Goal: Task Accomplishment & Management: Use online tool/utility

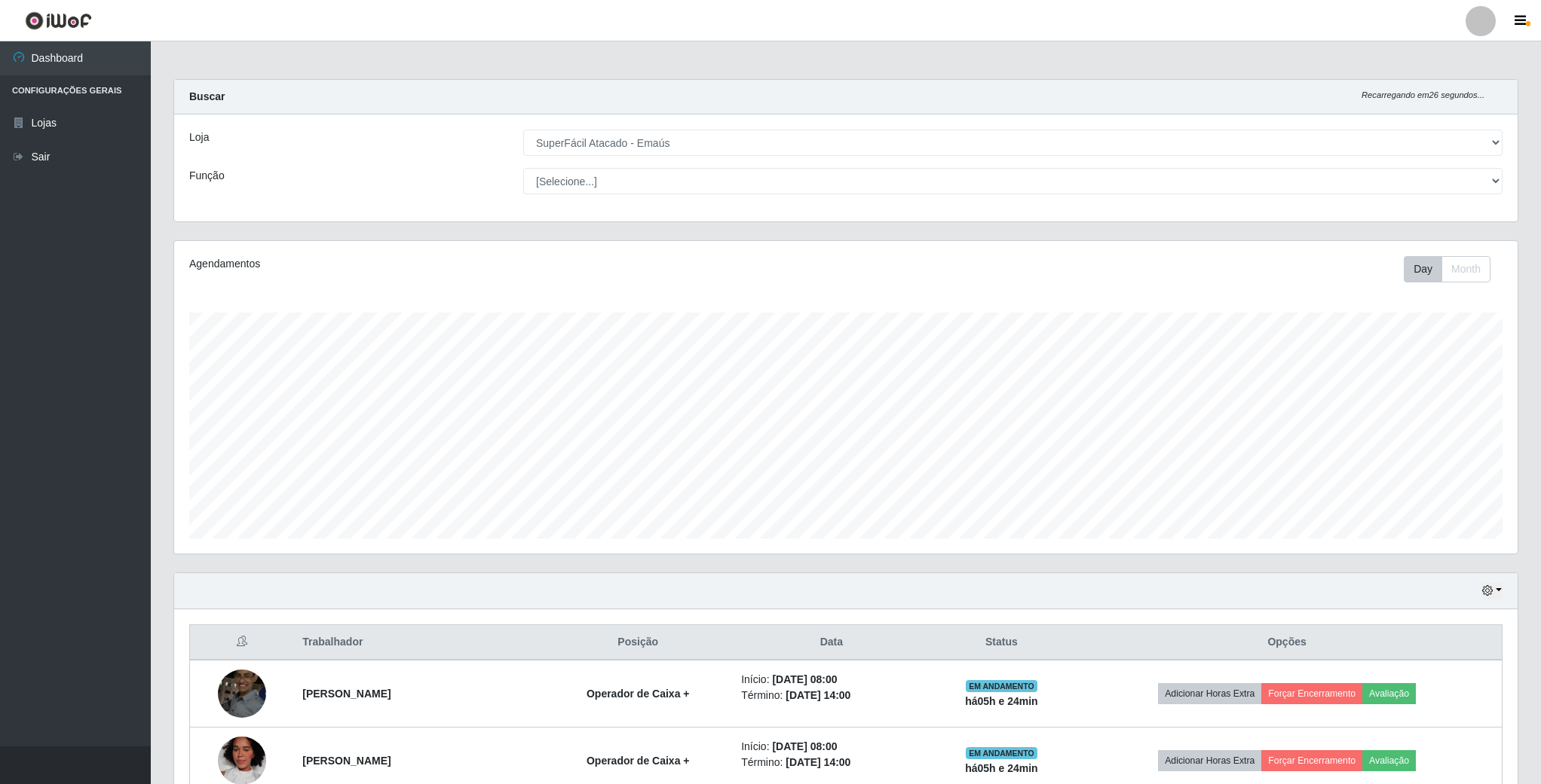
select select "407"
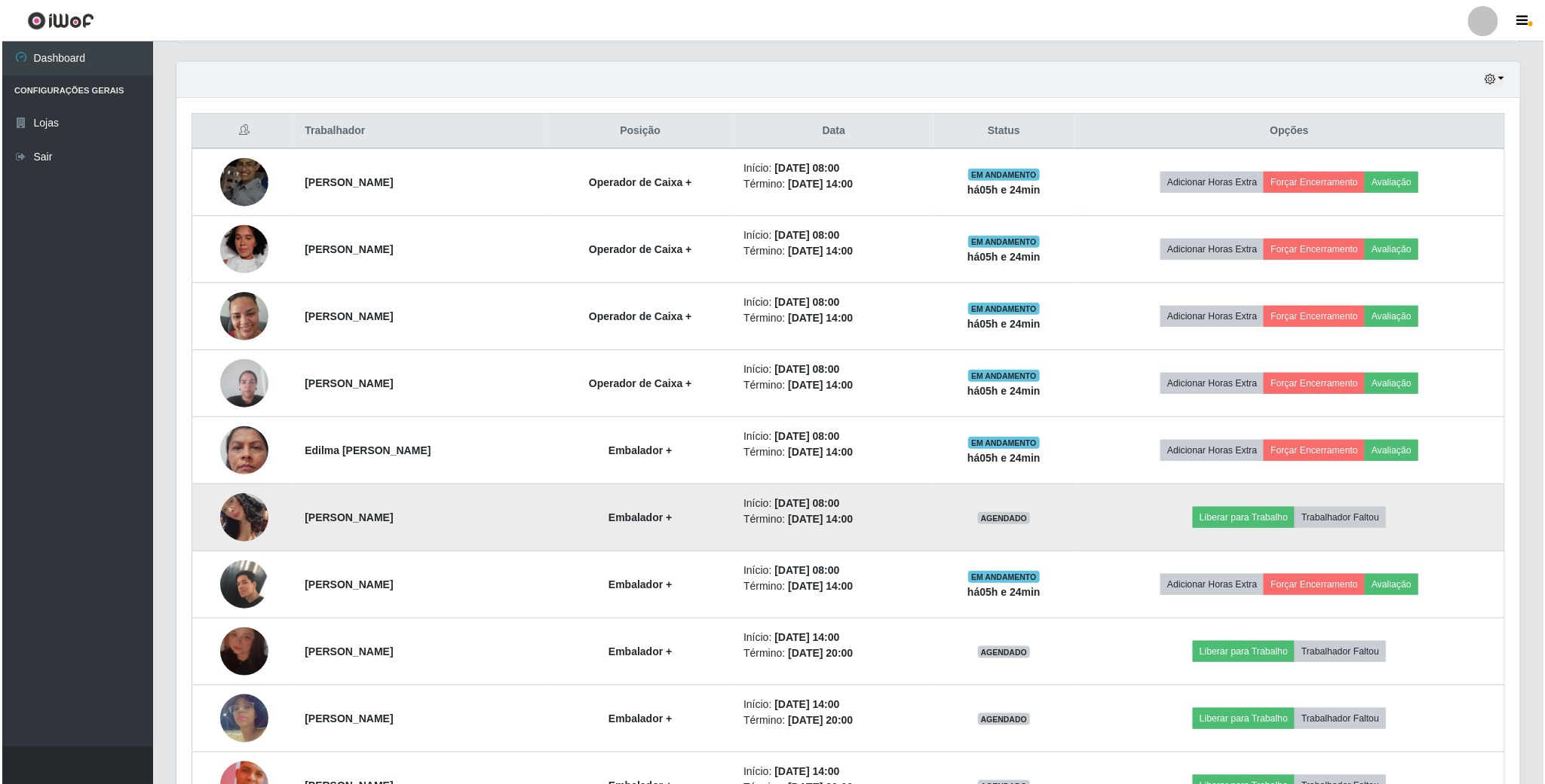
scroll to position [314, 1342]
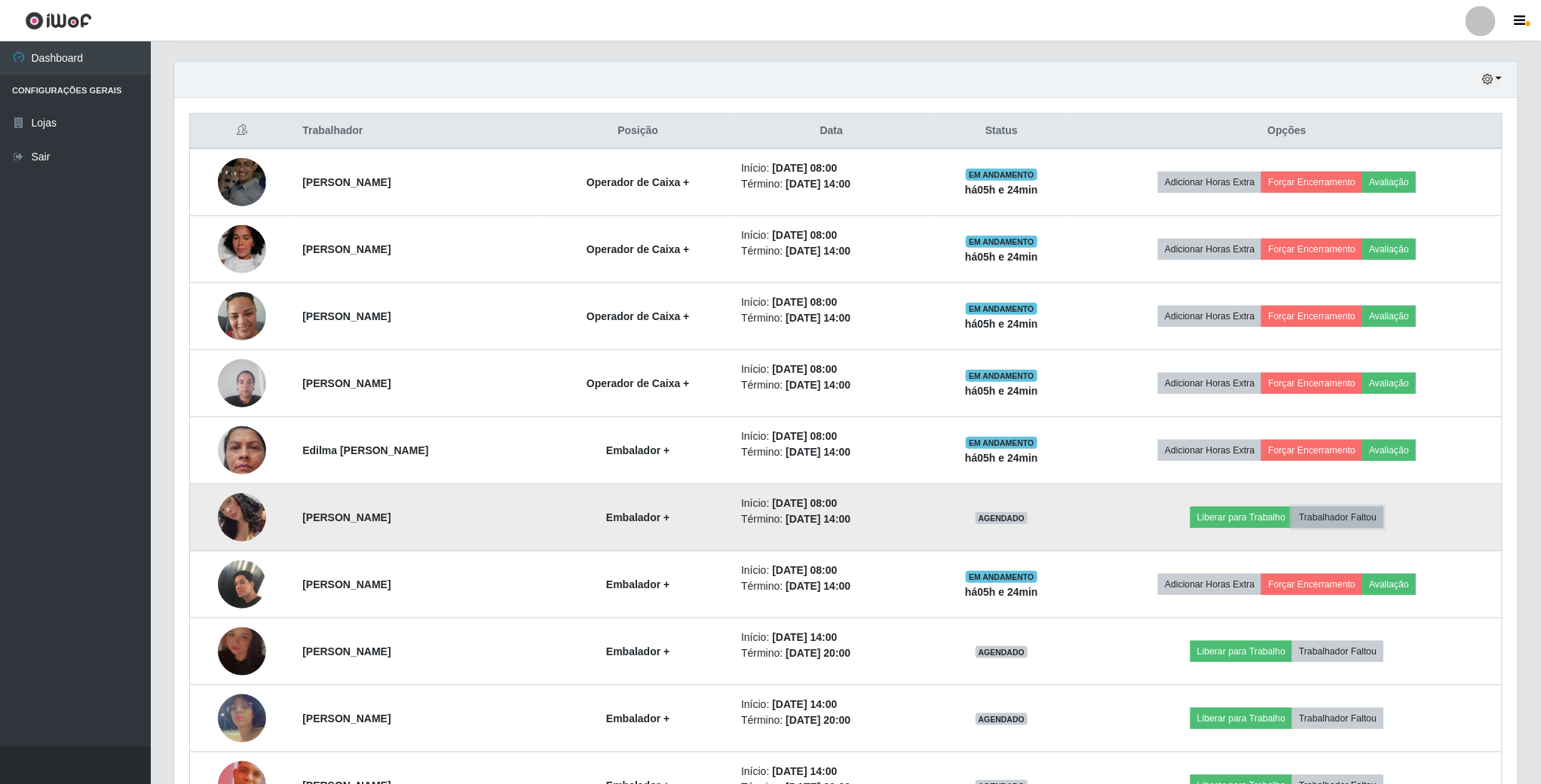
click at [1383, 526] on button "Trabalhador Faltou" at bounding box center [1338, 517] width 91 height 21
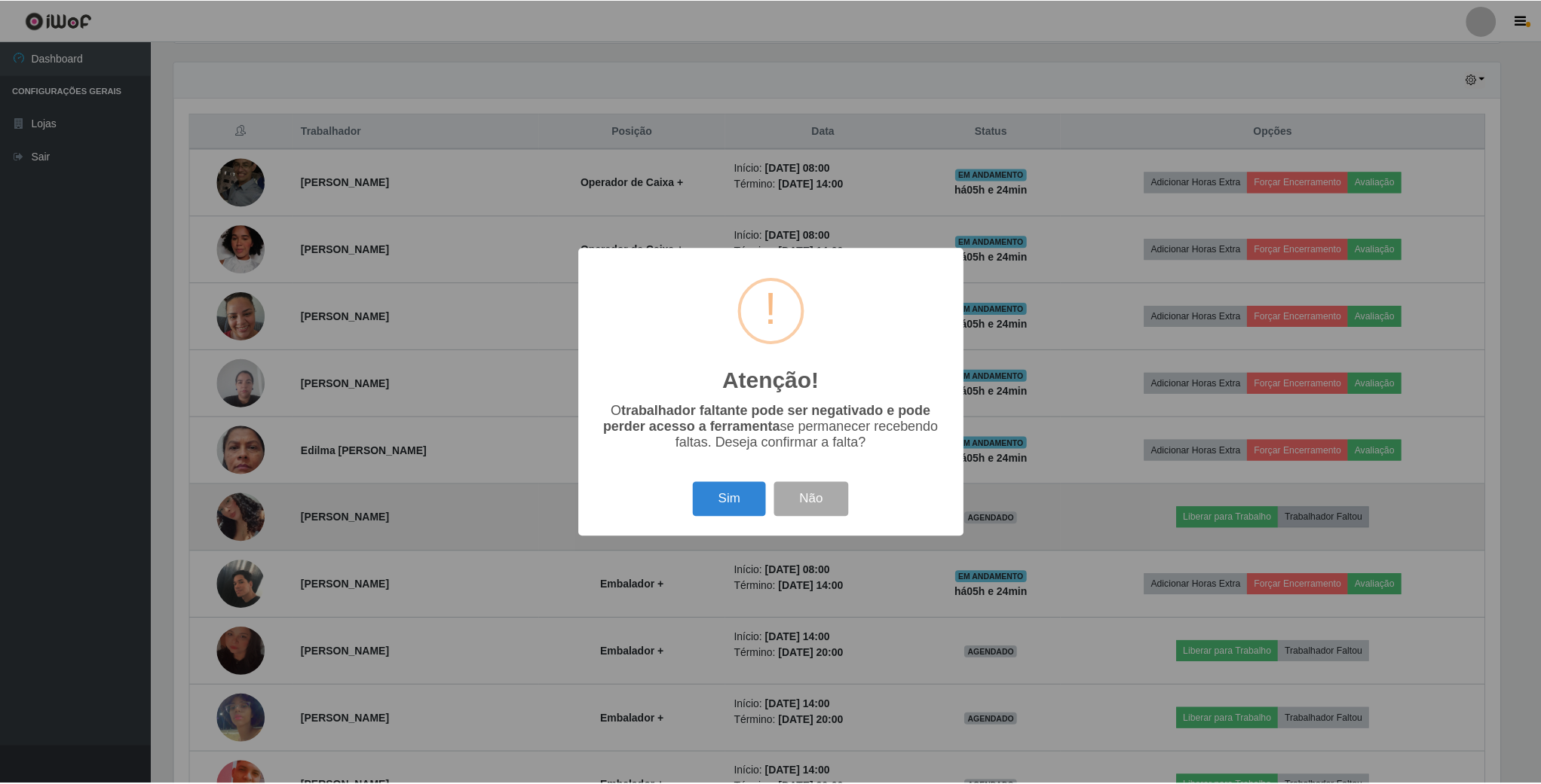
scroll to position [314, 1330]
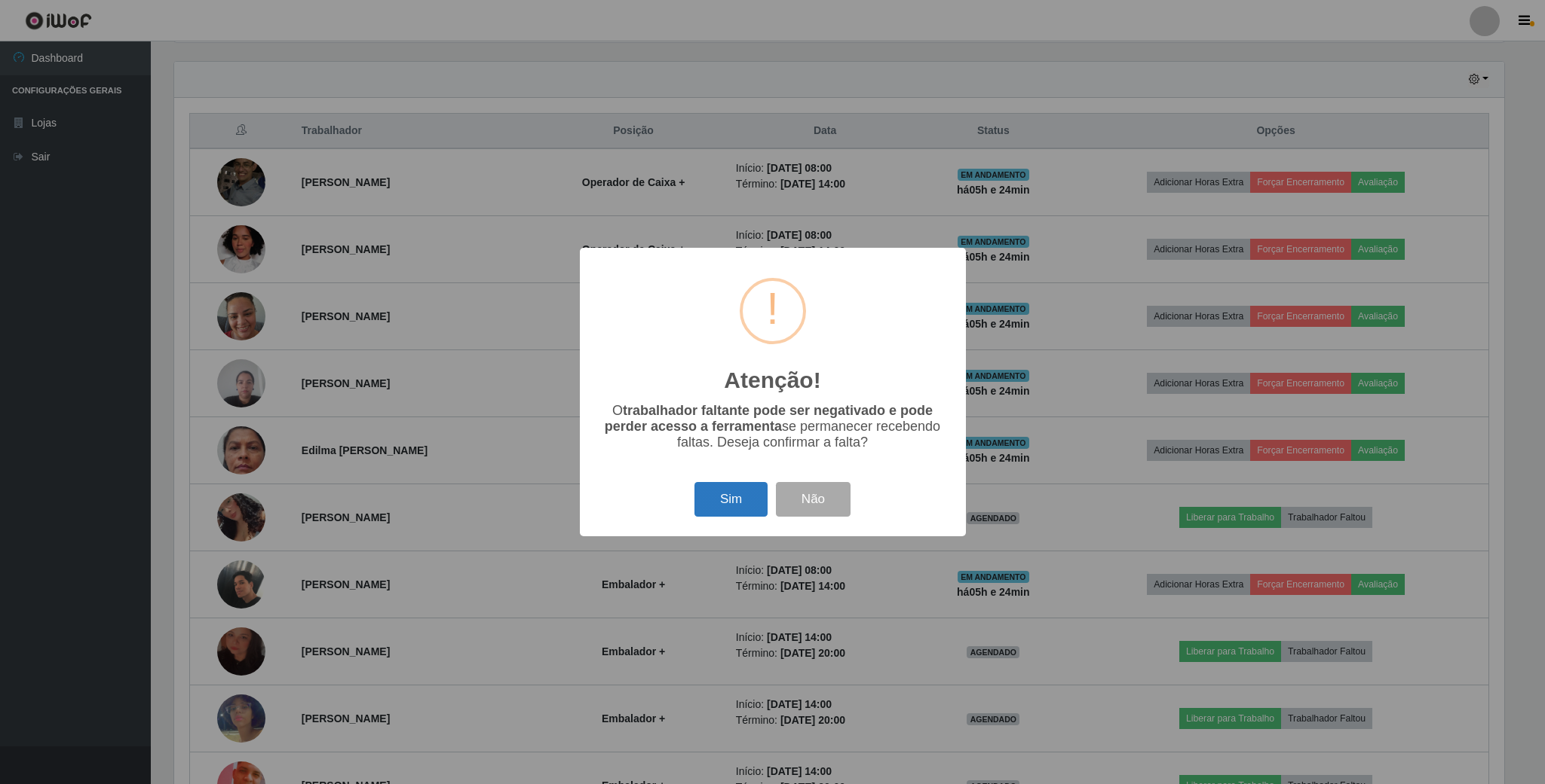
click at [727, 510] on button "Sim" at bounding box center [731, 500] width 73 height 36
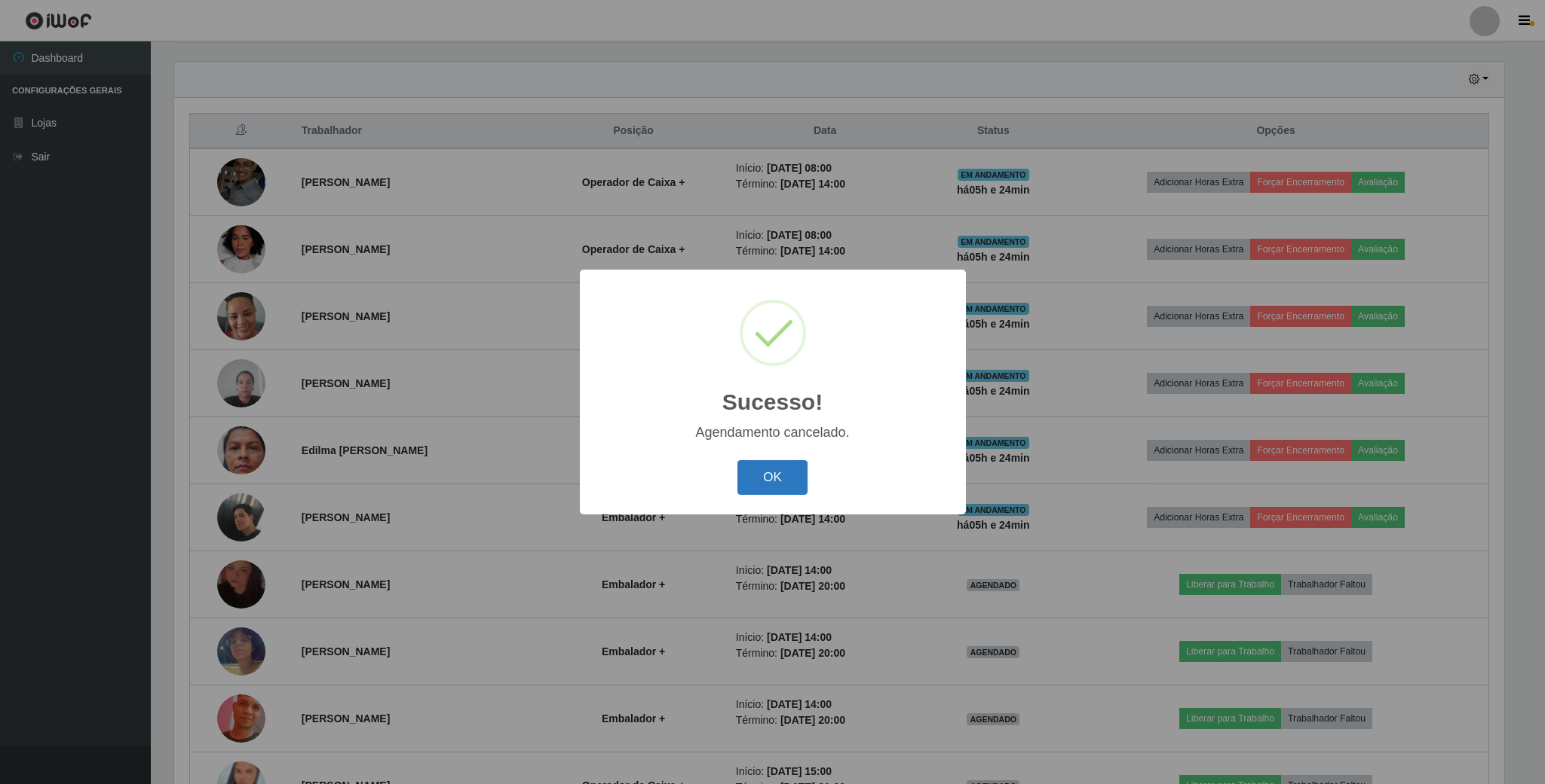
click at [765, 482] on button "OK" at bounding box center [772, 478] width 70 height 36
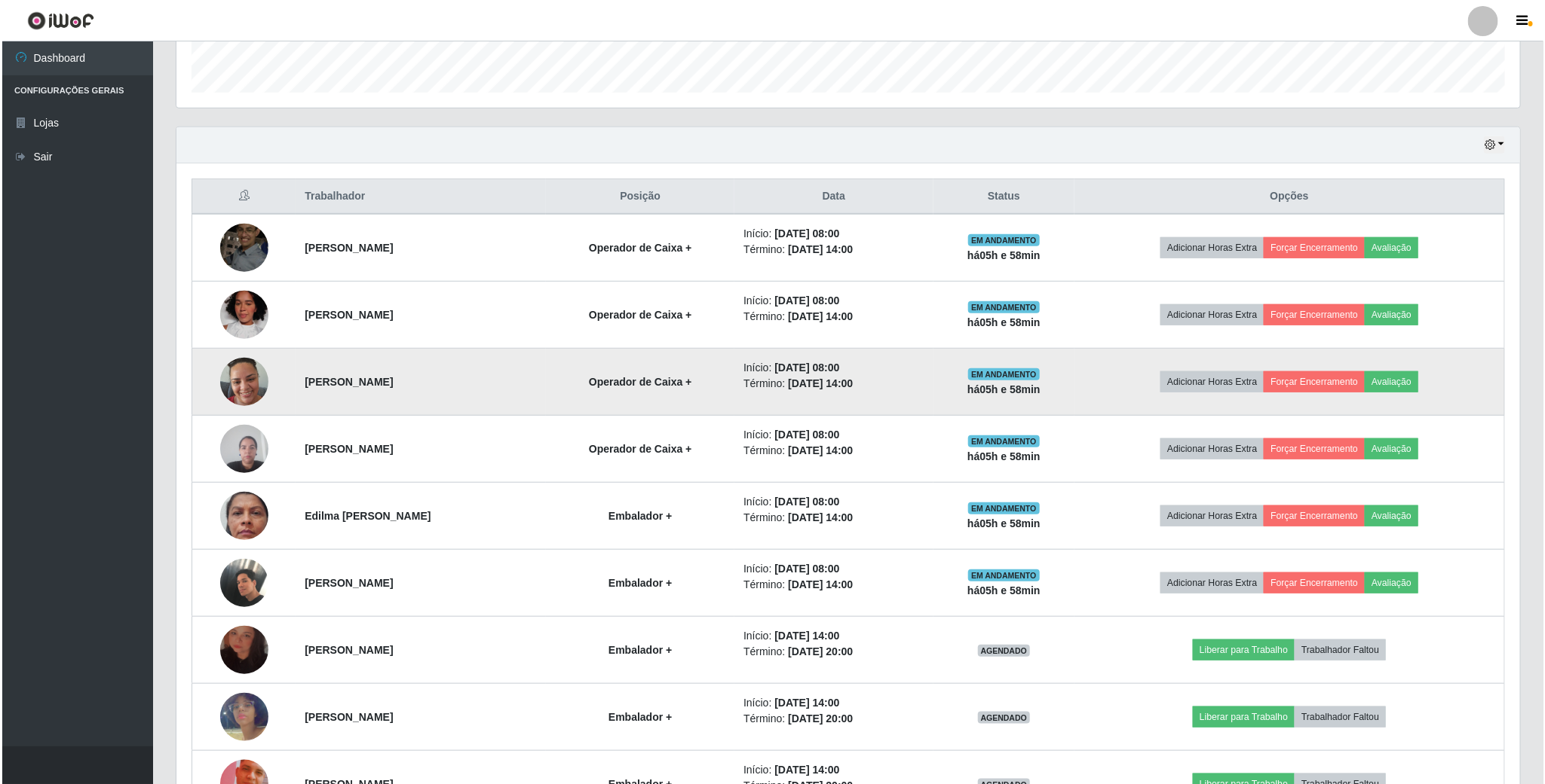
scroll to position [444, 0]
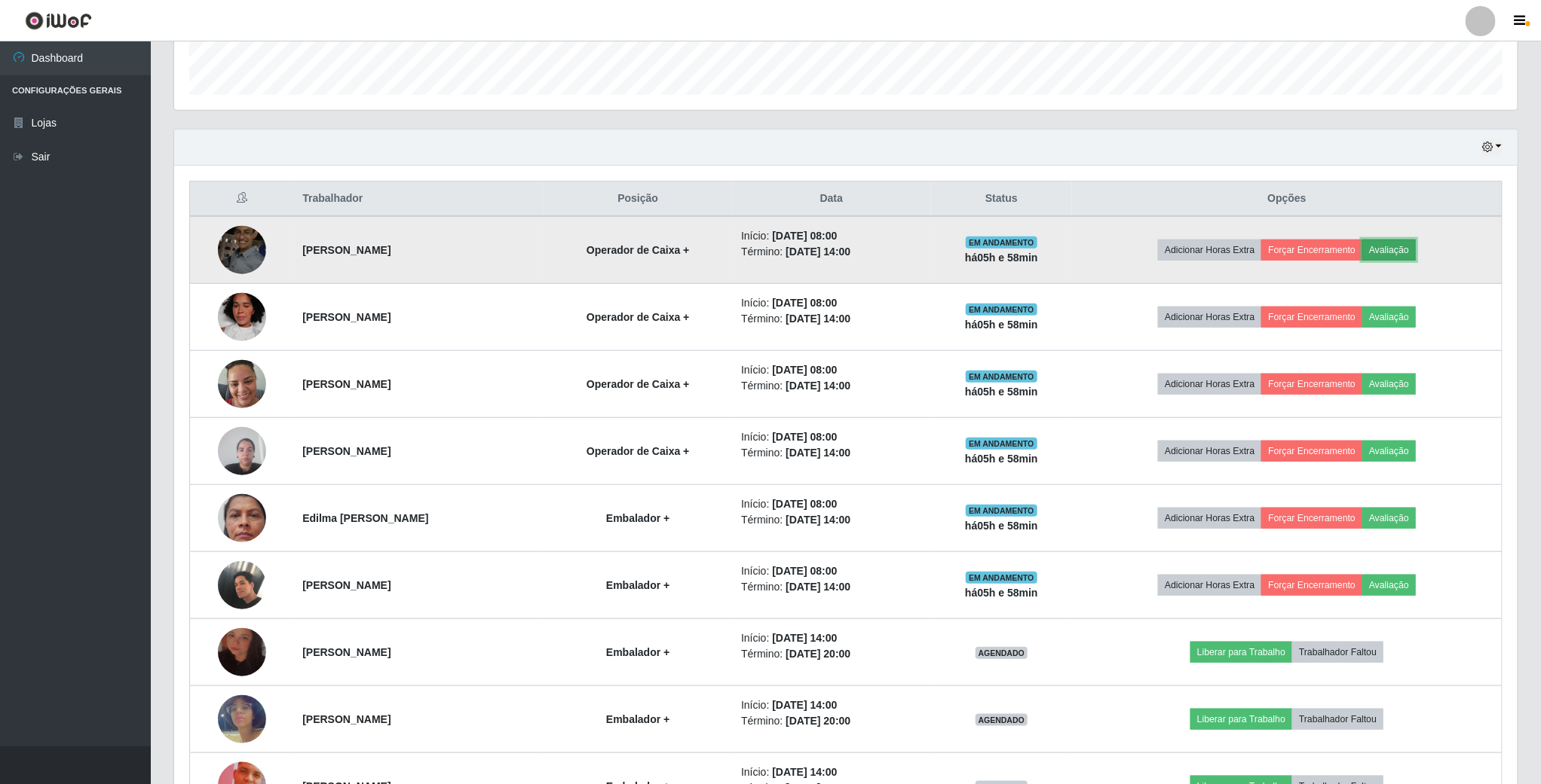
click at [1393, 259] on button "Avaliação" at bounding box center [1389, 250] width 54 height 21
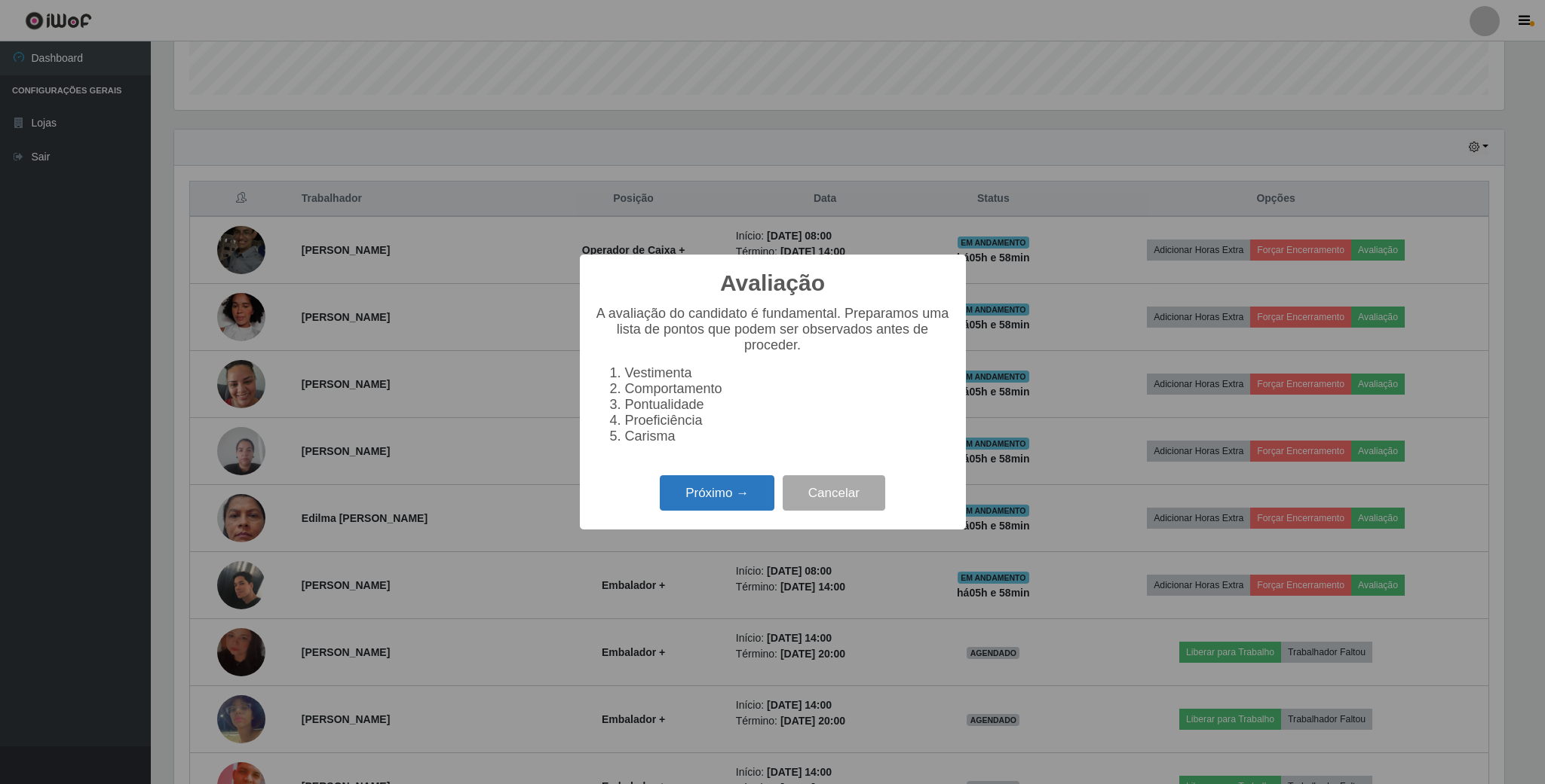
click at [715, 489] on button "Próximo →" at bounding box center [717, 494] width 115 height 36
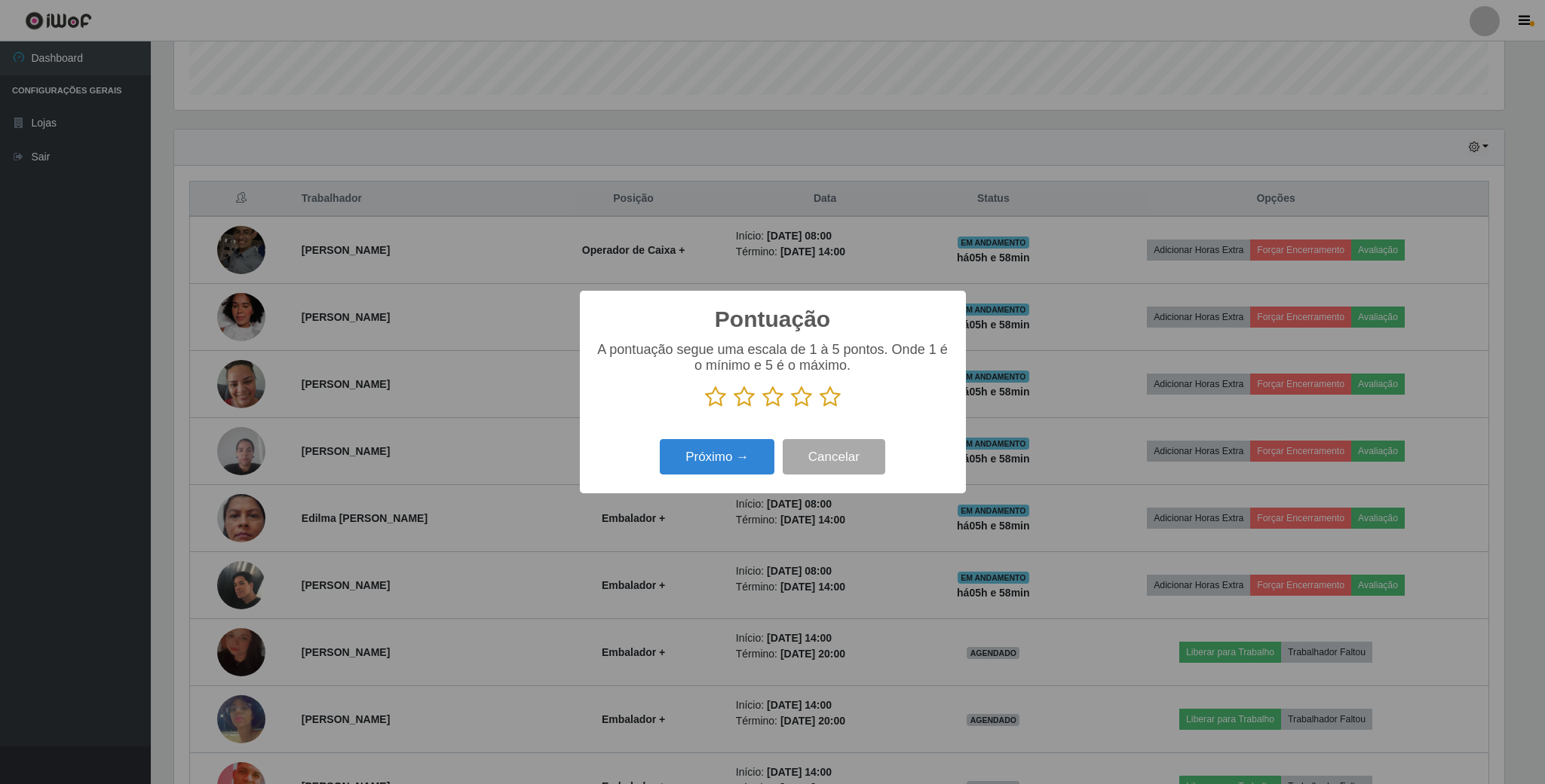
scroll to position [753109, 752477]
click at [803, 398] on icon at bounding box center [800, 396] width 21 height 23
click at [790, 408] on input "radio" at bounding box center [790, 408] width 0 height 0
click at [747, 461] on button "Próximo →" at bounding box center [717, 457] width 115 height 36
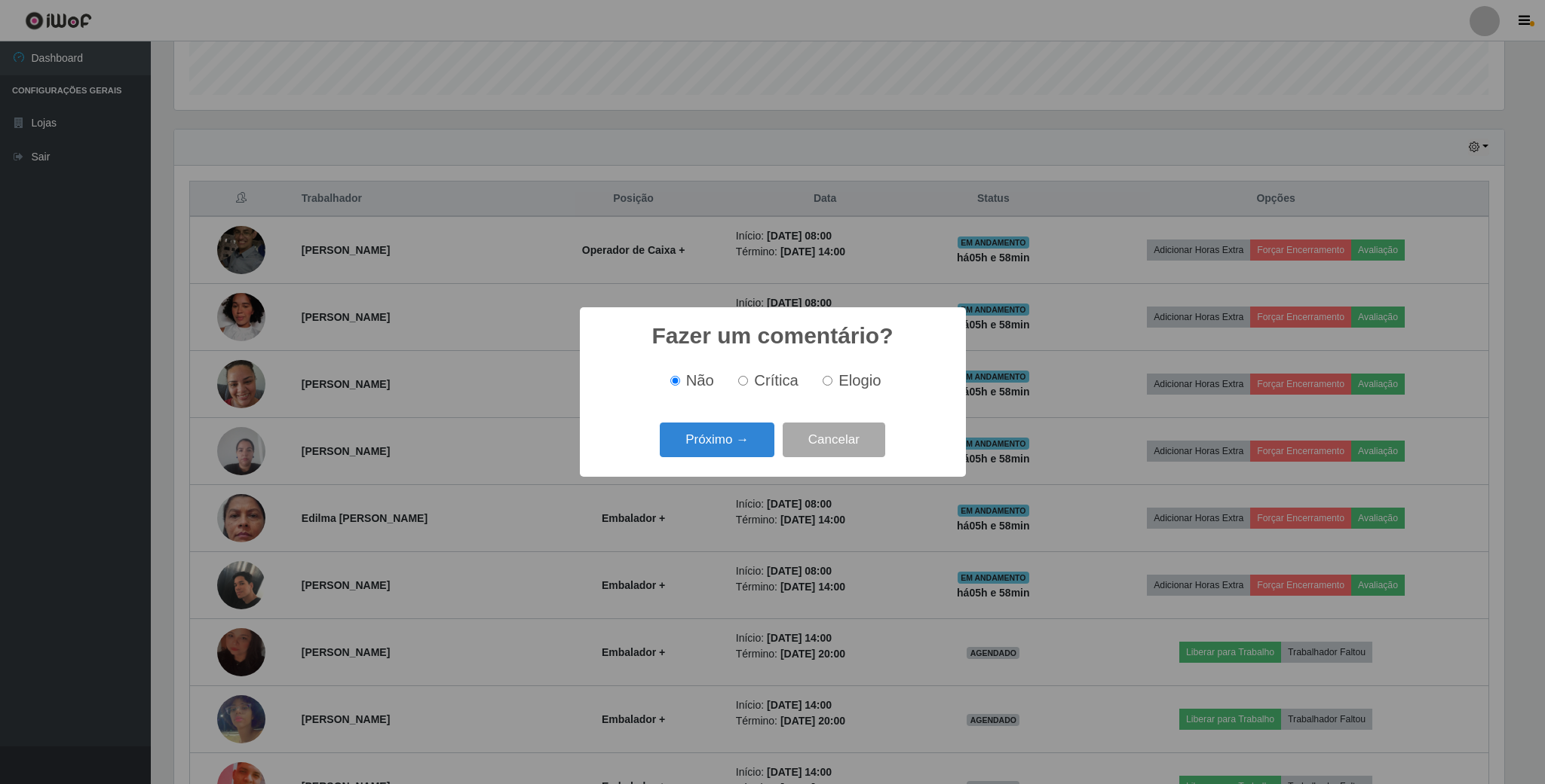
click at [834, 388] on label "Elogio" at bounding box center [848, 381] width 64 height 17
click at [832, 386] on input "Elogio" at bounding box center [827, 381] width 10 height 10
radio input "true"
click at [742, 441] on button "Próximo →" at bounding box center [717, 440] width 115 height 36
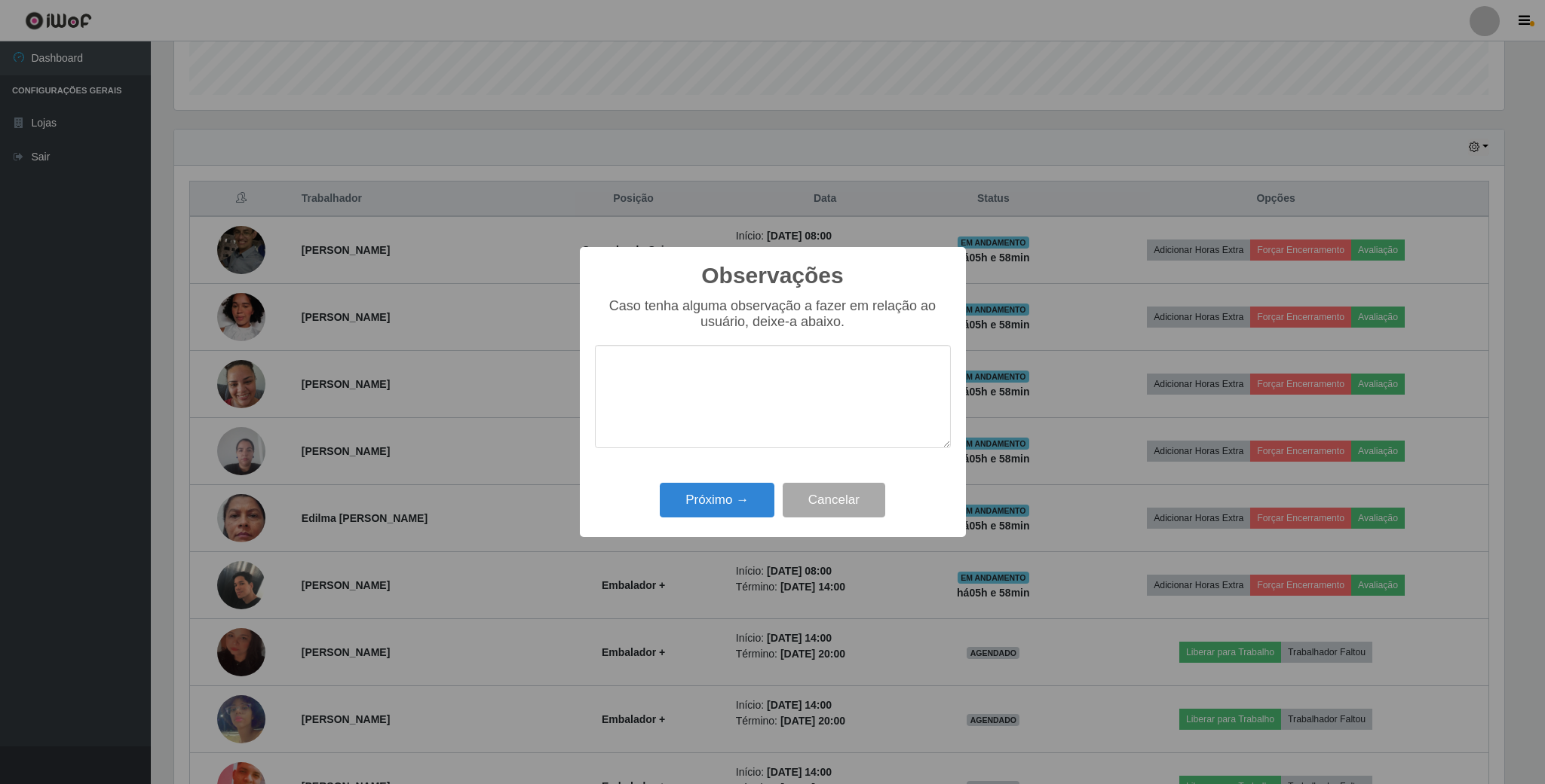
click at [724, 473] on div "Observações × Caso tenha alguma observação a fazer em relação ao usuário, deixe…" at bounding box center [772, 392] width 386 height 290
click at [724, 498] on button "Próximo →" at bounding box center [717, 501] width 115 height 36
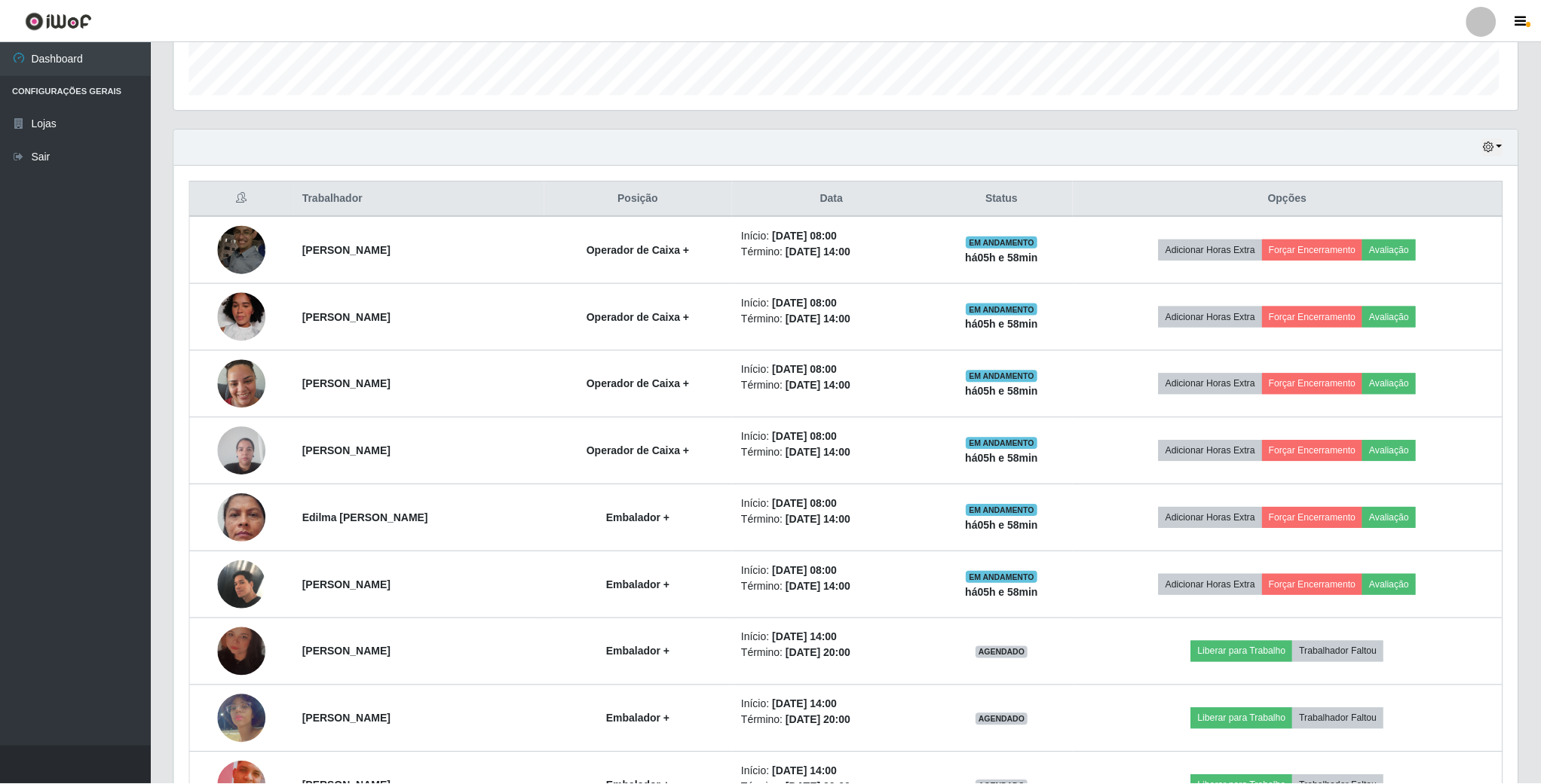
scroll to position [314, 1342]
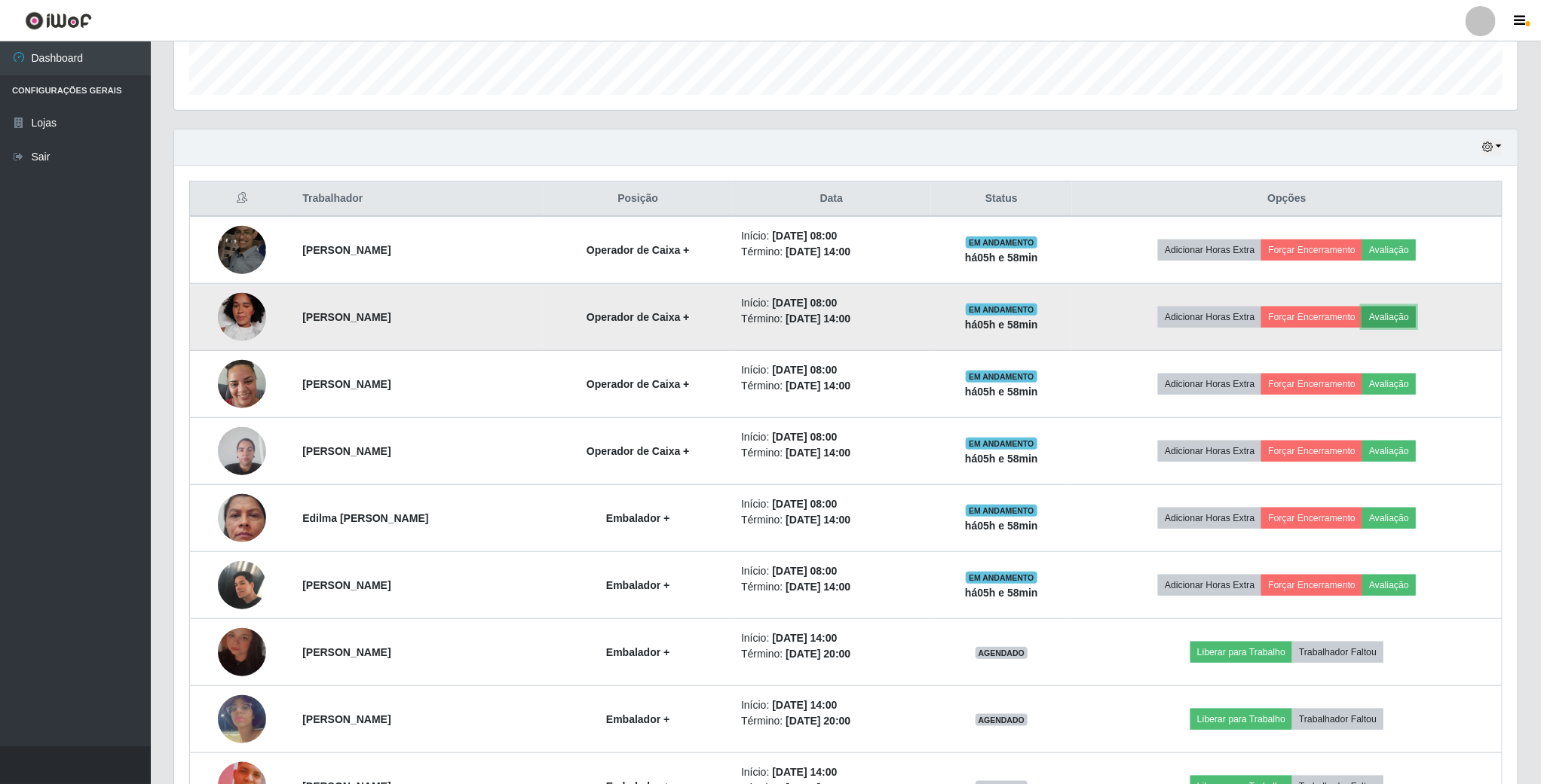
click at [1416, 328] on button "Avaliação" at bounding box center [1389, 316] width 54 height 21
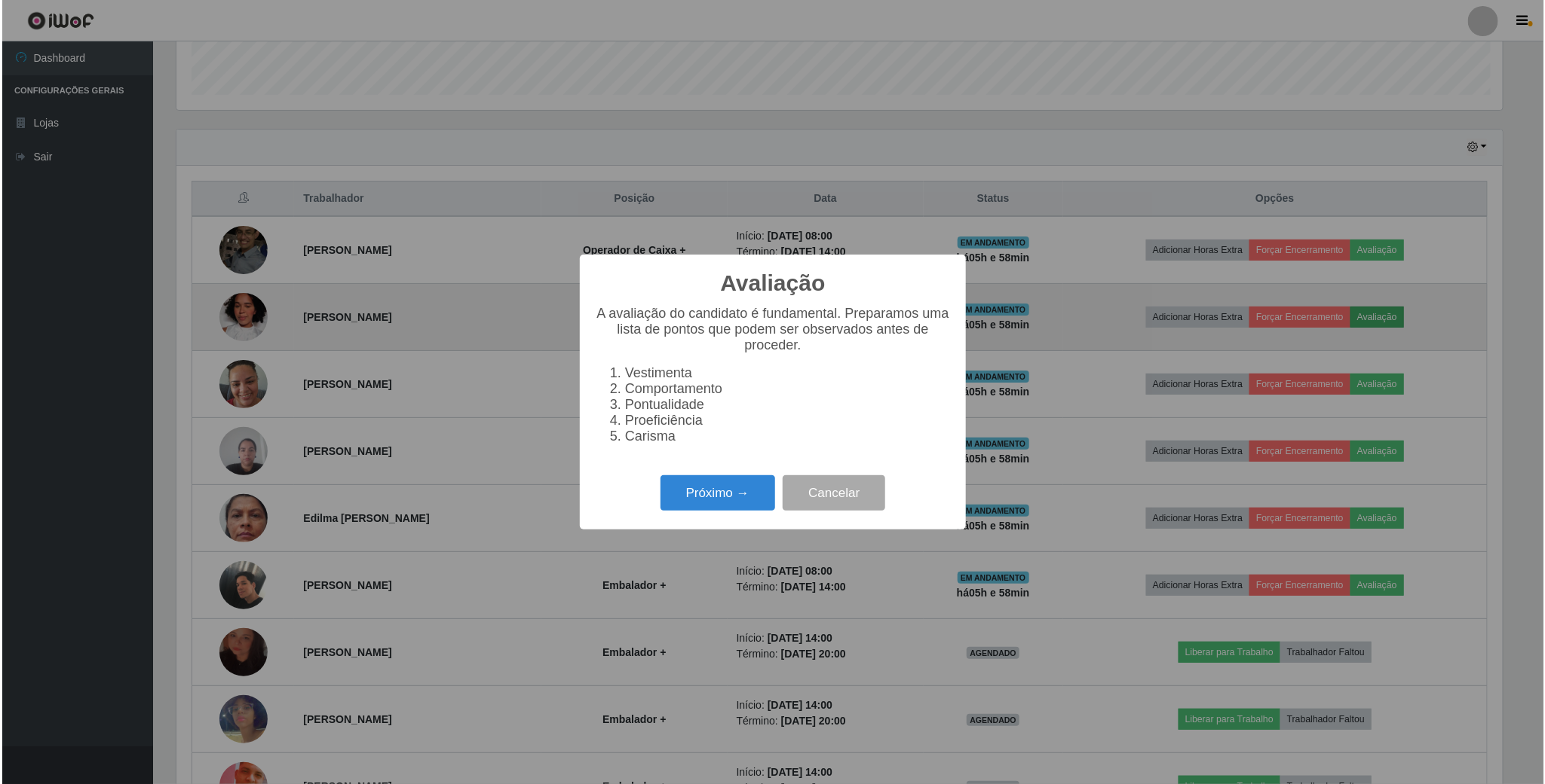
scroll to position [314, 1330]
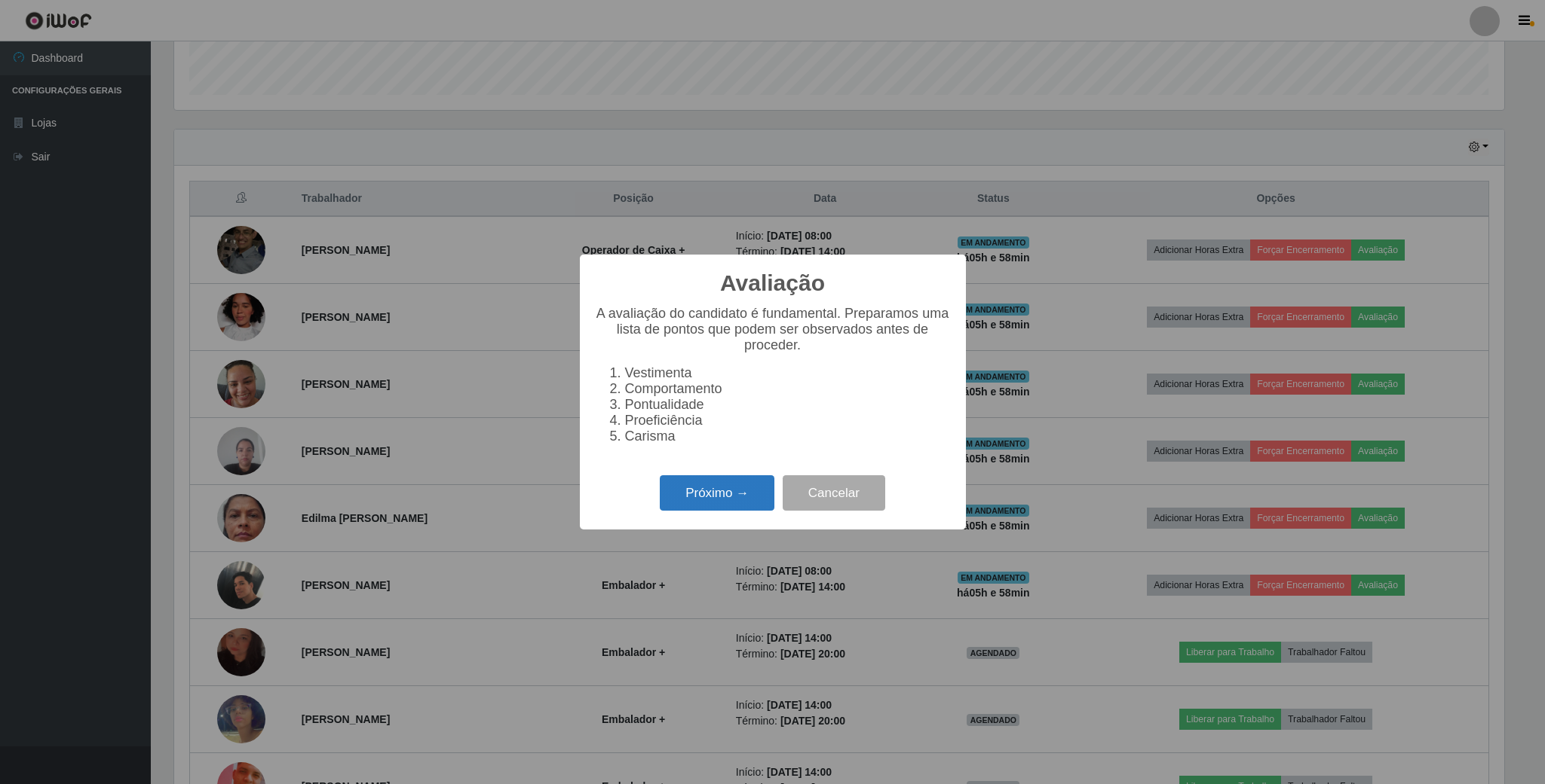
drag, startPoint x: 744, startPoint y: 520, endPoint x: 763, endPoint y: 518, distance: 19.1
click at [749, 514] on div "Próximo → Cancelar" at bounding box center [772, 493] width 356 height 43
click at [729, 510] on button "Próximo →" at bounding box center [717, 494] width 115 height 36
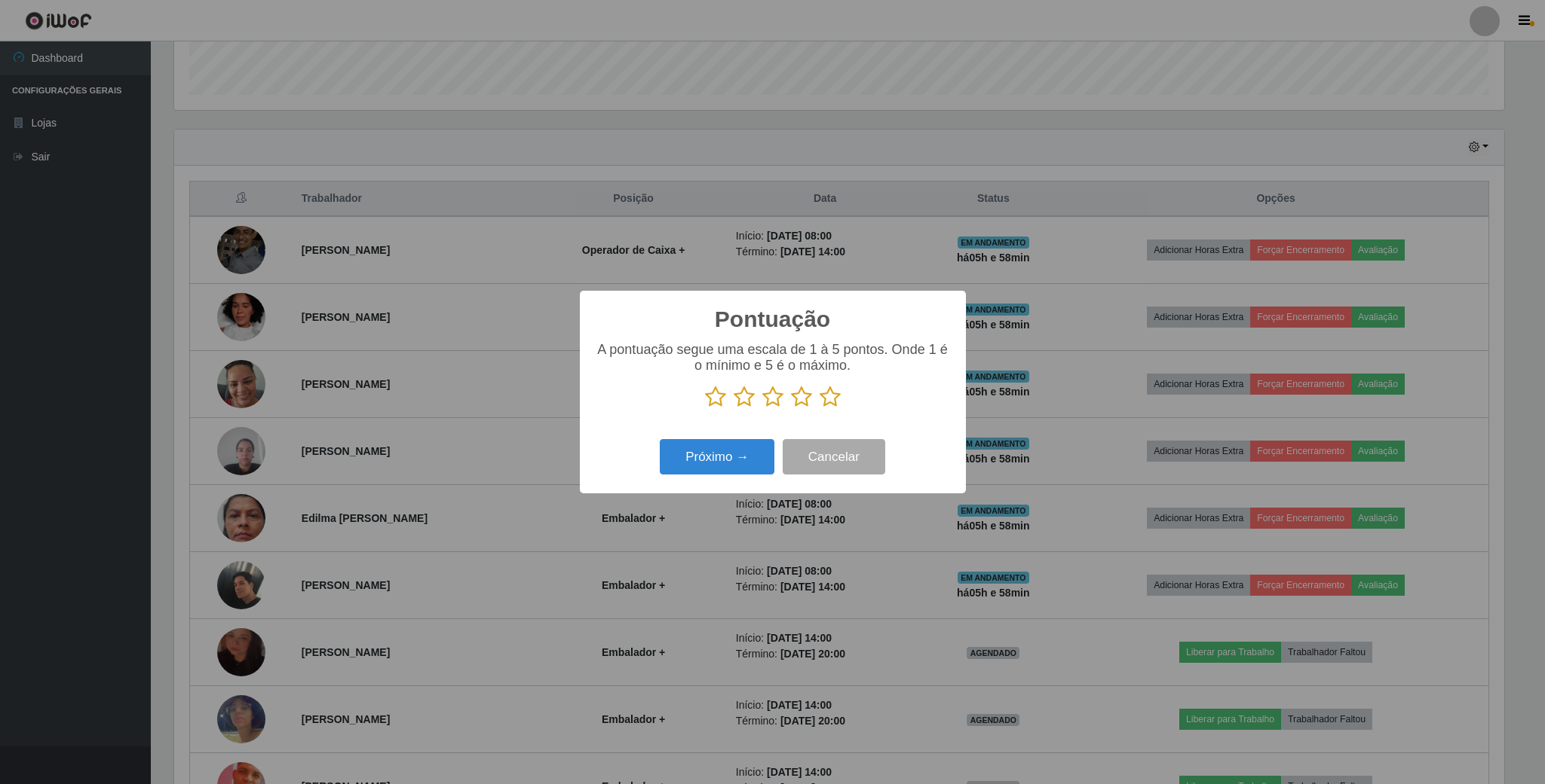
click at [717, 396] on icon at bounding box center [715, 396] width 21 height 23
click at [705, 408] on input "radio" at bounding box center [705, 408] width 0 height 0
click at [718, 470] on button "Próximo →" at bounding box center [717, 457] width 115 height 36
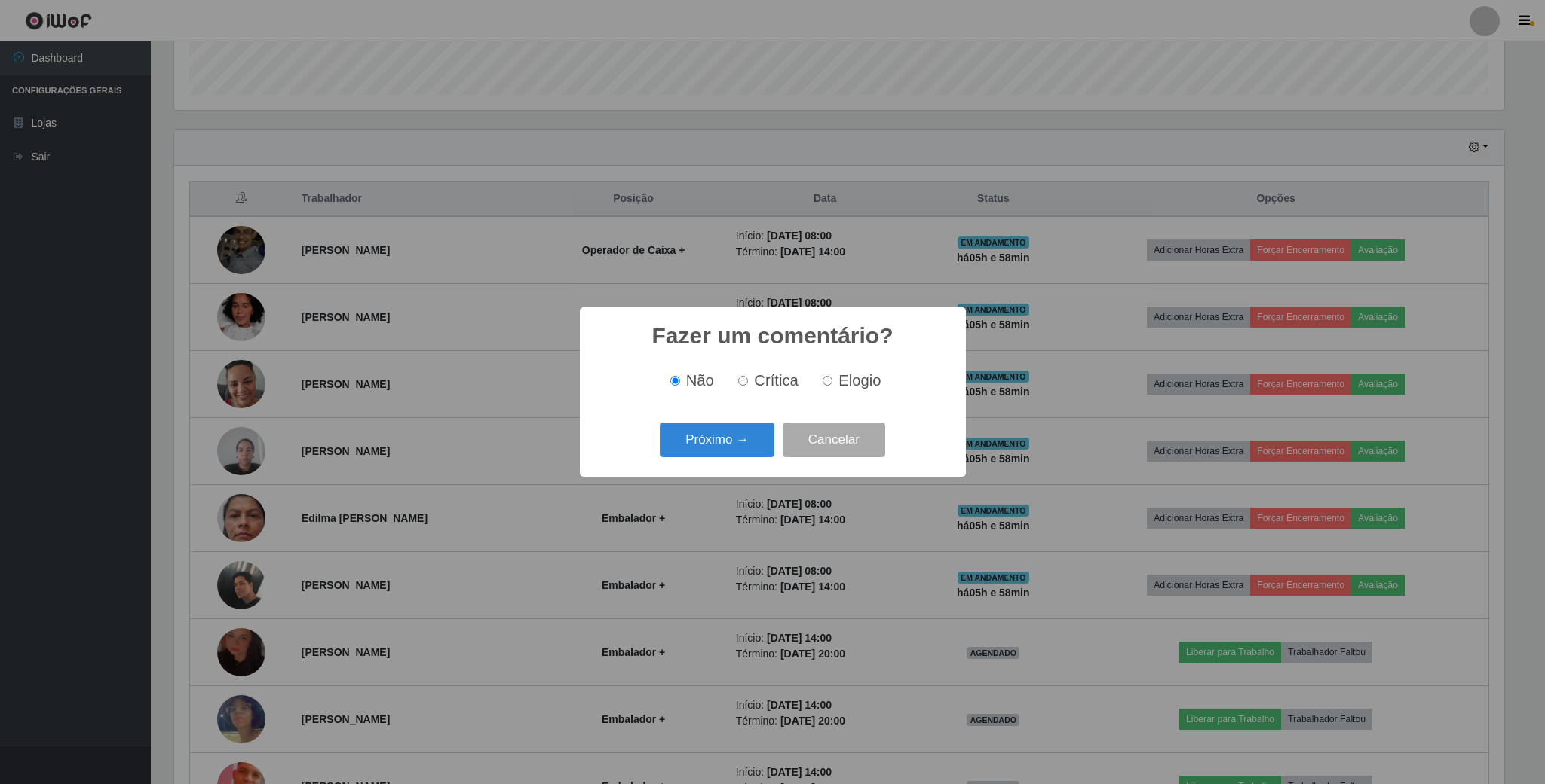
click at [831, 376] on label "Elogio" at bounding box center [848, 381] width 64 height 17
click at [831, 376] on input "Elogio" at bounding box center [827, 381] width 10 height 10
radio input "true"
click at [727, 458] on button "Próximo →" at bounding box center [717, 440] width 115 height 36
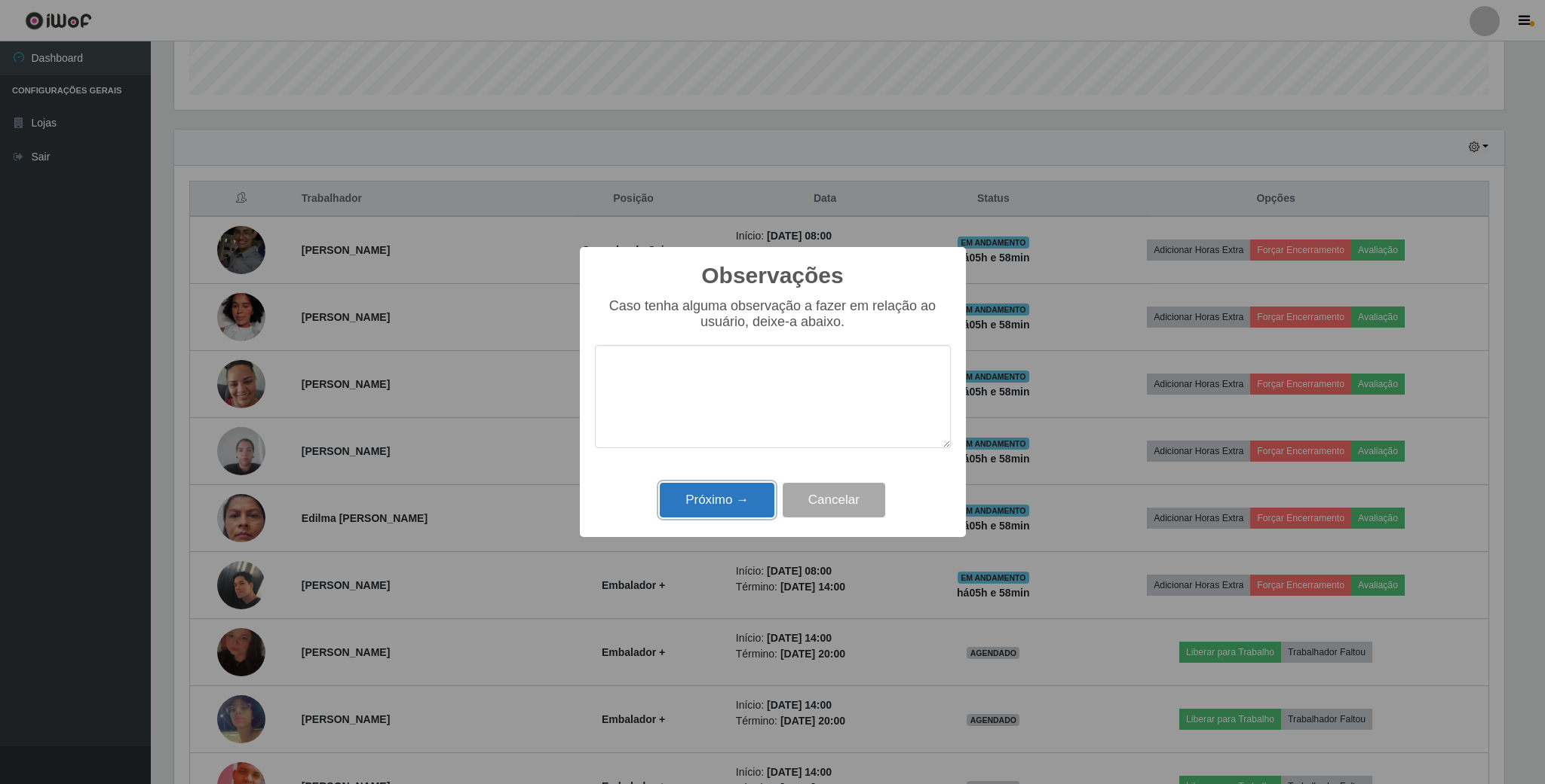
click at [725, 503] on button "Próximo →" at bounding box center [717, 501] width 115 height 36
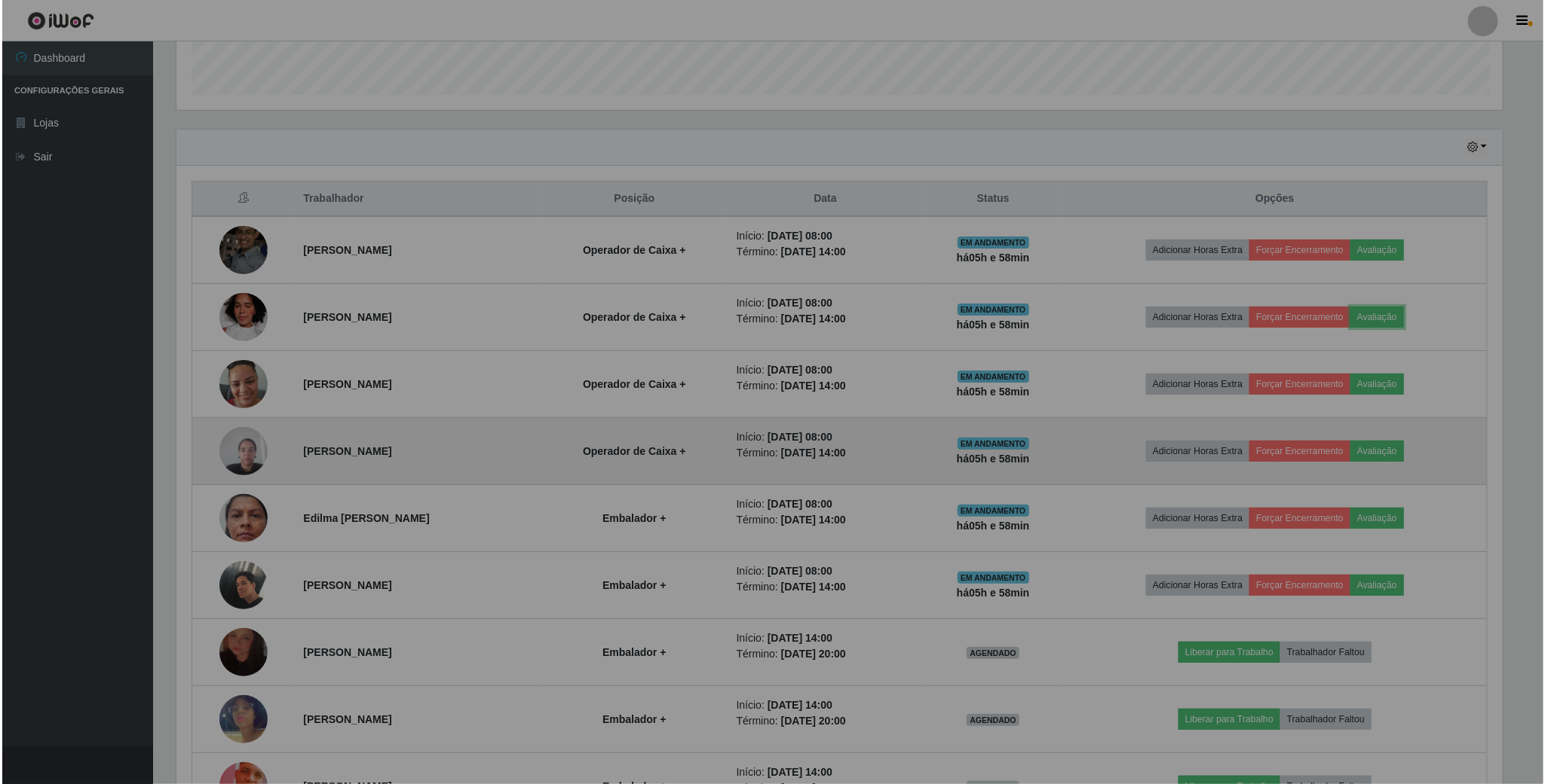
scroll to position [314, 1342]
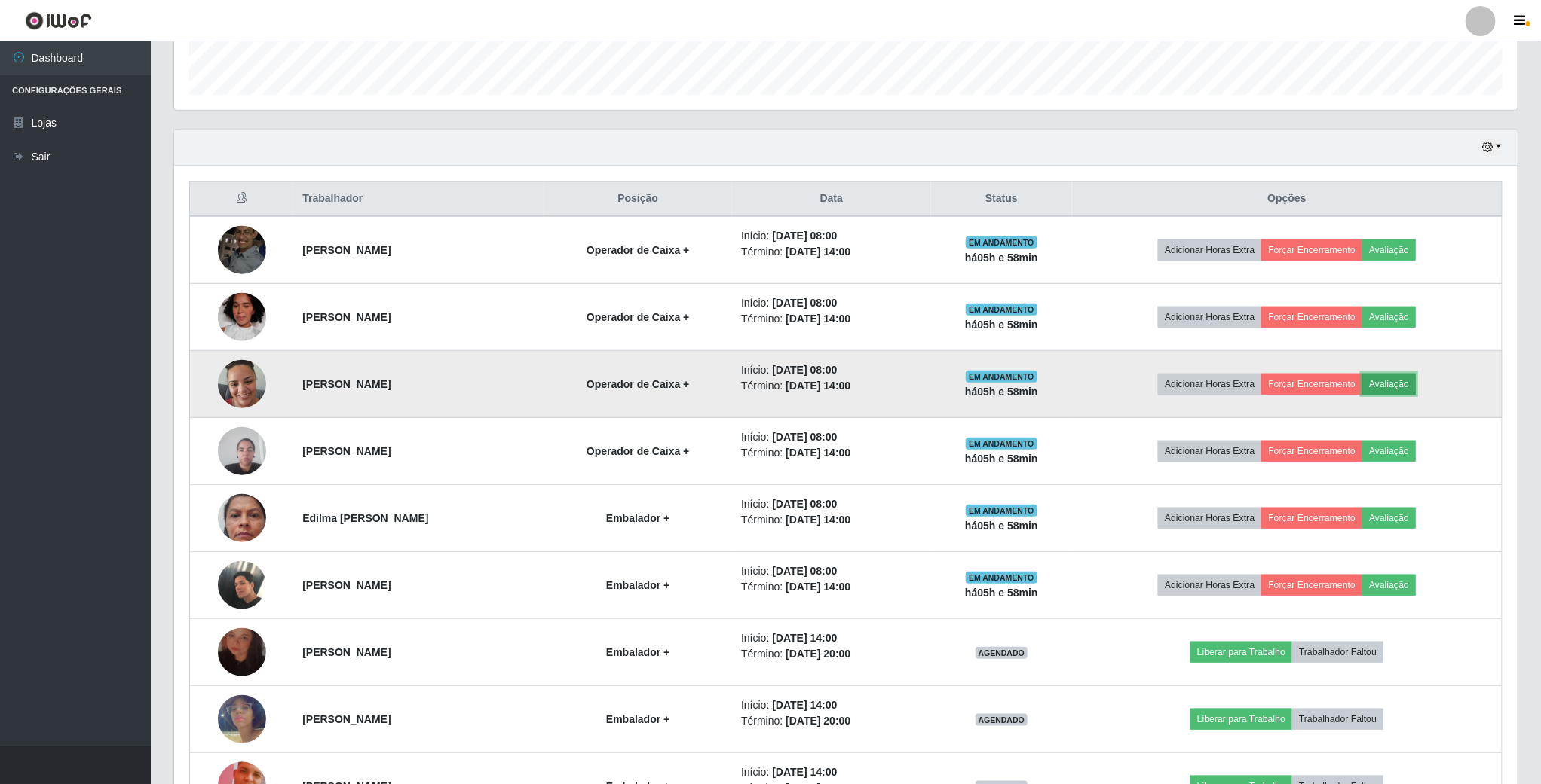
click at [1382, 387] on button "Avaliação" at bounding box center [1389, 384] width 54 height 21
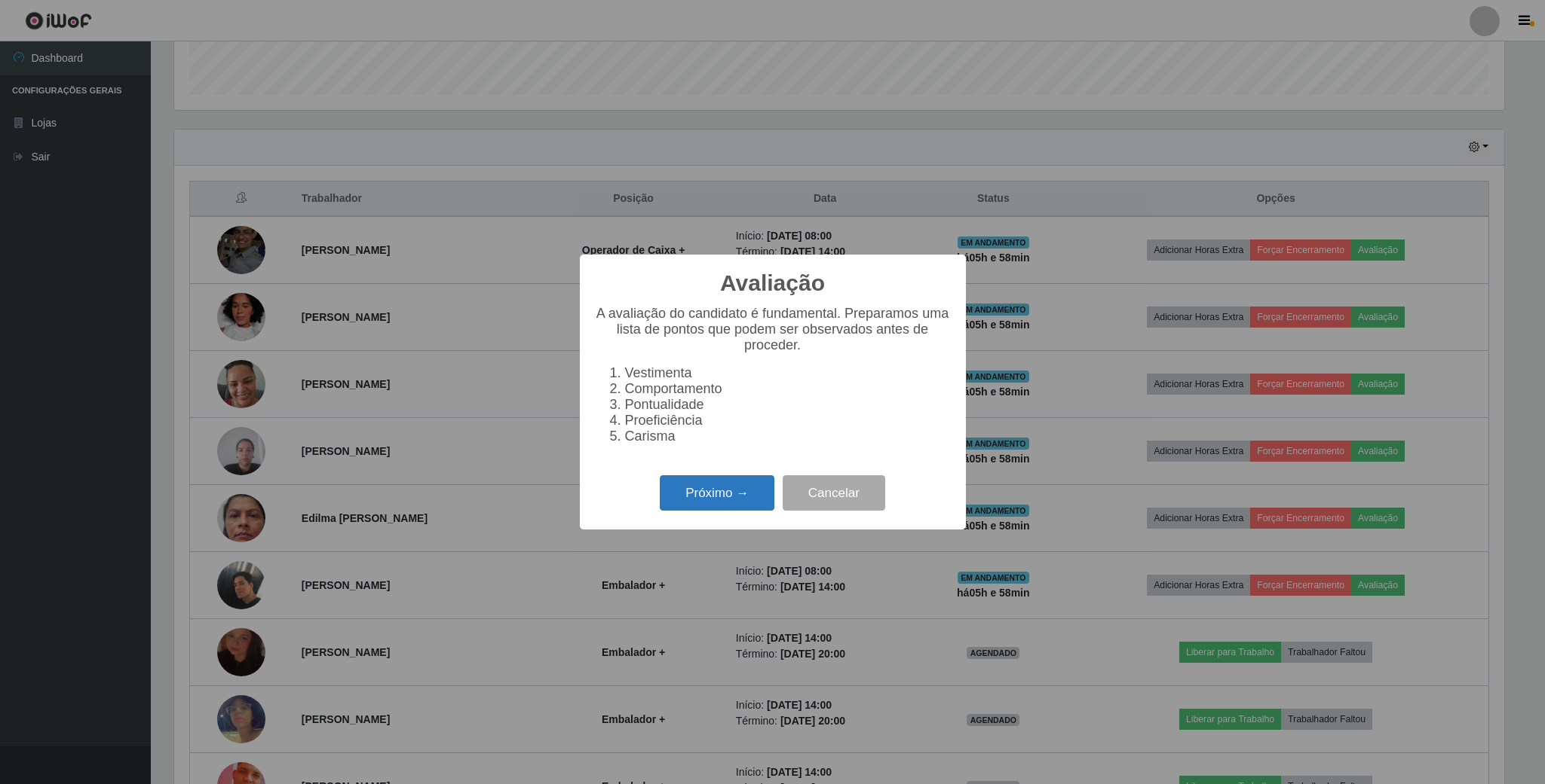
click at [679, 496] on button "Próximo →" at bounding box center [717, 494] width 115 height 36
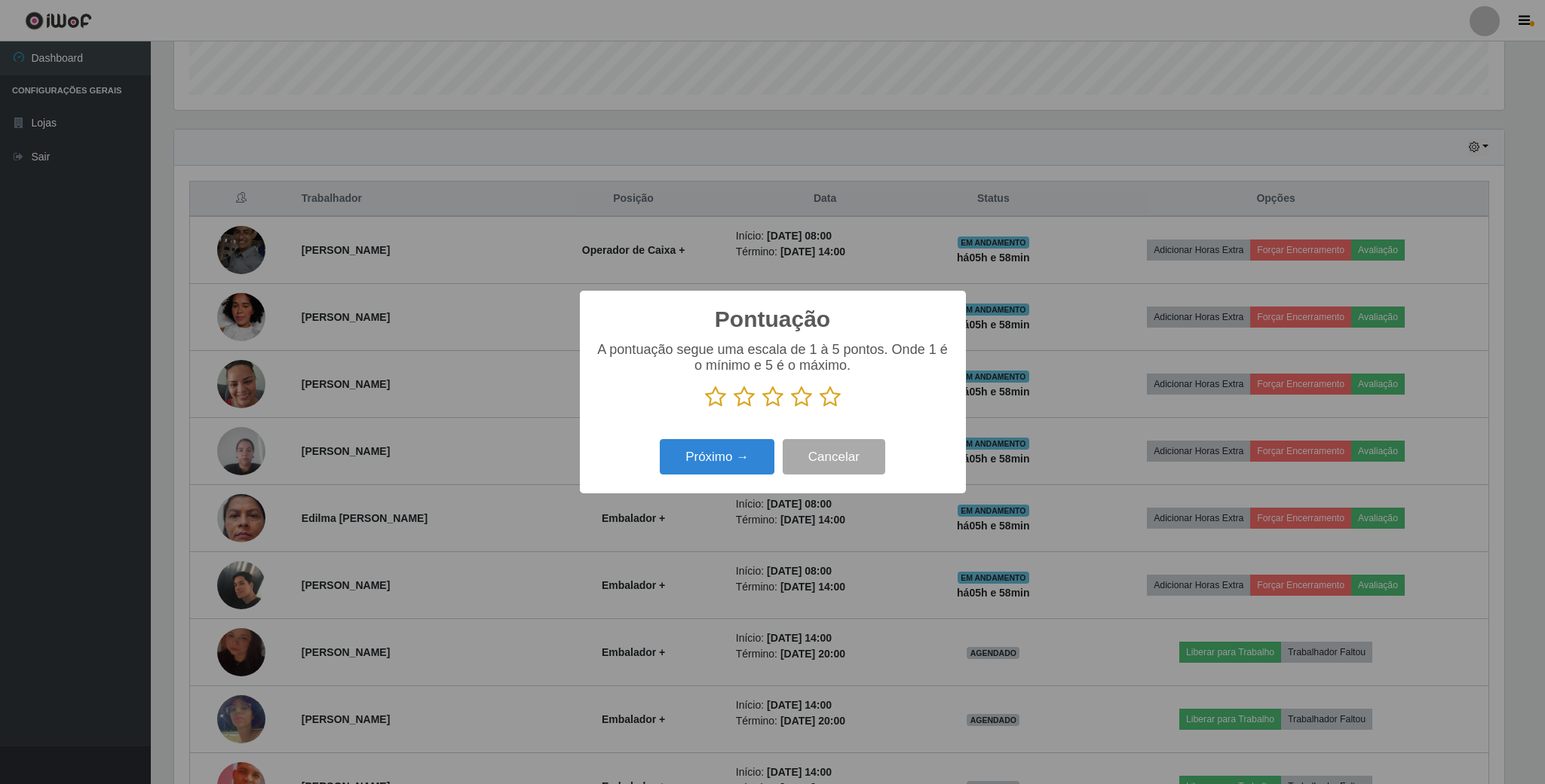
scroll to position [753109, 752477]
click at [800, 404] on icon at bounding box center [800, 396] width 21 height 23
click at [790, 408] on input "radio" at bounding box center [790, 408] width 0 height 0
click at [737, 467] on button "Próximo →" at bounding box center [717, 457] width 115 height 36
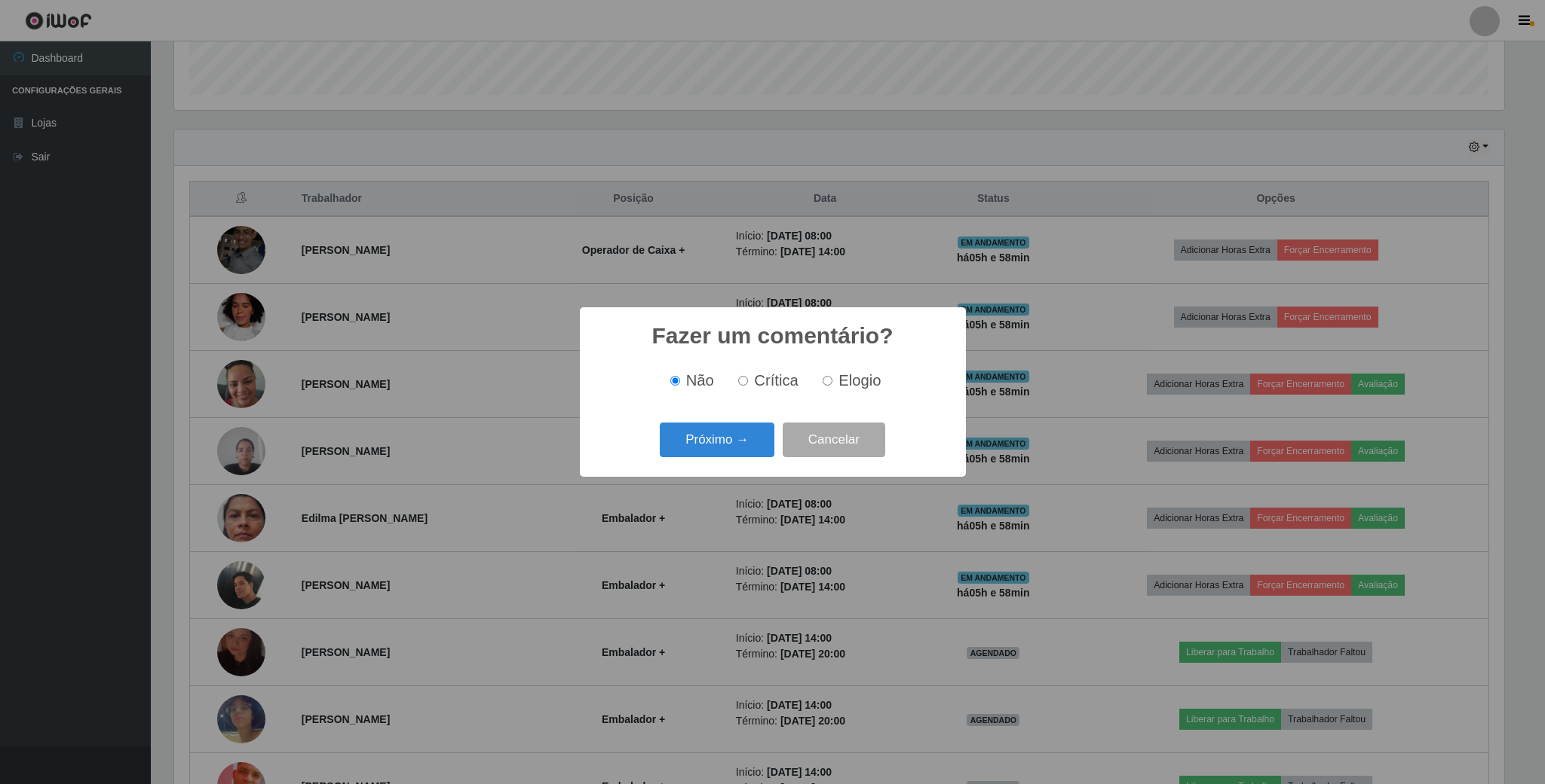
click at [819, 374] on label "Elogio" at bounding box center [848, 381] width 64 height 17
click at [822, 376] on input "Elogio" at bounding box center [827, 381] width 10 height 10
radio input "true"
click at [720, 460] on div "Próximo → Cancelar" at bounding box center [772, 439] width 356 height 43
click at [720, 457] on button "Próximo →" at bounding box center [717, 440] width 115 height 36
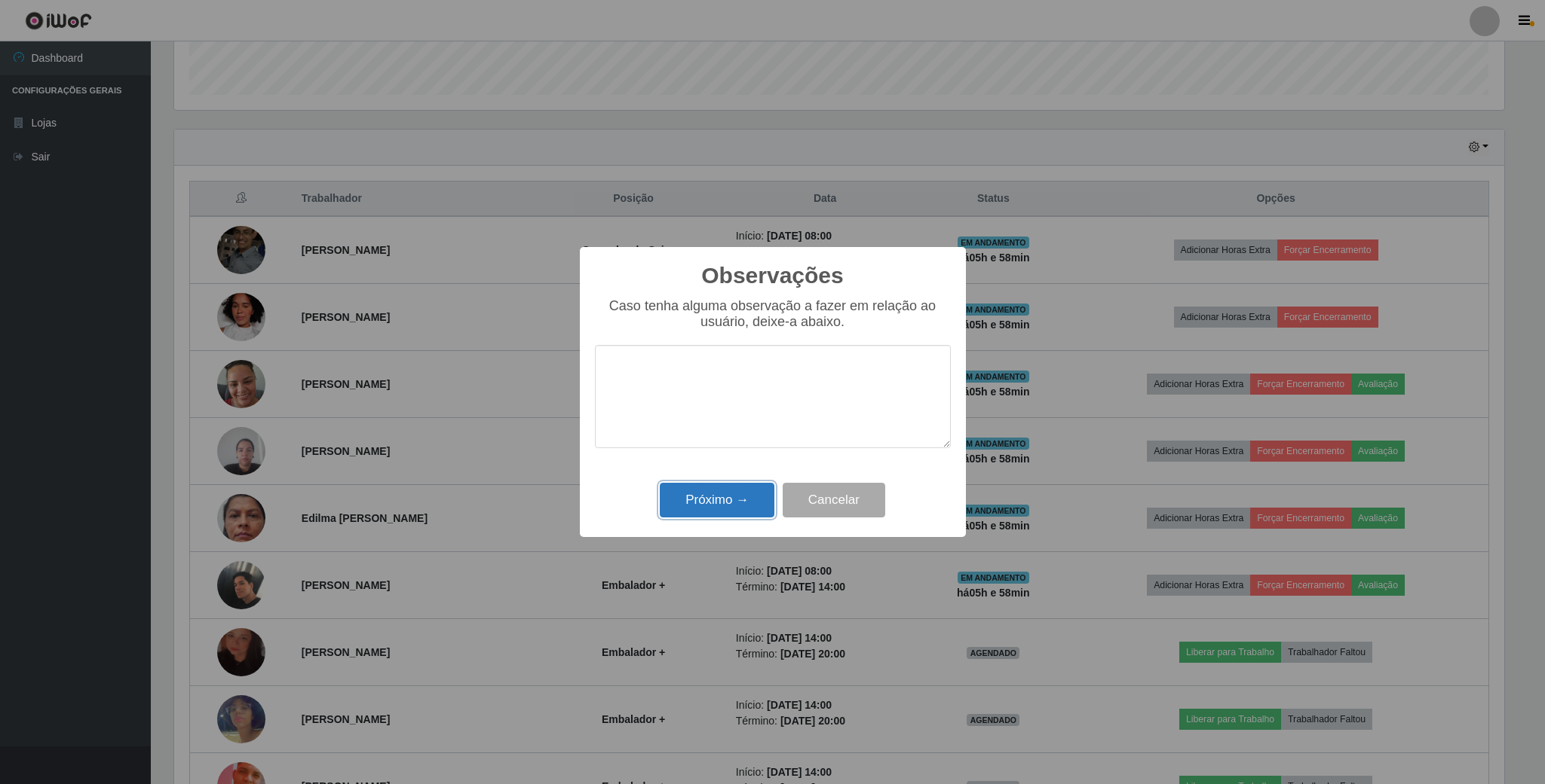
click at [749, 508] on button "Próximo →" at bounding box center [717, 501] width 115 height 36
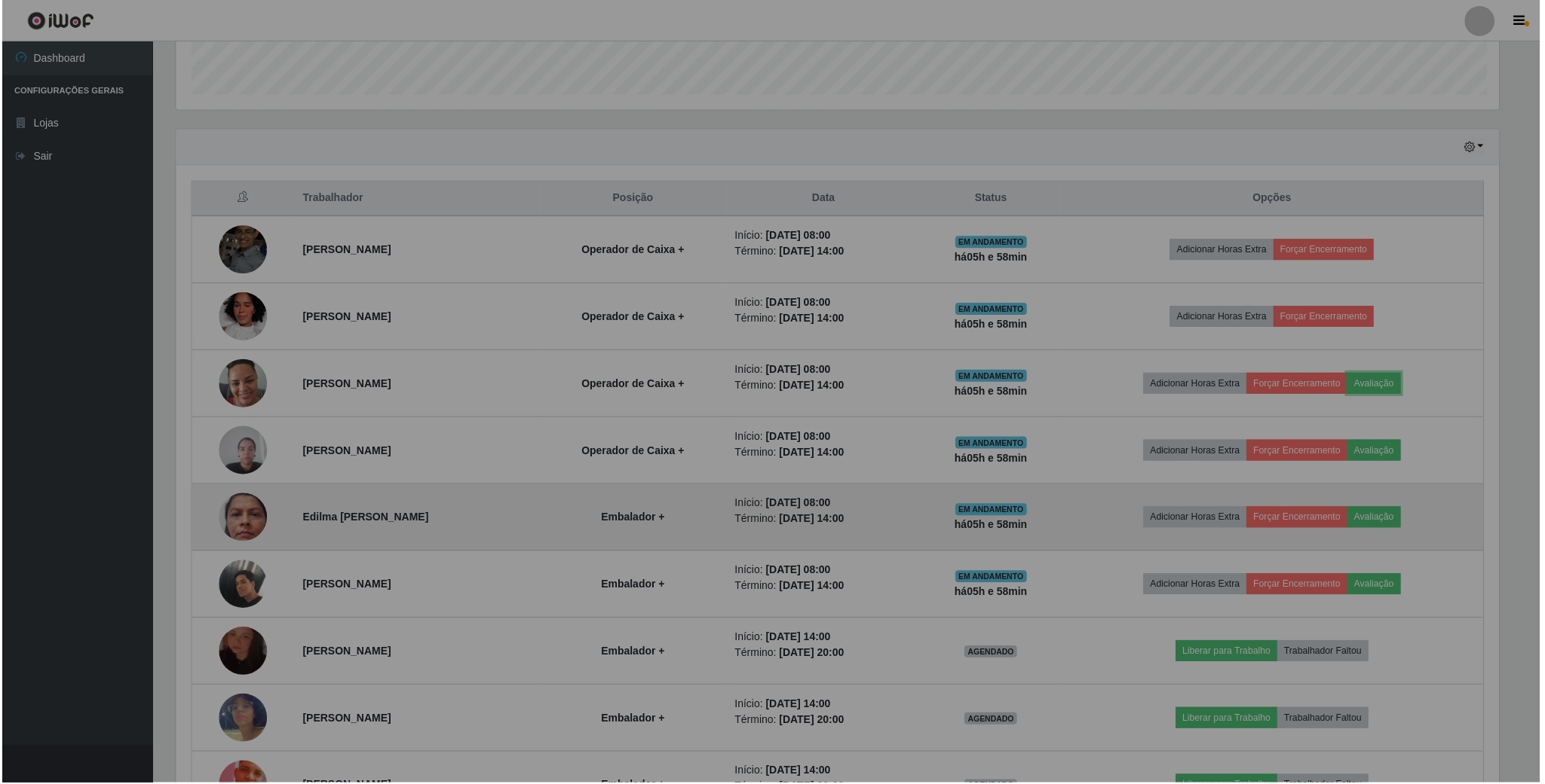
scroll to position [314, 1342]
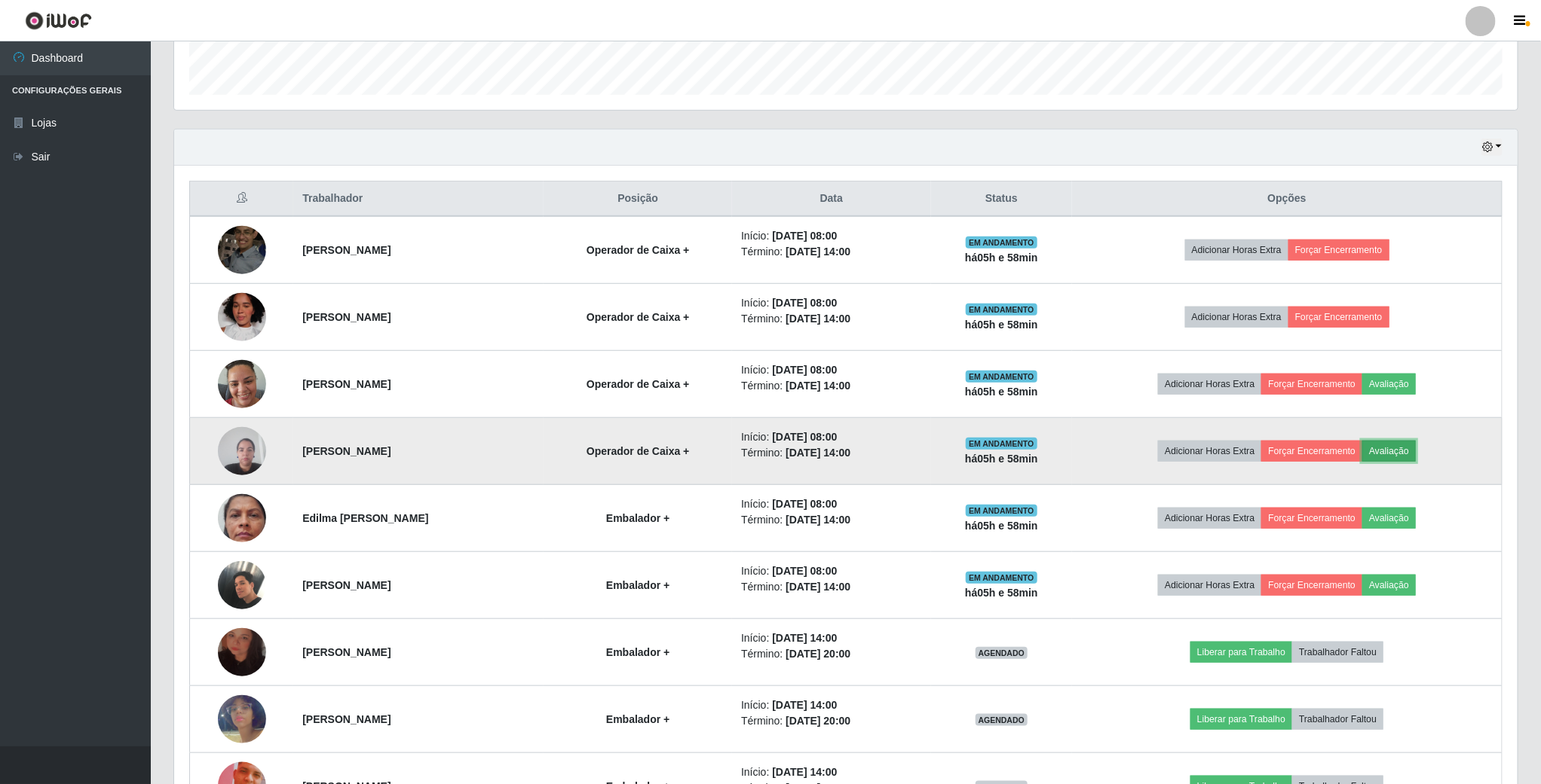
click at [1388, 462] on button "Avaliação" at bounding box center [1389, 451] width 54 height 21
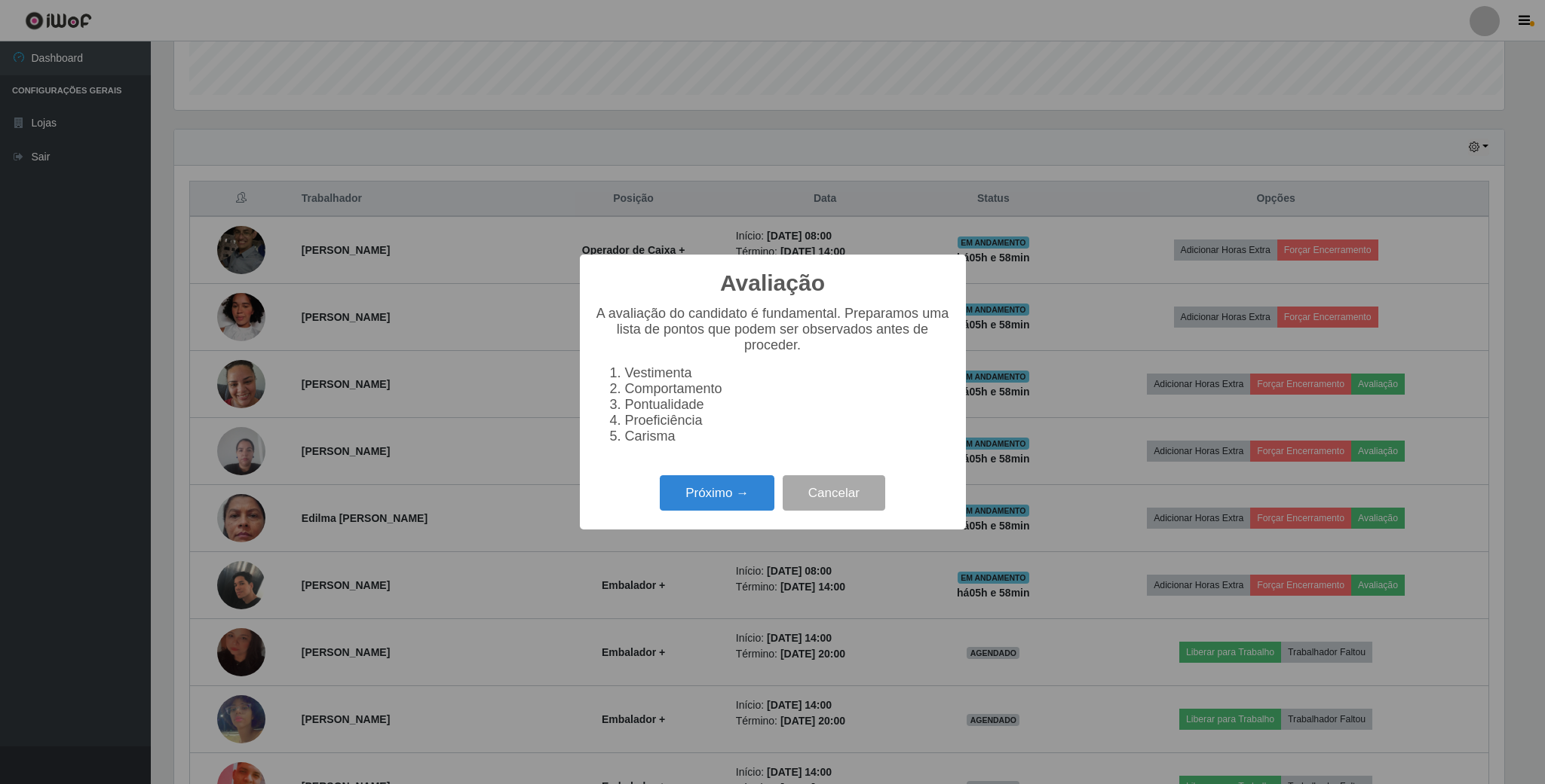
scroll to position [314, 1330]
click at [720, 498] on button "Próximo →" at bounding box center [717, 494] width 115 height 36
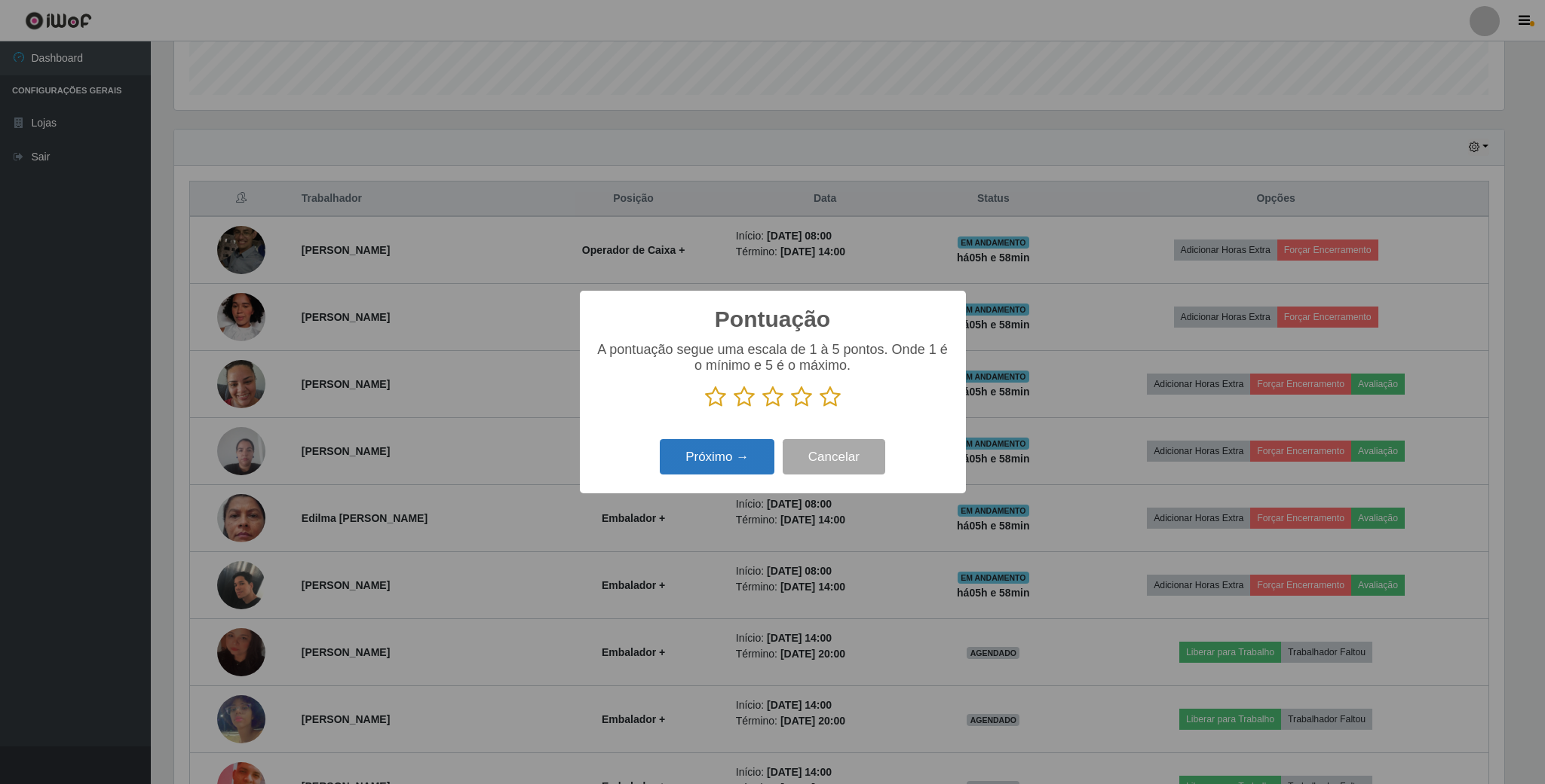
scroll to position [753109, 752477]
click at [805, 404] on icon at bounding box center [800, 396] width 21 height 23
click at [790, 408] on input "radio" at bounding box center [790, 408] width 0 height 0
click at [726, 452] on button "Próximo →" at bounding box center [717, 457] width 115 height 36
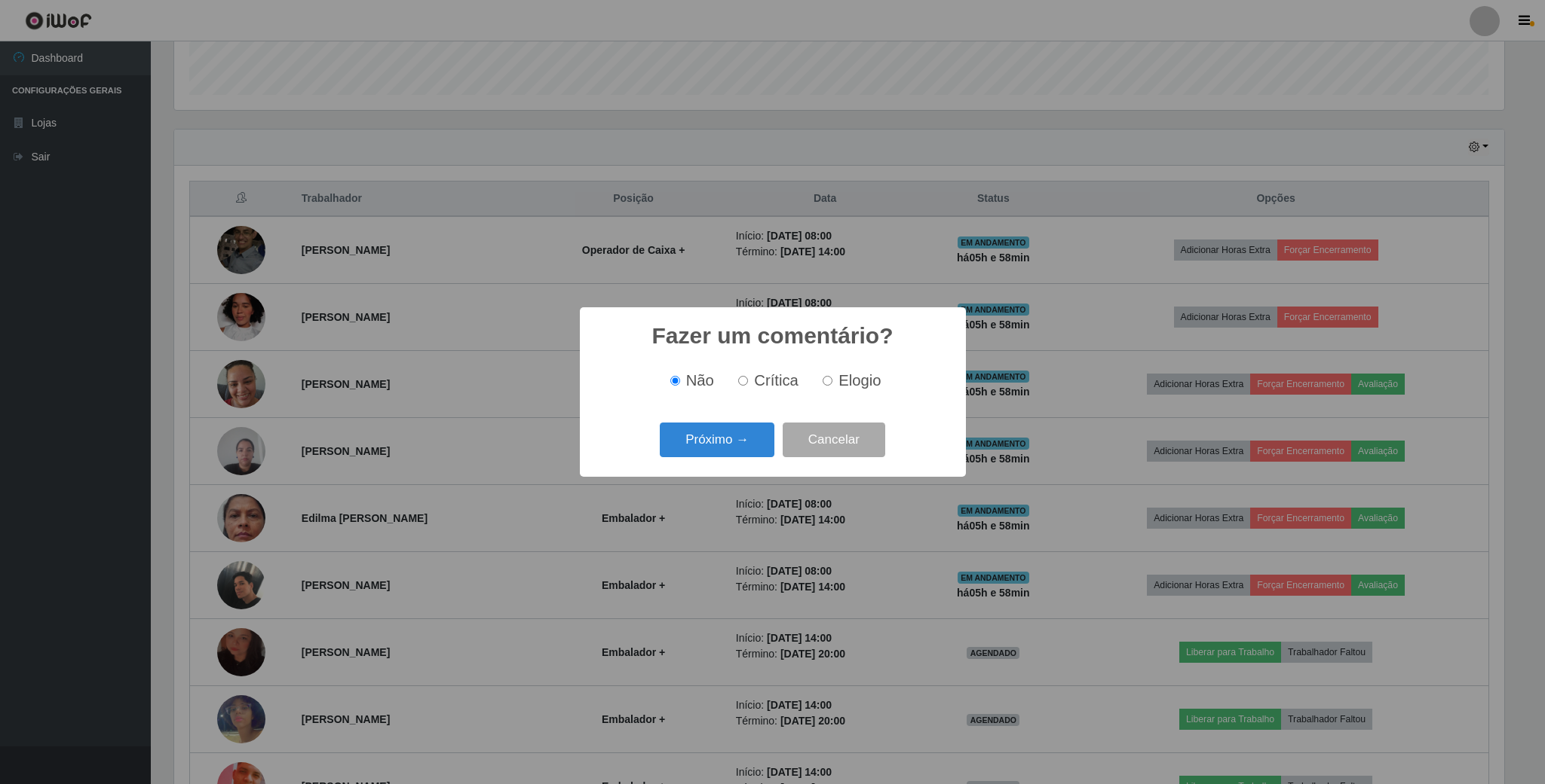
click at [824, 385] on input "Elogio" at bounding box center [827, 381] width 10 height 10
radio input "true"
click at [747, 432] on button "Próximo →" at bounding box center [717, 440] width 115 height 36
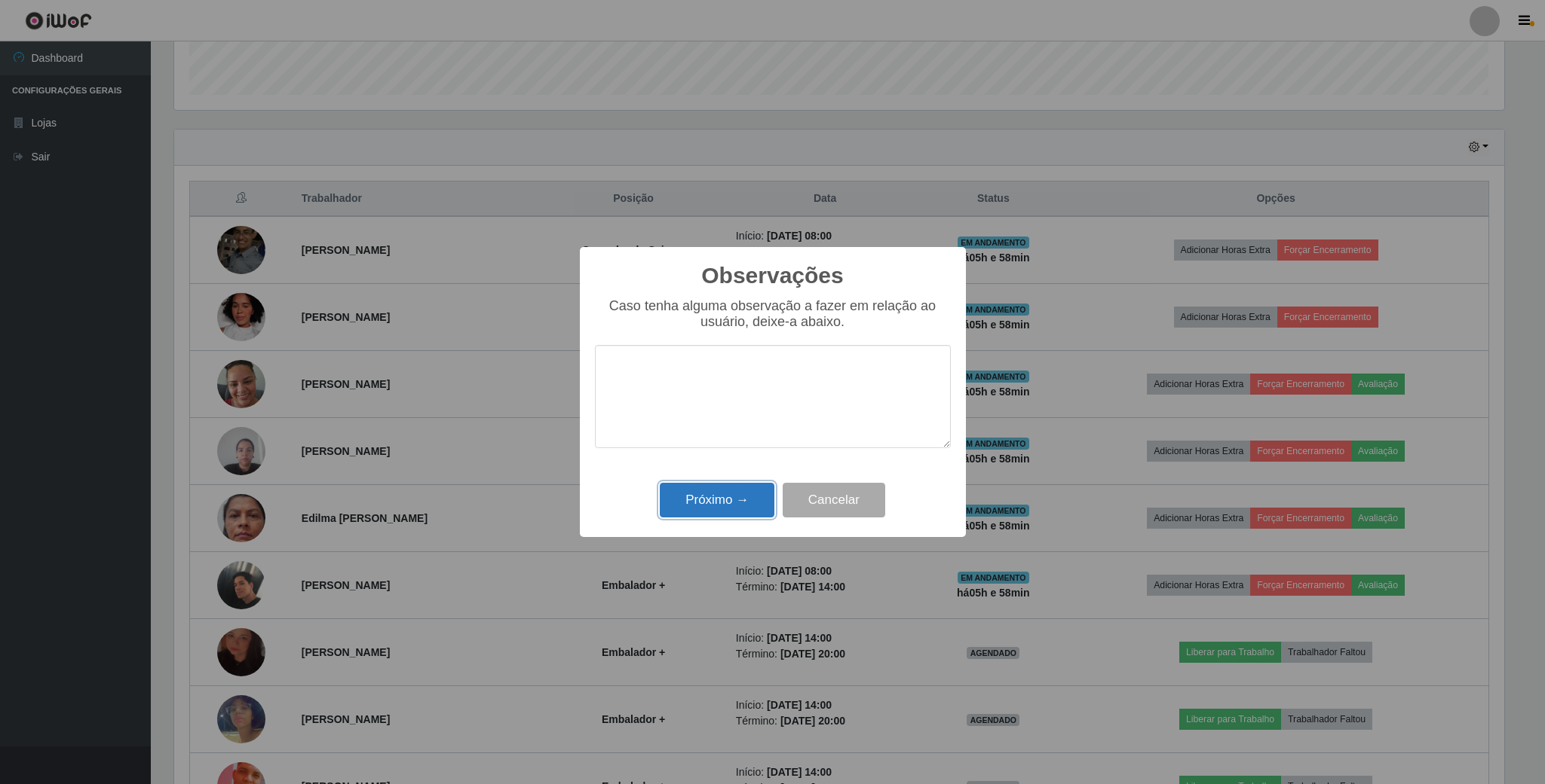
click at [728, 491] on button "Próximo →" at bounding box center [717, 501] width 115 height 36
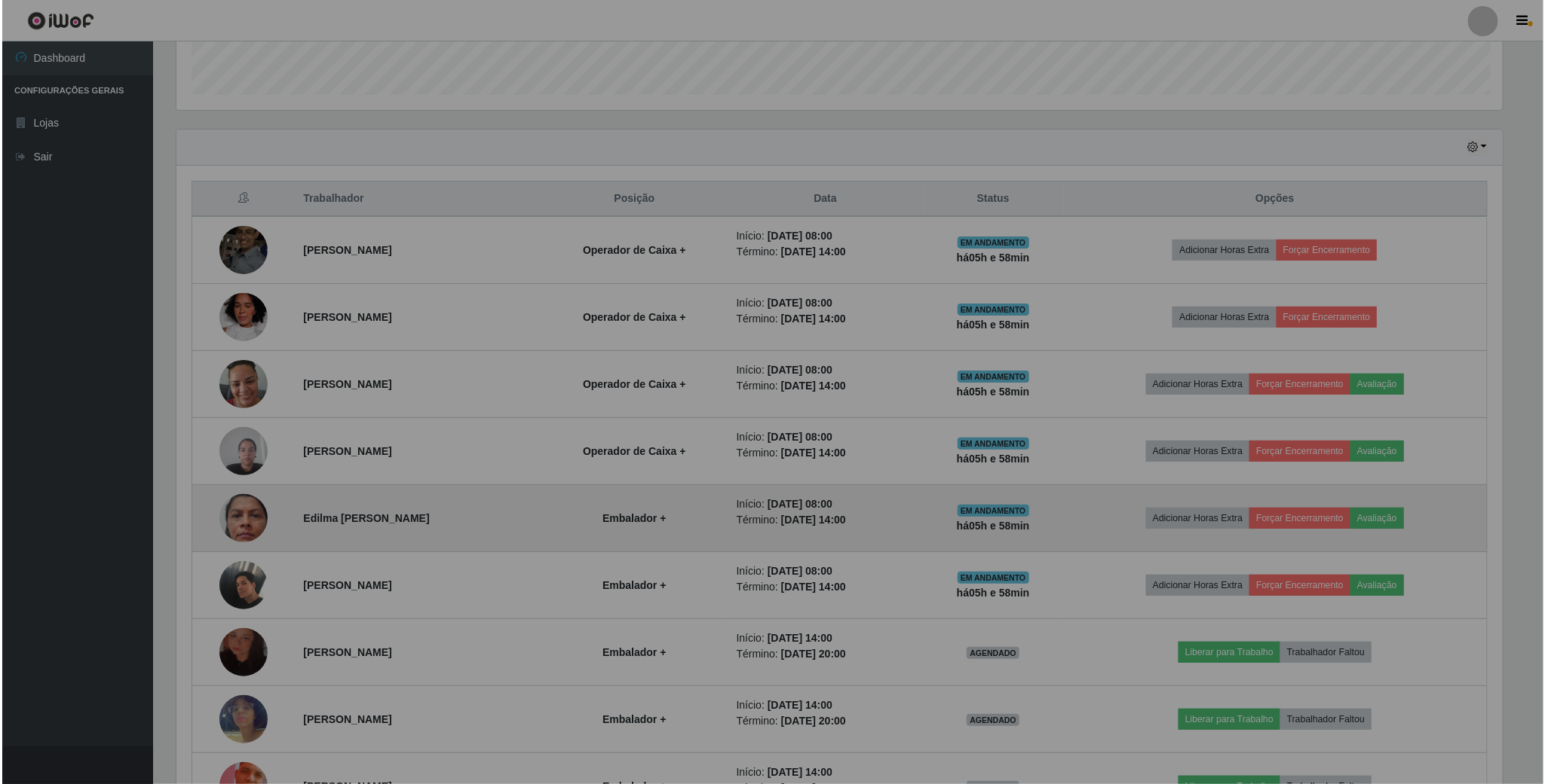
scroll to position [314, 1342]
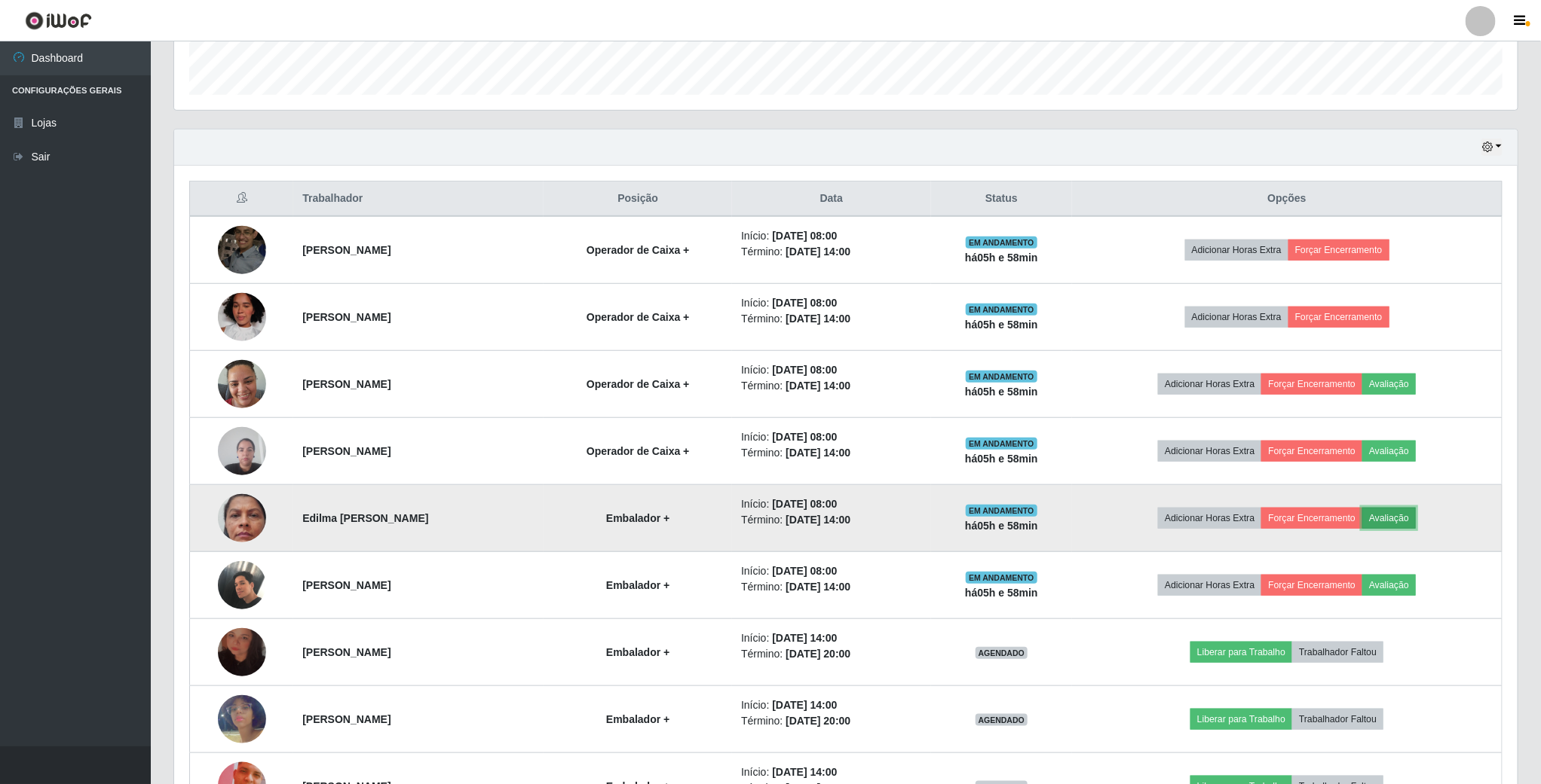
click at [1413, 517] on button "Avaliação" at bounding box center [1389, 517] width 54 height 21
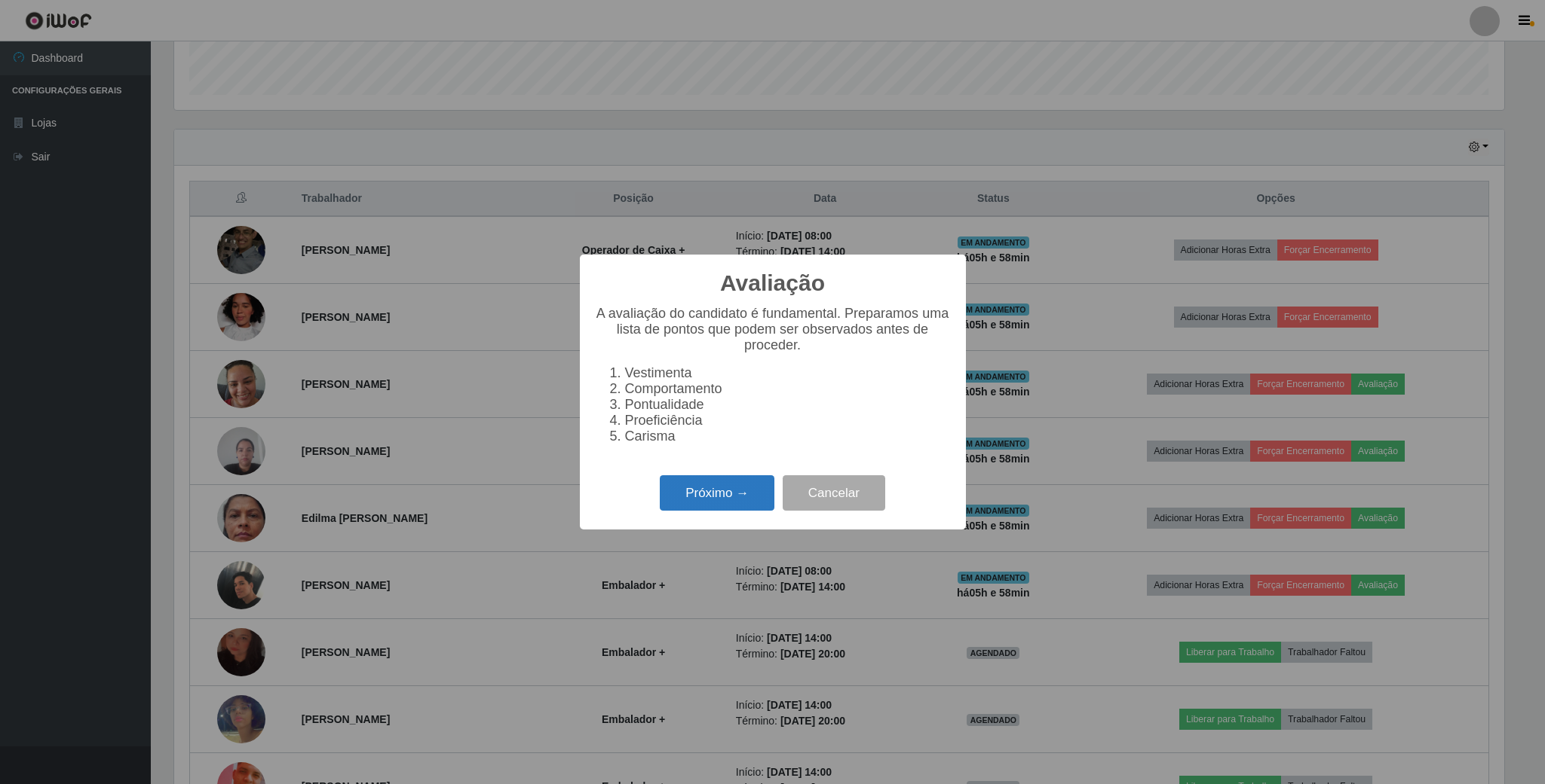
click at [721, 493] on button "Próximo →" at bounding box center [717, 494] width 115 height 36
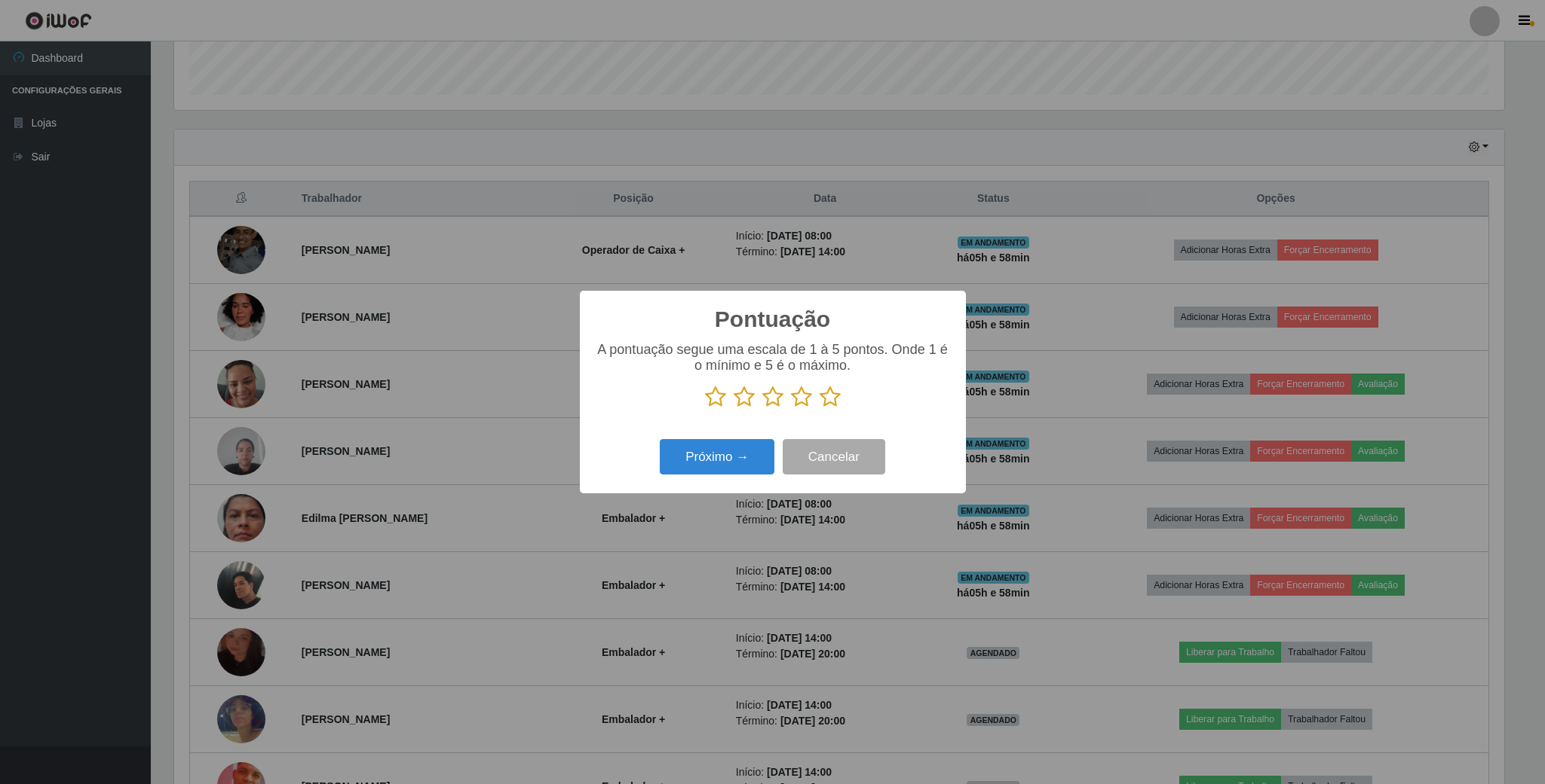
click at [799, 389] on icon at bounding box center [800, 396] width 21 height 23
click at [790, 408] on input "radio" at bounding box center [790, 408] width 0 height 0
click at [747, 471] on button "Próximo →" at bounding box center [717, 457] width 115 height 36
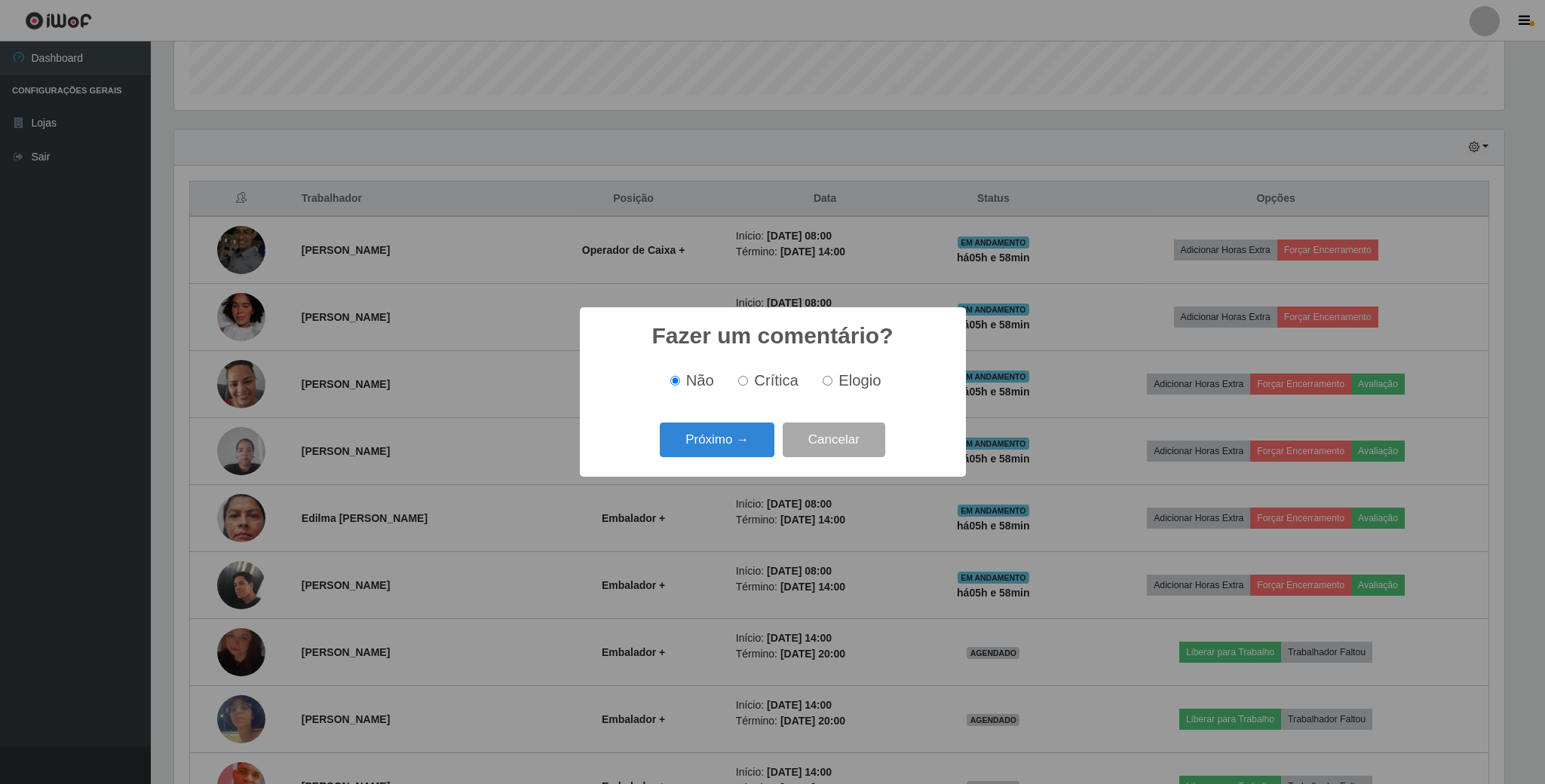
click at [828, 390] on label "Elogio" at bounding box center [848, 381] width 64 height 17
click at [828, 386] on input "Elogio" at bounding box center [827, 381] width 10 height 10
radio input "true"
click at [736, 437] on button "Próximo →" at bounding box center [717, 440] width 115 height 36
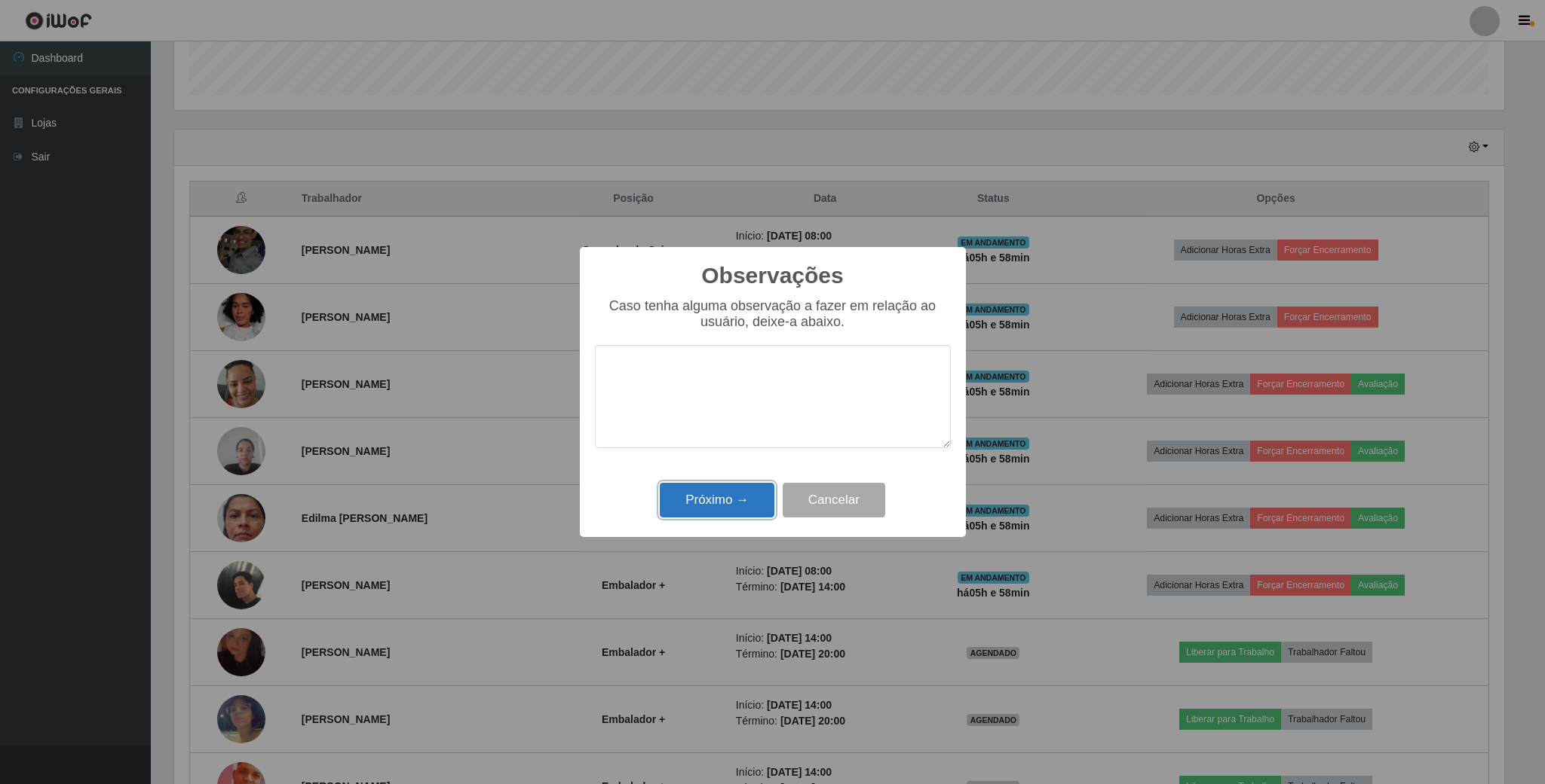
click at [711, 495] on button "Próximo →" at bounding box center [717, 501] width 115 height 36
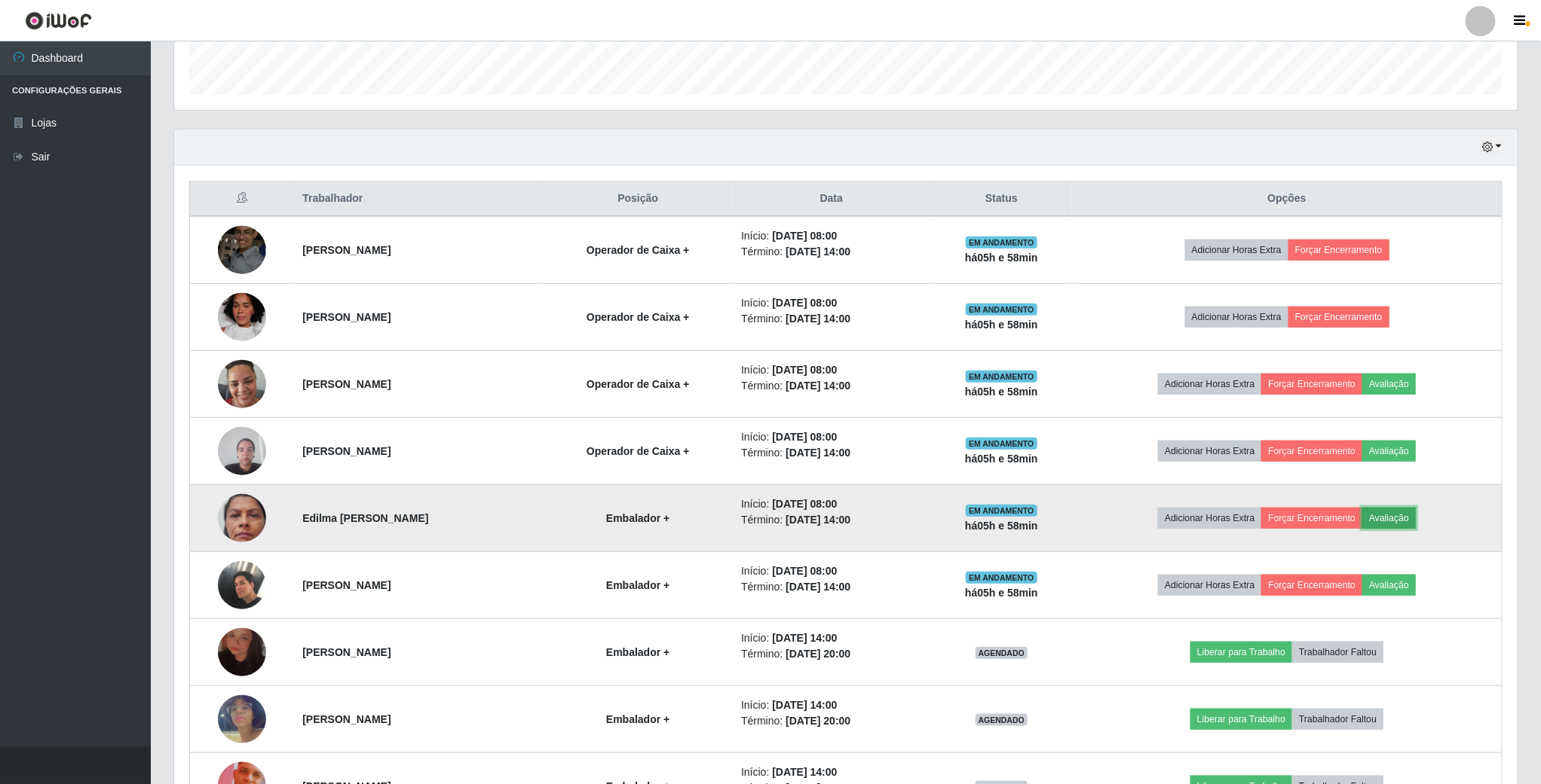
click at [1416, 526] on button "Avaliação" at bounding box center [1389, 517] width 54 height 21
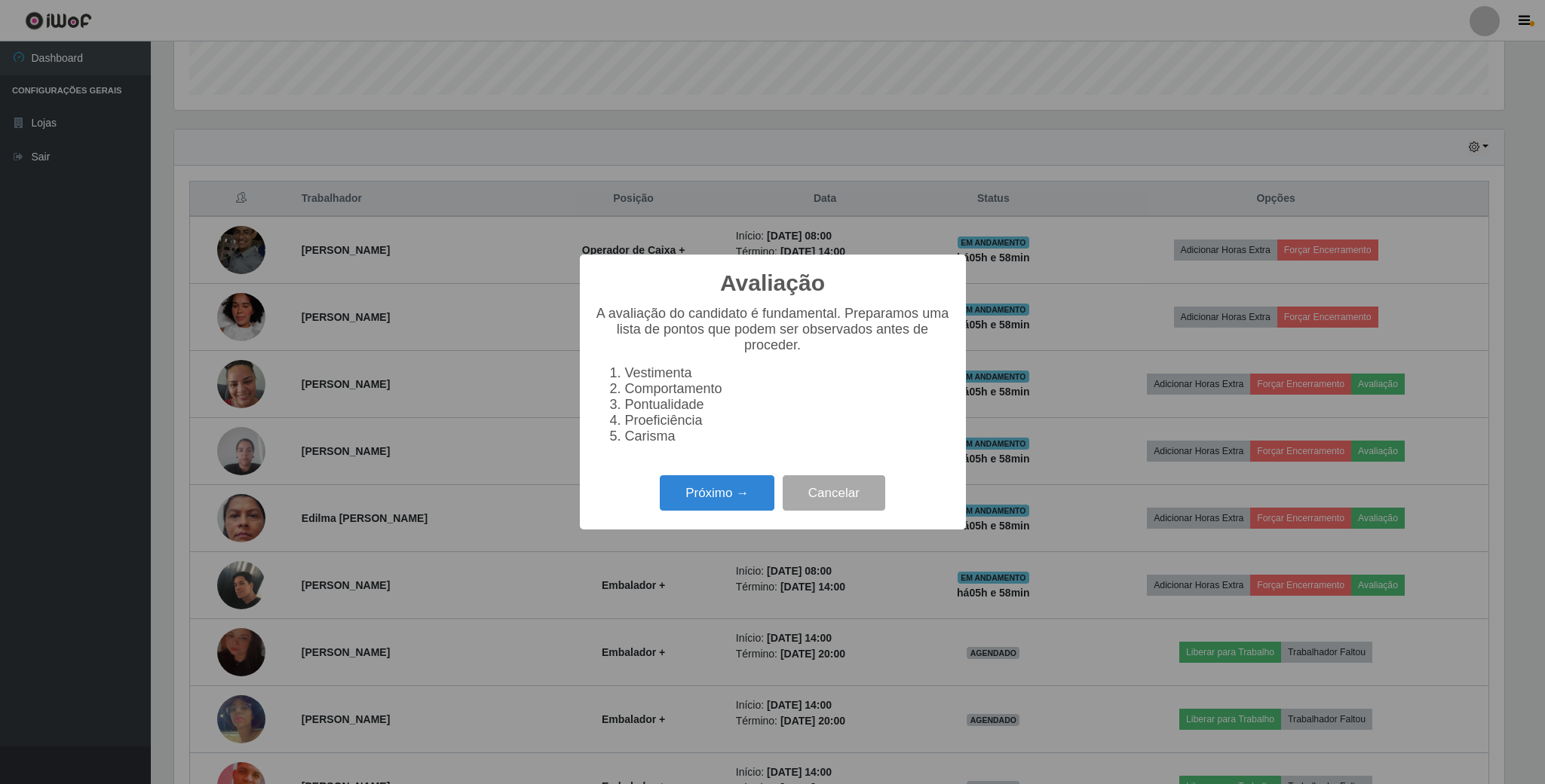
click at [753, 480] on div "Próximo → Cancelar" at bounding box center [772, 493] width 356 height 43
click at [740, 504] on button "Próximo →" at bounding box center [717, 494] width 115 height 36
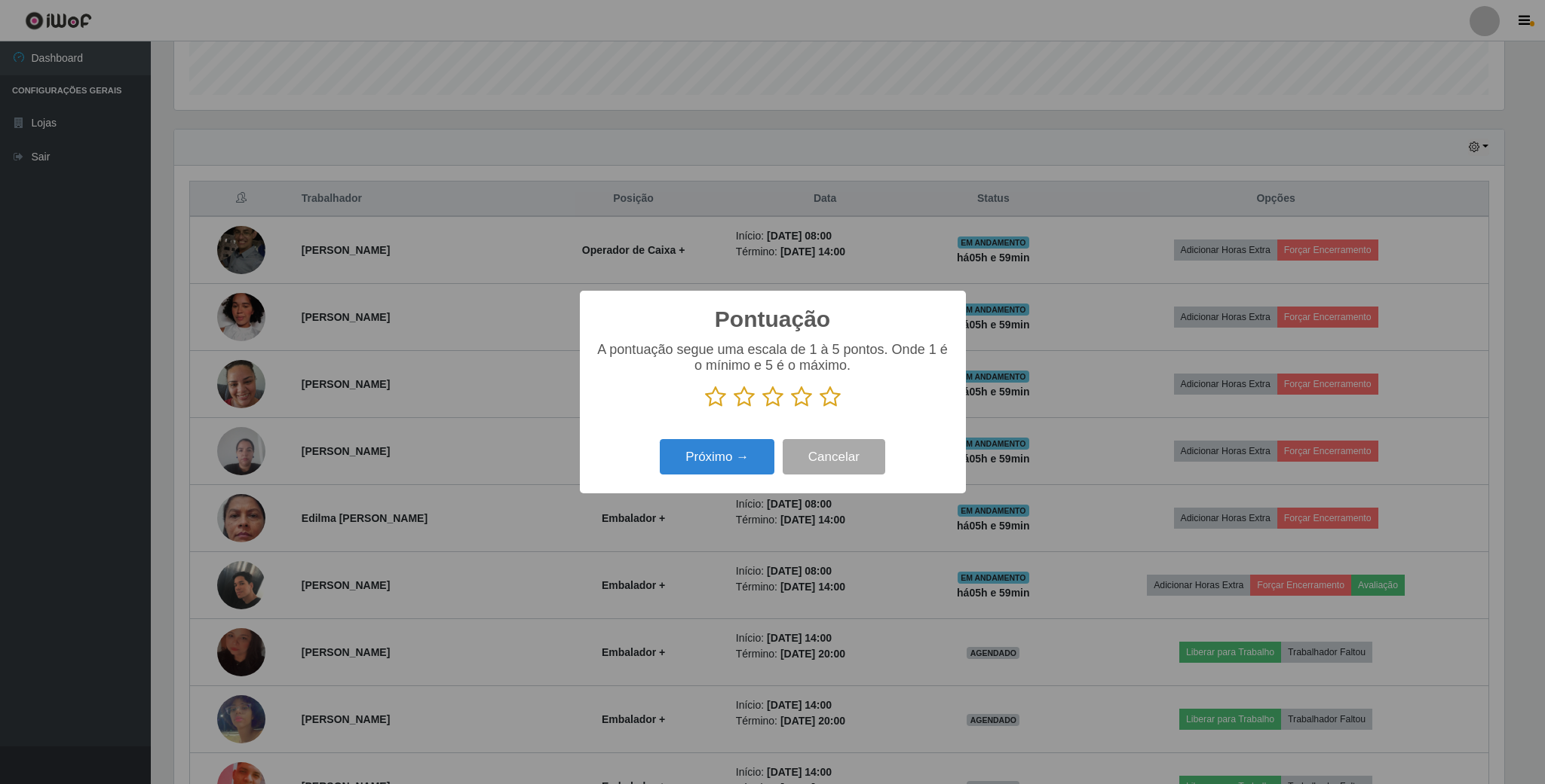
click at [806, 407] on icon at bounding box center [800, 396] width 21 height 23
click at [790, 408] on input "radio" at bounding box center [790, 408] width 0 height 0
click at [737, 451] on button "Próximo →" at bounding box center [717, 457] width 115 height 36
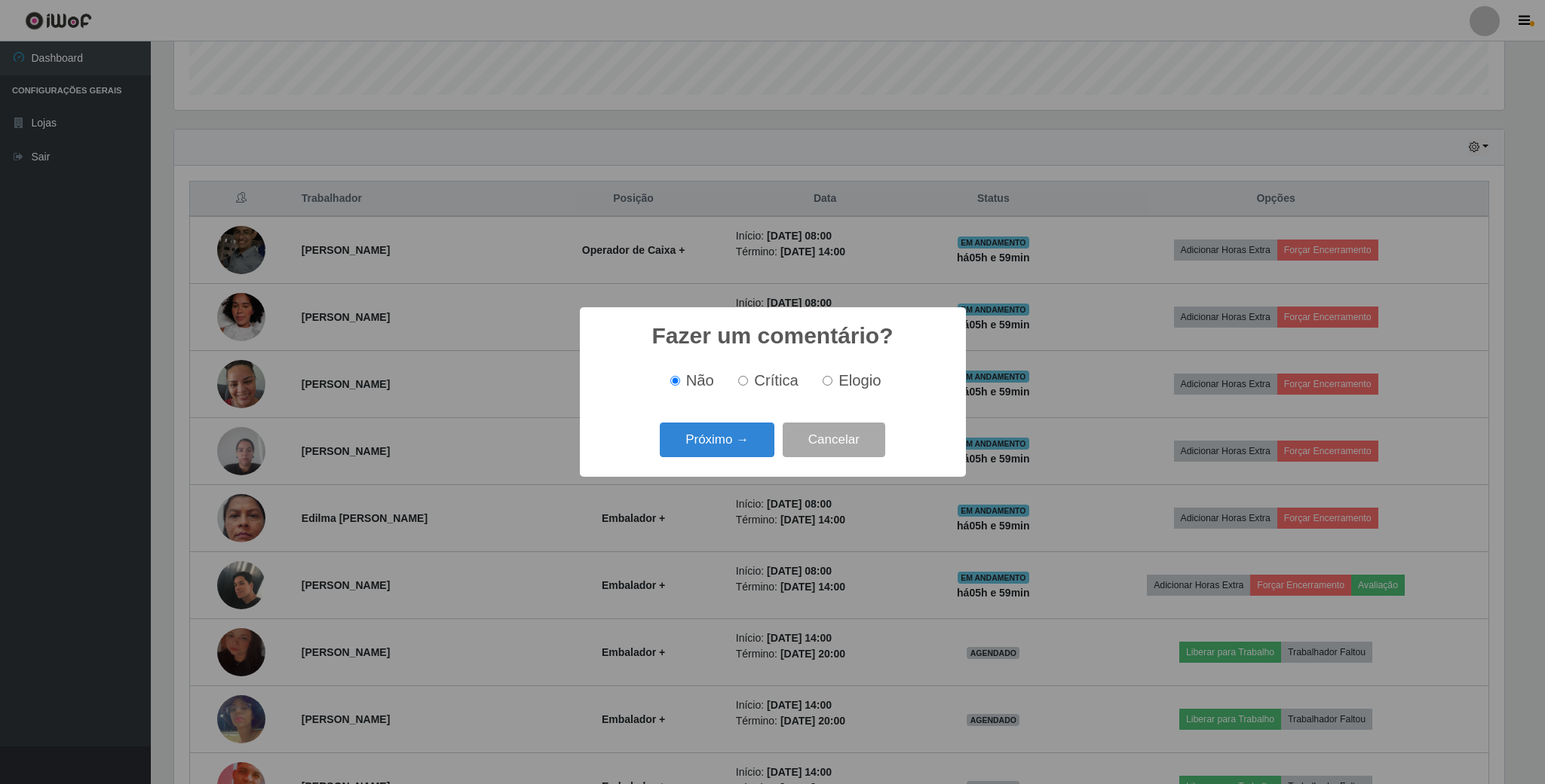
click at [828, 389] on label "Elogio" at bounding box center [848, 381] width 64 height 17
click at [828, 386] on input "Elogio" at bounding box center [827, 381] width 10 height 10
radio input "true"
click at [738, 446] on button "Próximo →" at bounding box center [717, 440] width 115 height 36
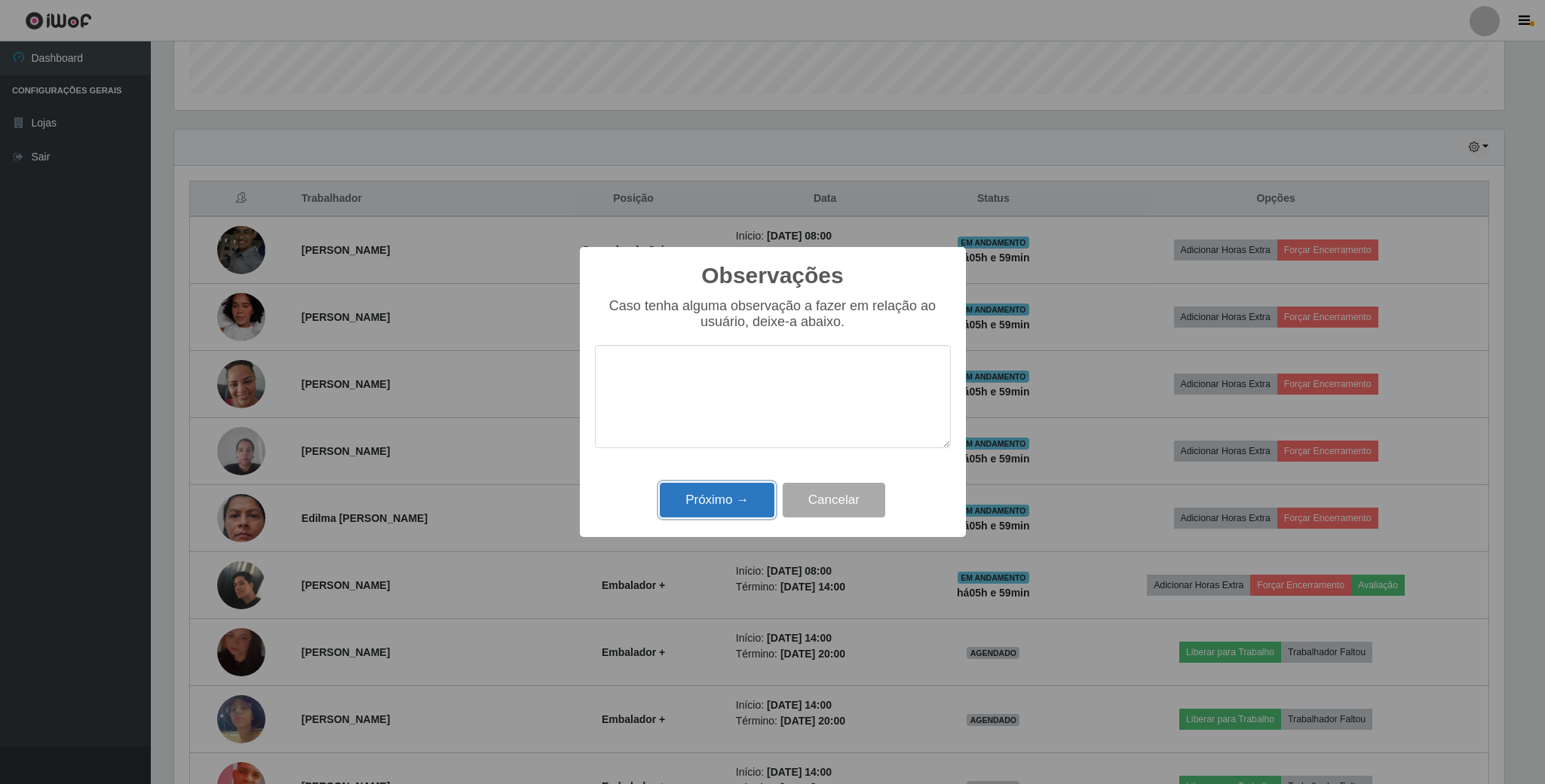
click at [753, 492] on button "Próximo →" at bounding box center [717, 501] width 115 height 36
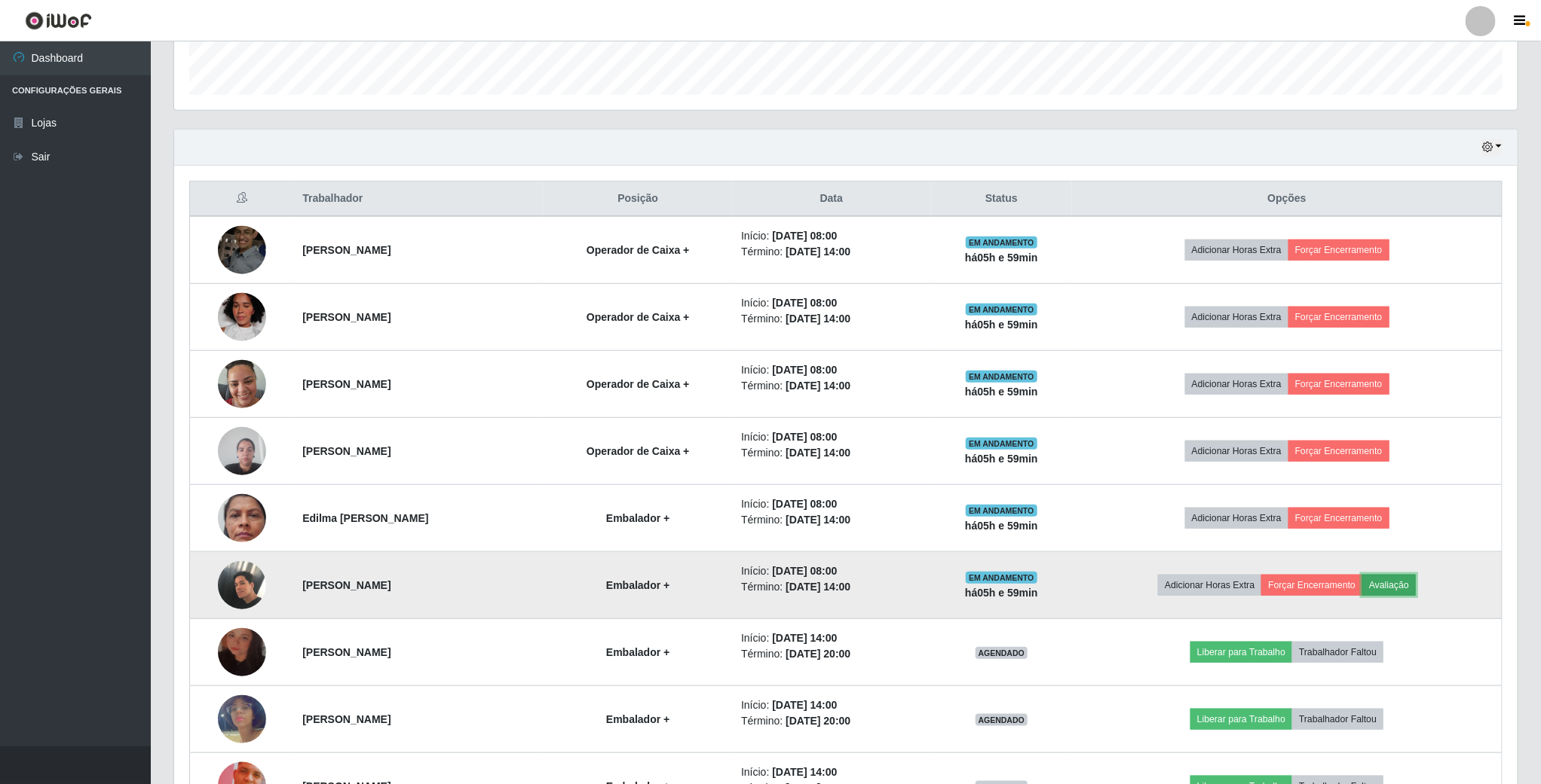
click at [1397, 596] on button "Avaliação" at bounding box center [1389, 585] width 54 height 21
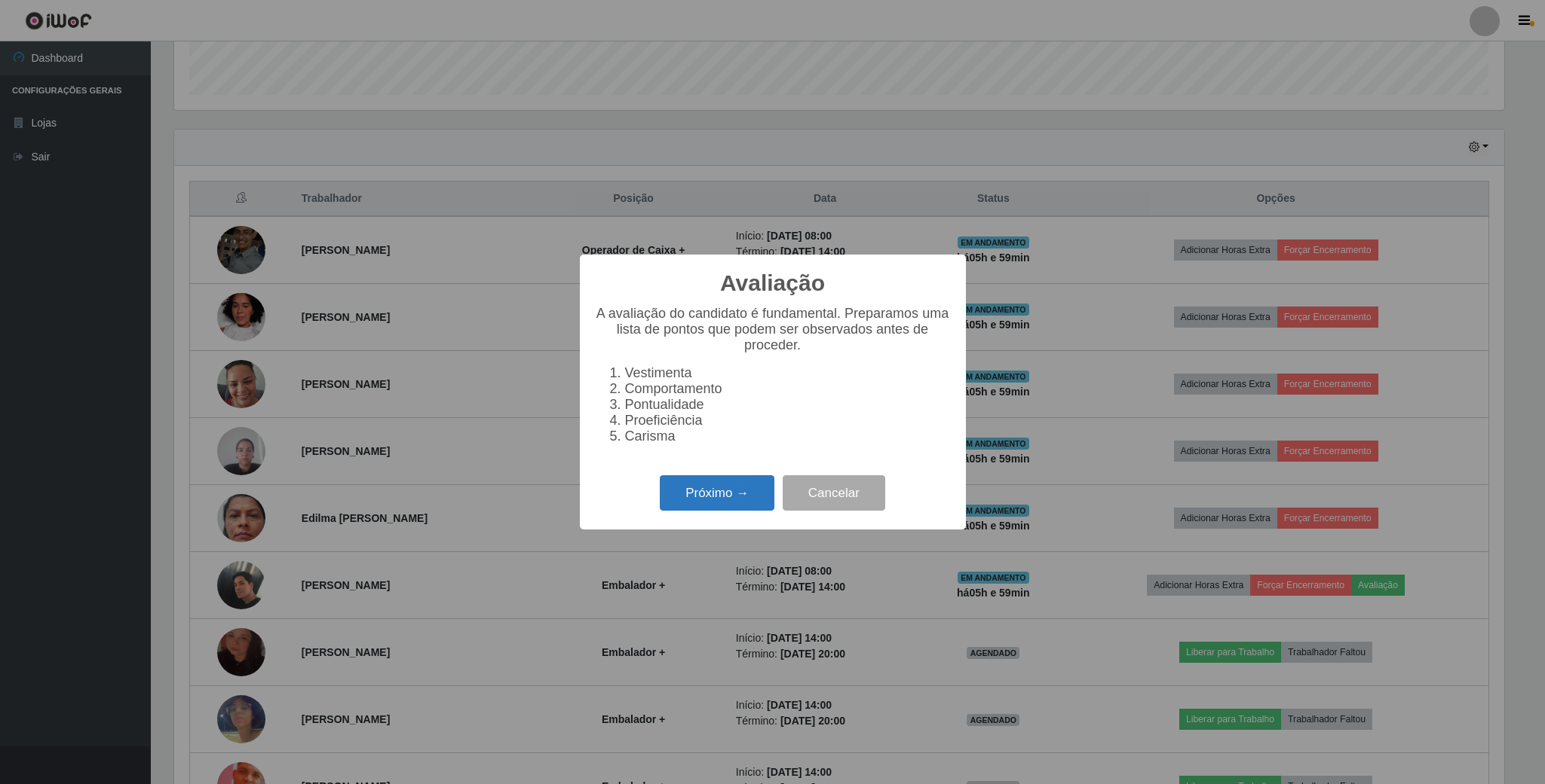
drag, startPoint x: 752, startPoint y: 501, endPoint x: 747, endPoint y: 492, distance: 10.3
click at [747, 492] on button "Próximo →" at bounding box center [717, 494] width 115 height 36
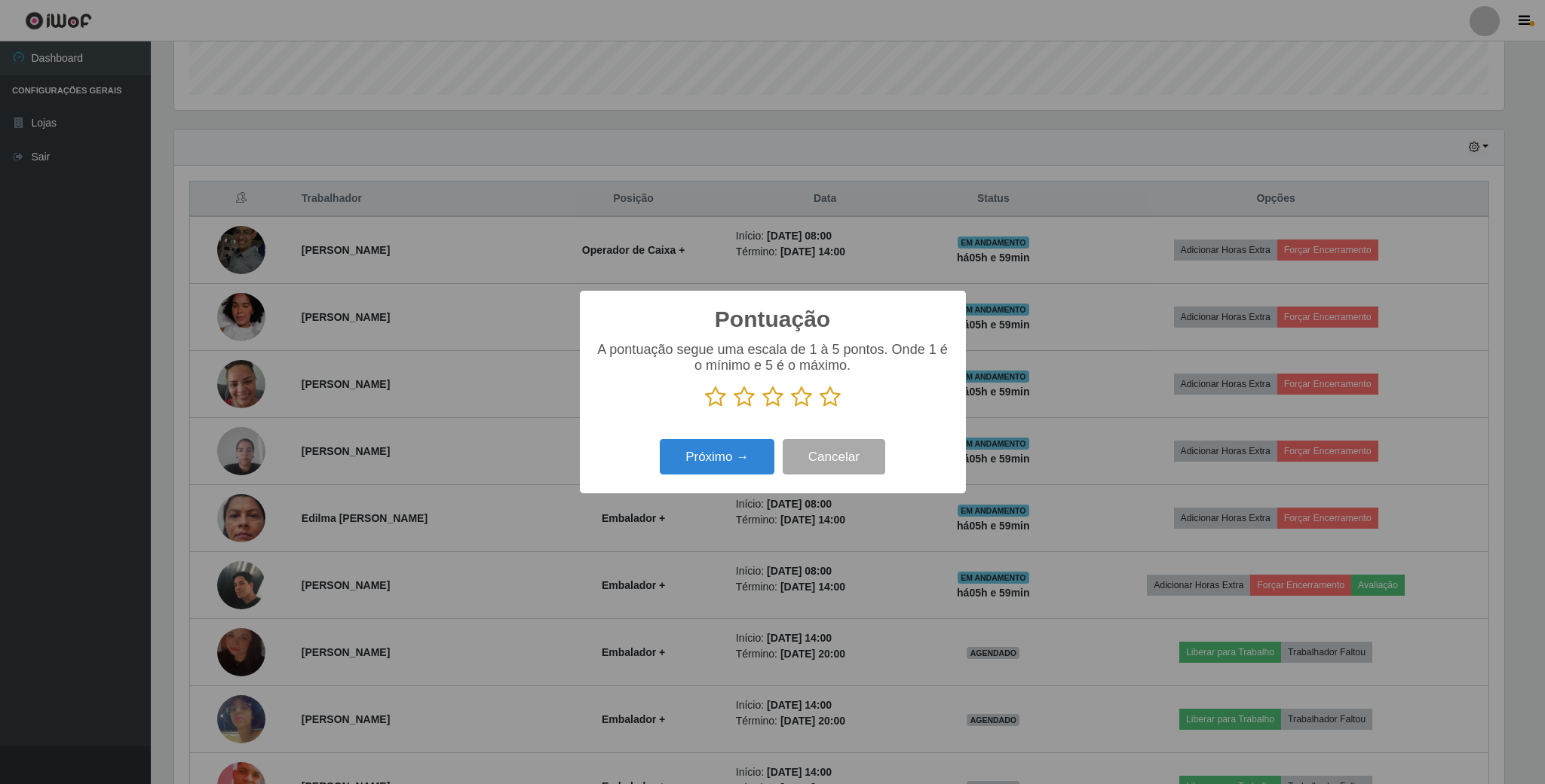
click at [796, 397] on icon at bounding box center [800, 396] width 21 height 23
click at [790, 408] on input "radio" at bounding box center [790, 408] width 0 height 0
click at [715, 454] on button "Próximo →" at bounding box center [717, 457] width 115 height 36
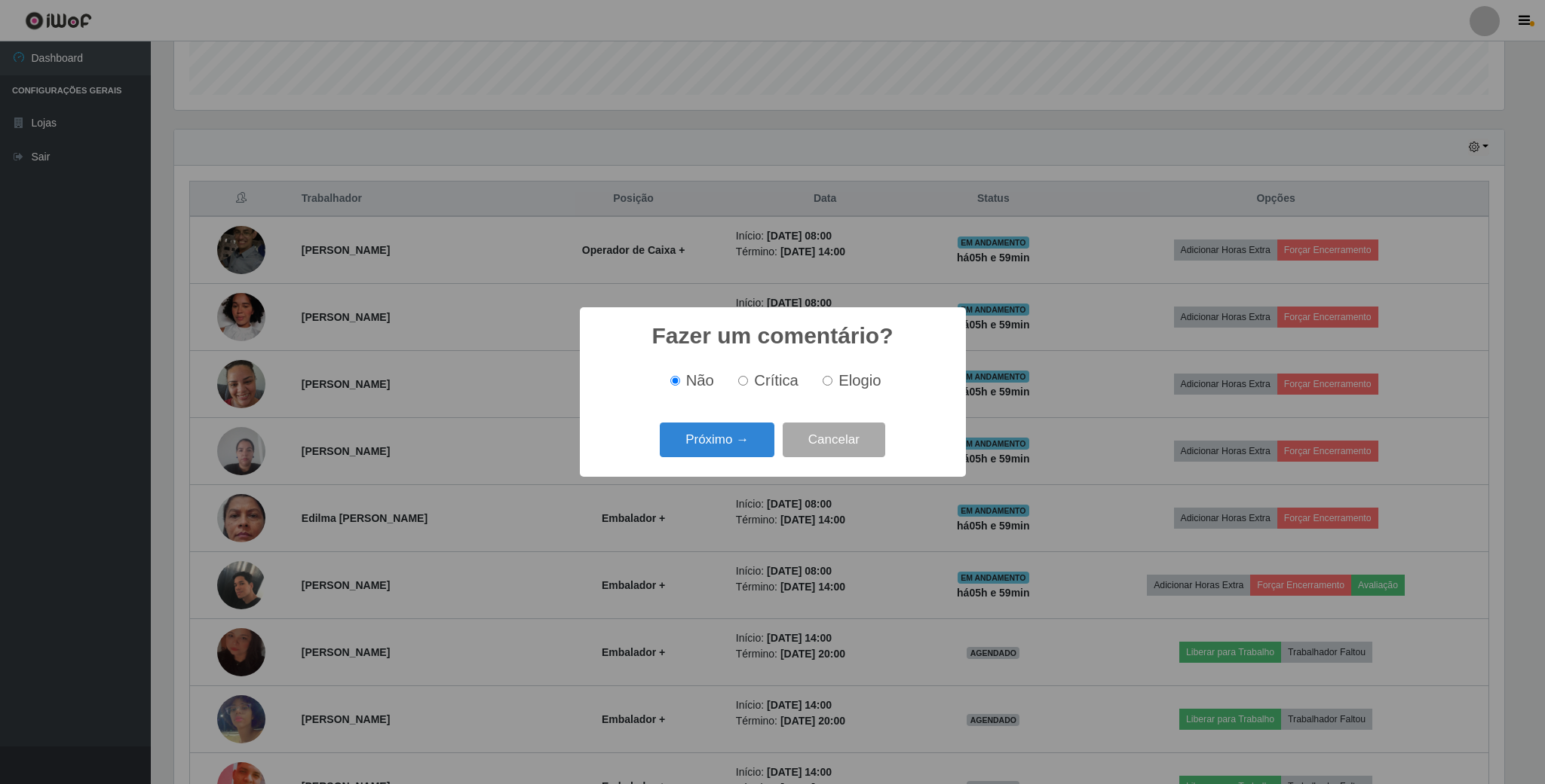
click at [826, 390] on label "Elogio" at bounding box center [848, 381] width 64 height 17
click at [826, 386] on input "Elogio" at bounding box center [827, 381] width 10 height 10
radio input "true"
click at [747, 451] on button "Próximo →" at bounding box center [717, 440] width 115 height 36
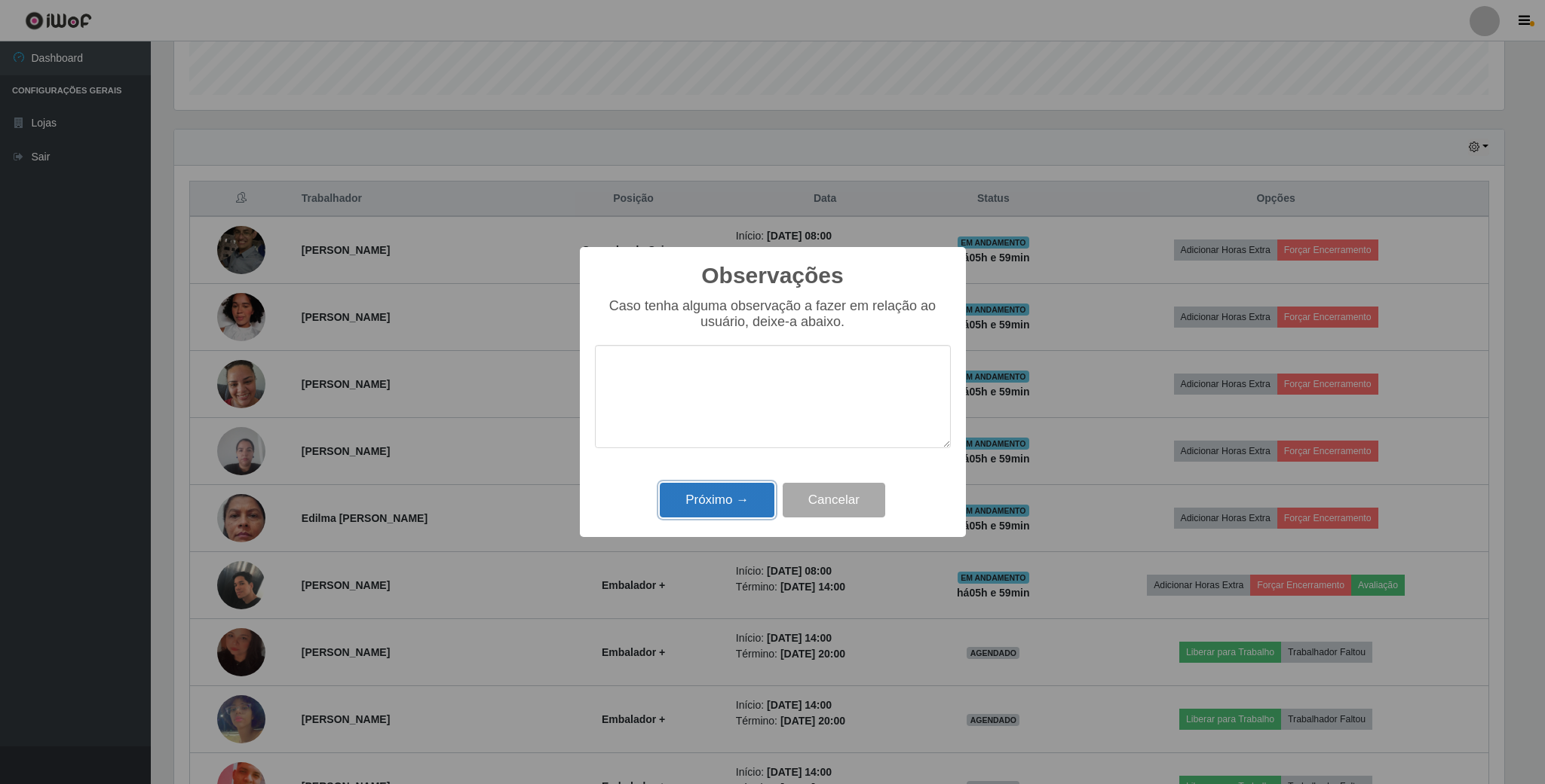
click at [735, 487] on button "Próximo →" at bounding box center [717, 501] width 115 height 36
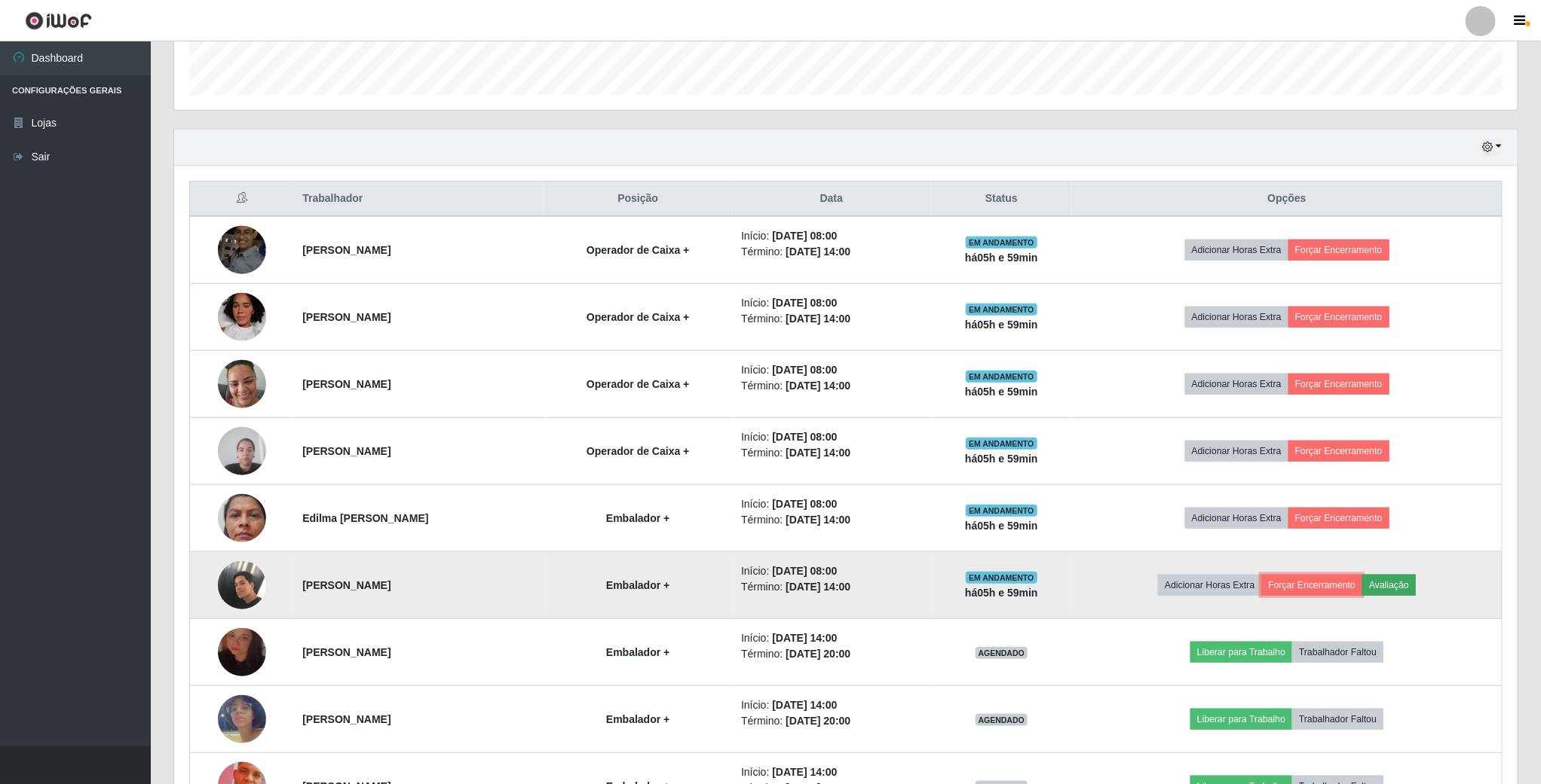
click at [1363, 589] on button "Forçar Encerramento" at bounding box center [1312, 585] width 101 height 21
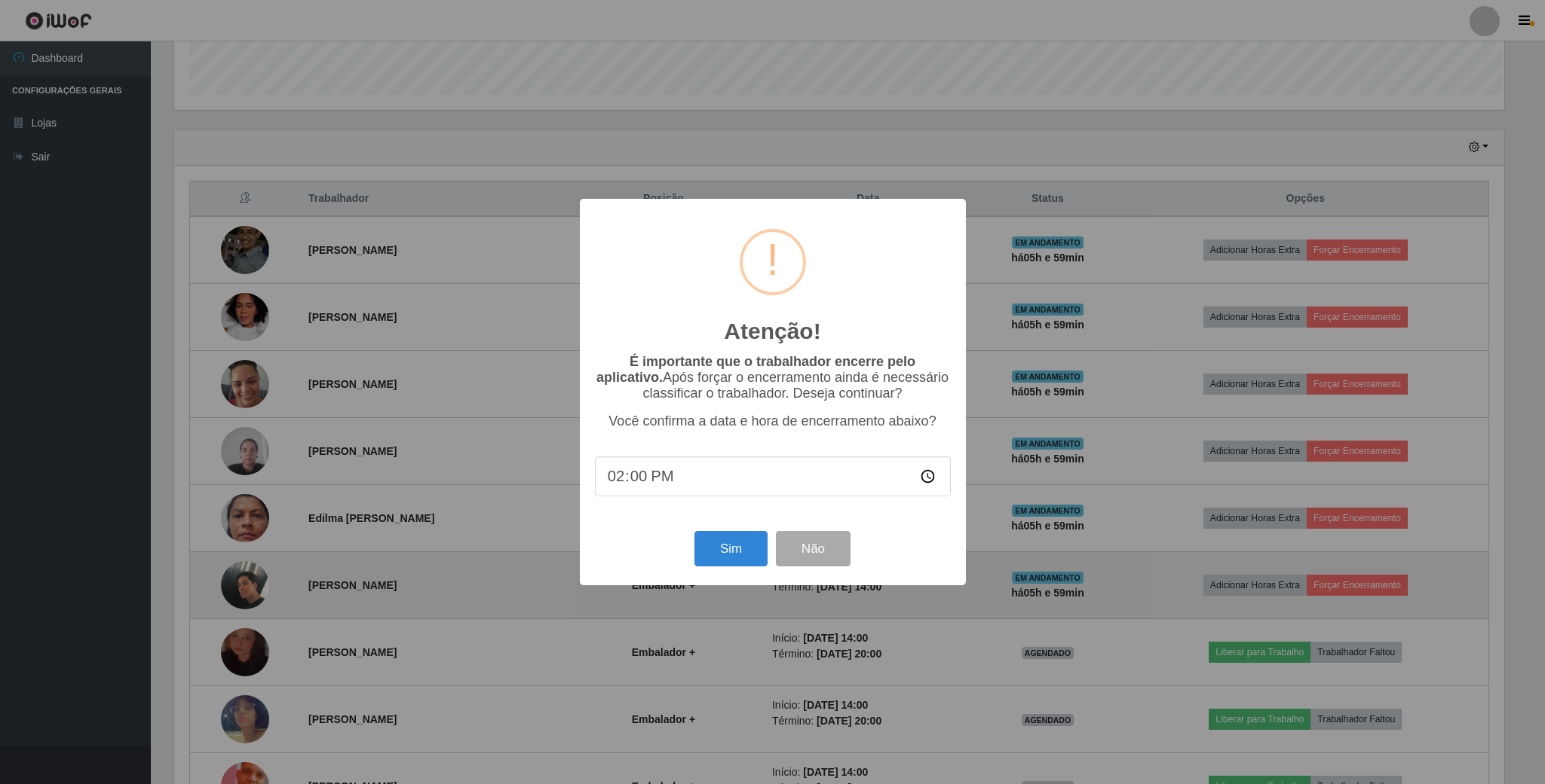
scroll to position [753109, 752477]
click at [731, 541] on button "Sim" at bounding box center [731, 549] width 73 height 36
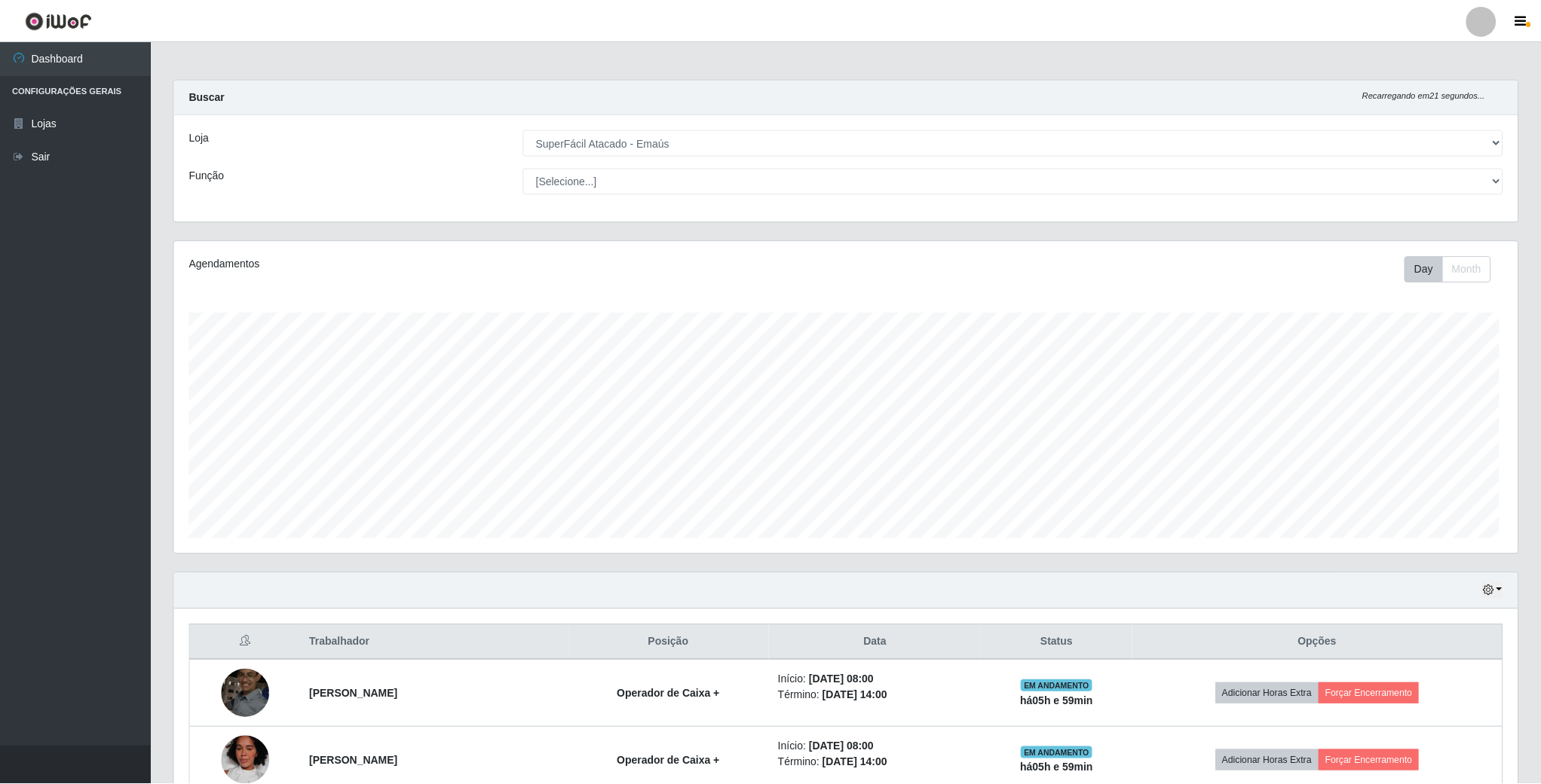
scroll to position [314, 1346]
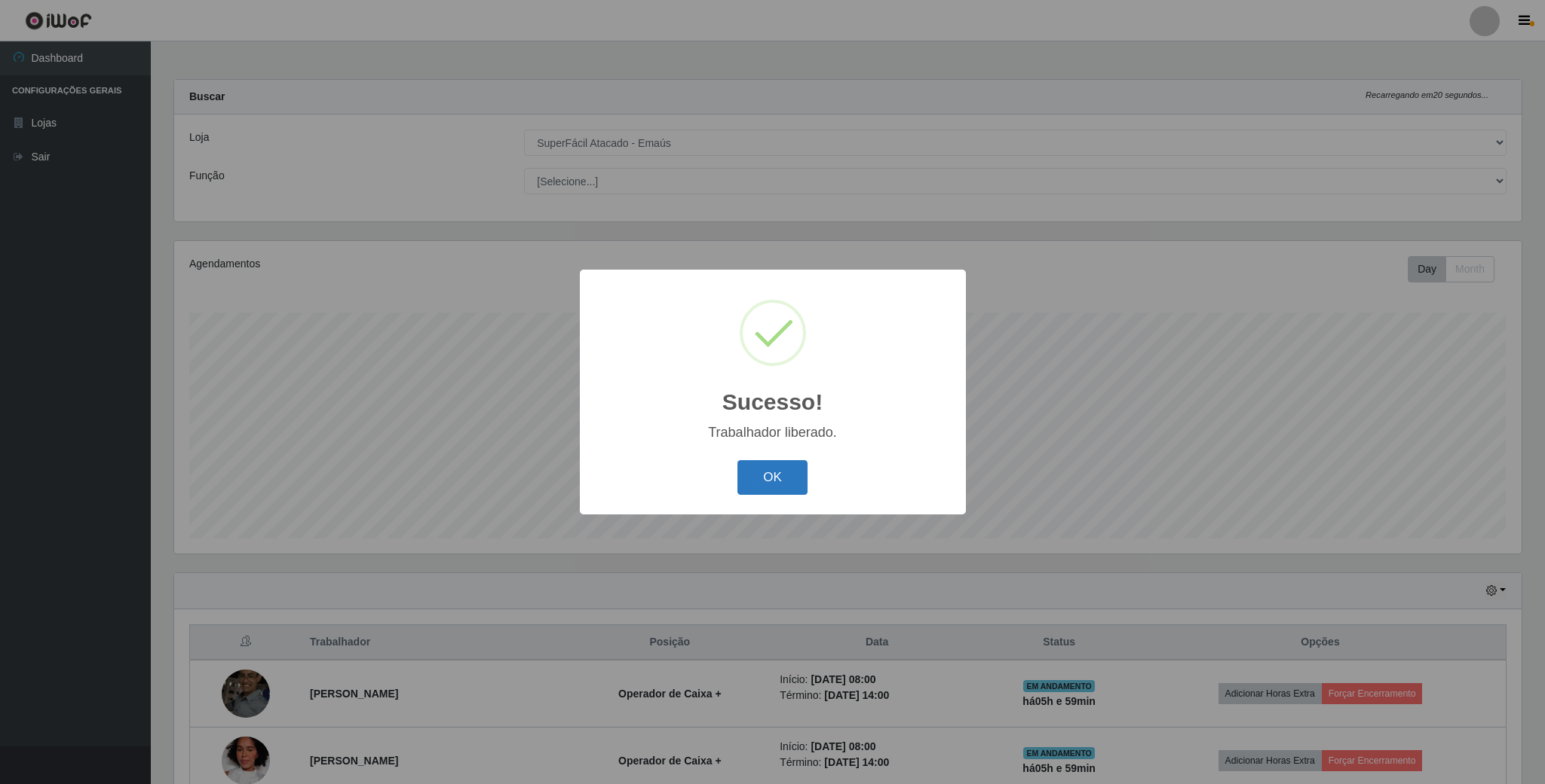
click at [784, 487] on button "OK" at bounding box center [772, 478] width 70 height 36
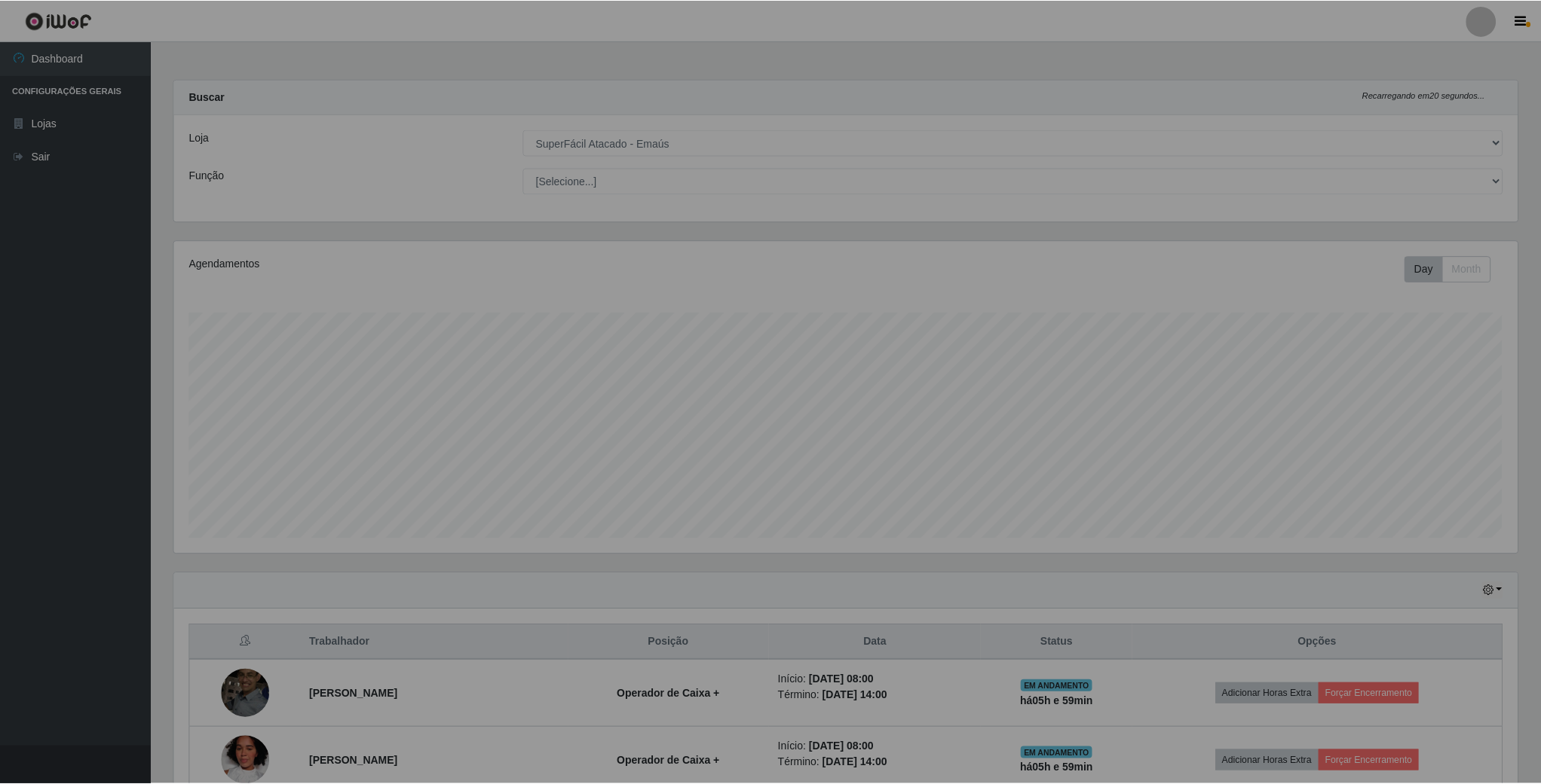
scroll to position [314, 1342]
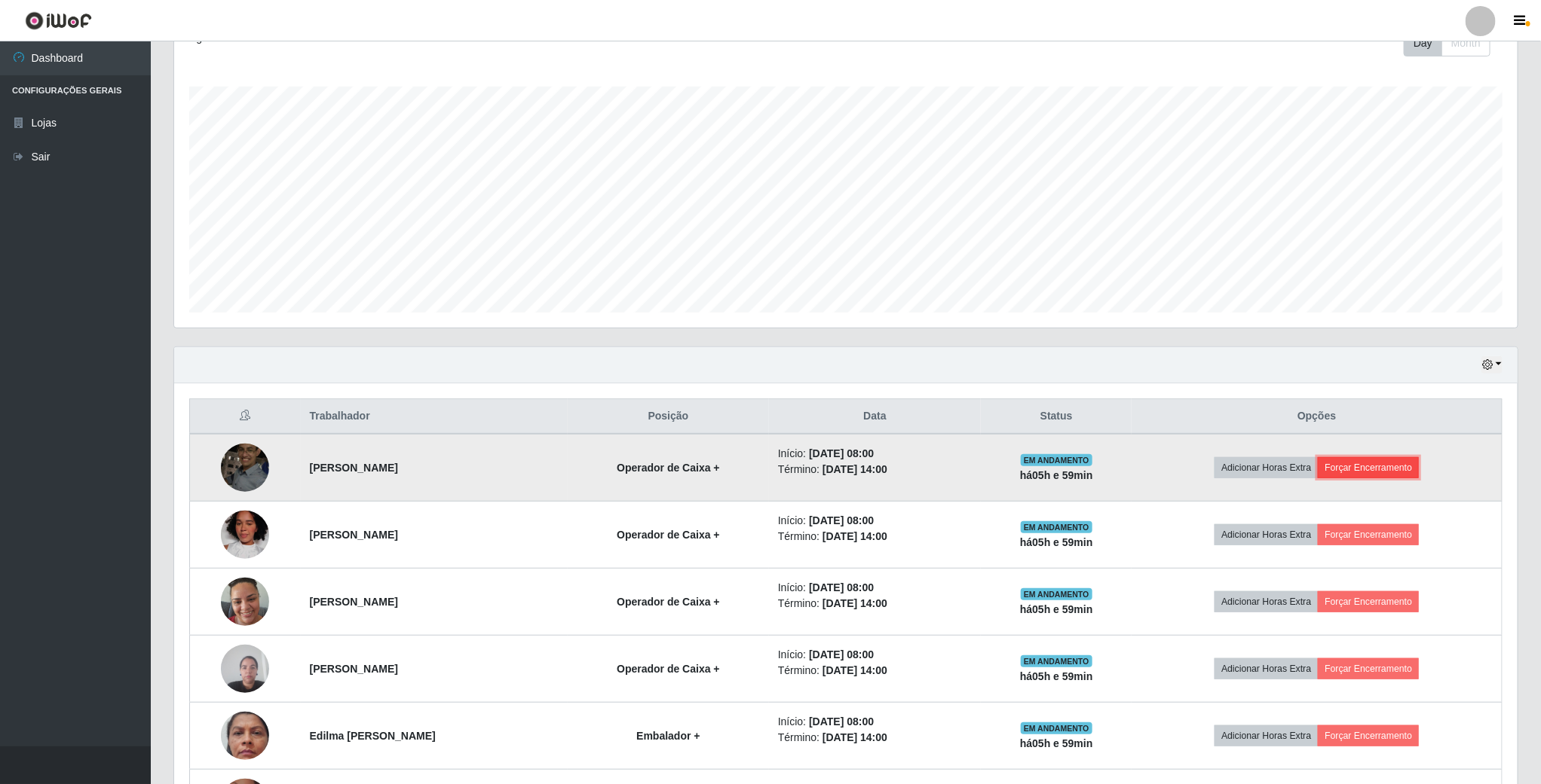
click at [1372, 467] on button "Forçar Encerramento" at bounding box center [1368, 467] width 101 height 21
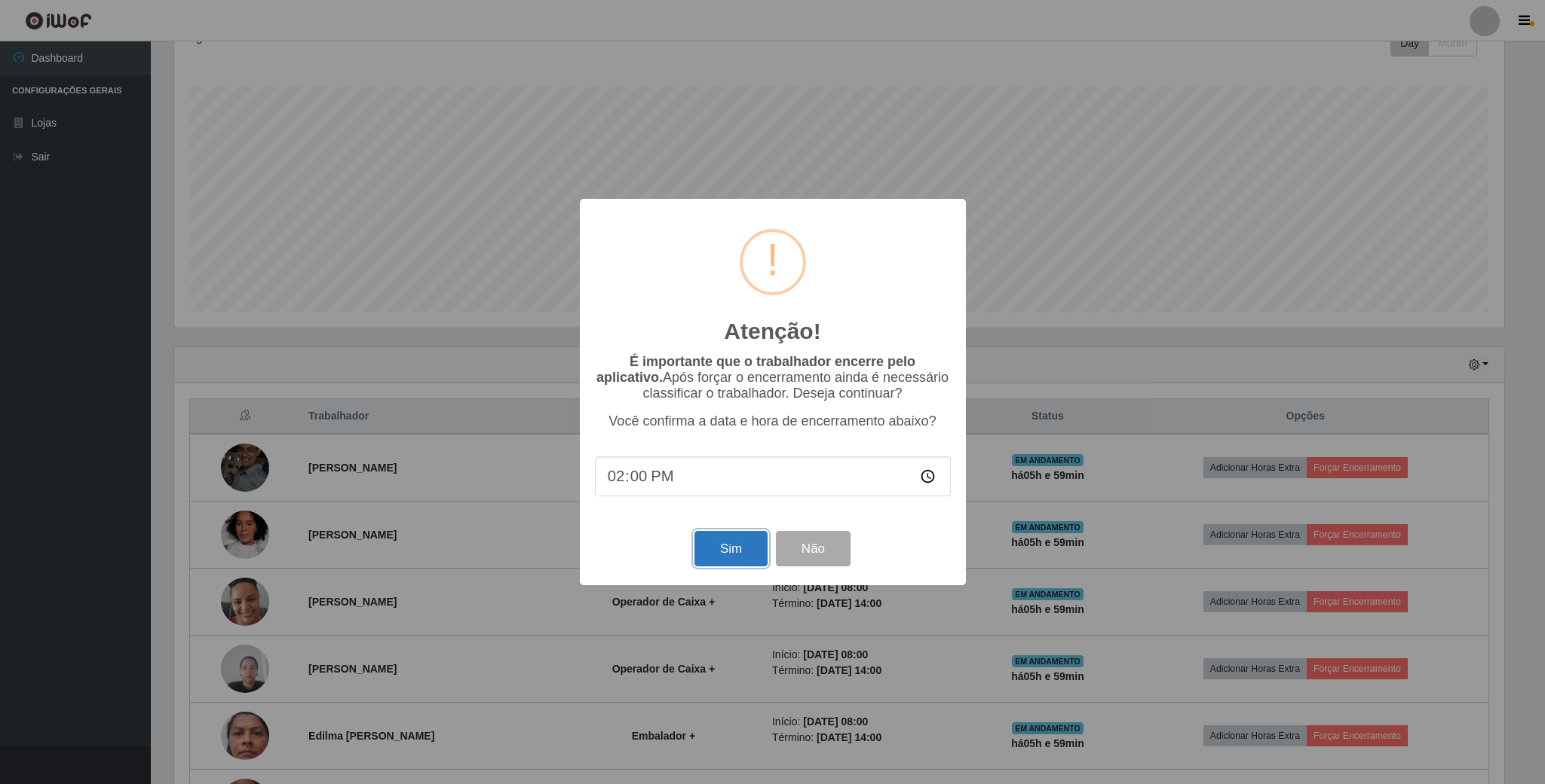
click at [736, 558] on button "Sim" at bounding box center [731, 549] width 73 height 36
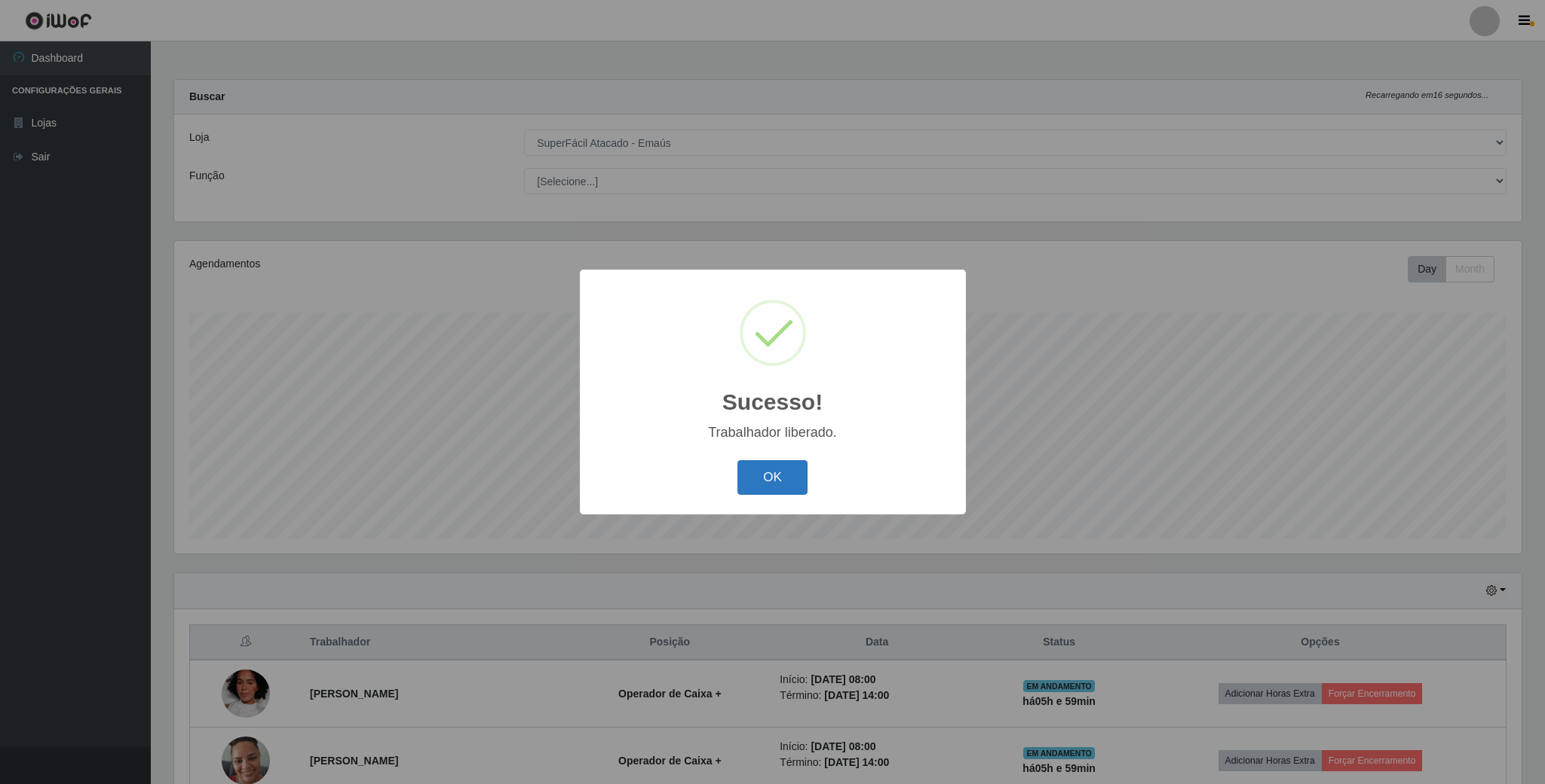
click at [774, 467] on button "OK" at bounding box center [772, 478] width 70 height 36
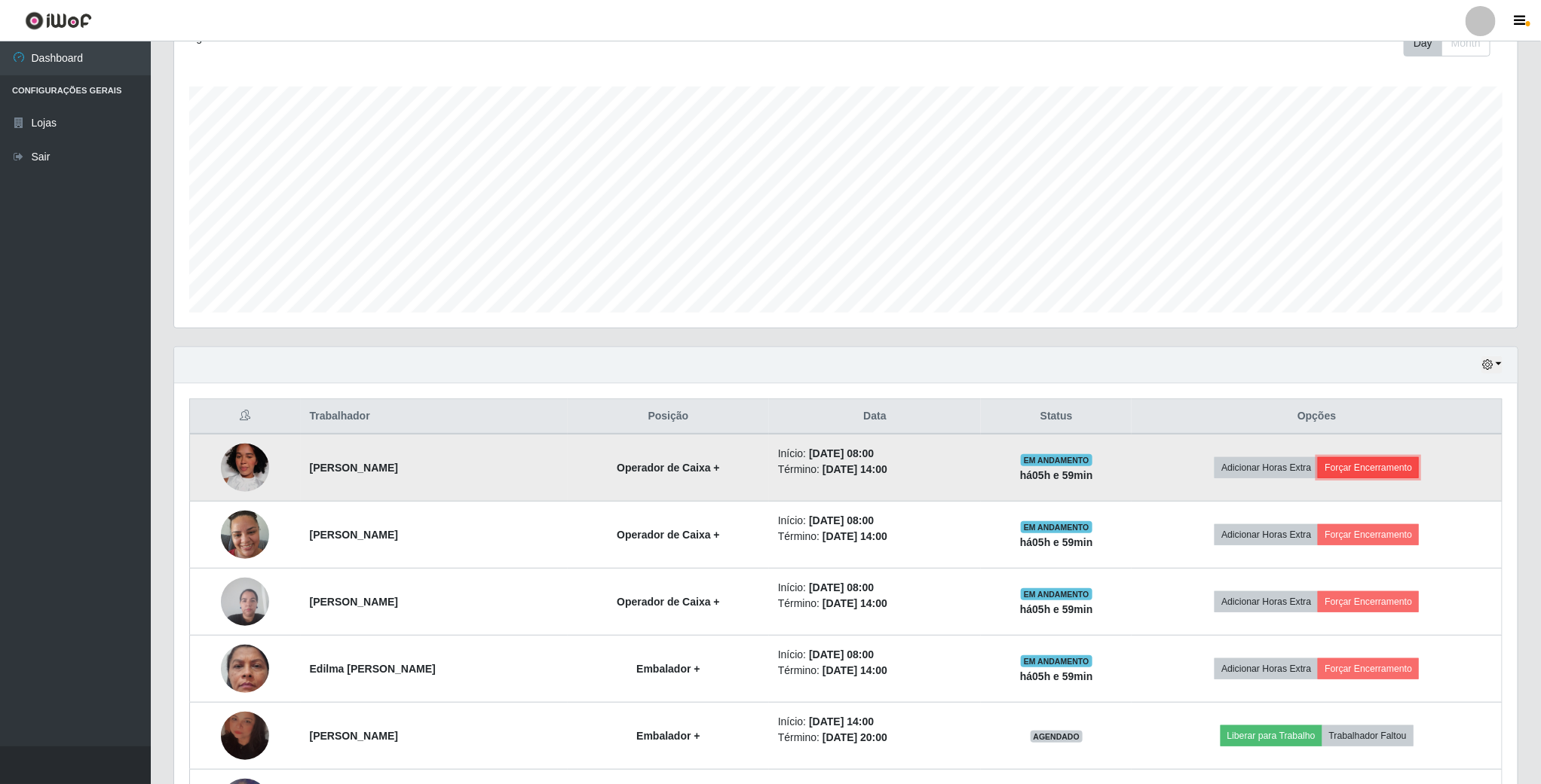
click at [1418, 469] on button "Forçar Encerramento" at bounding box center [1368, 467] width 101 height 21
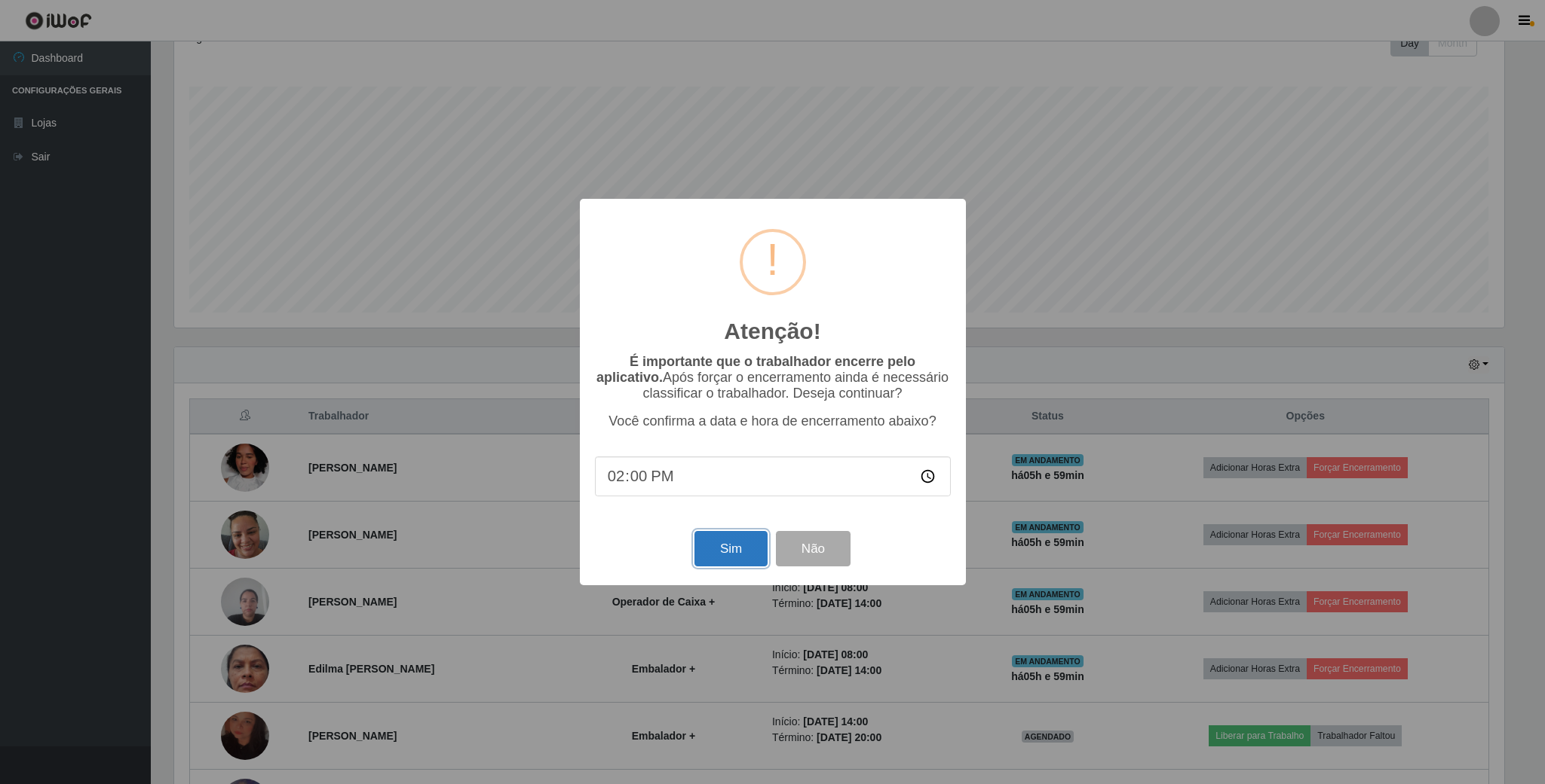
click at [729, 564] on button "Sim" at bounding box center [731, 549] width 73 height 36
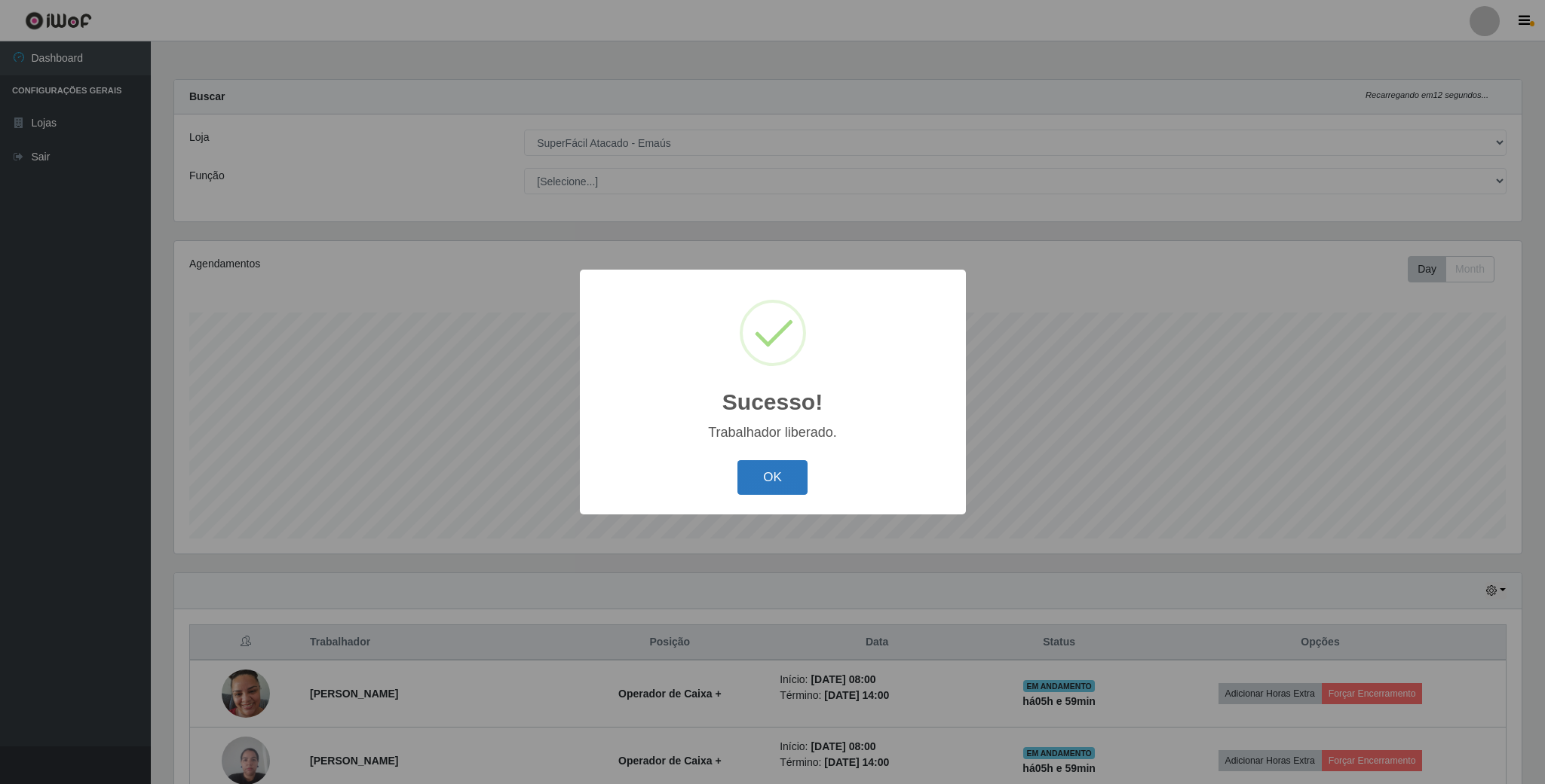
click at [787, 477] on button "OK" at bounding box center [772, 478] width 70 height 36
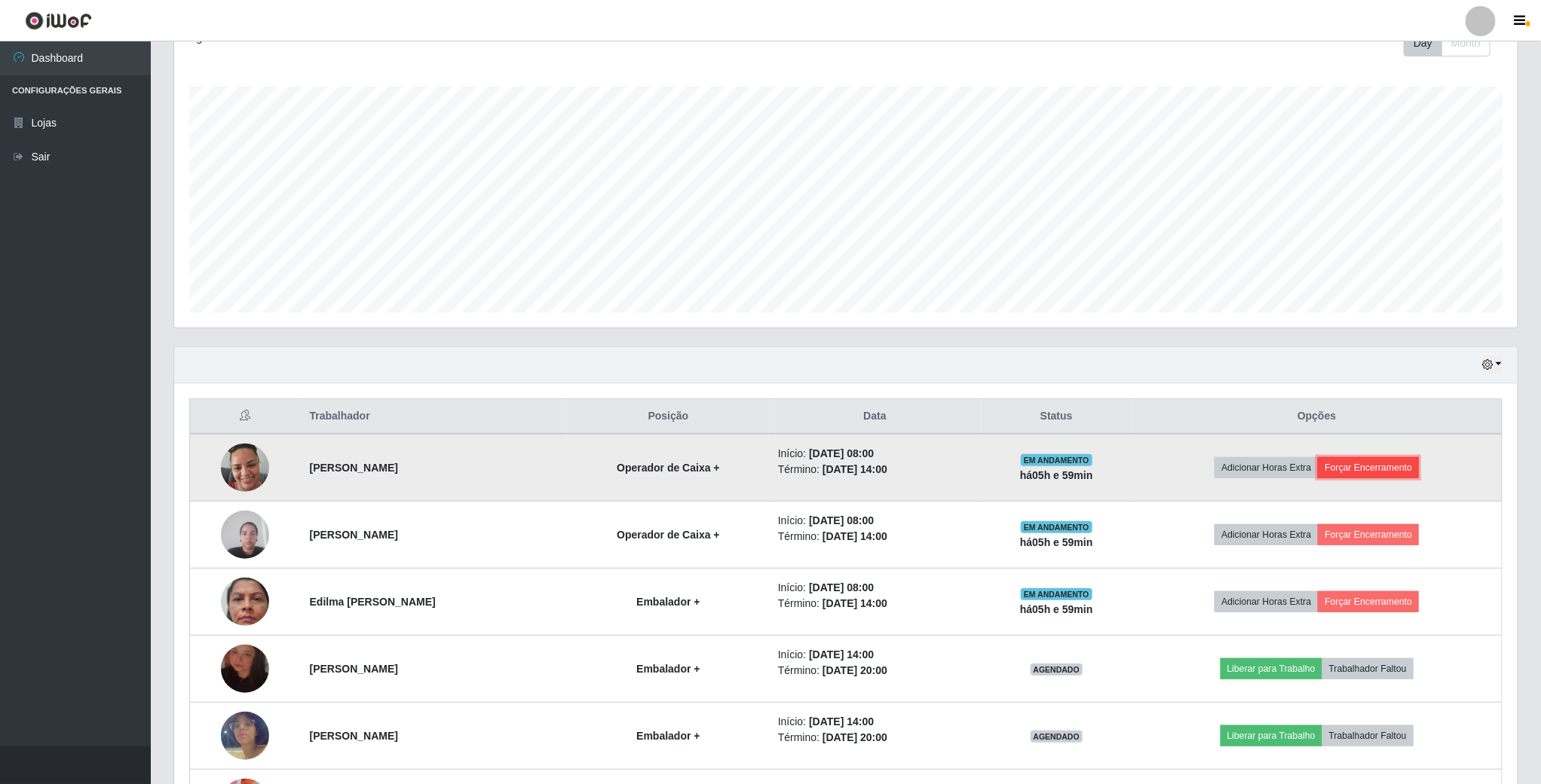
click at [1388, 477] on button "Forçar Encerramento" at bounding box center [1368, 467] width 101 height 21
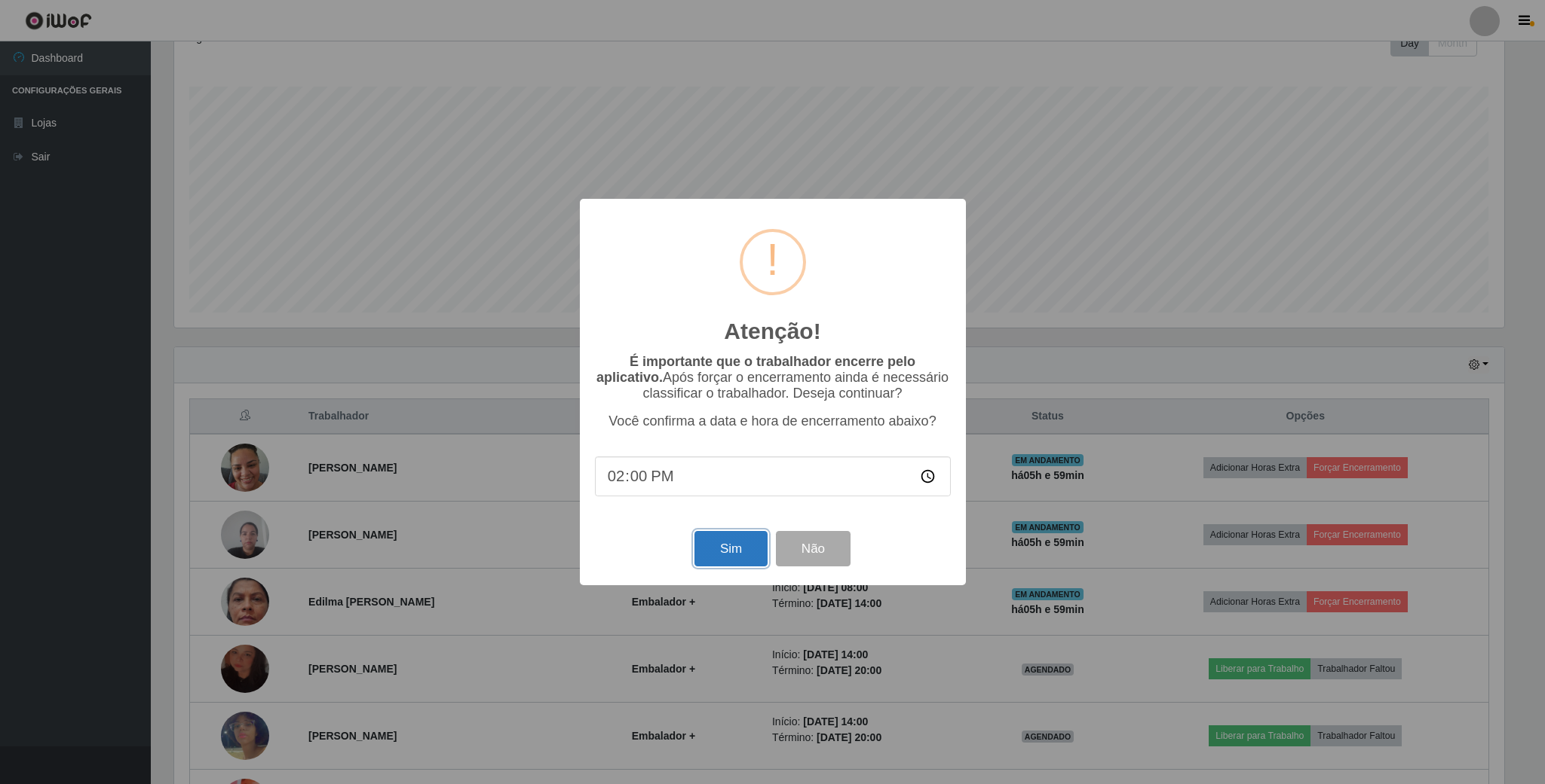
click at [734, 545] on button "Sim" at bounding box center [731, 549] width 73 height 36
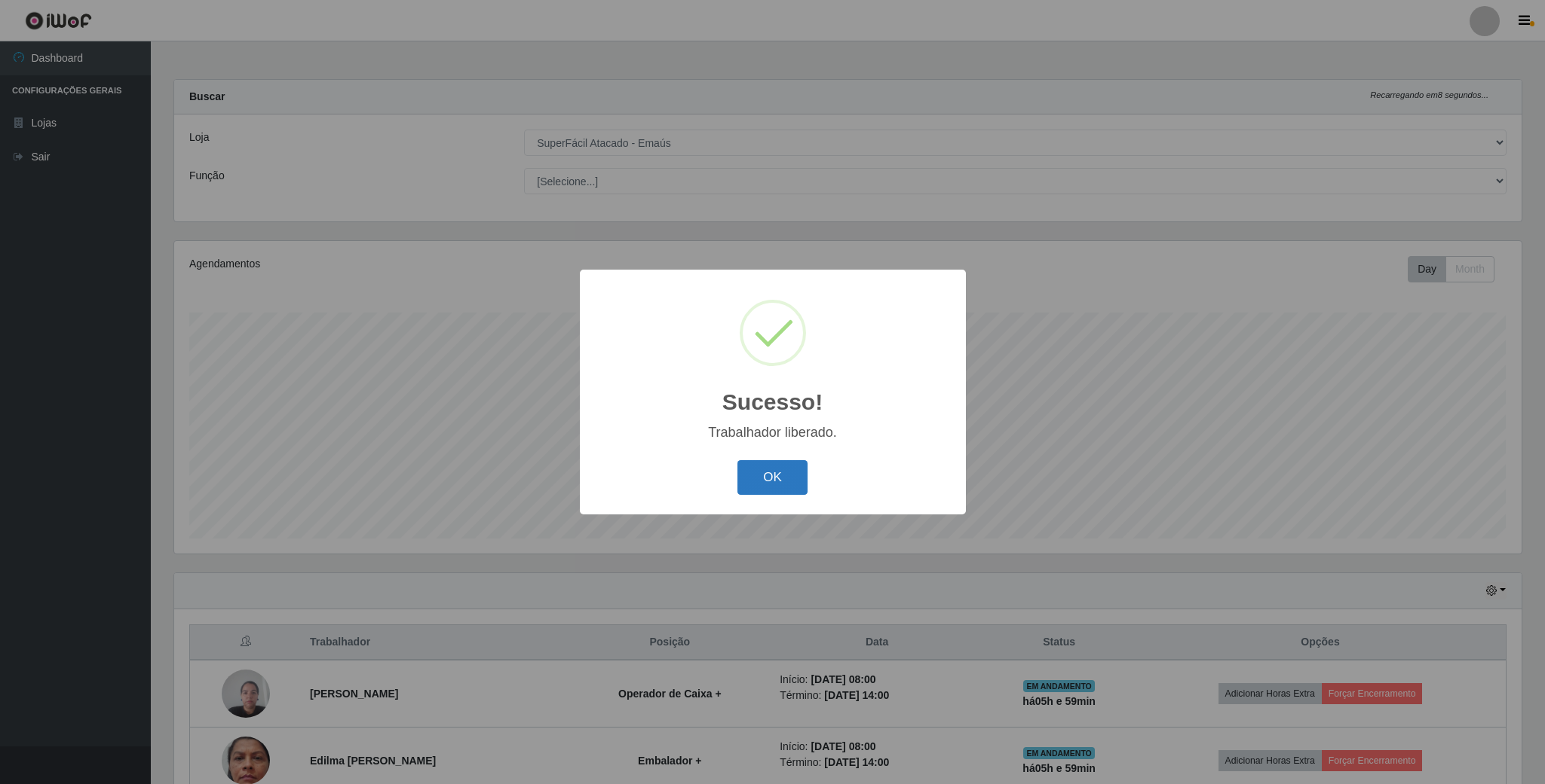
click at [738, 489] on button "OK" at bounding box center [772, 478] width 70 height 36
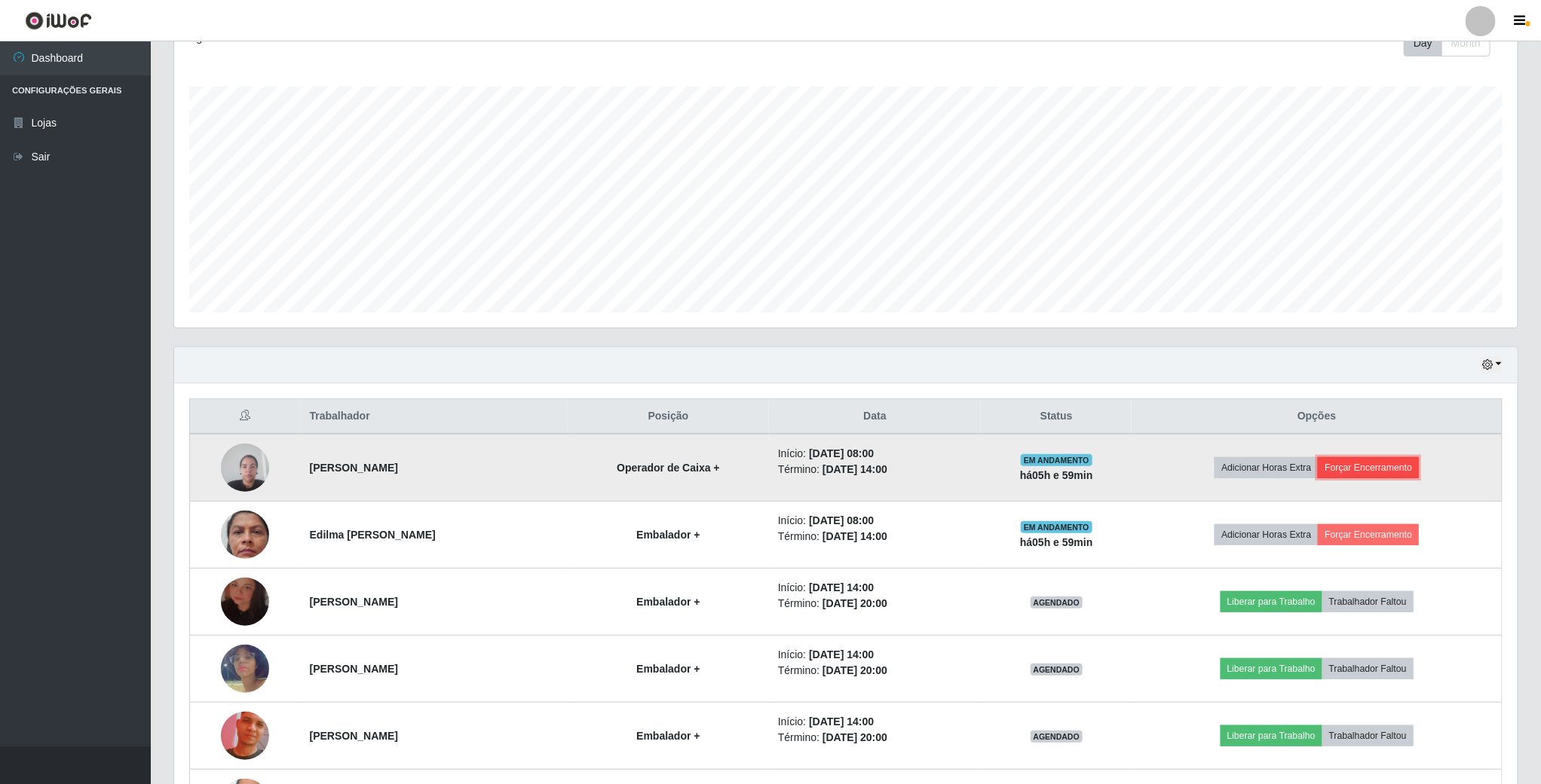
click at [1398, 477] on button "Forçar Encerramento" at bounding box center [1368, 467] width 101 height 21
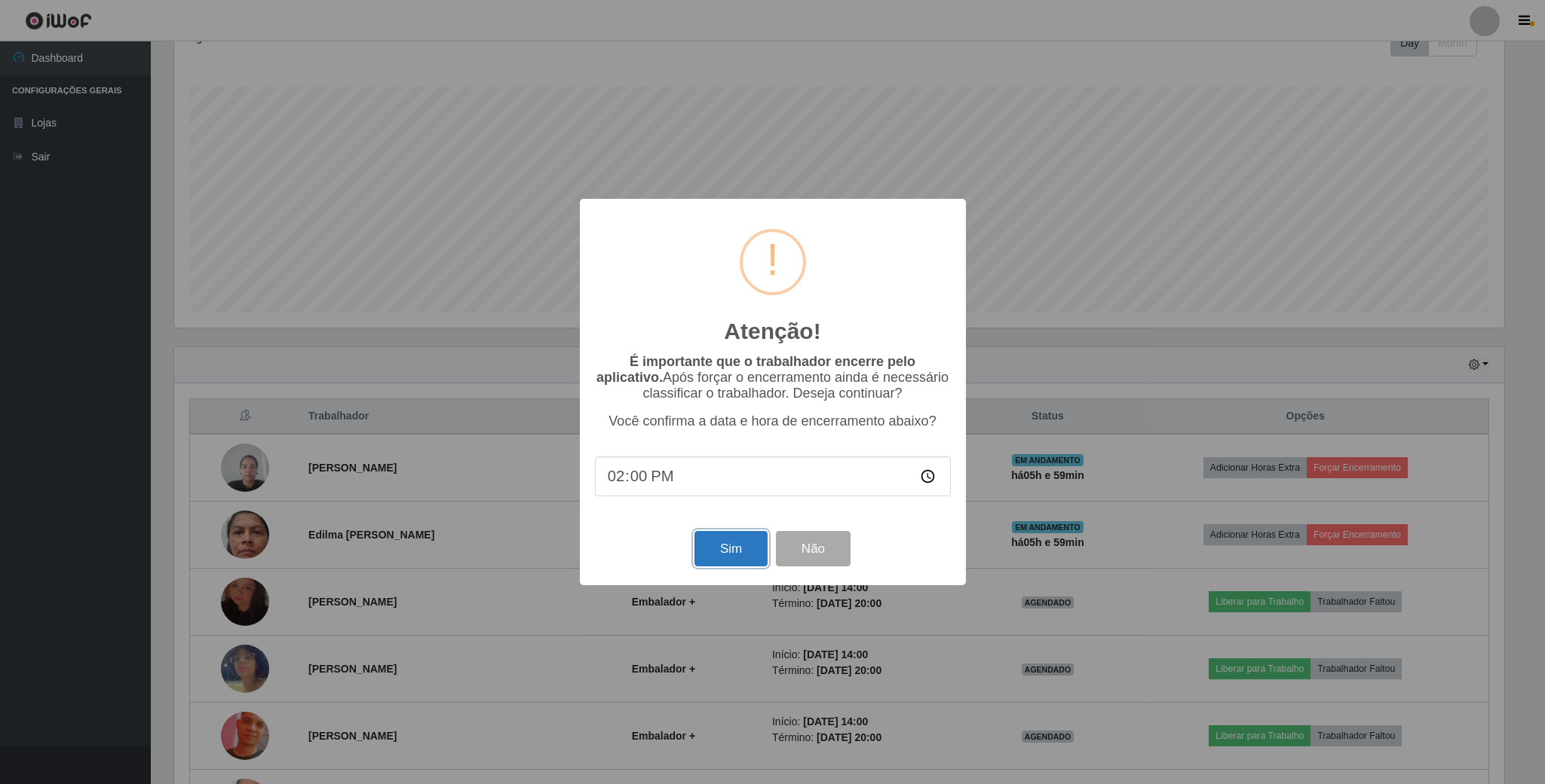
click at [734, 557] on button "Sim" at bounding box center [731, 549] width 73 height 36
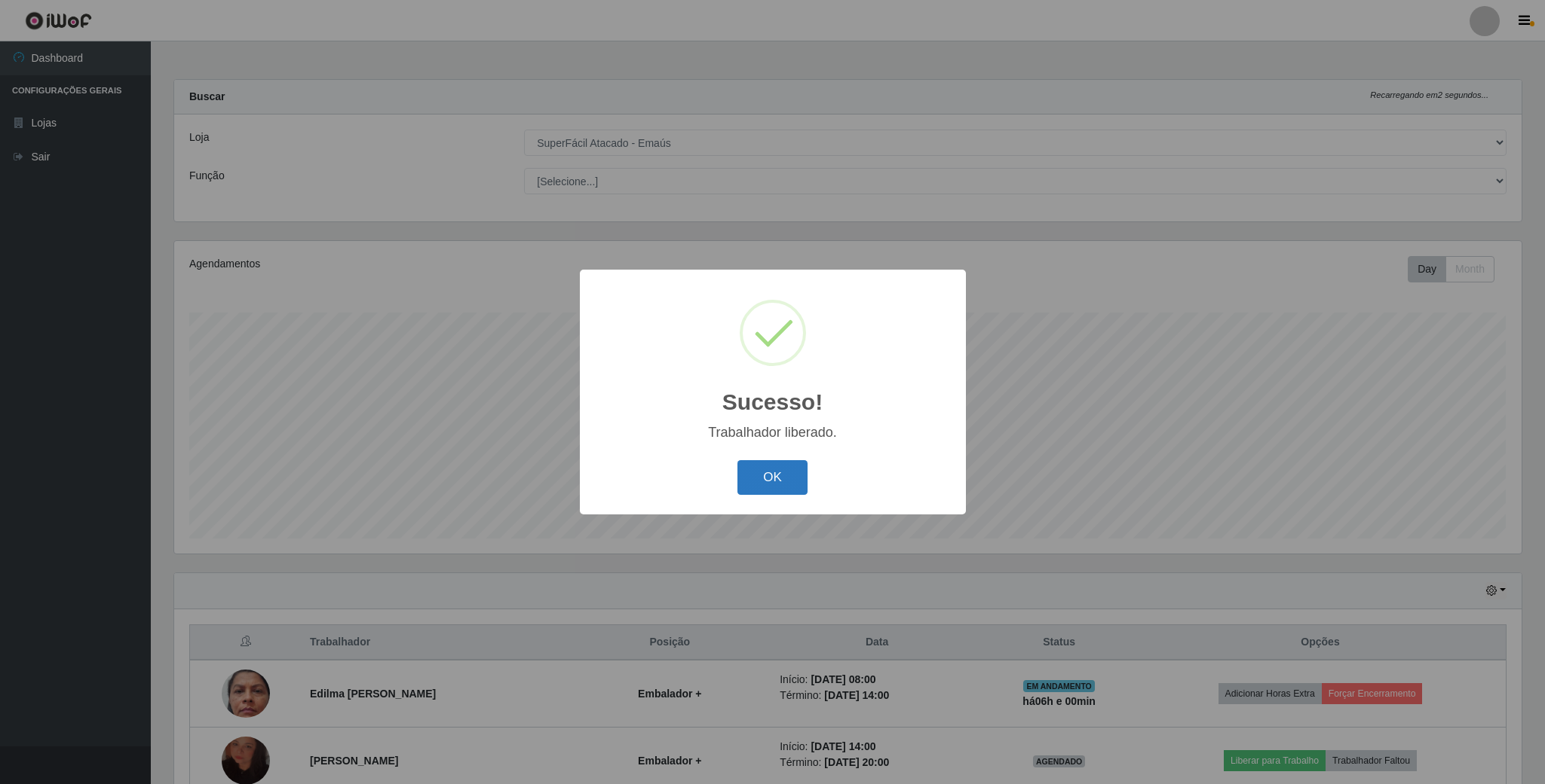
click at [782, 478] on button "OK" at bounding box center [772, 478] width 70 height 36
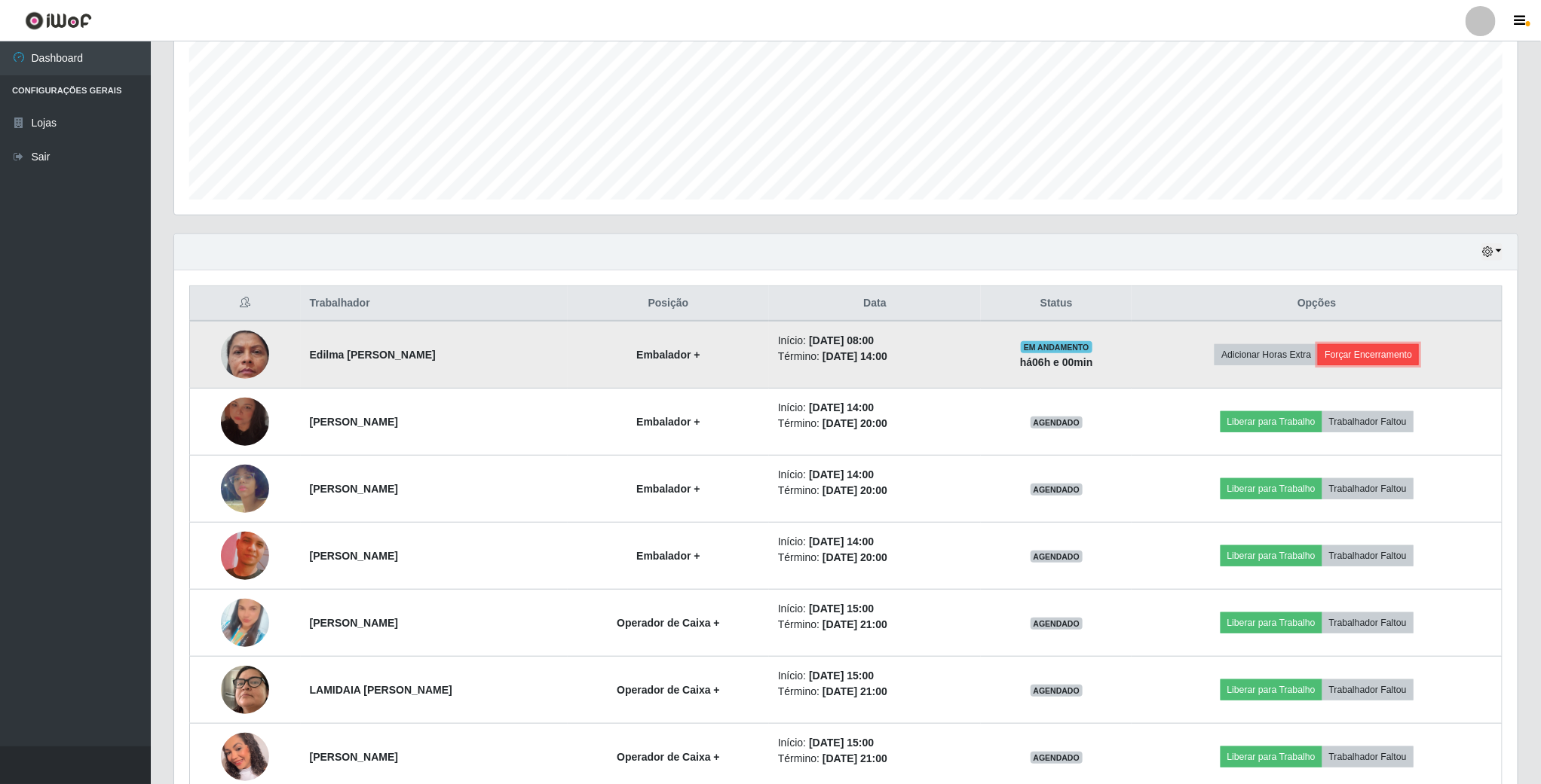
click at [1380, 360] on button "Forçar Encerramento" at bounding box center [1368, 354] width 101 height 21
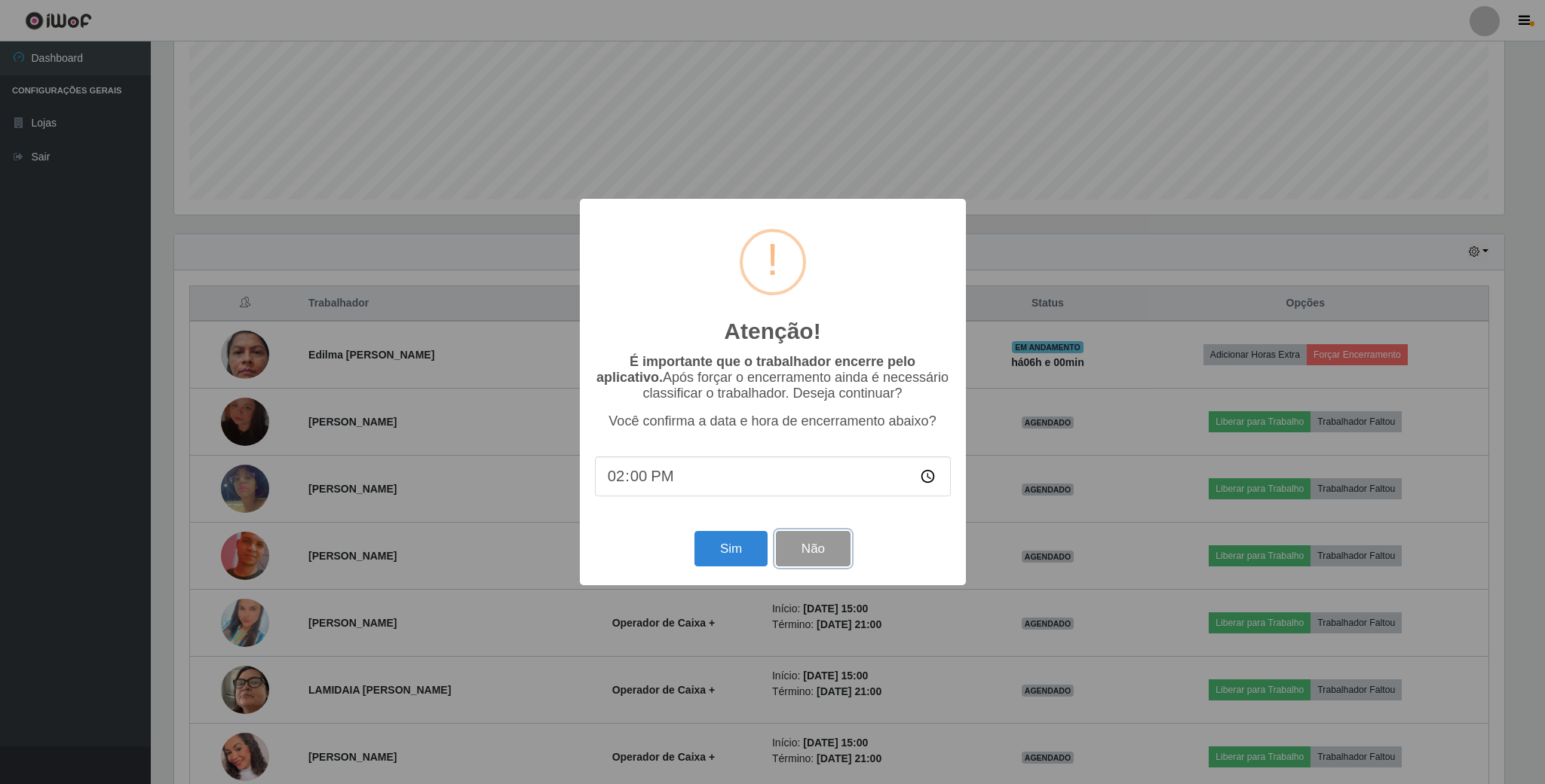
click at [808, 552] on button "Não" at bounding box center [812, 549] width 74 height 36
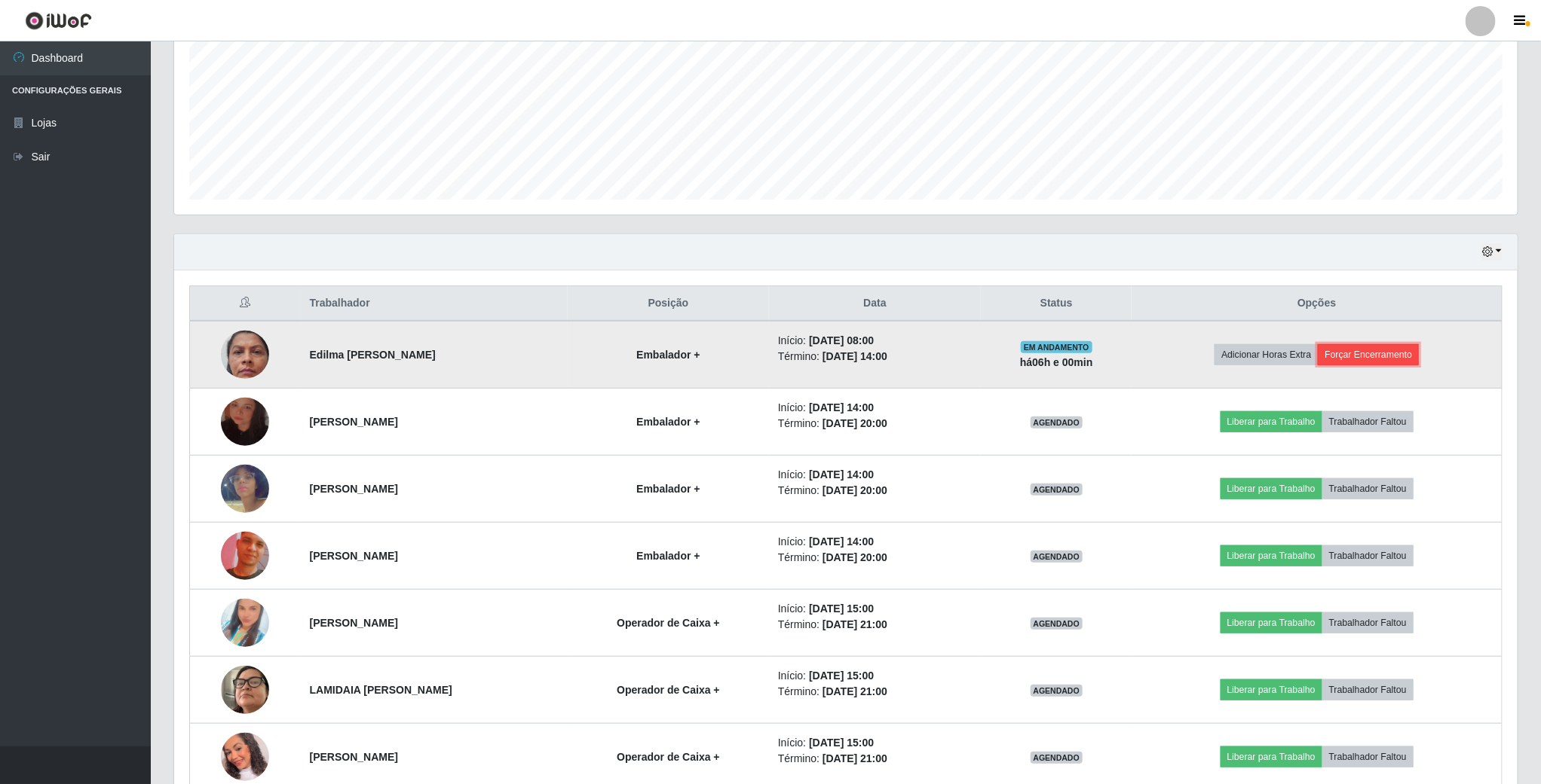
click at [1397, 358] on button "Forçar Encerramento" at bounding box center [1368, 354] width 101 height 21
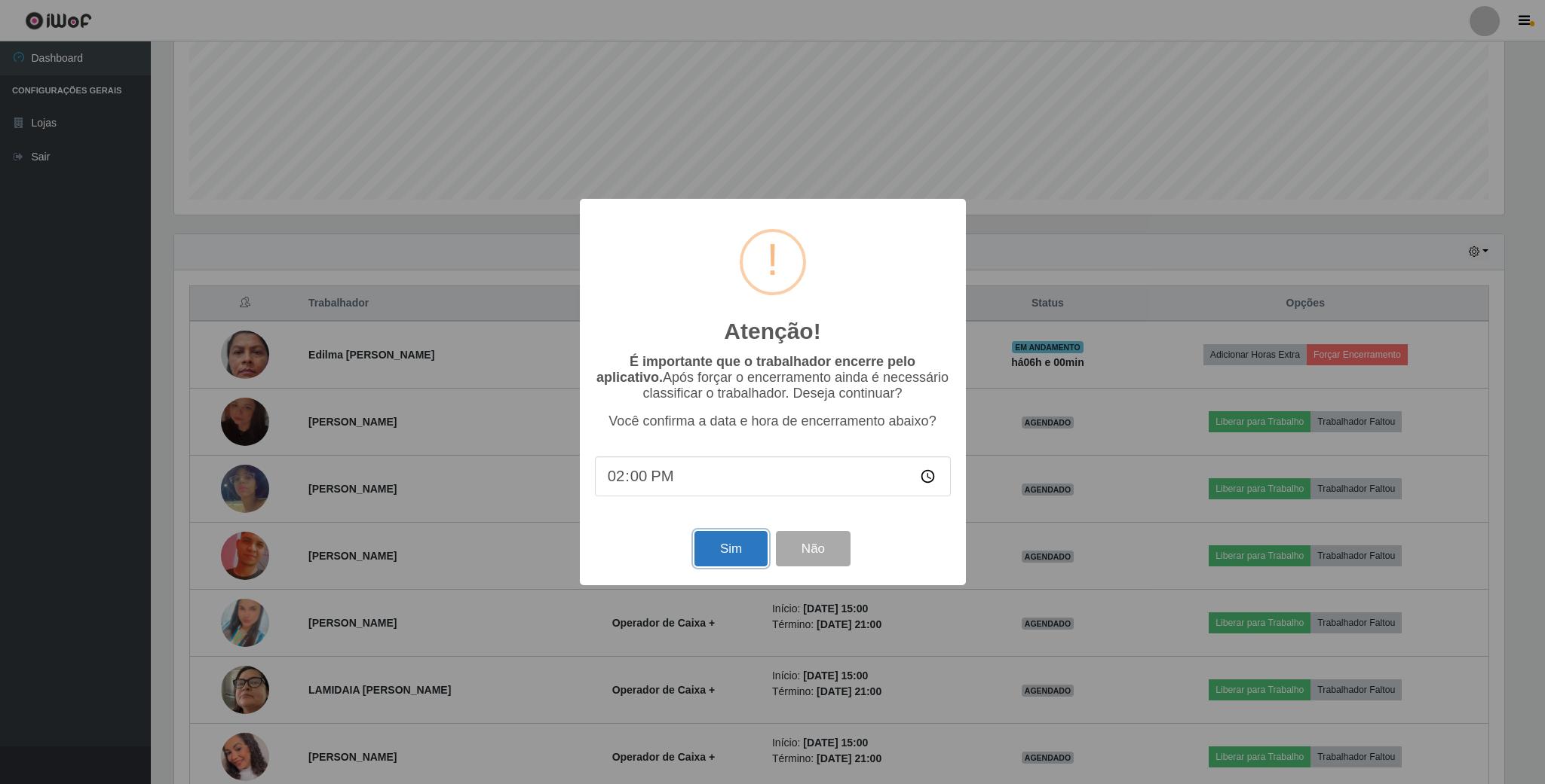
click at [722, 552] on button "Sim" at bounding box center [731, 549] width 73 height 36
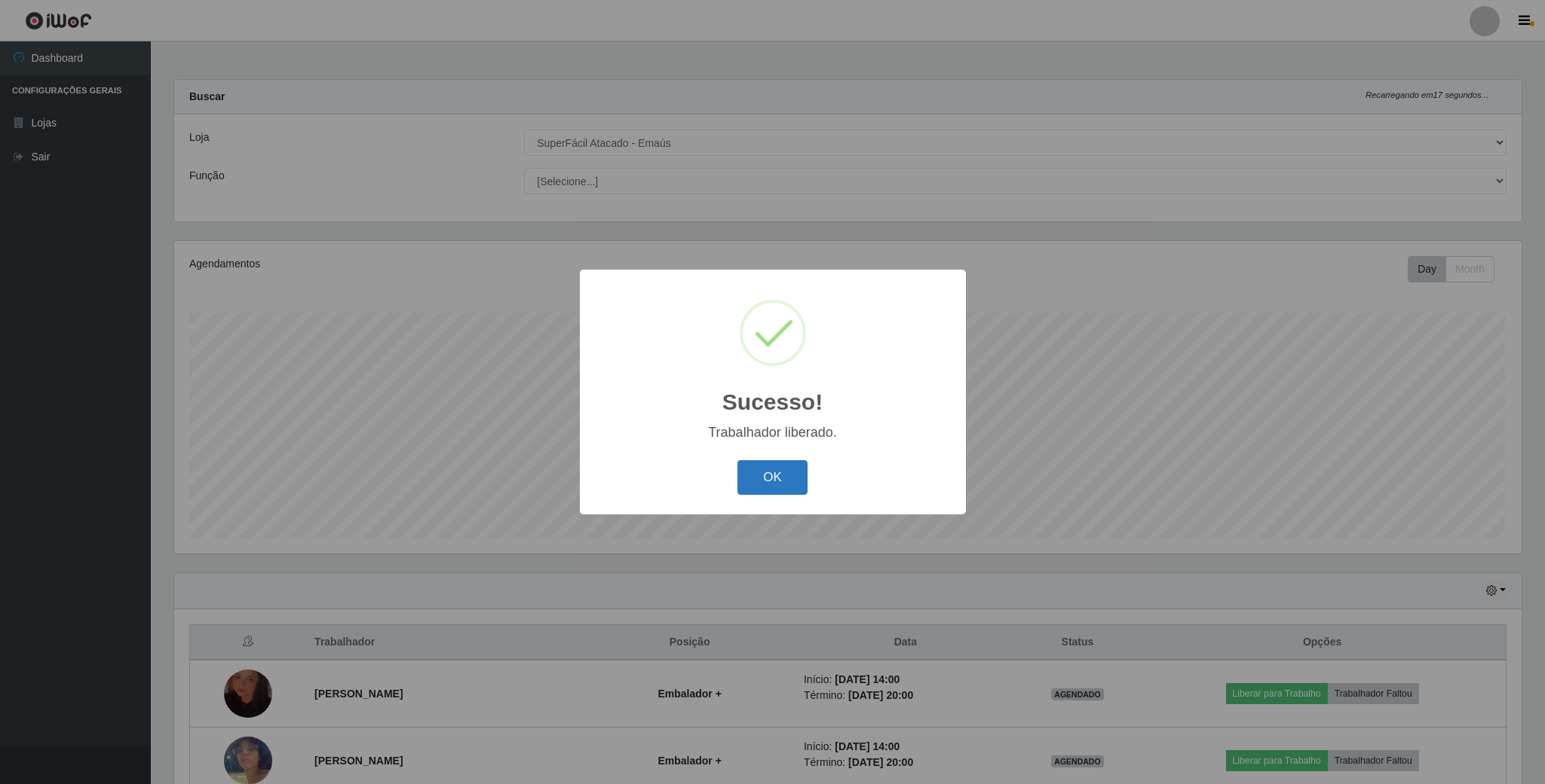
click at [794, 467] on button "OK" at bounding box center [772, 478] width 70 height 36
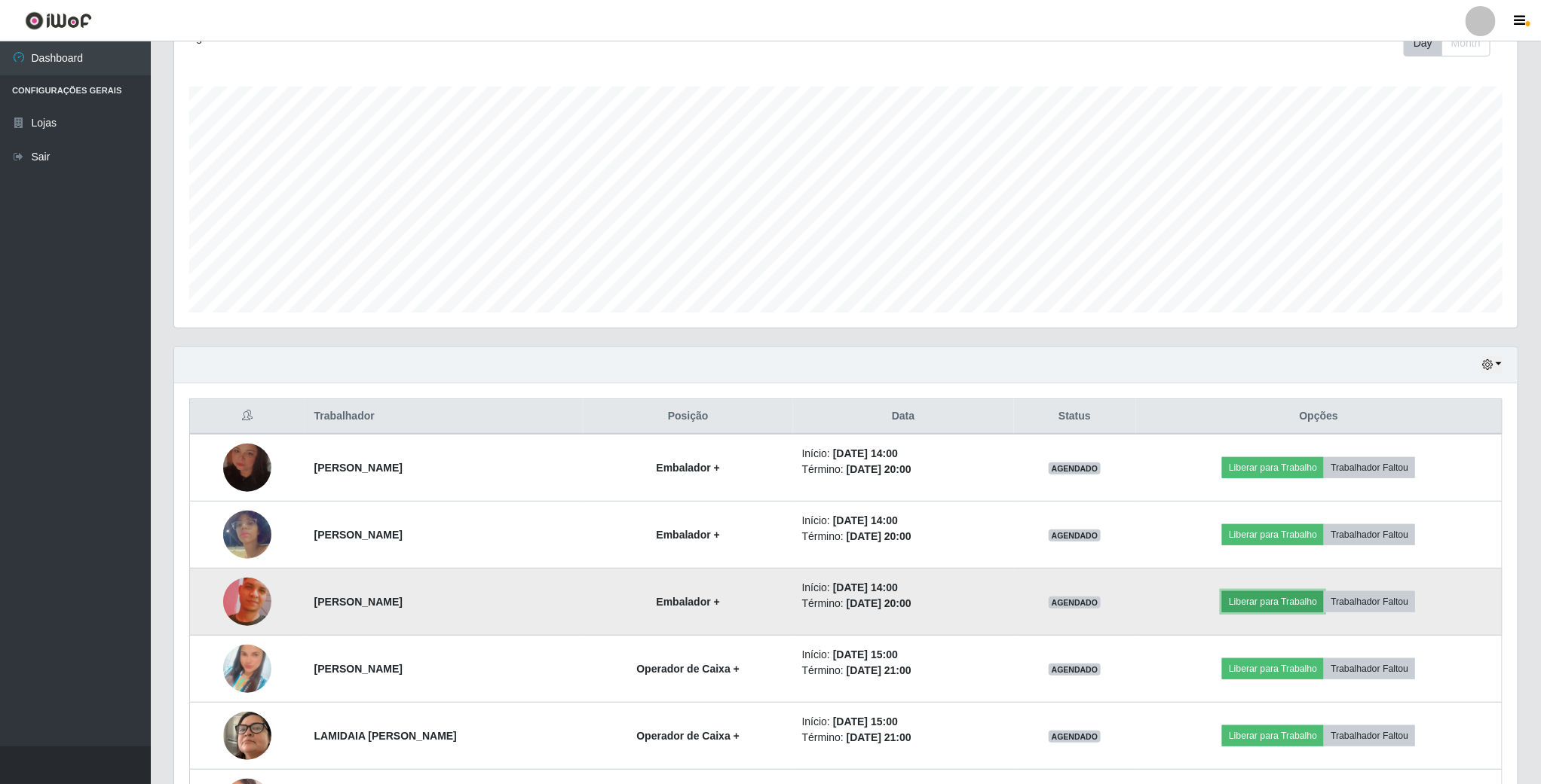
click at [1262, 602] on button "Liberar para Trabalho" at bounding box center [1272, 602] width 102 height 21
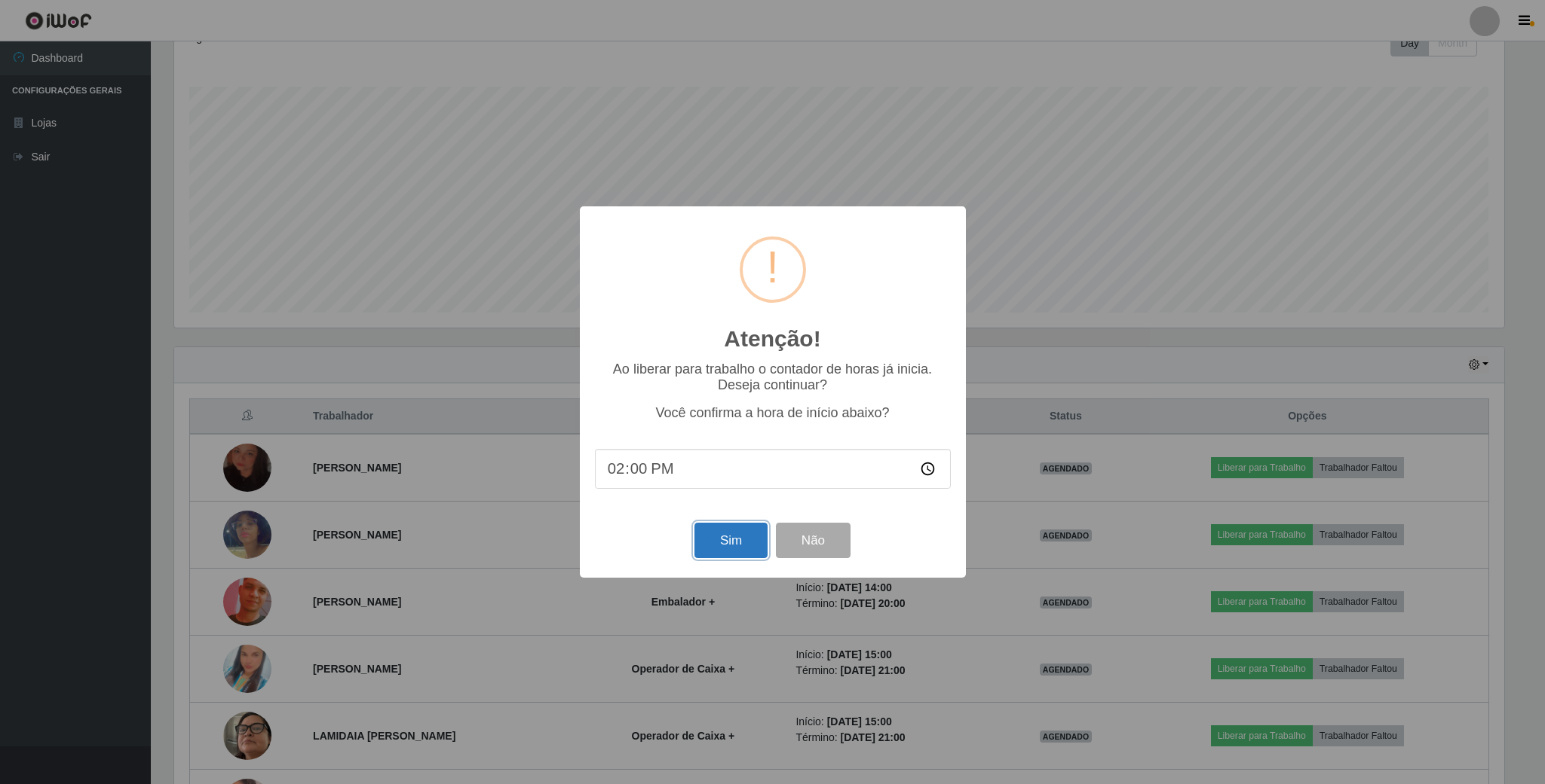
click at [725, 527] on button "Sim" at bounding box center [731, 541] width 73 height 36
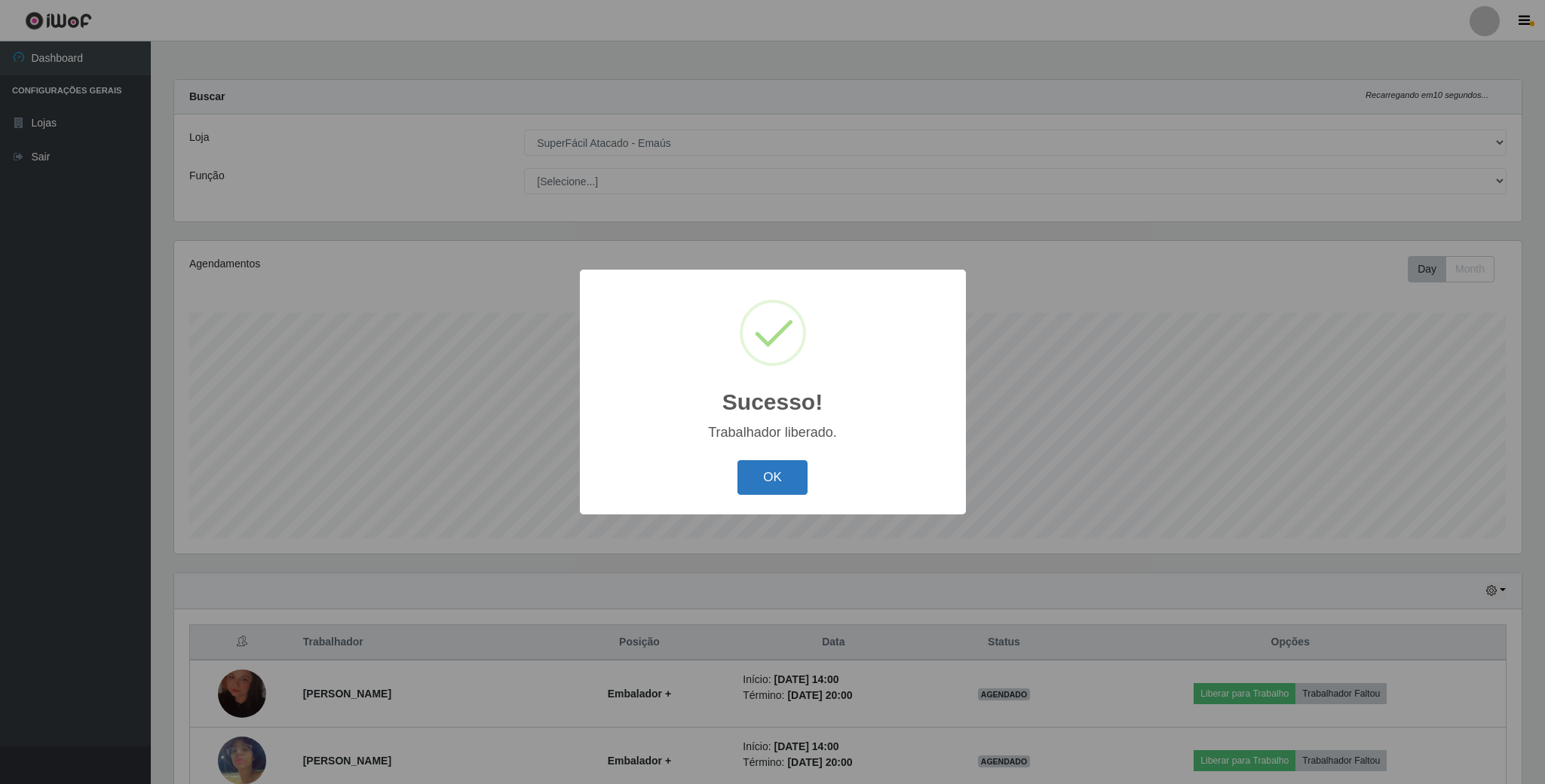
click at [805, 489] on button "OK" at bounding box center [772, 478] width 70 height 36
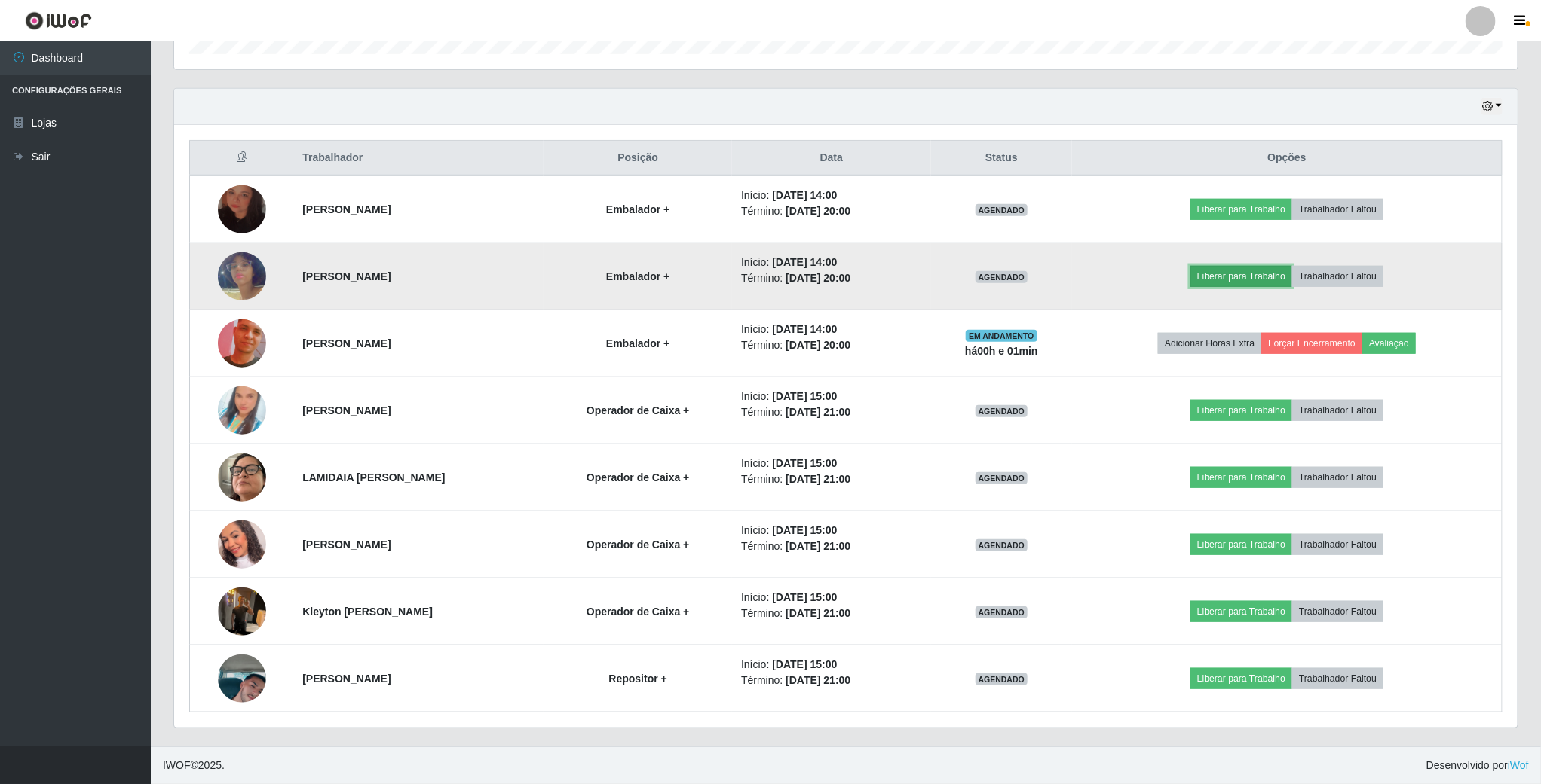
click at [1251, 278] on button "Liberar para Trabalho" at bounding box center [1241, 276] width 102 height 21
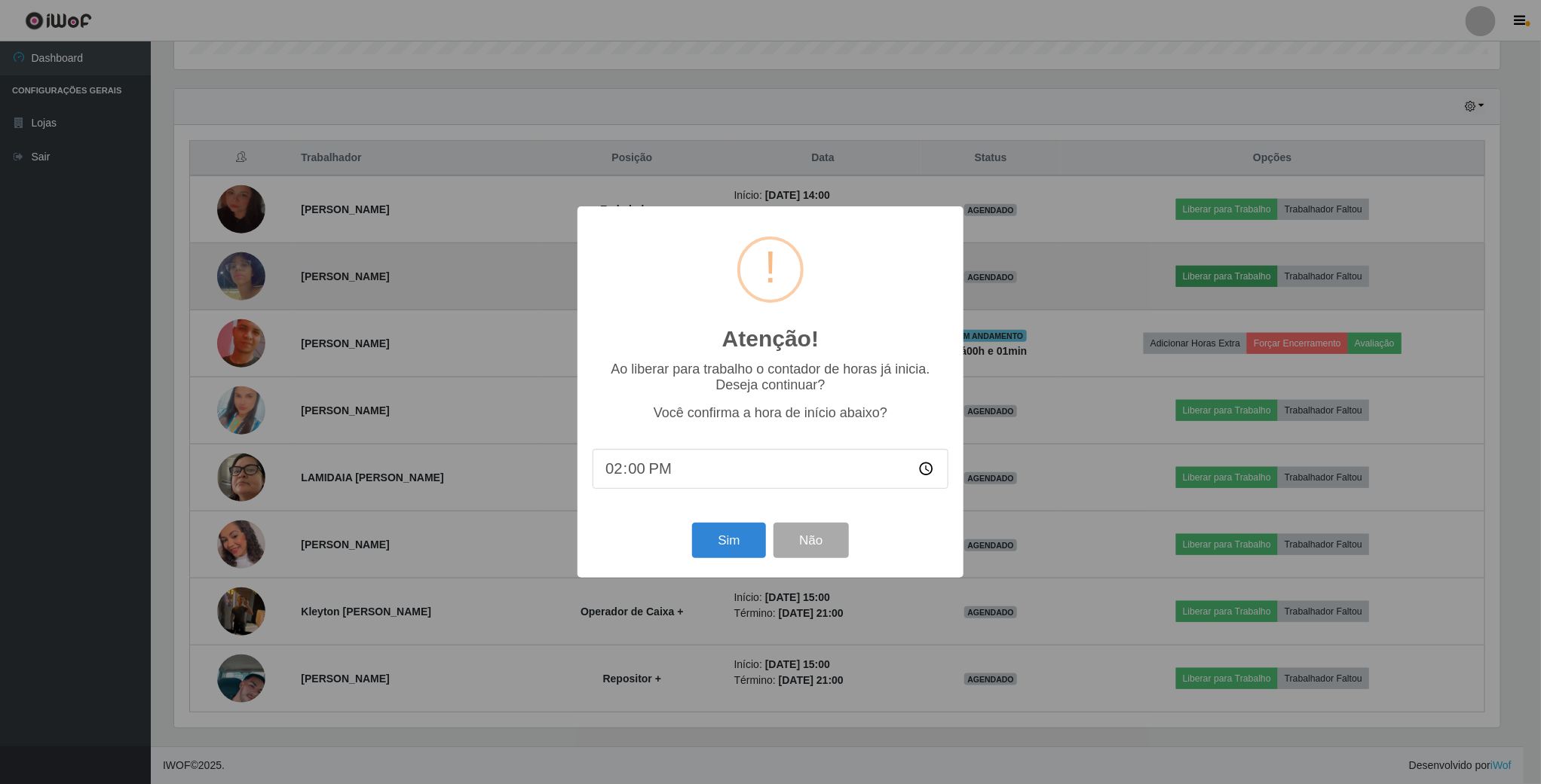
scroll to position [314, 1330]
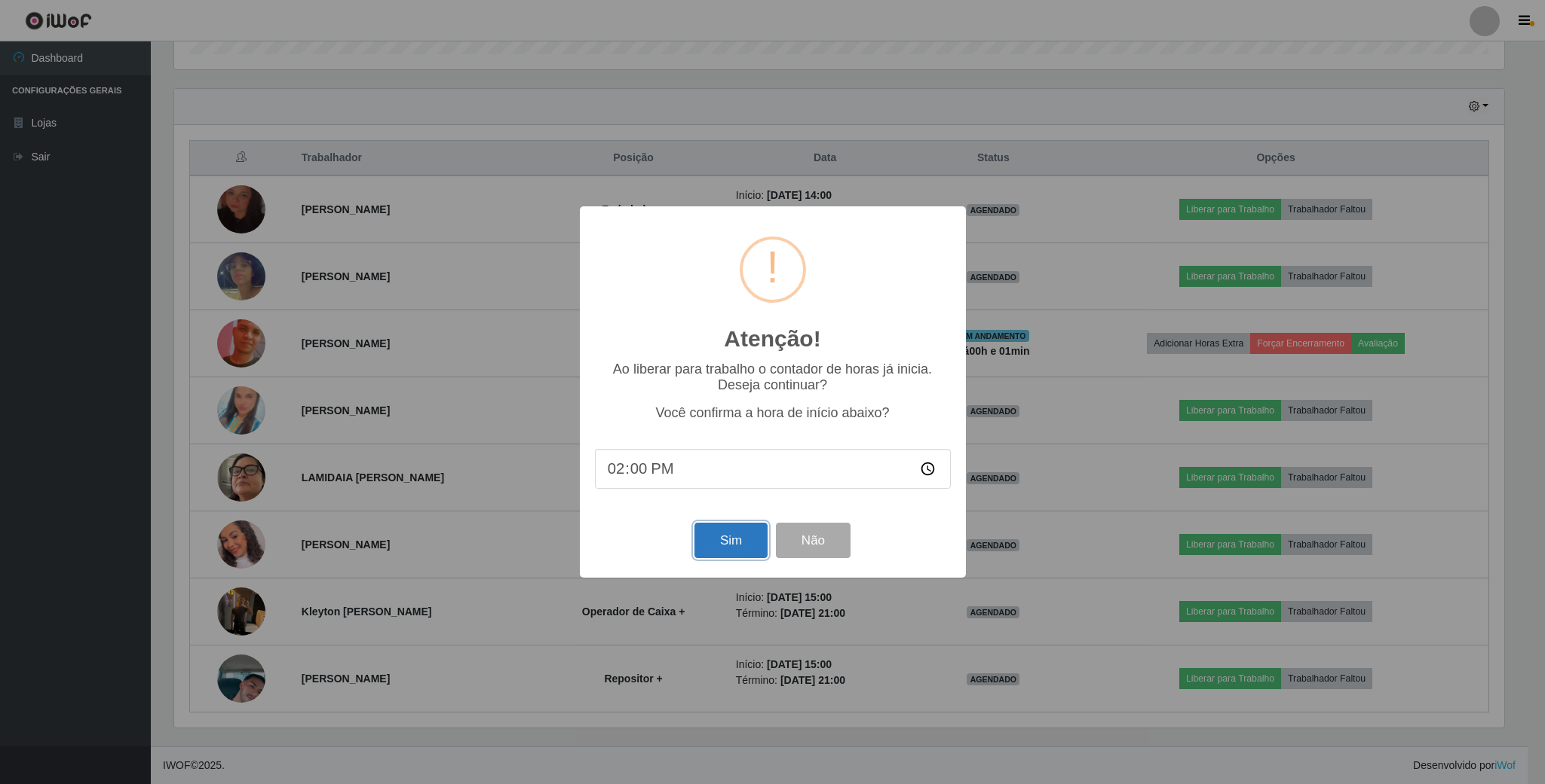
click at [719, 529] on button "Sim" at bounding box center [731, 541] width 73 height 36
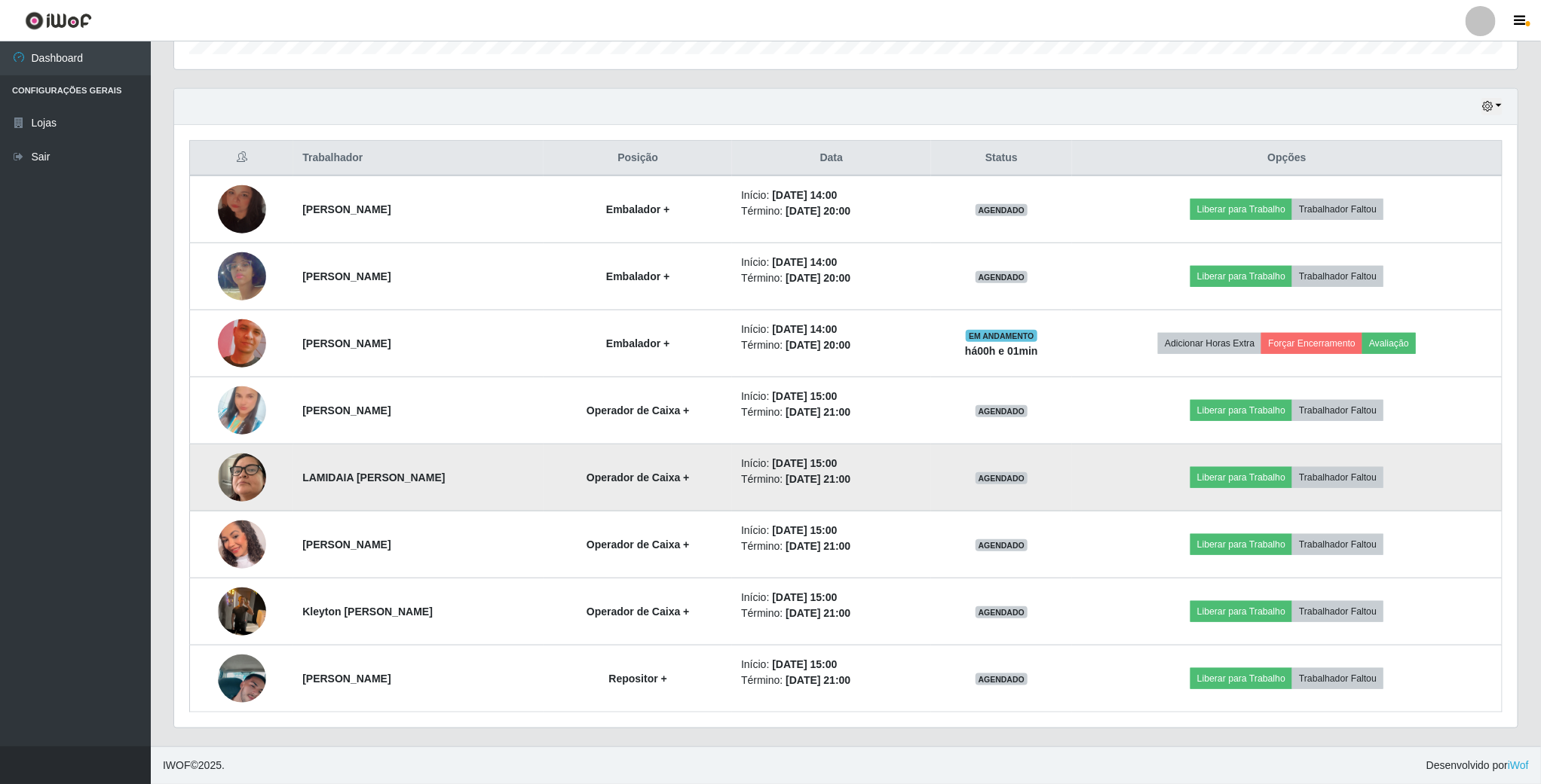
scroll to position [314, 1346]
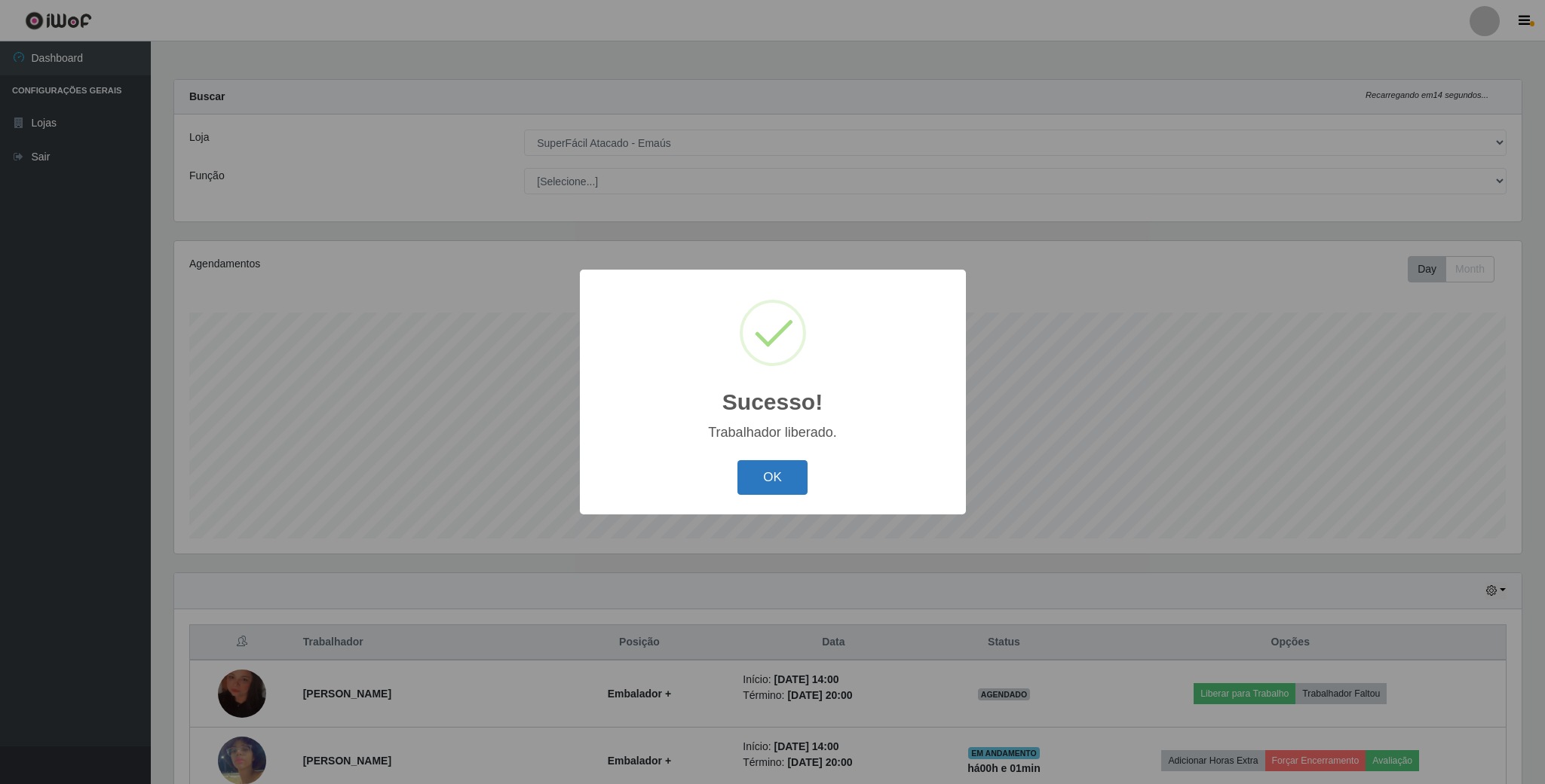
click at [759, 475] on button "OK" at bounding box center [772, 478] width 70 height 36
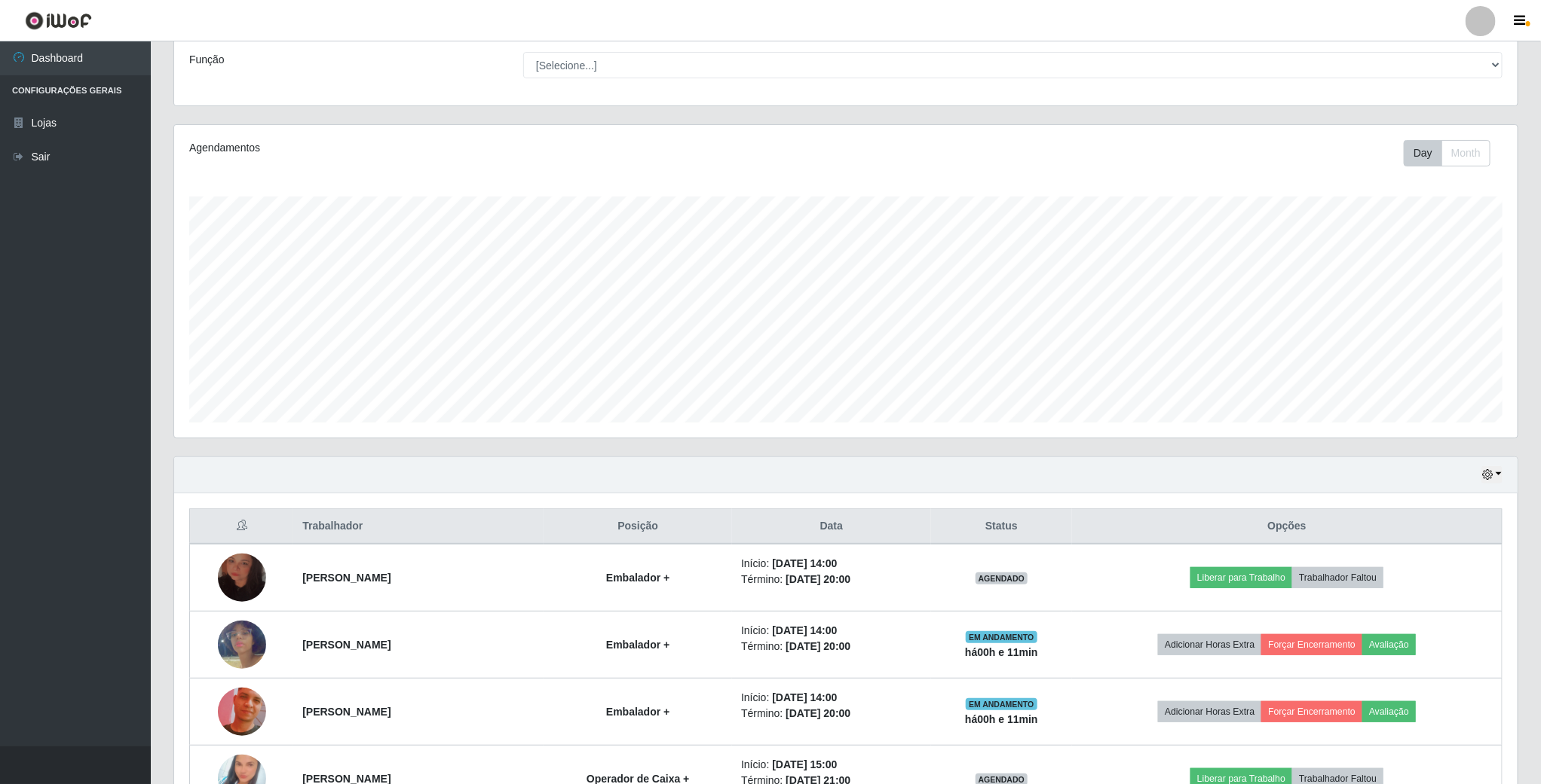
scroll to position [226, 0]
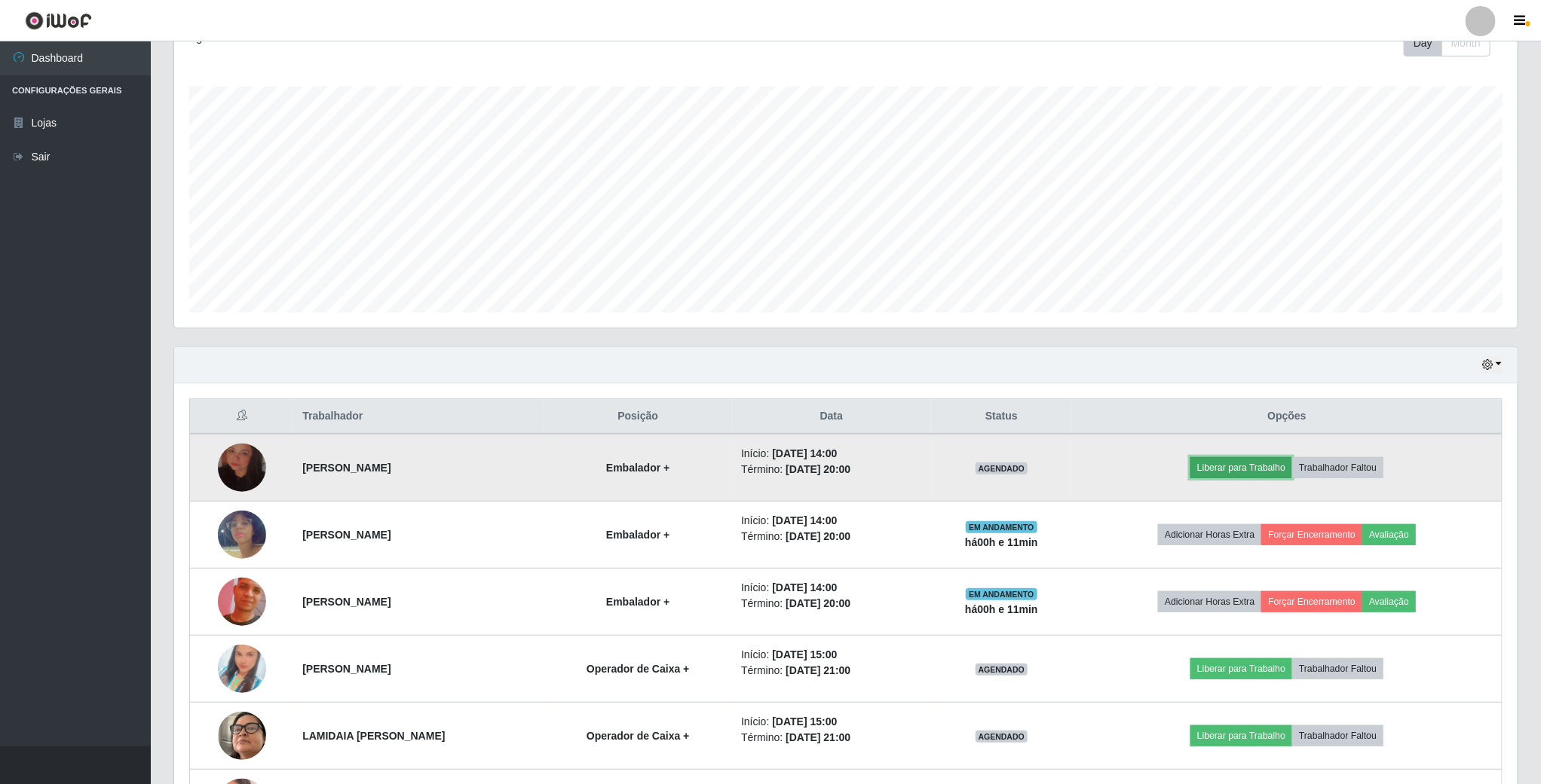
click at [1260, 466] on button "Liberar para Trabalho" at bounding box center [1241, 467] width 102 height 21
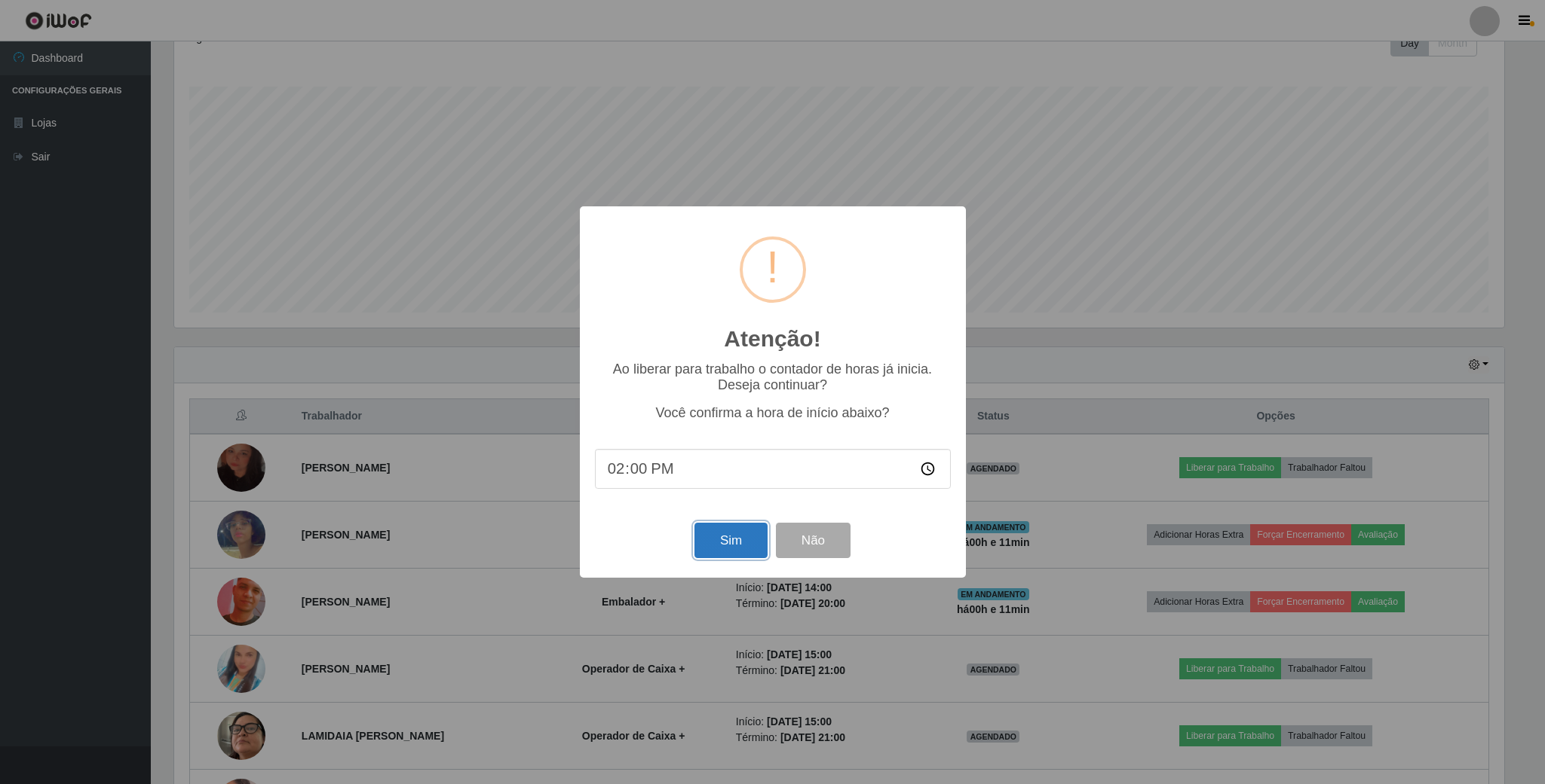
click at [735, 535] on button "Sim" at bounding box center [731, 541] width 73 height 36
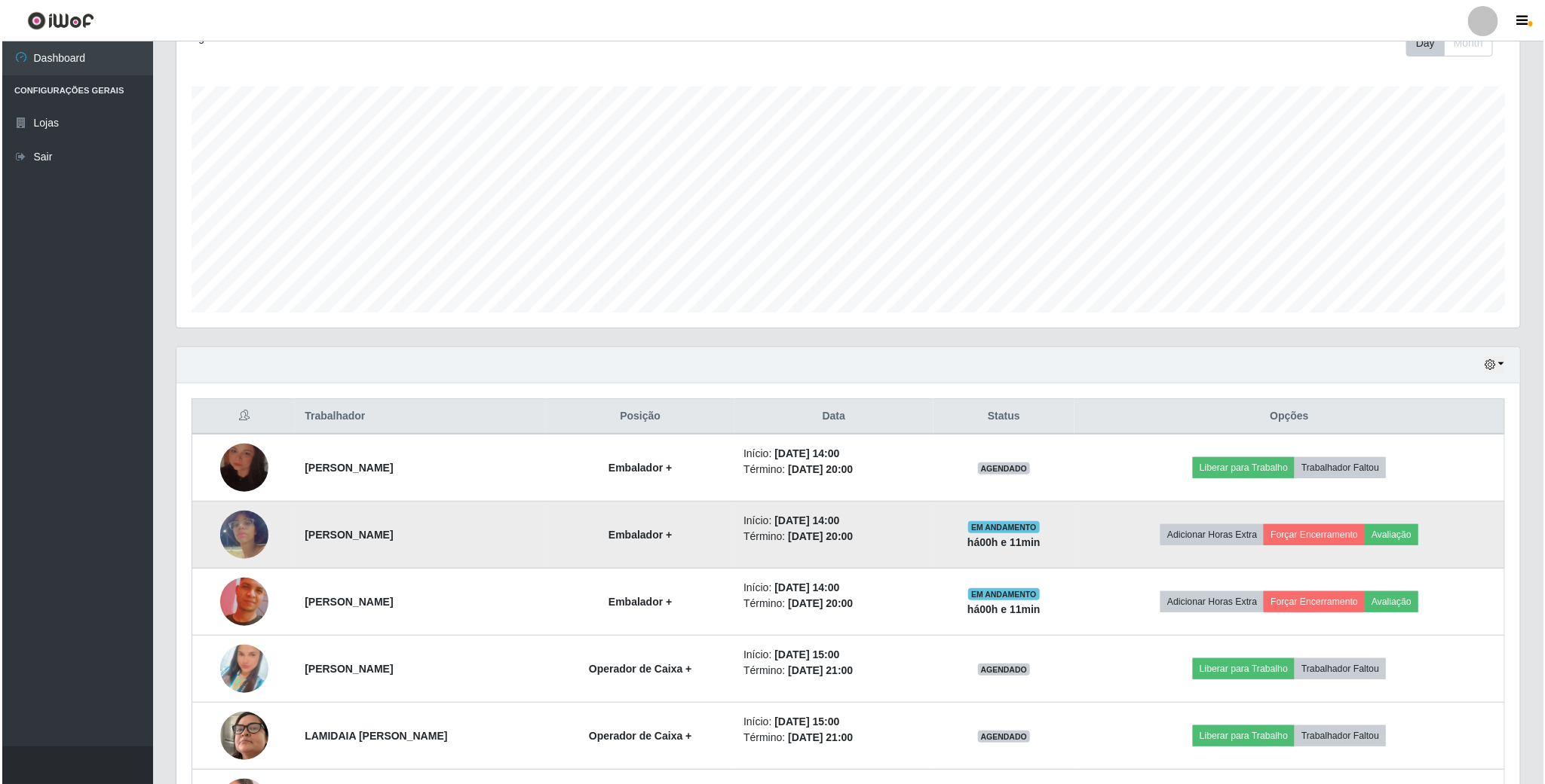
scroll to position [0, 0]
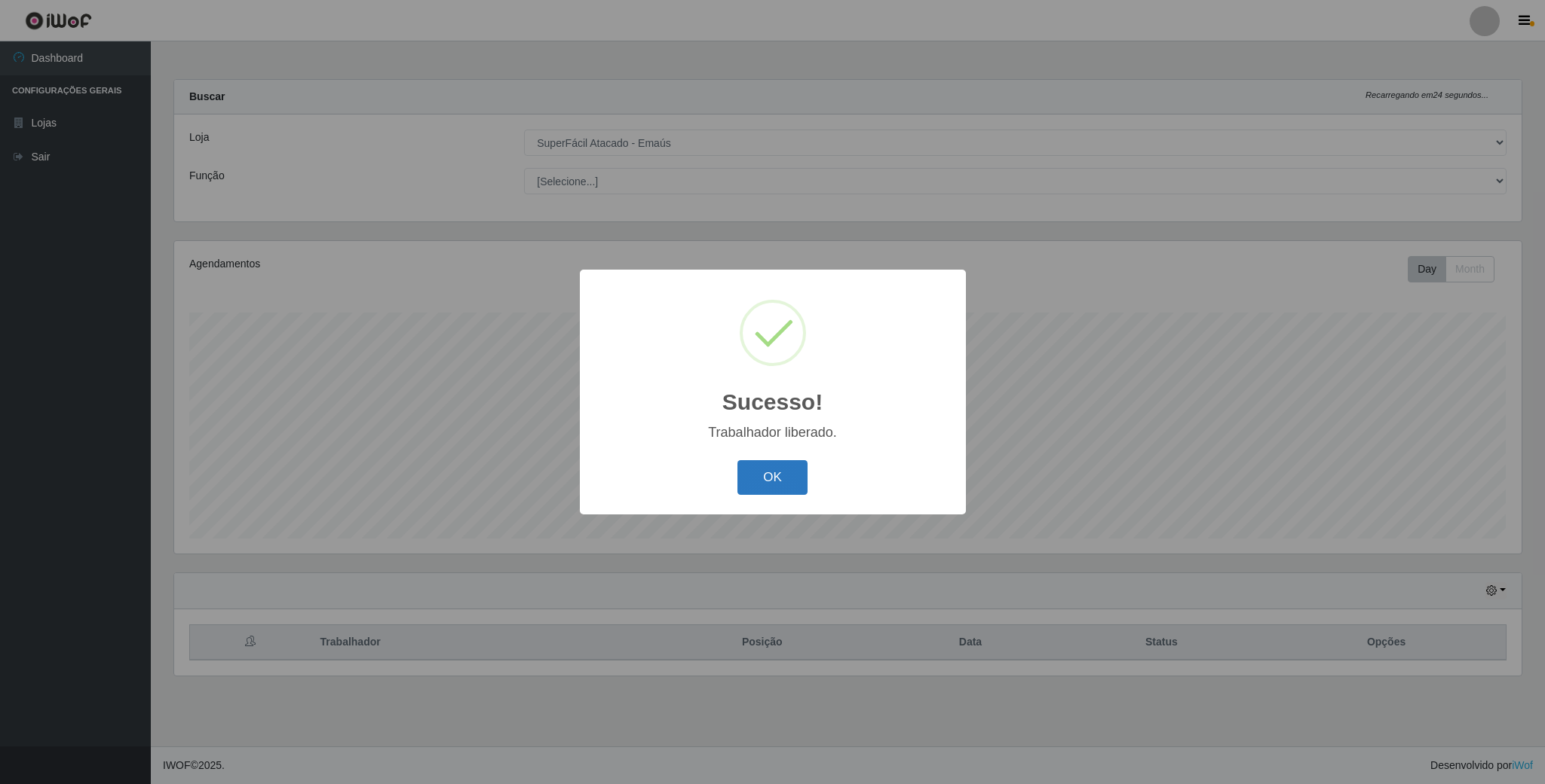
click at [774, 493] on button "OK" at bounding box center [772, 478] width 70 height 36
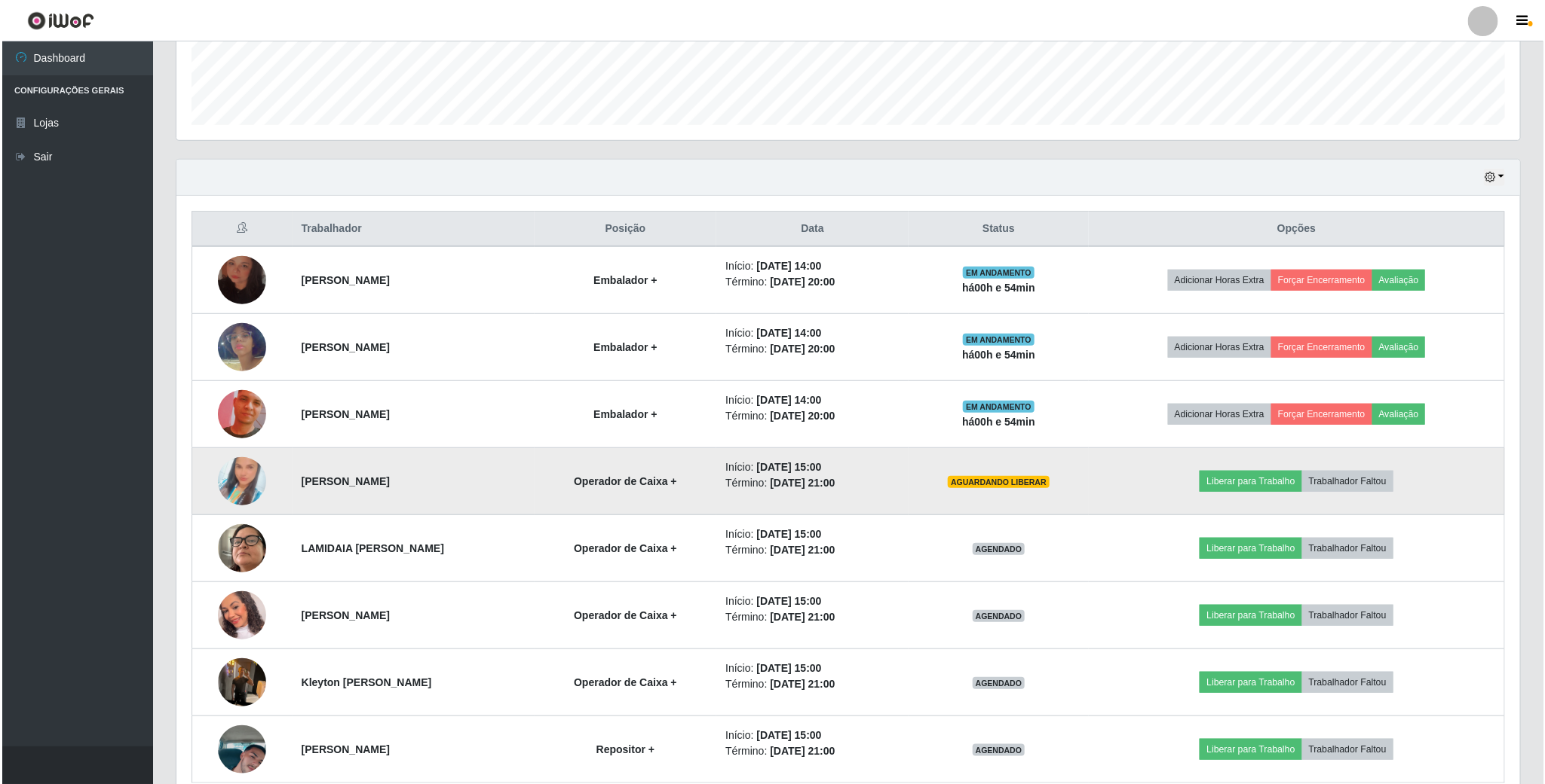
scroll to position [452, 0]
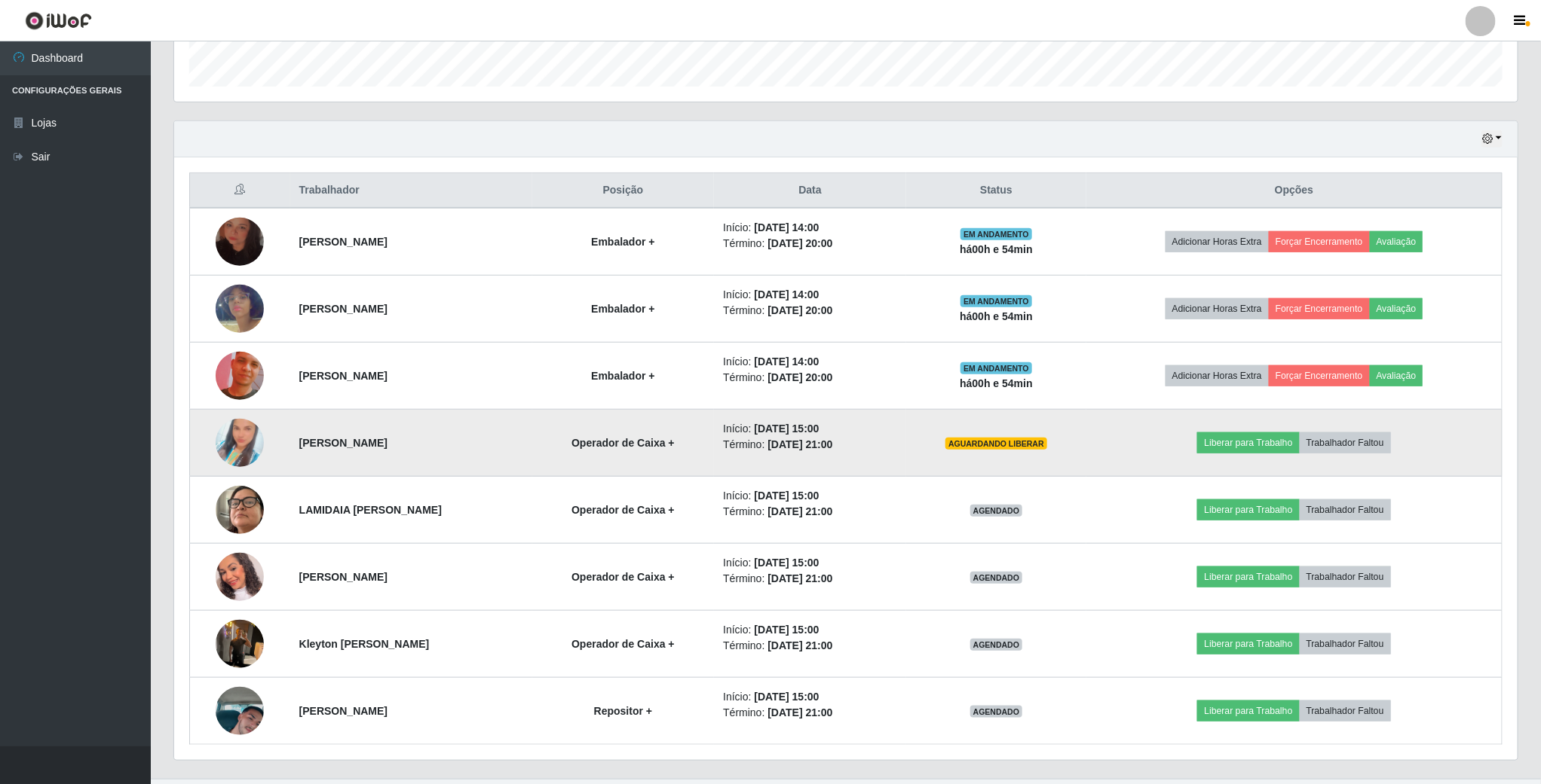
click at [224, 446] on img at bounding box center [239, 443] width 49 height 86
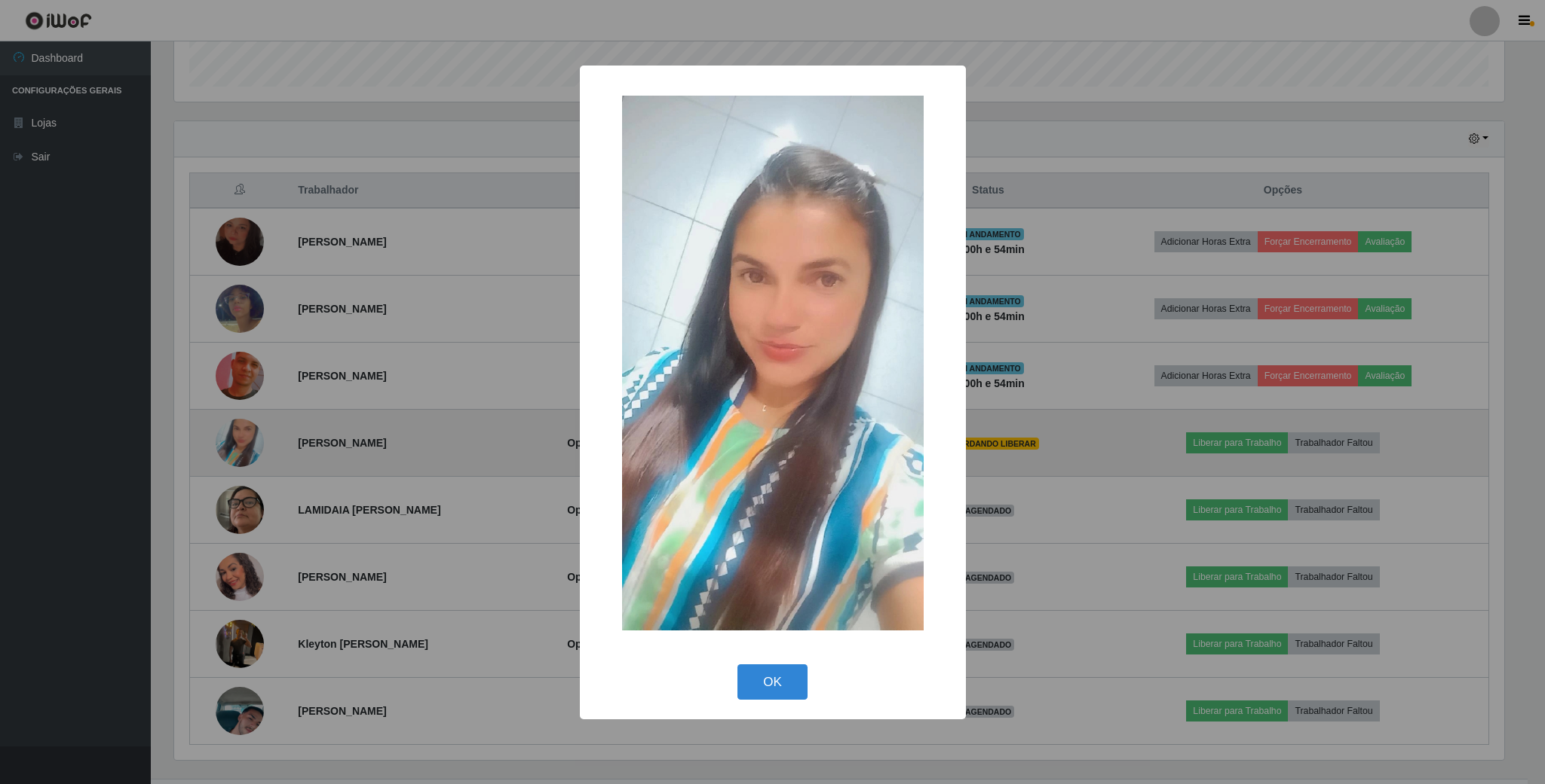
click at [224, 446] on div "× OK Cancel" at bounding box center [772, 392] width 1545 height 784
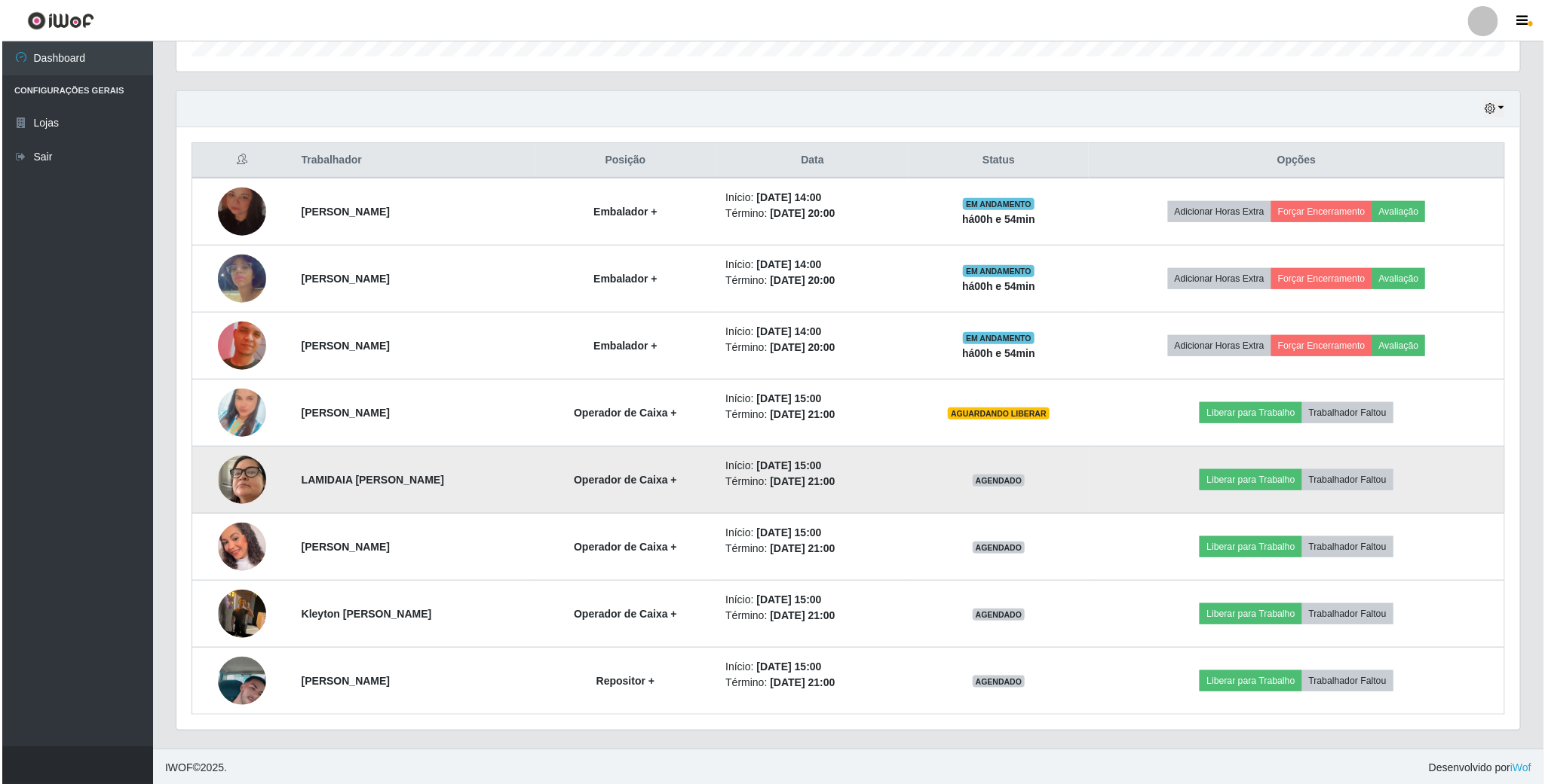
scroll to position [492, 0]
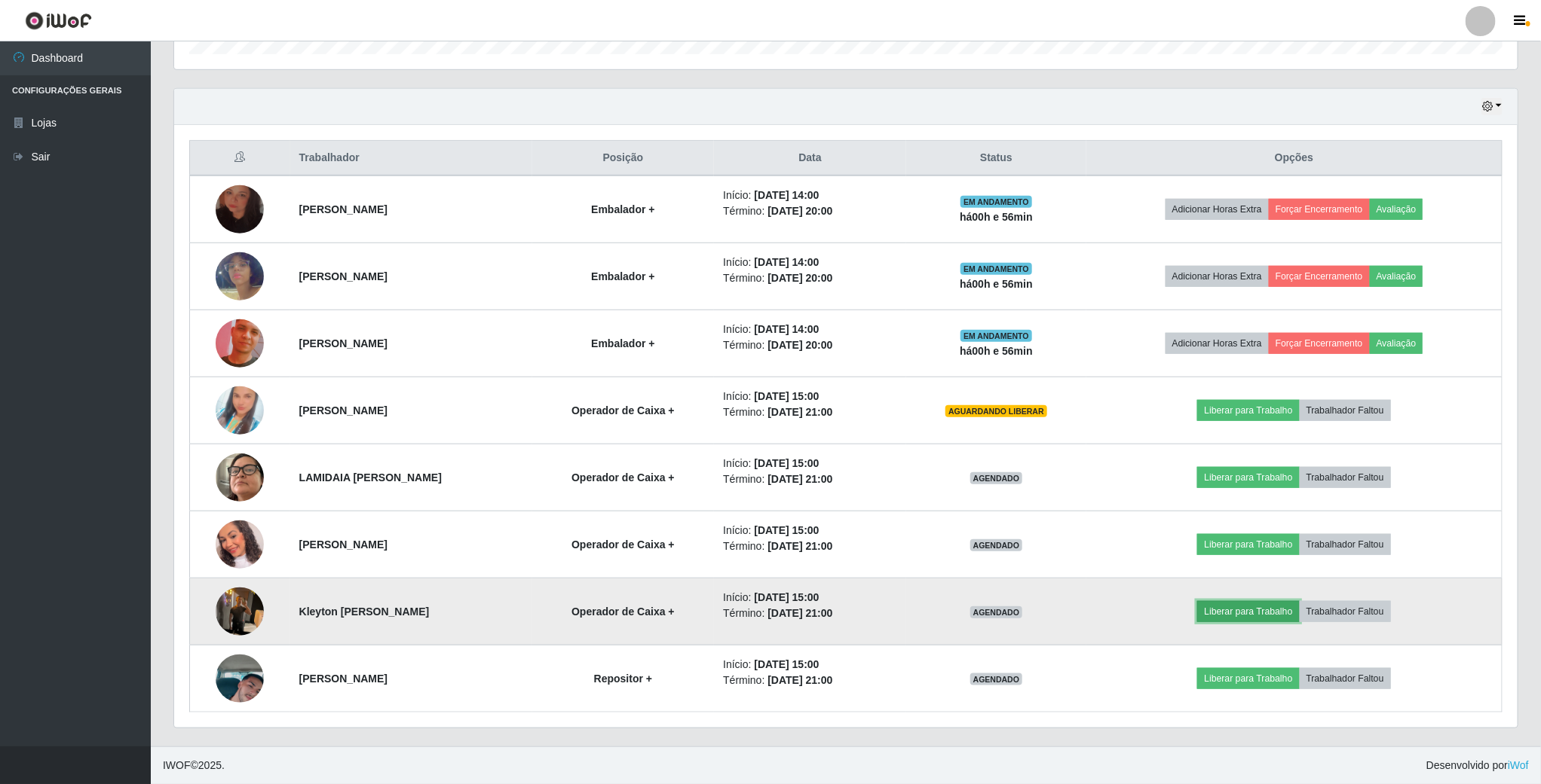
click at [1229, 614] on button "Liberar para Trabalho" at bounding box center [1247, 612] width 102 height 21
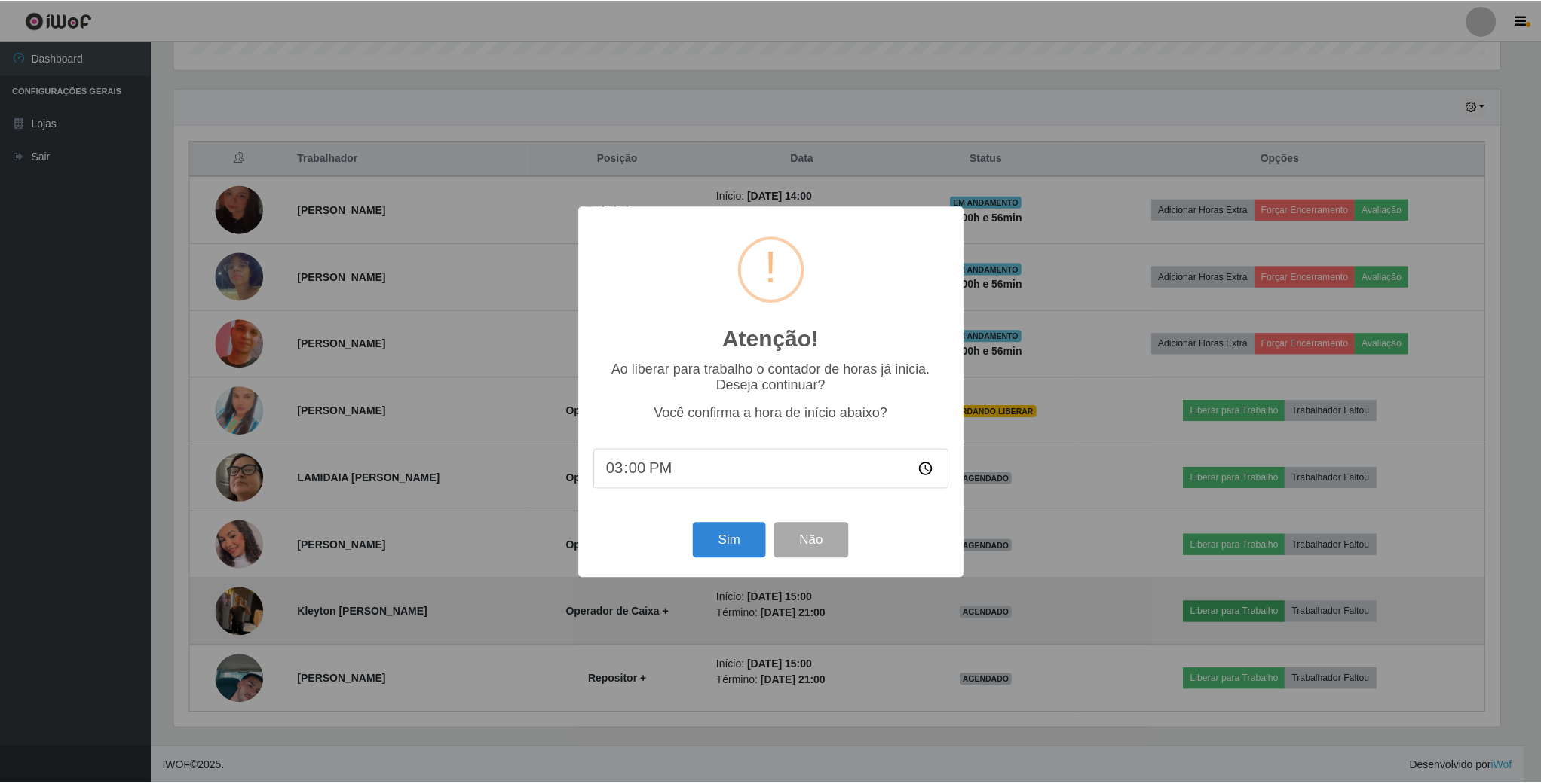
scroll to position [314, 1330]
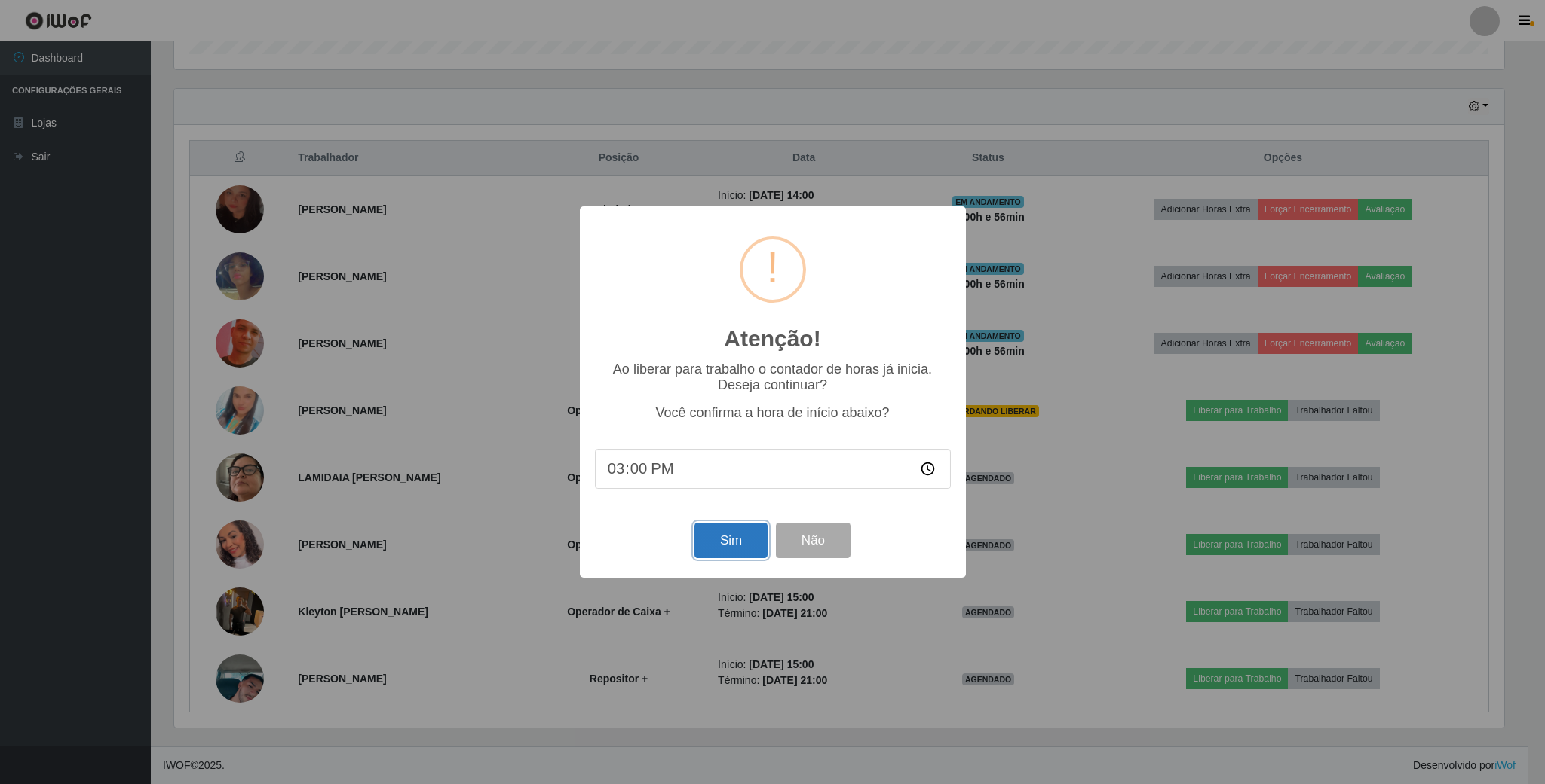
click at [728, 547] on button "Sim" at bounding box center [731, 541] width 73 height 36
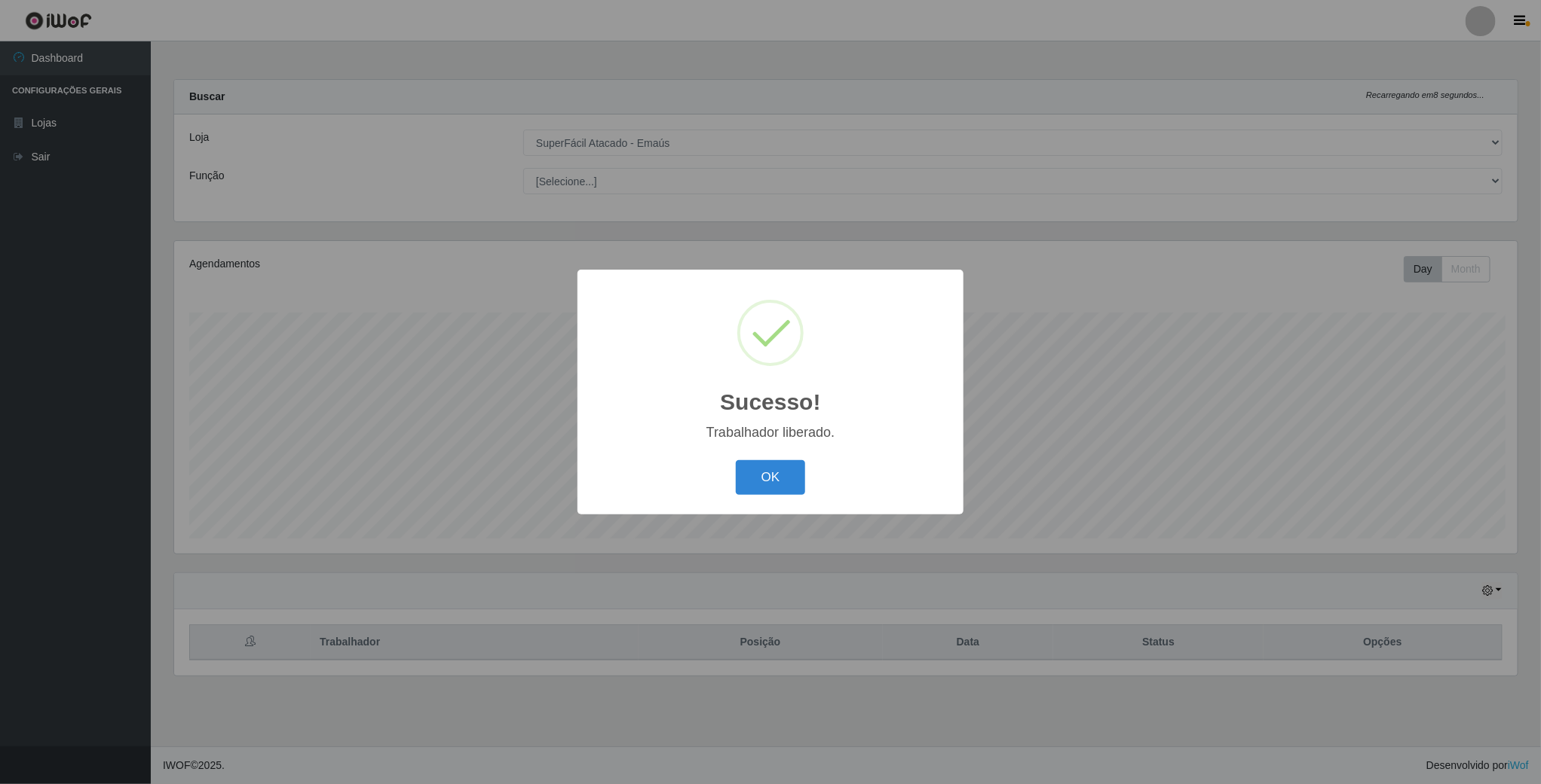
scroll to position [314, 1346]
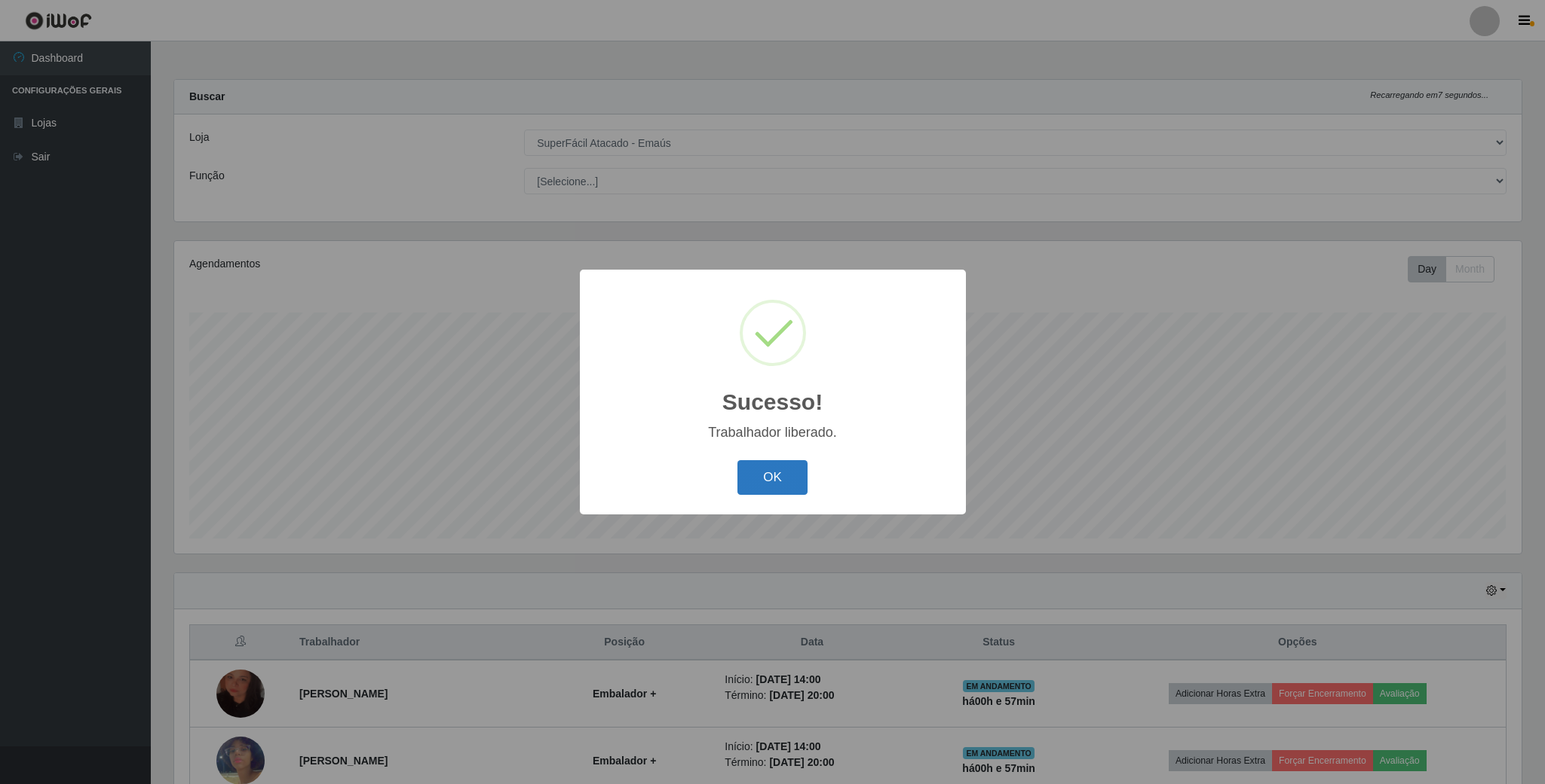
click at [761, 489] on button "OK" at bounding box center [772, 478] width 70 height 36
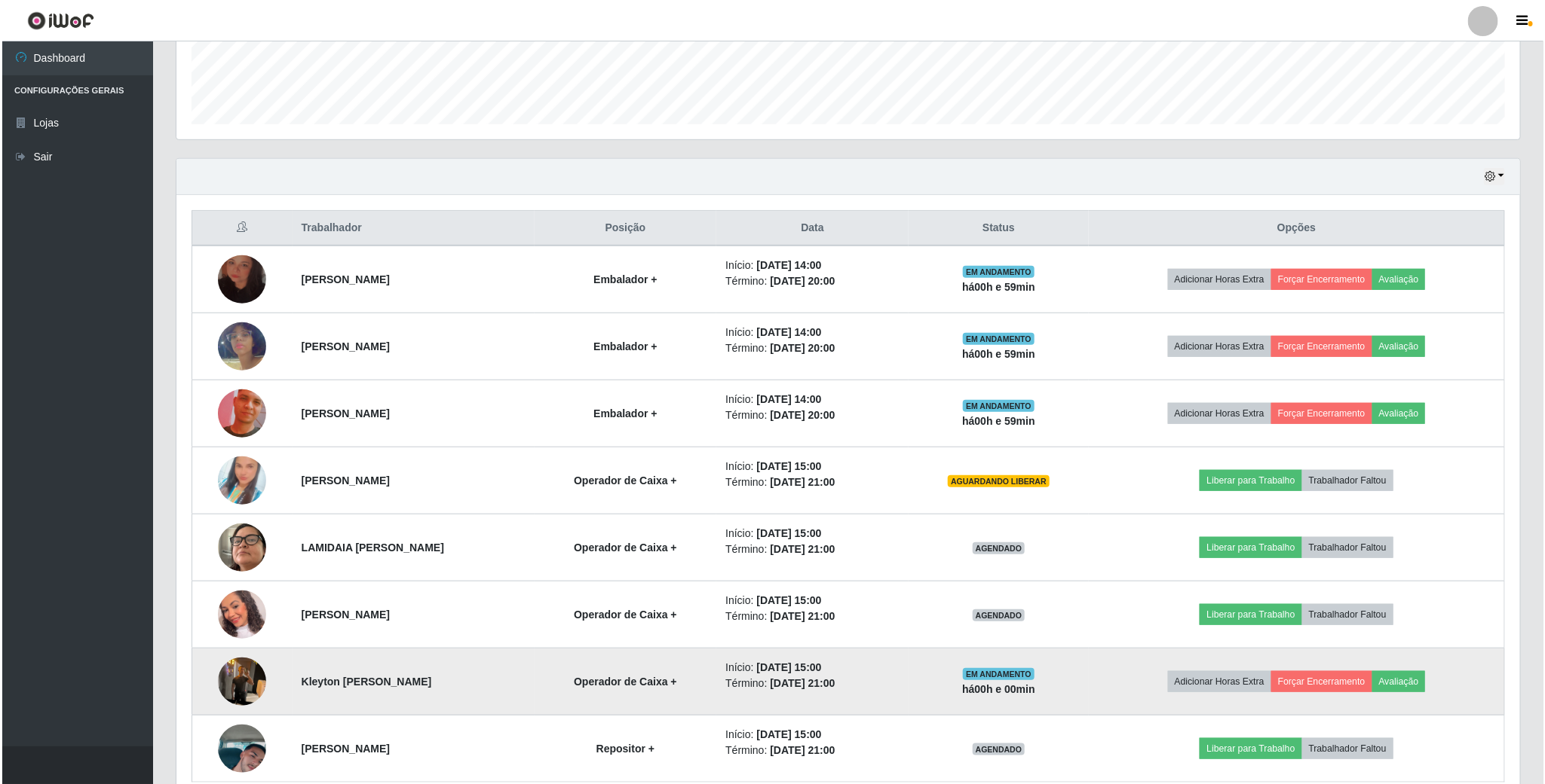
scroll to position [492, 0]
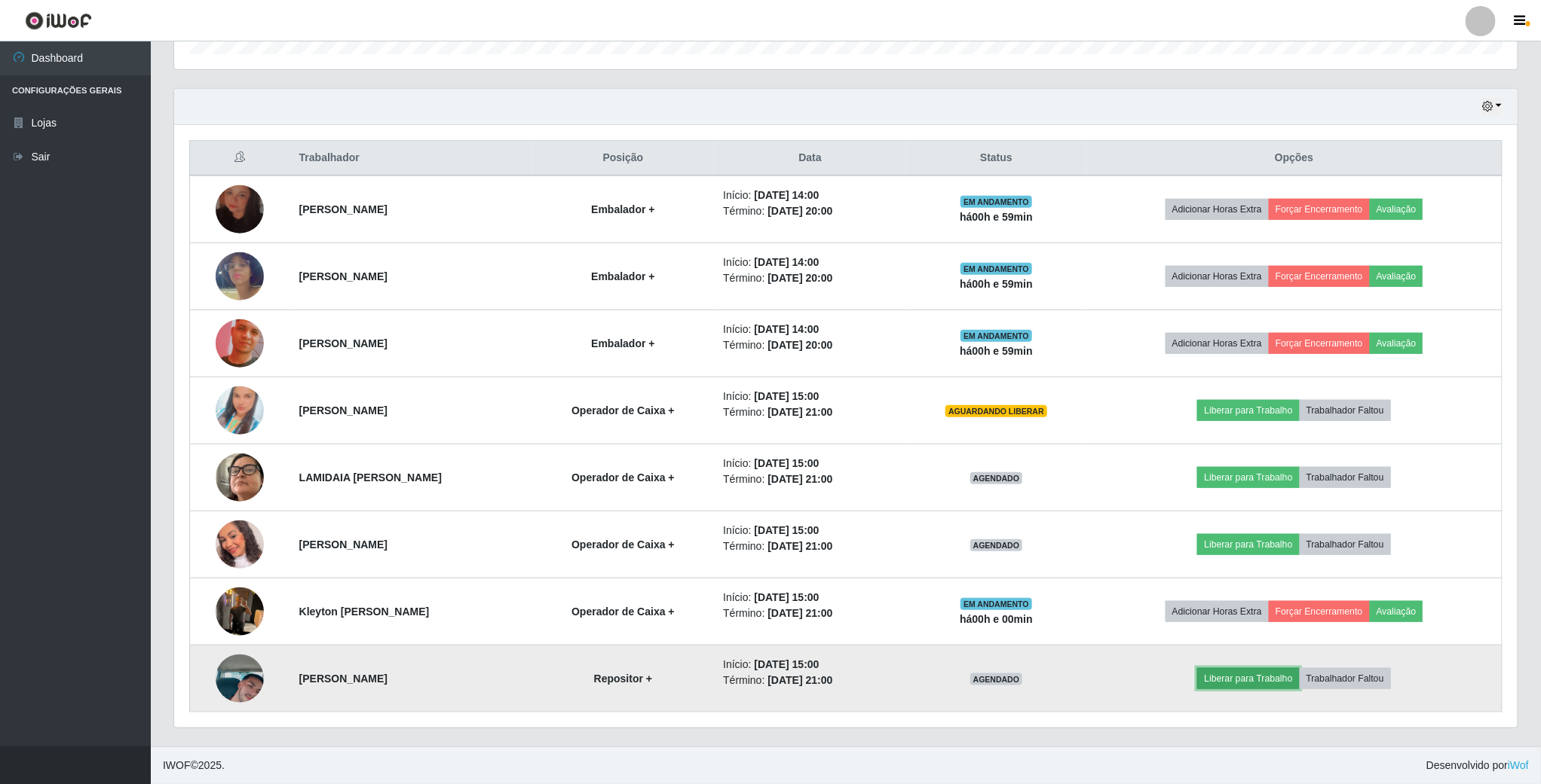
click at [1248, 672] on button "Liberar para Trabalho" at bounding box center [1247, 678] width 102 height 21
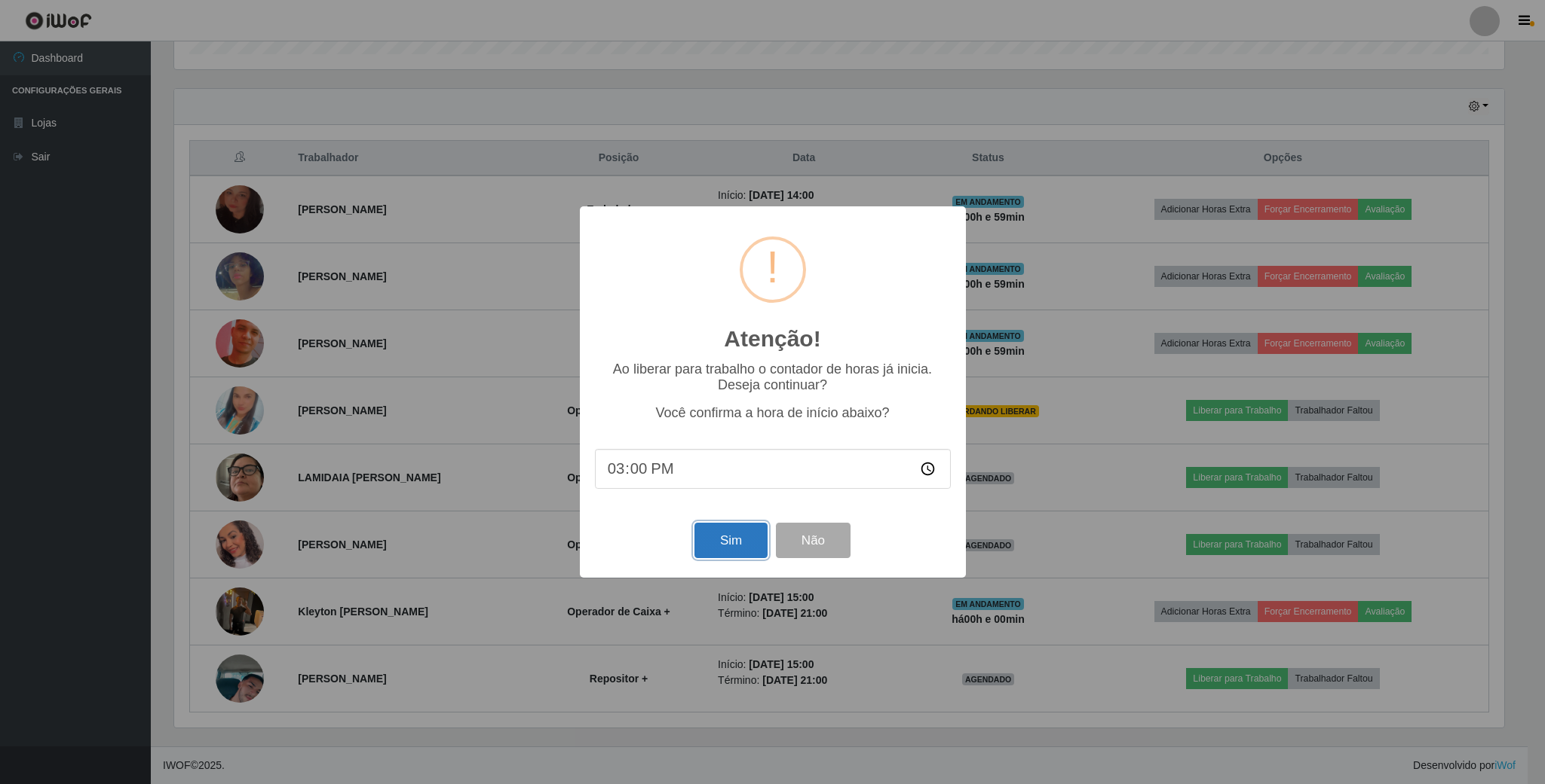
click at [726, 543] on button "Sim" at bounding box center [731, 541] width 73 height 36
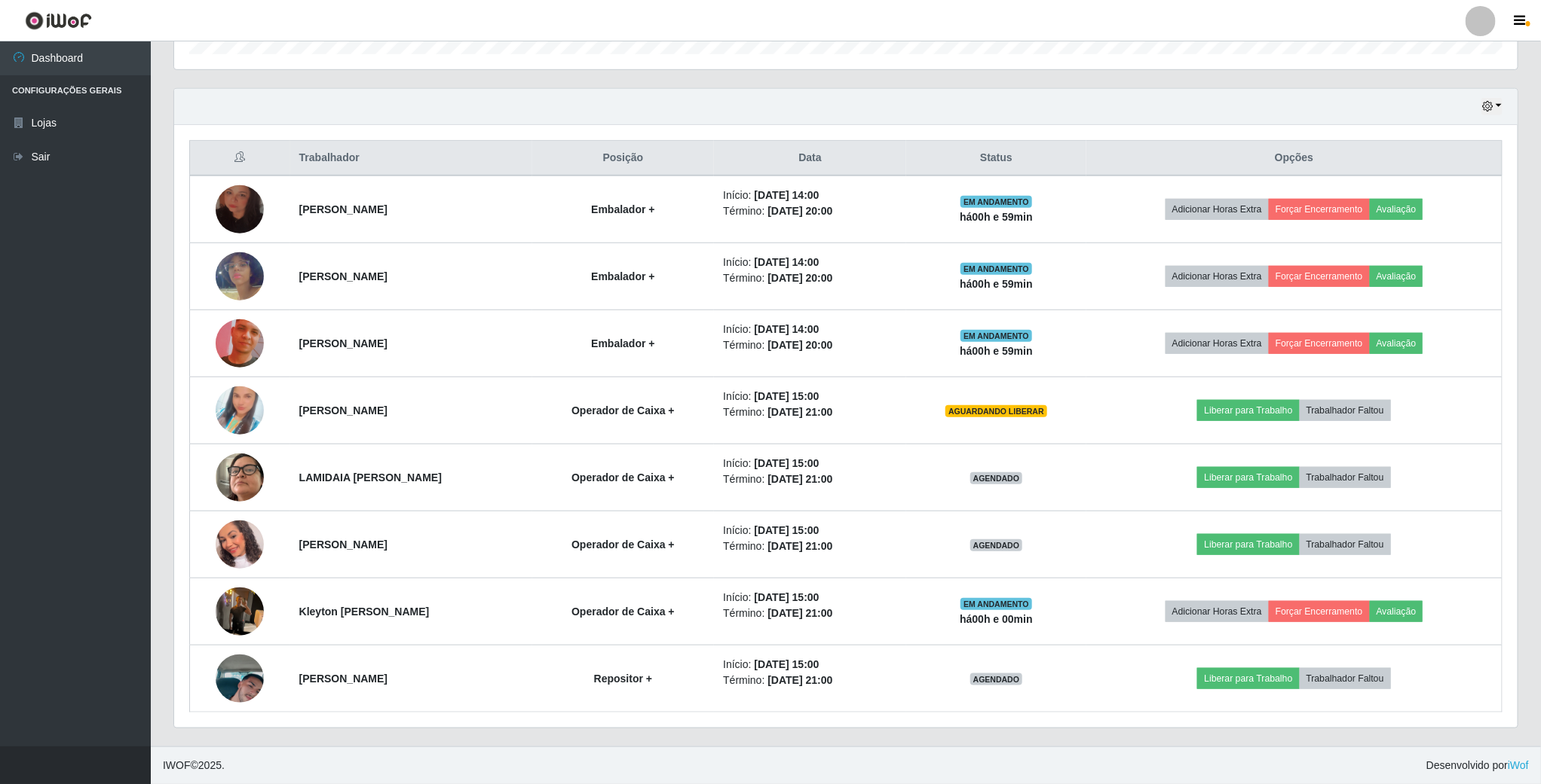
scroll to position [314, 1346]
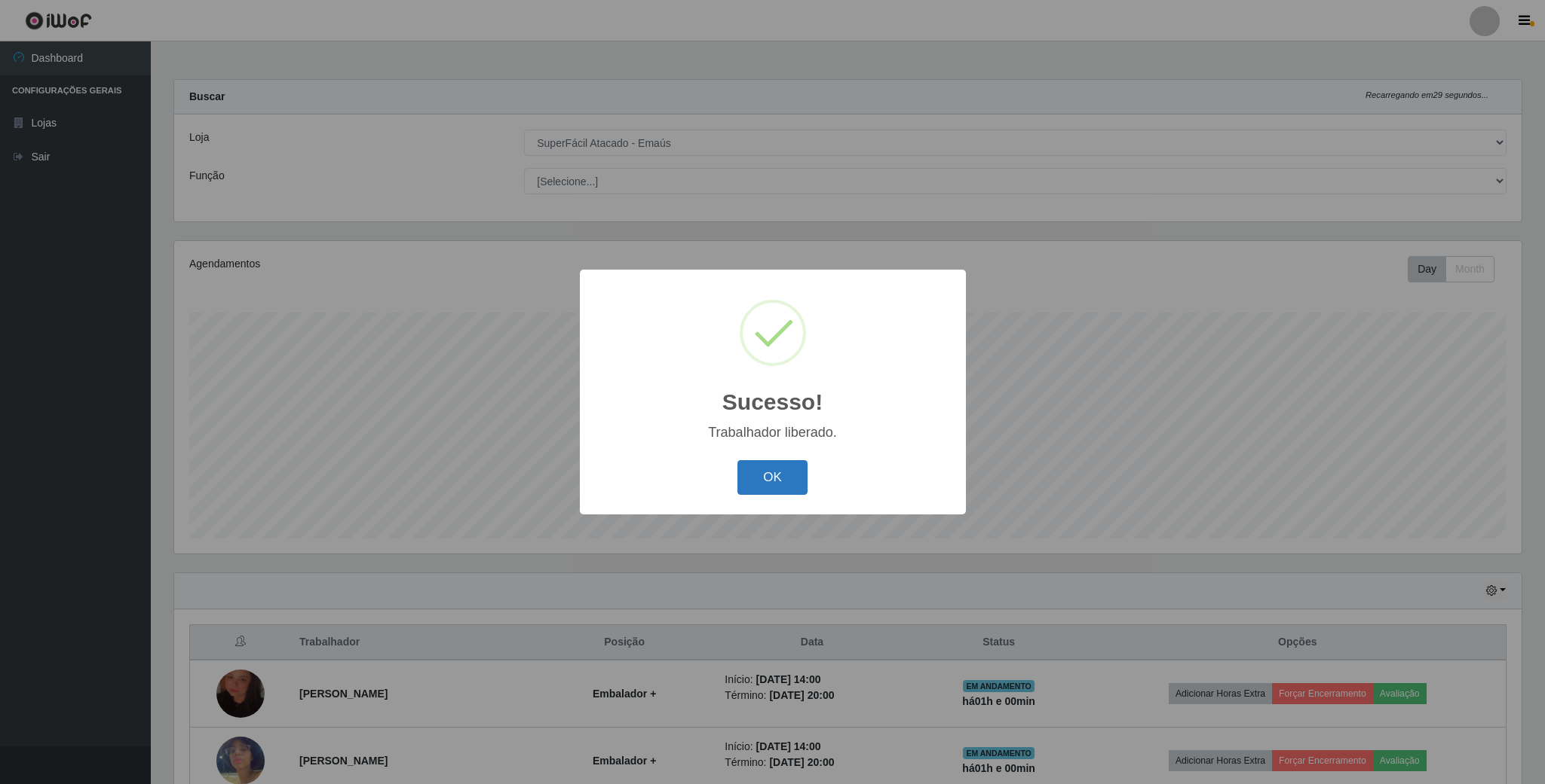
click at [781, 463] on button "OK" at bounding box center [772, 478] width 70 height 36
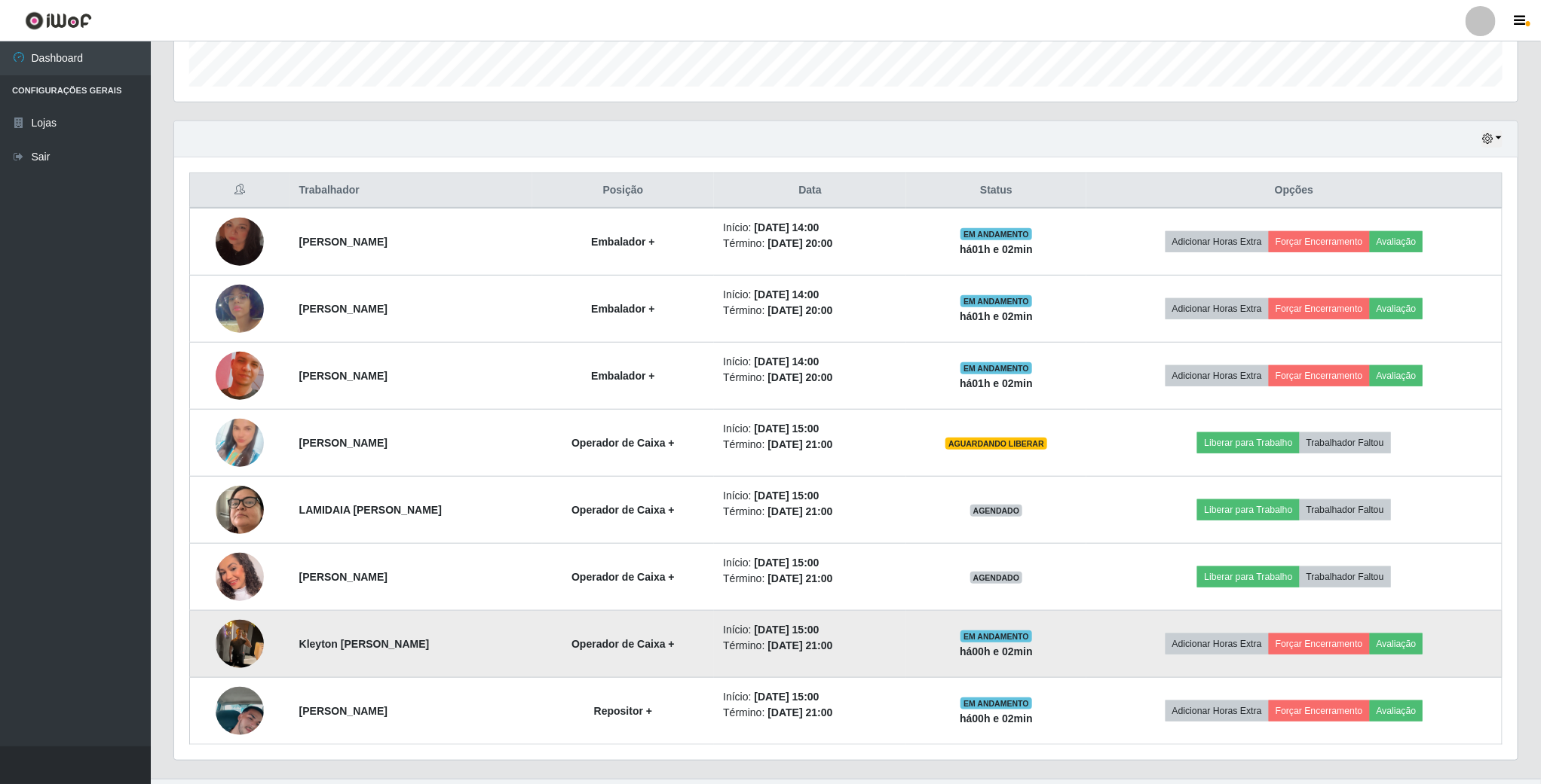
scroll to position [492, 0]
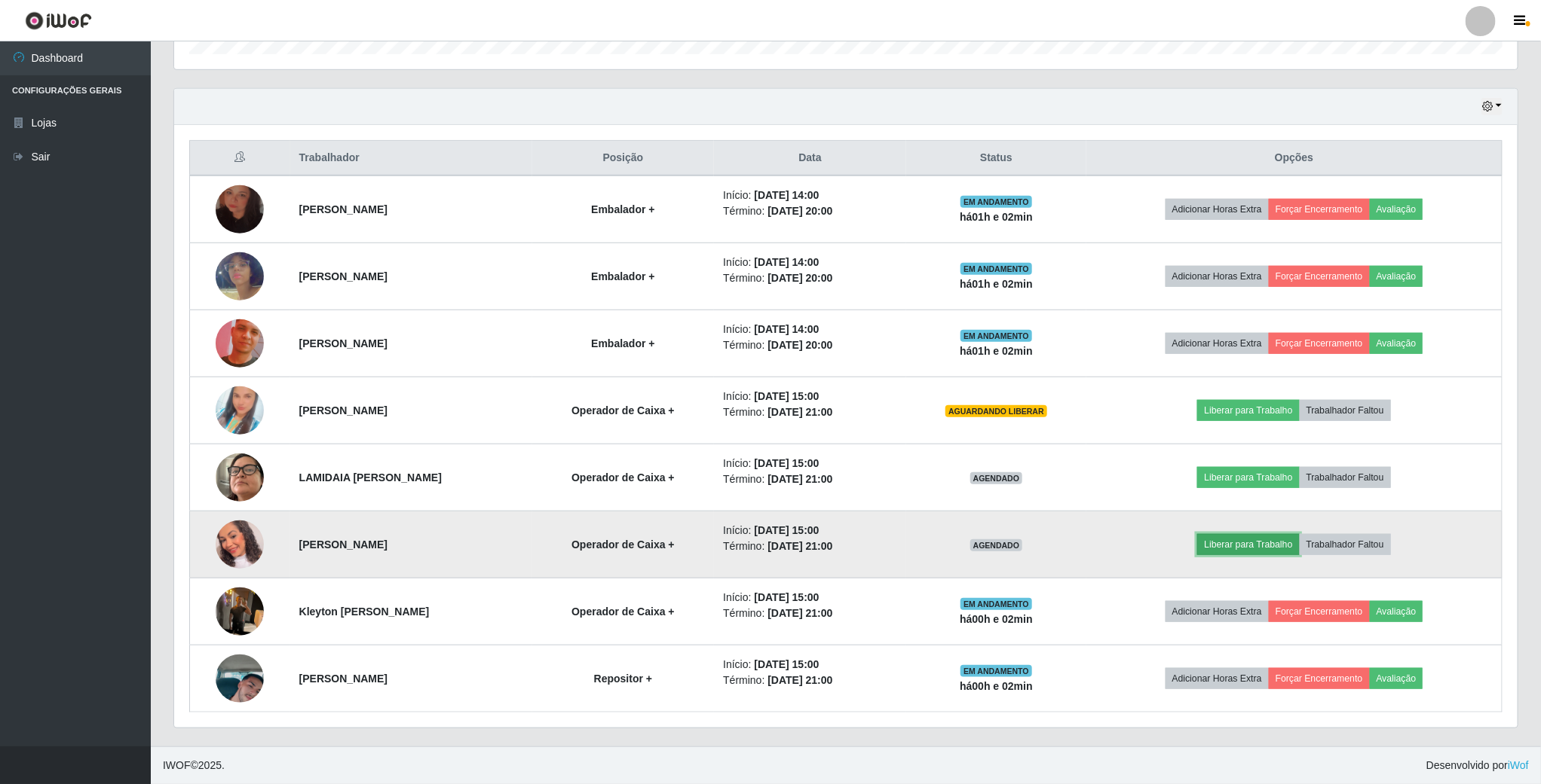
click at [1237, 545] on button "Liberar para Trabalho" at bounding box center [1247, 544] width 102 height 21
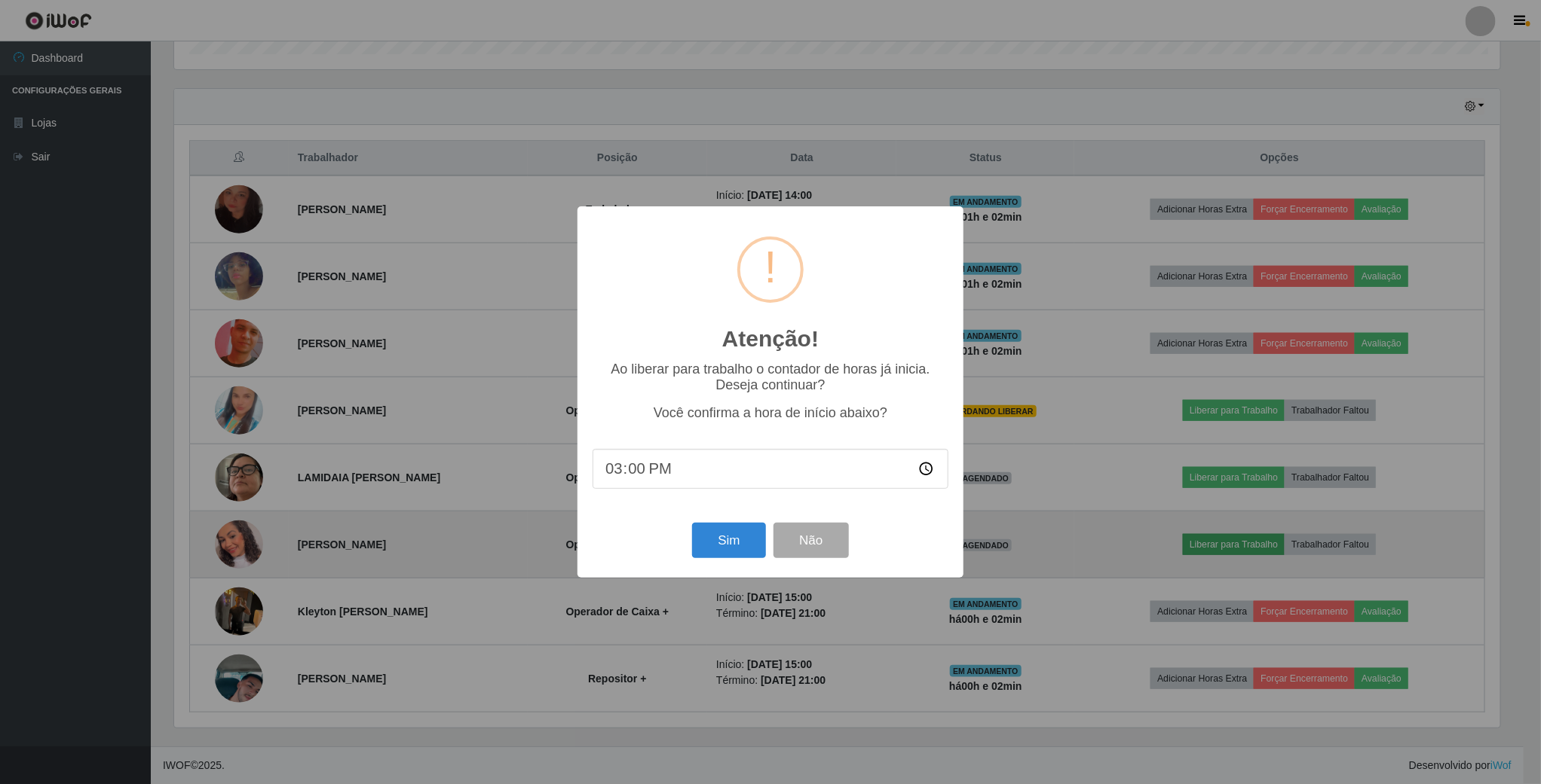
scroll to position [314, 1330]
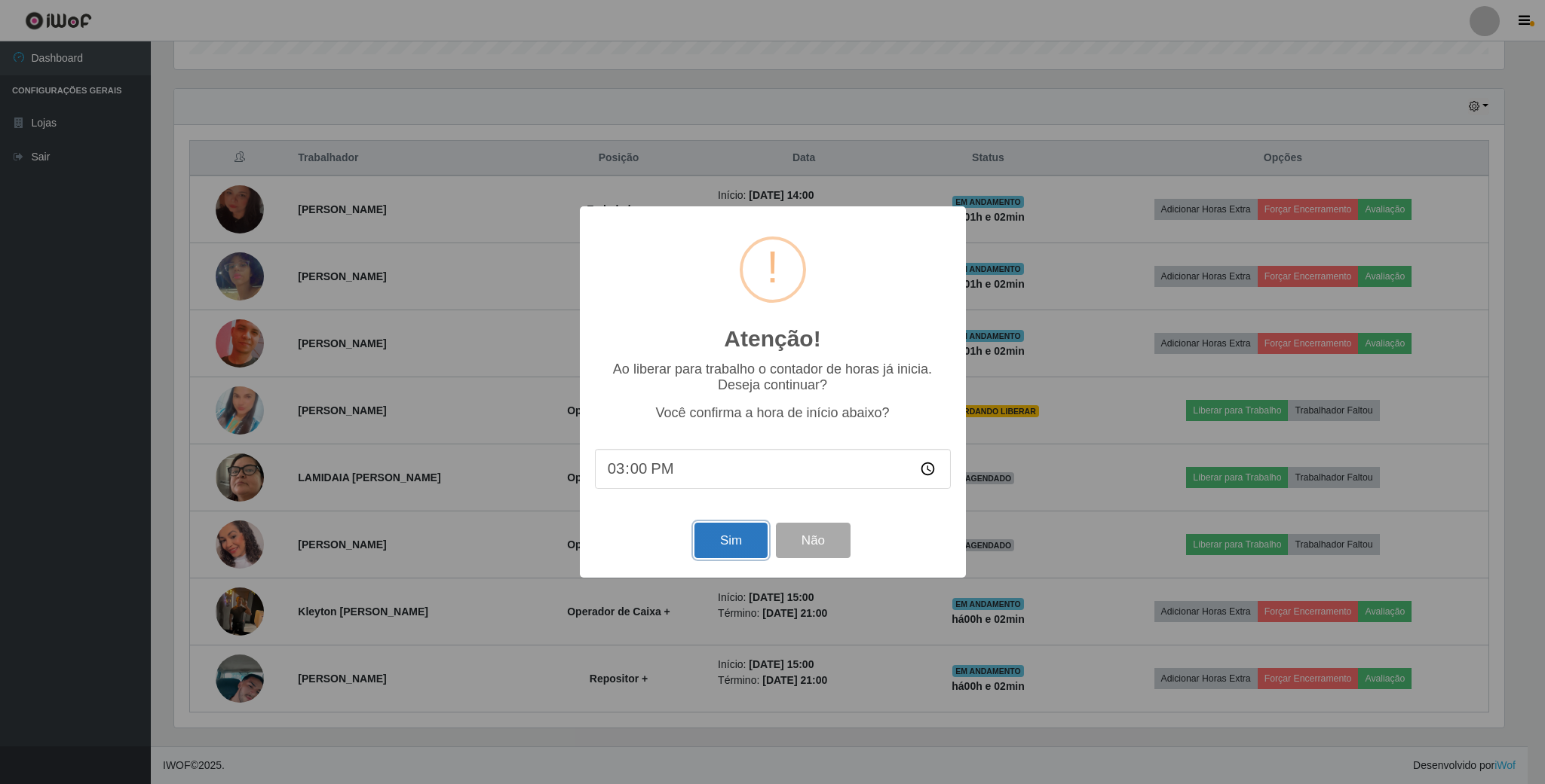
click at [729, 545] on button "Sim" at bounding box center [731, 541] width 73 height 36
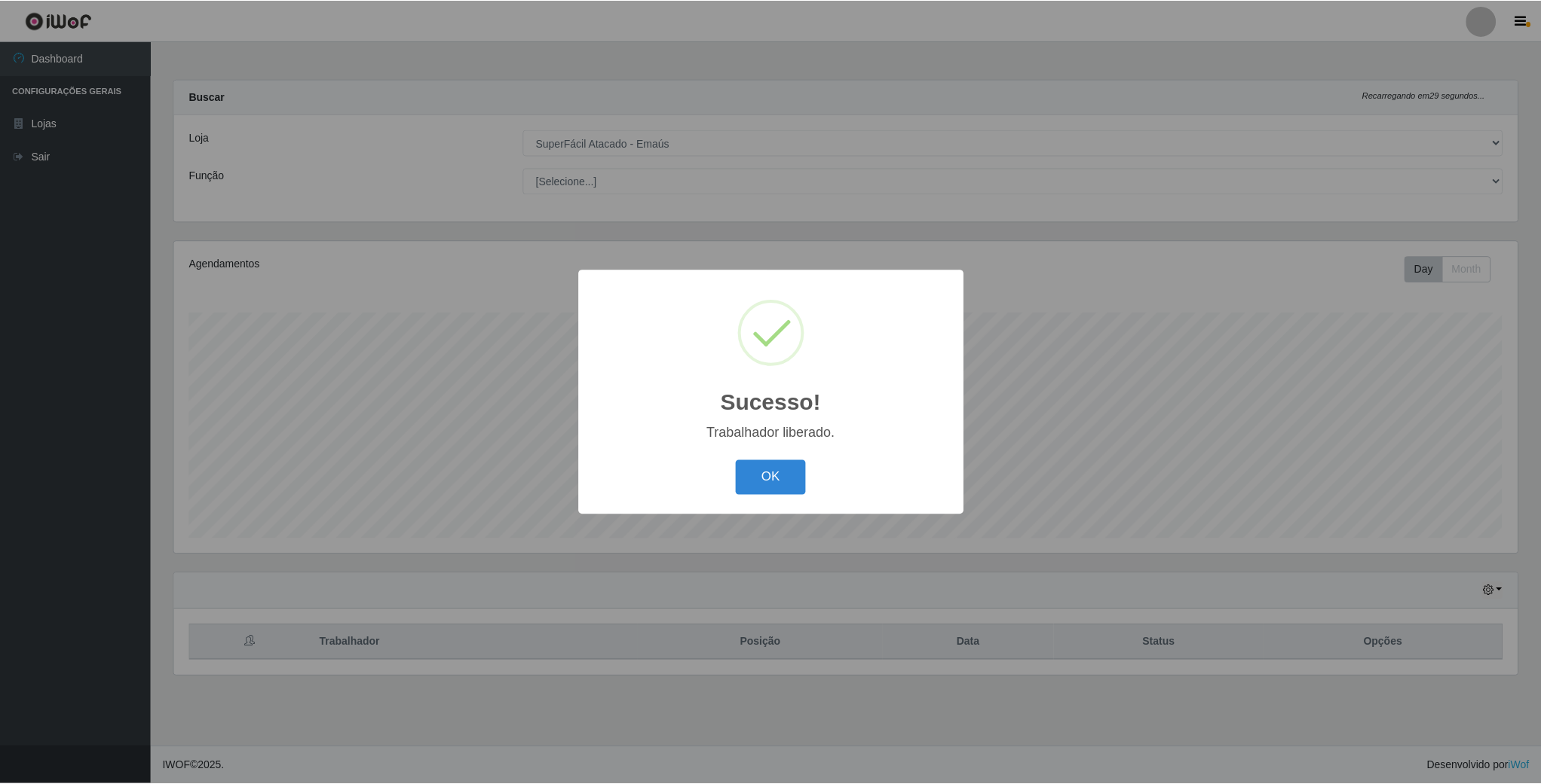
scroll to position [314, 1346]
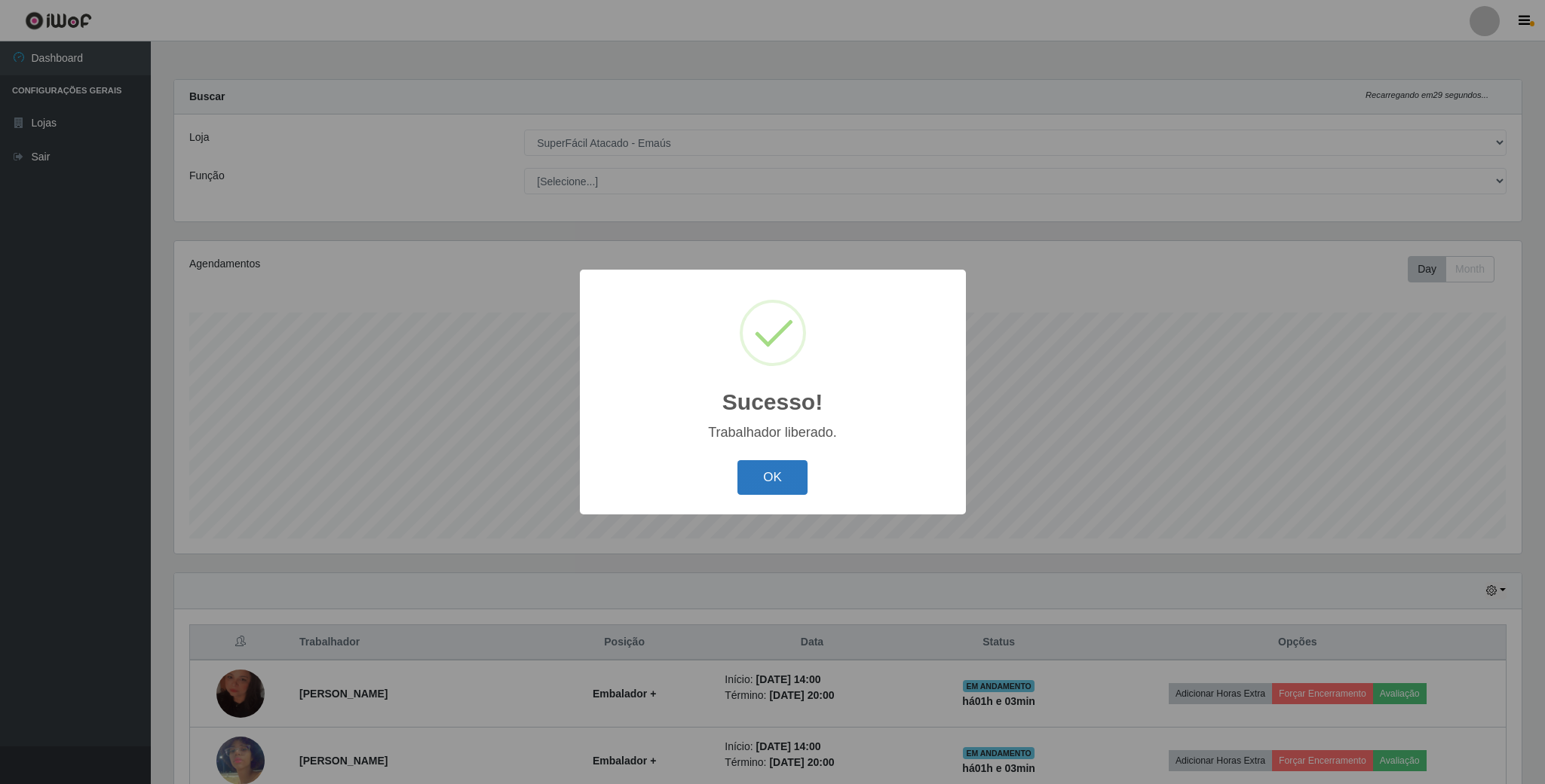
click at [756, 485] on button "OK" at bounding box center [772, 478] width 70 height 36
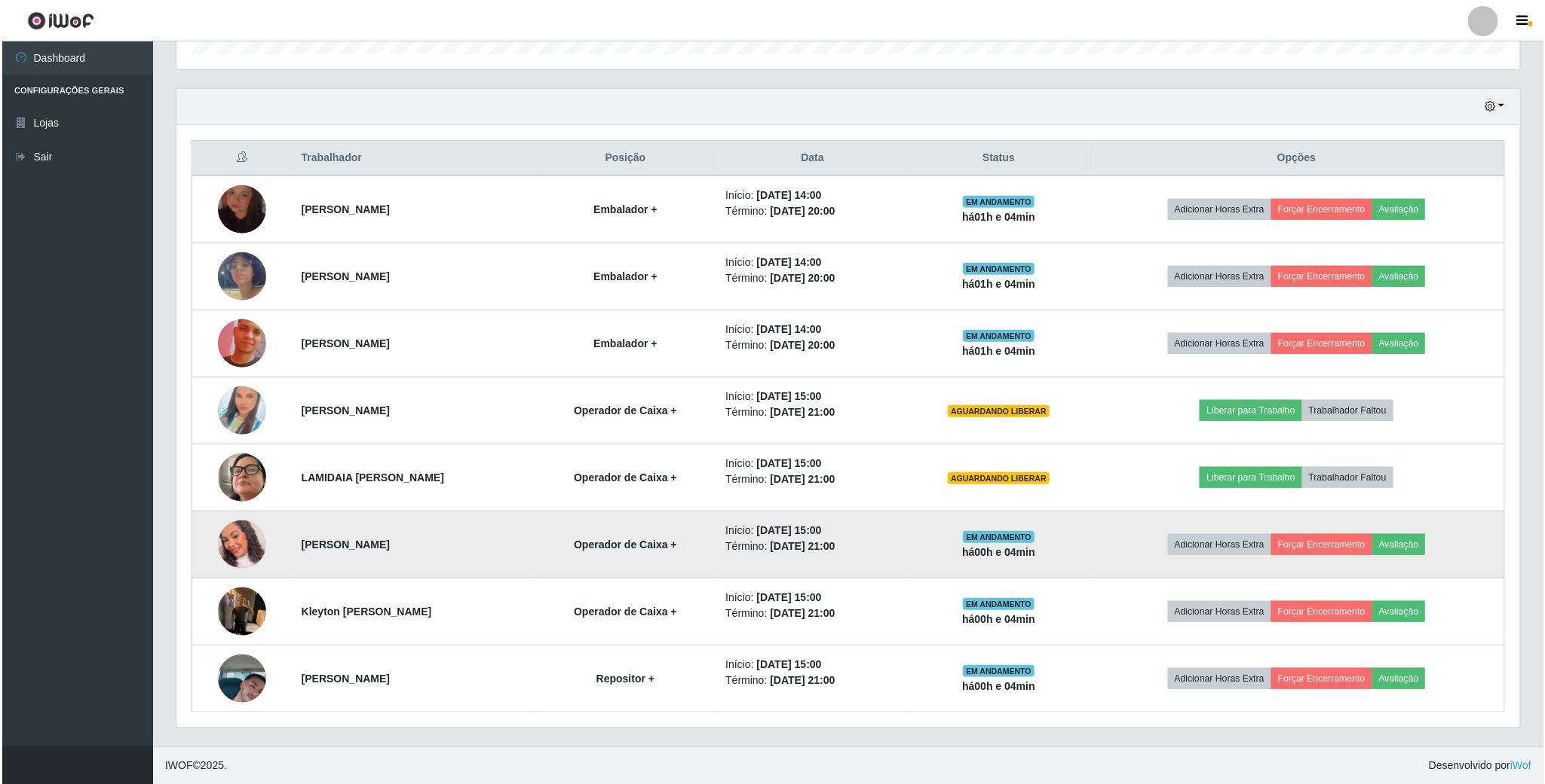
scroll to position [379, 0]
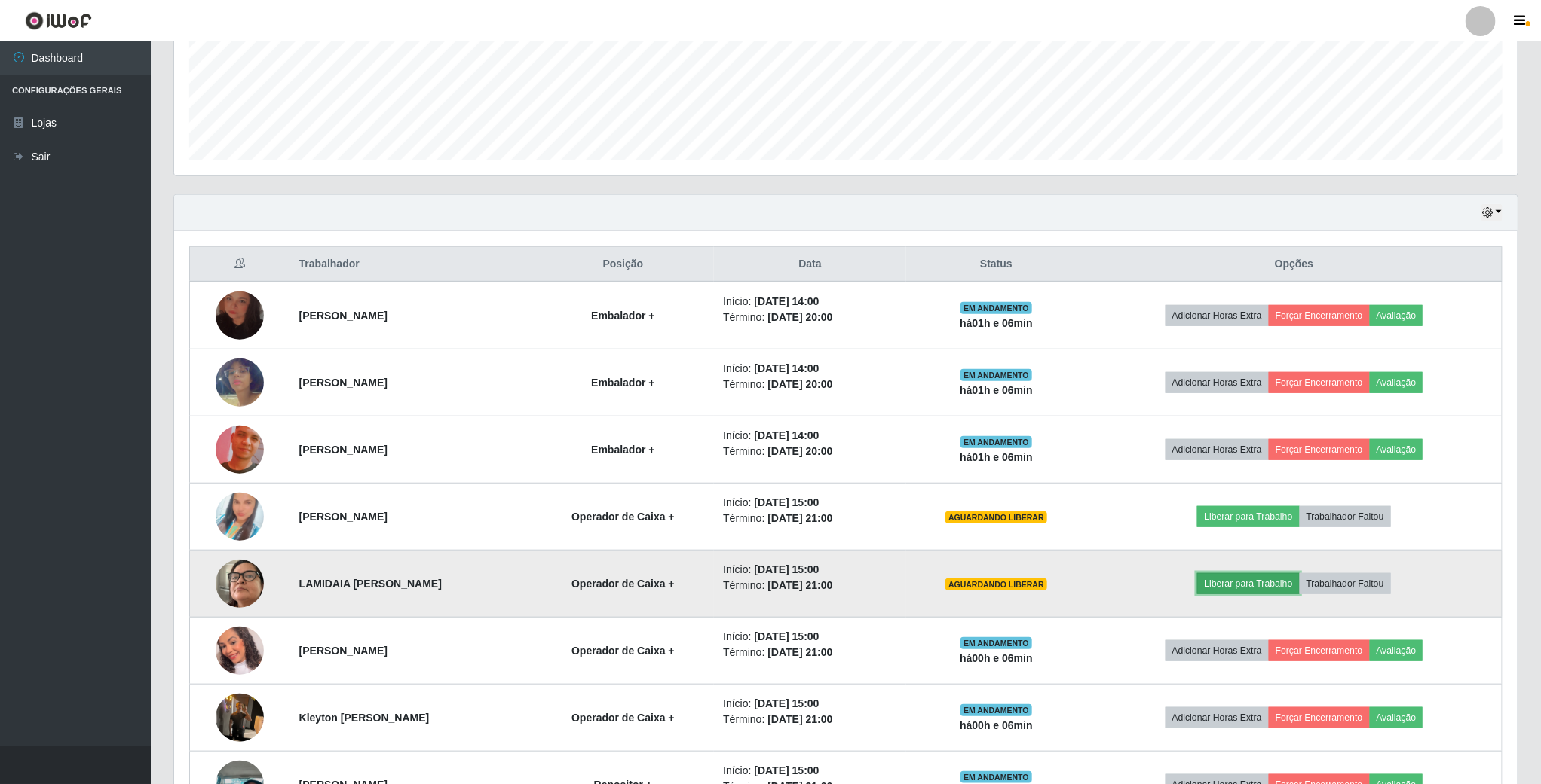
click at [1259, 592] on button "Liberar para Trabalho" at bounding box center [1247, 583] width 102 height 21
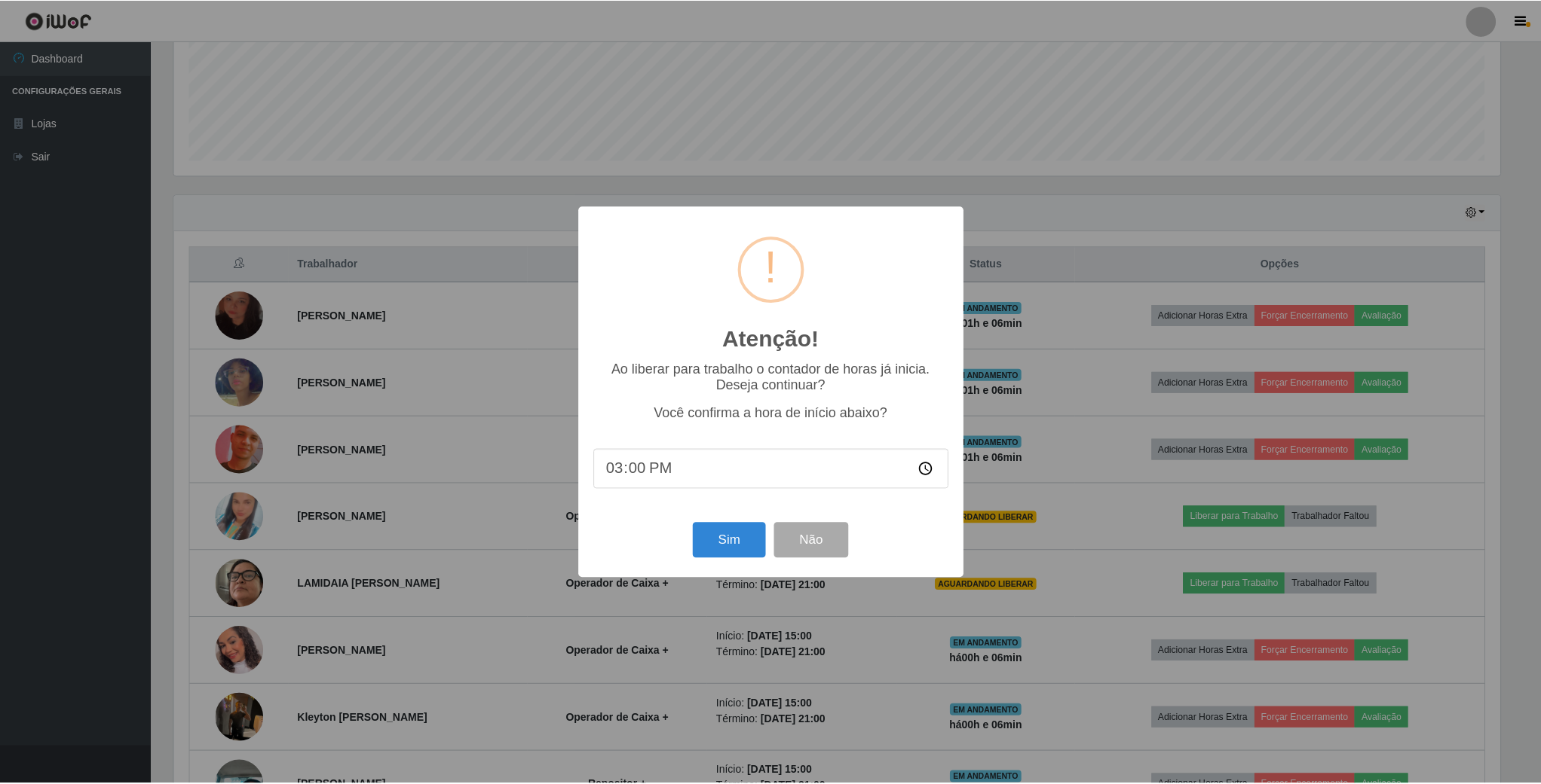
scroll to position [314, 1330]
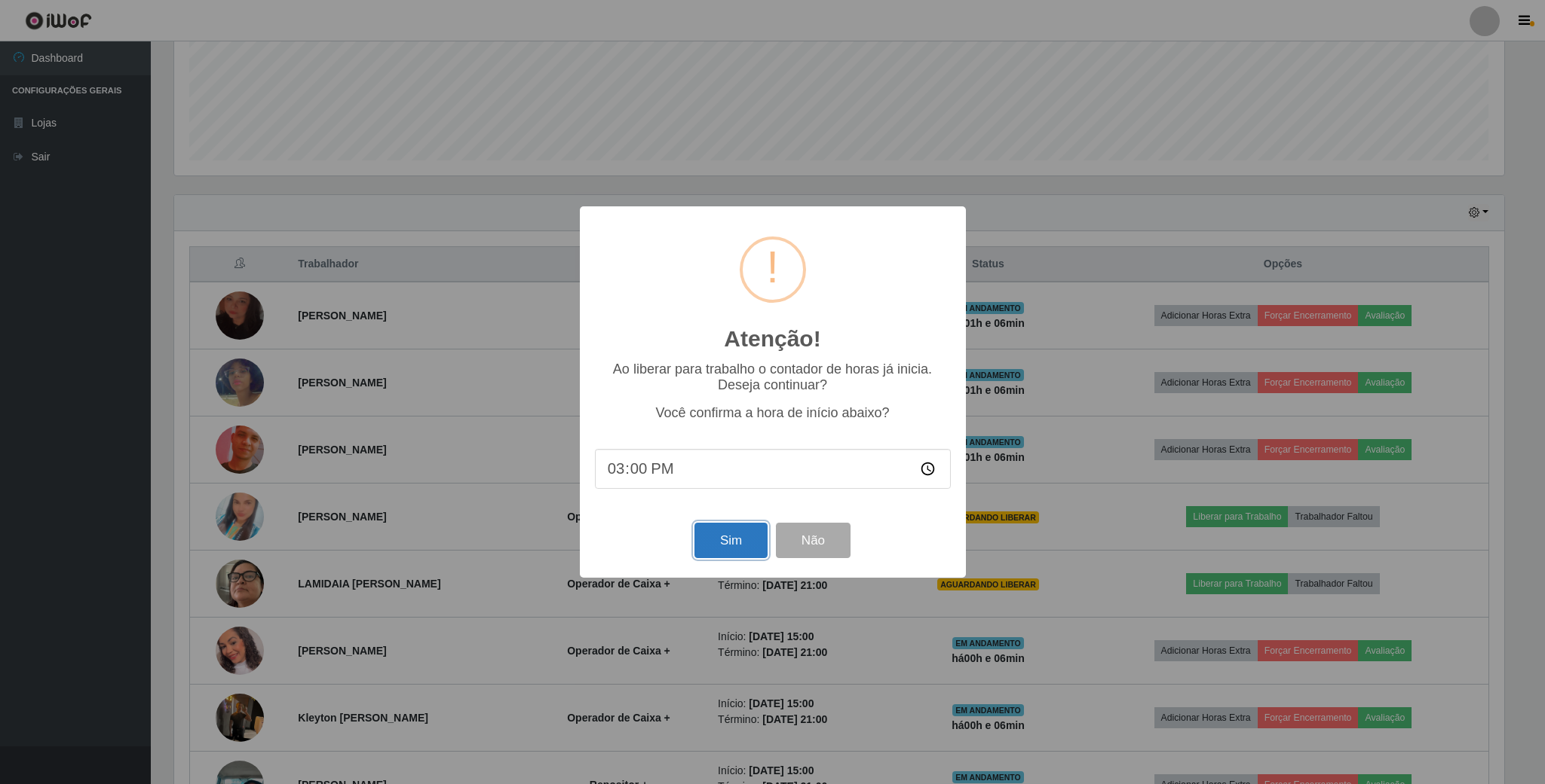
click at [735, 542] on button "Sim" at bounding box center [731, 541] width 73 height 36
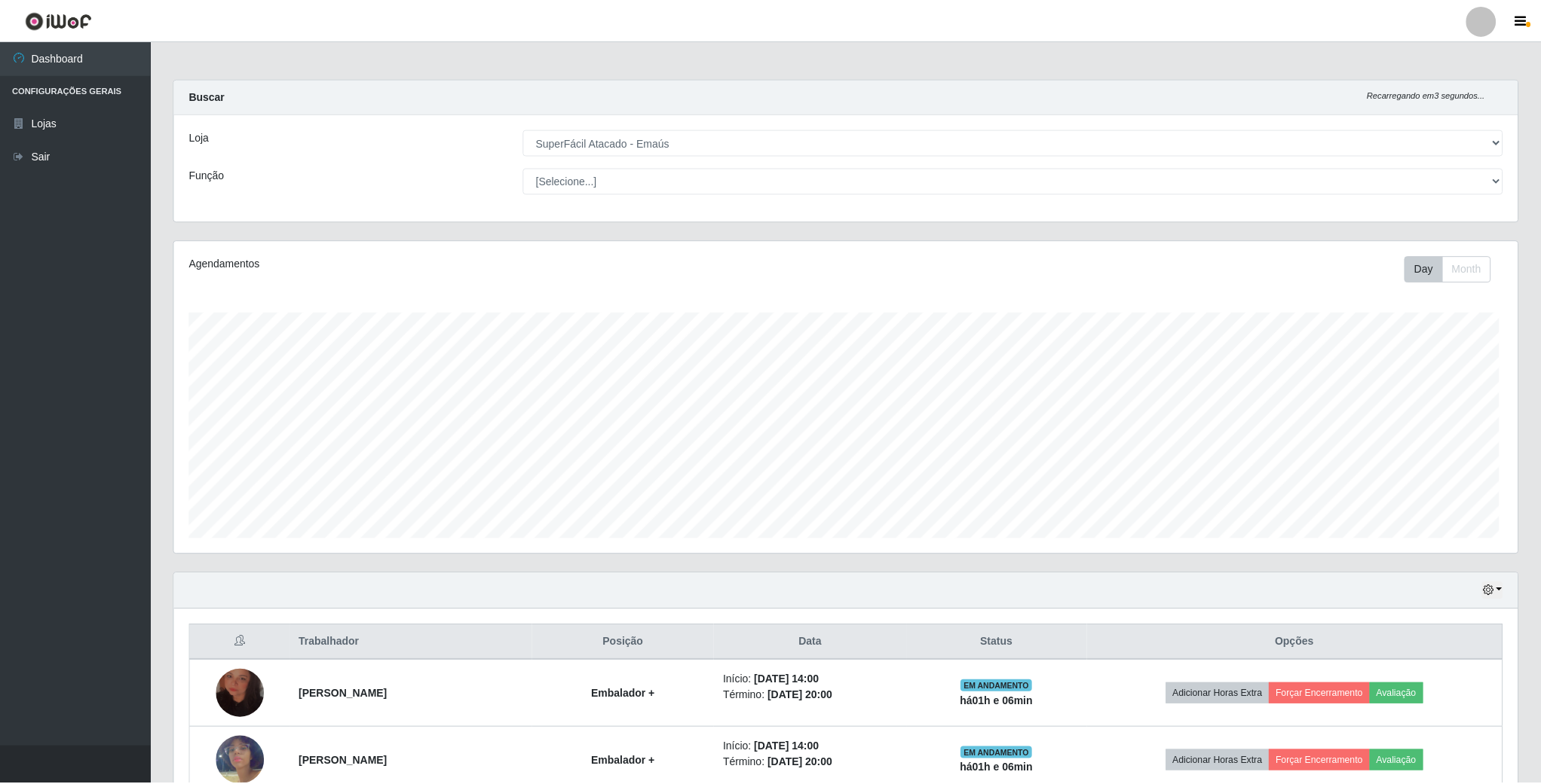
scroll to position [314, 1346]
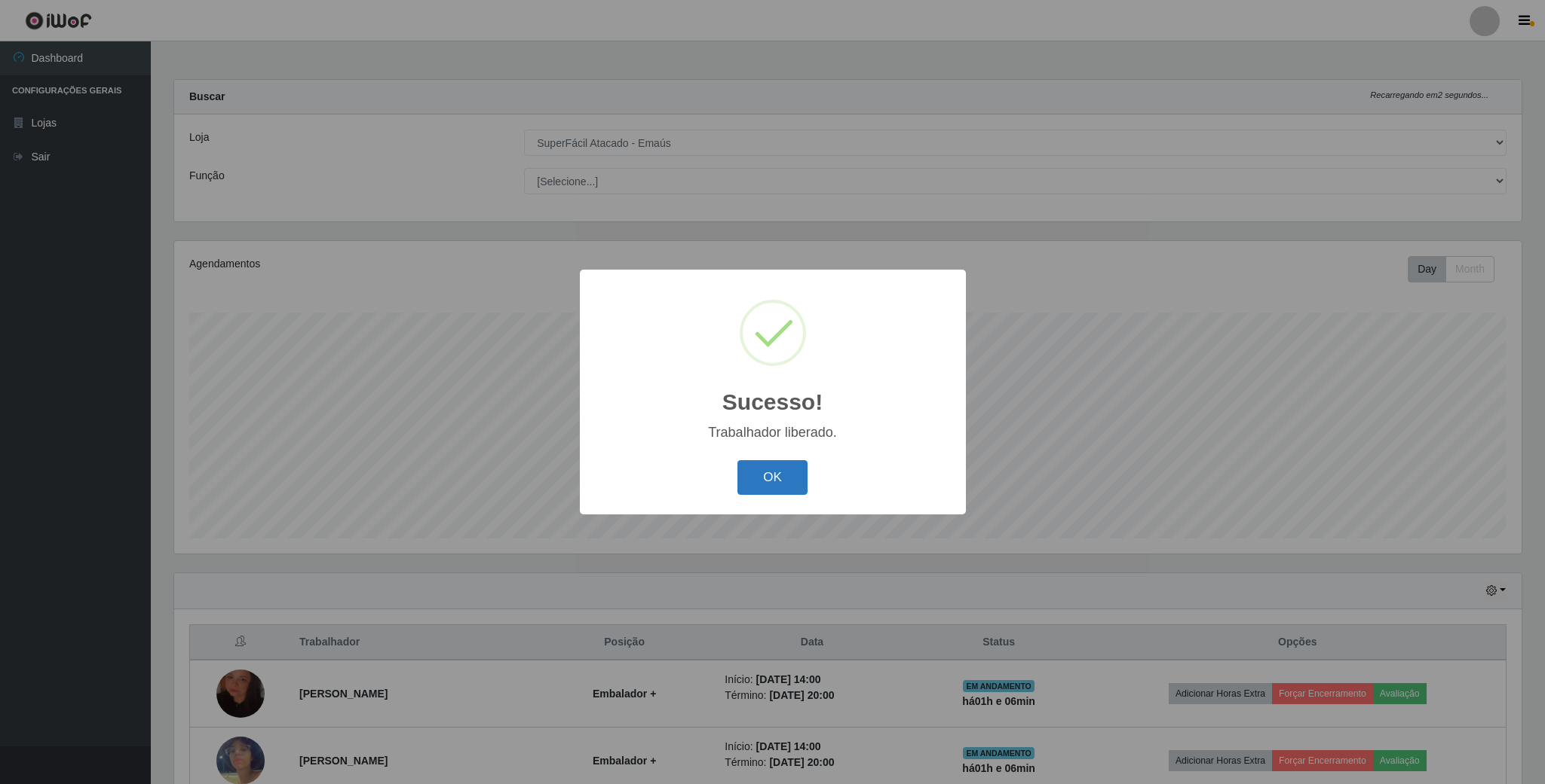
click at [772, 482] on button "OK" at bounding box center [772, 478] width 70 height 36
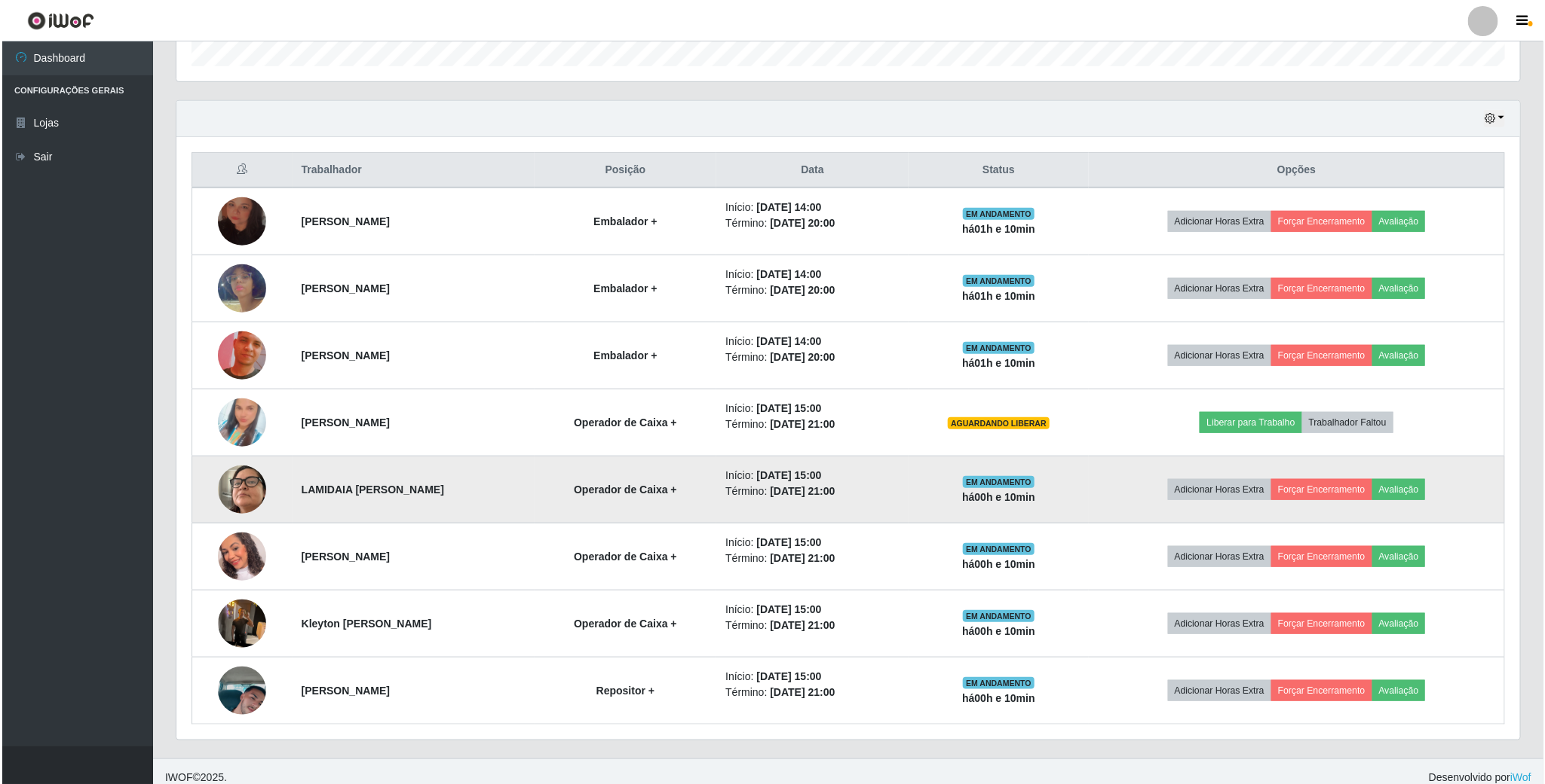
scroll to position [492, 0]
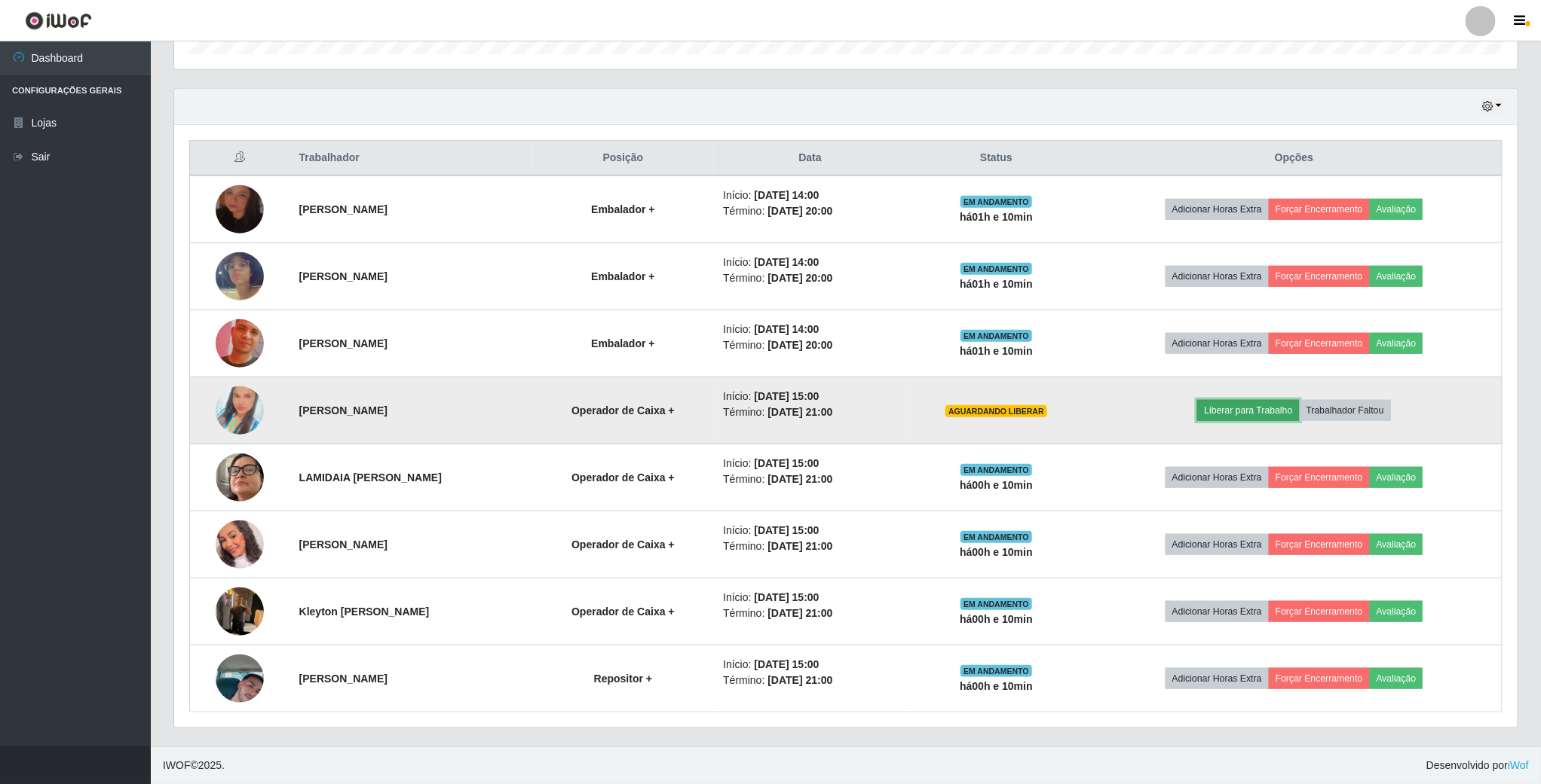
click at [1245, 402] on button "Liberar para Trabalho" at bounding box center [1247, 410] width 102 height 21
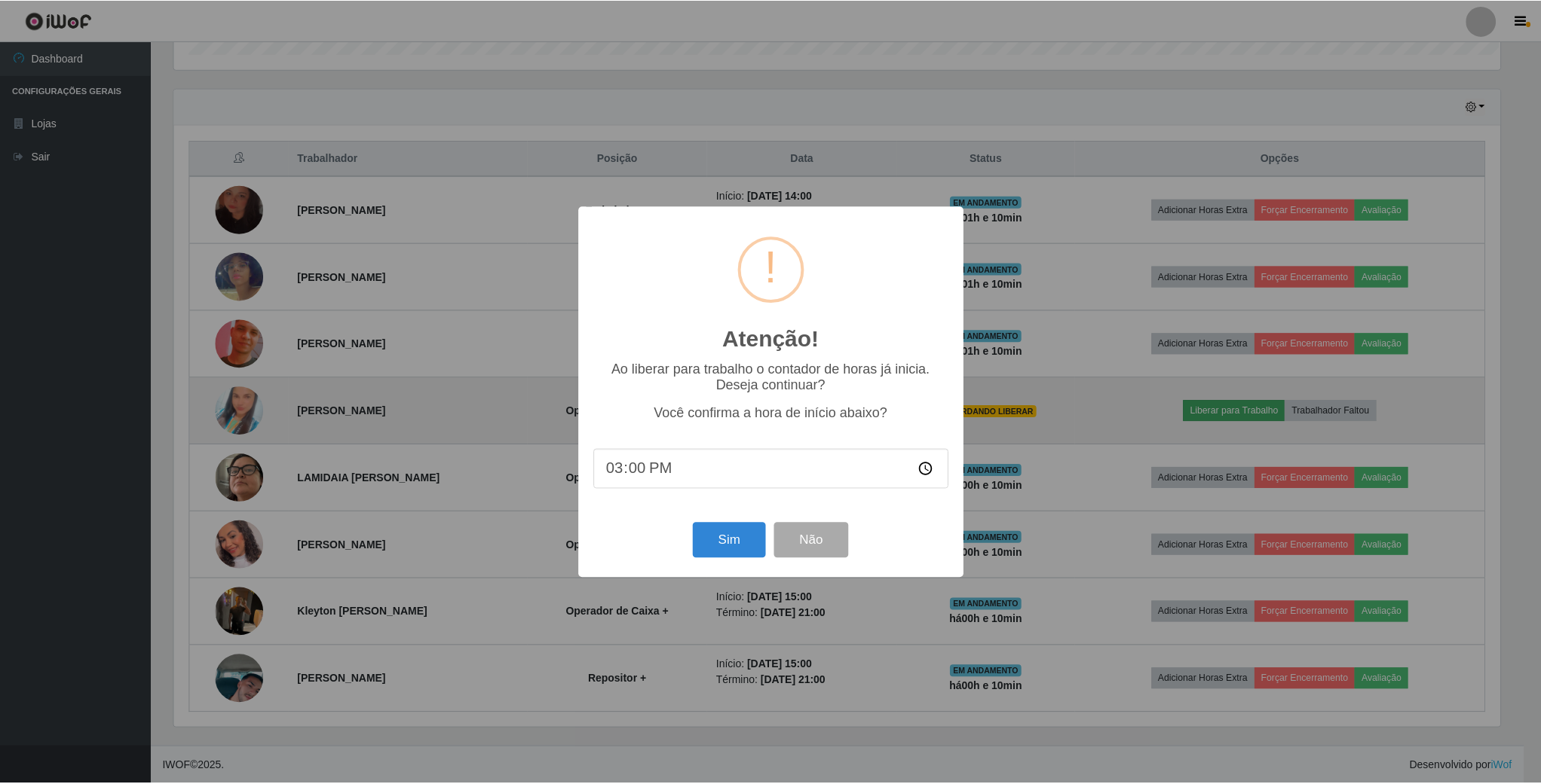
scroll to position [314, 1330]
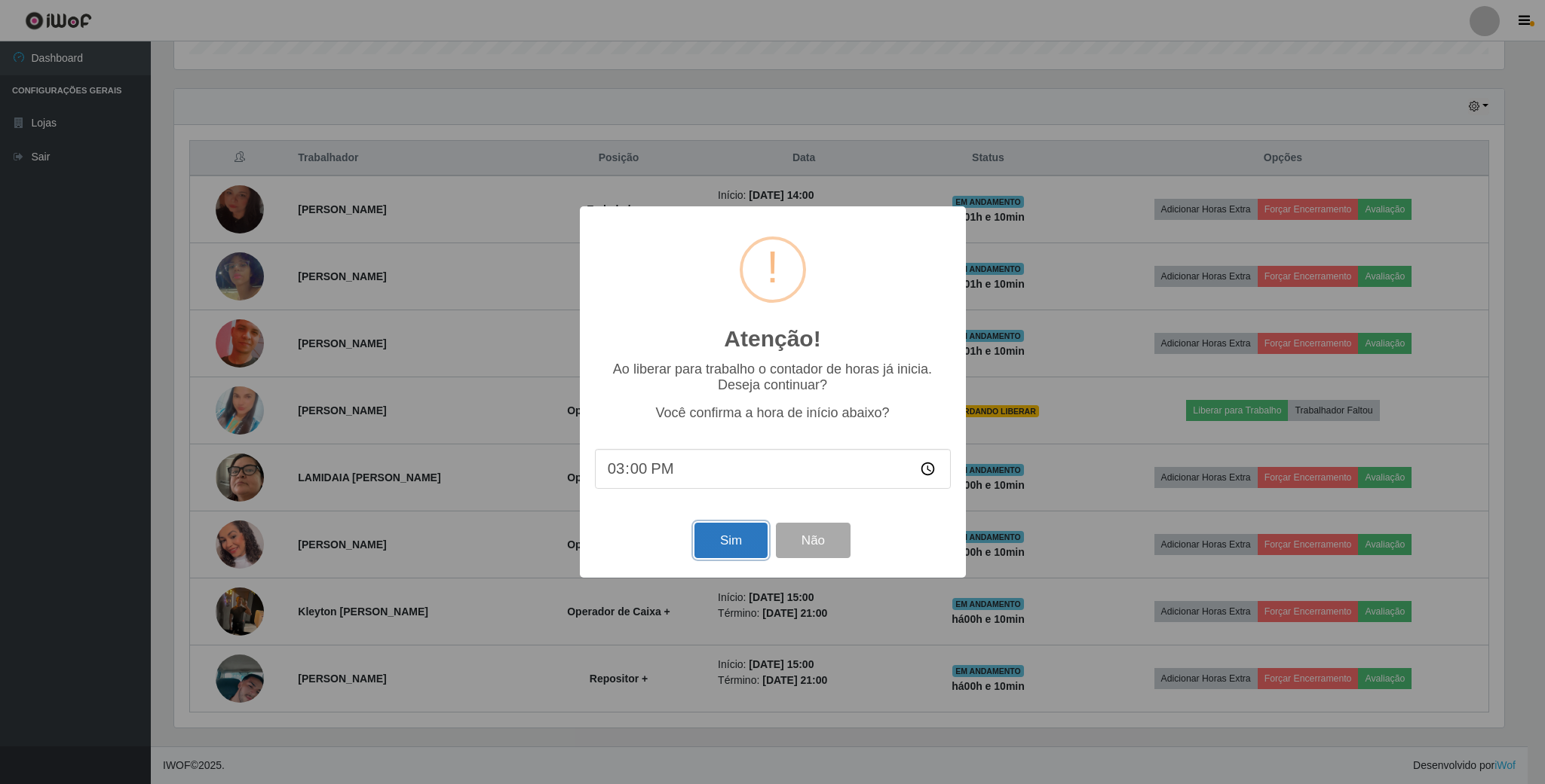
click at [713, 545] on button "Sim" at bounding box center [731, 541] width 73 height 36
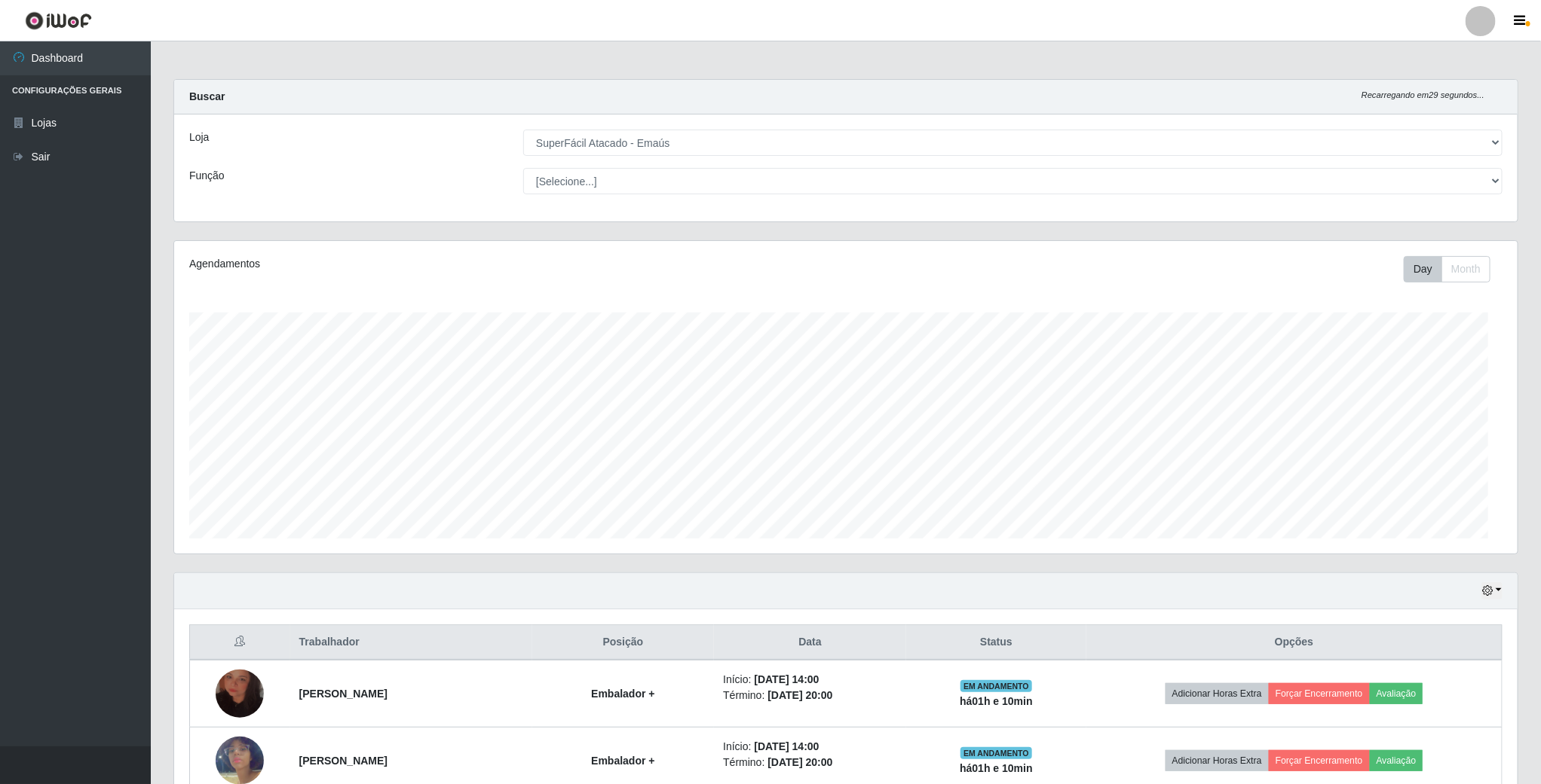
scroll to position [314, 1346]
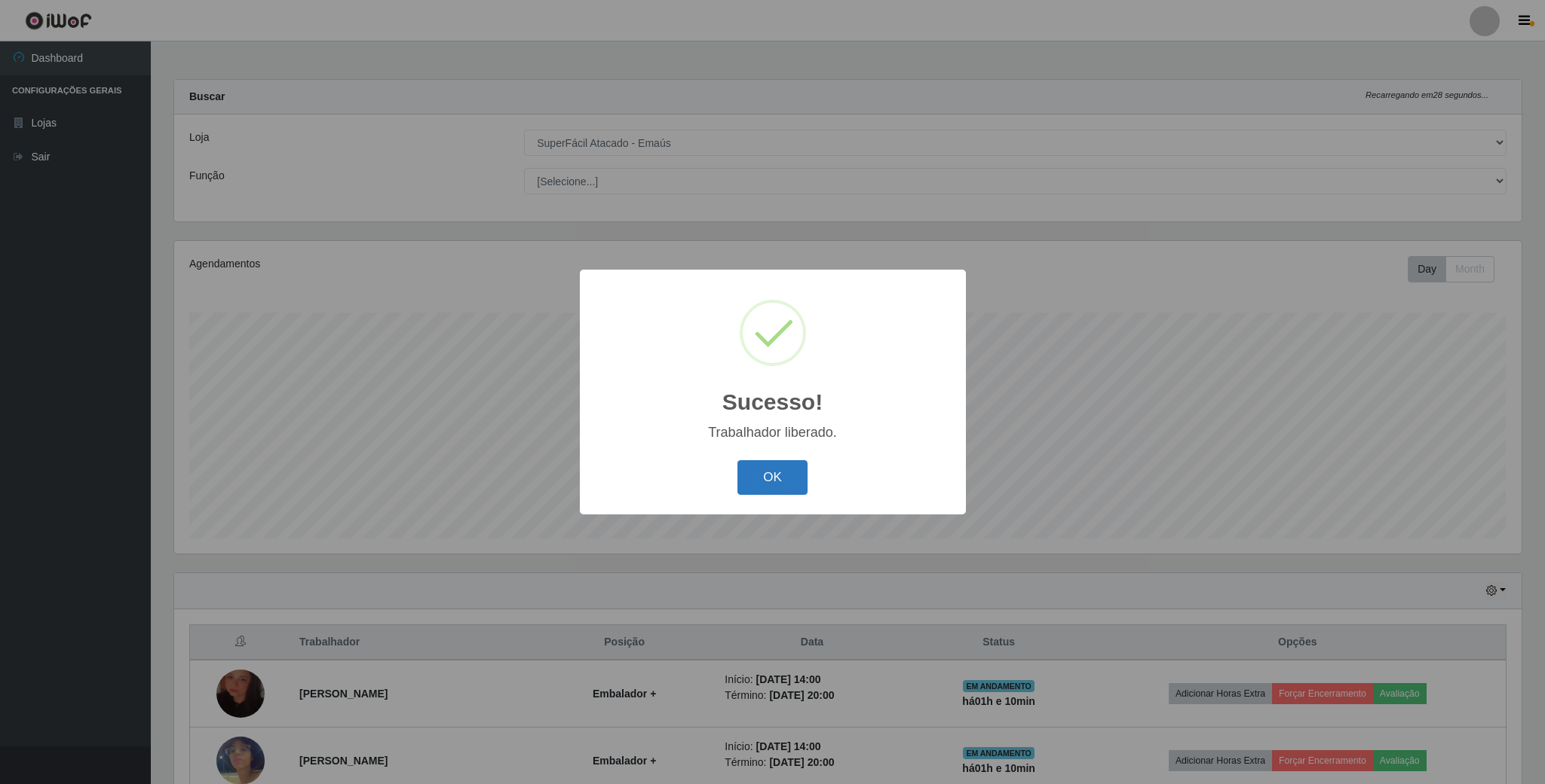
click at [781, 484] on button "OK" at bounding box center [772, 478] width 70 height 36
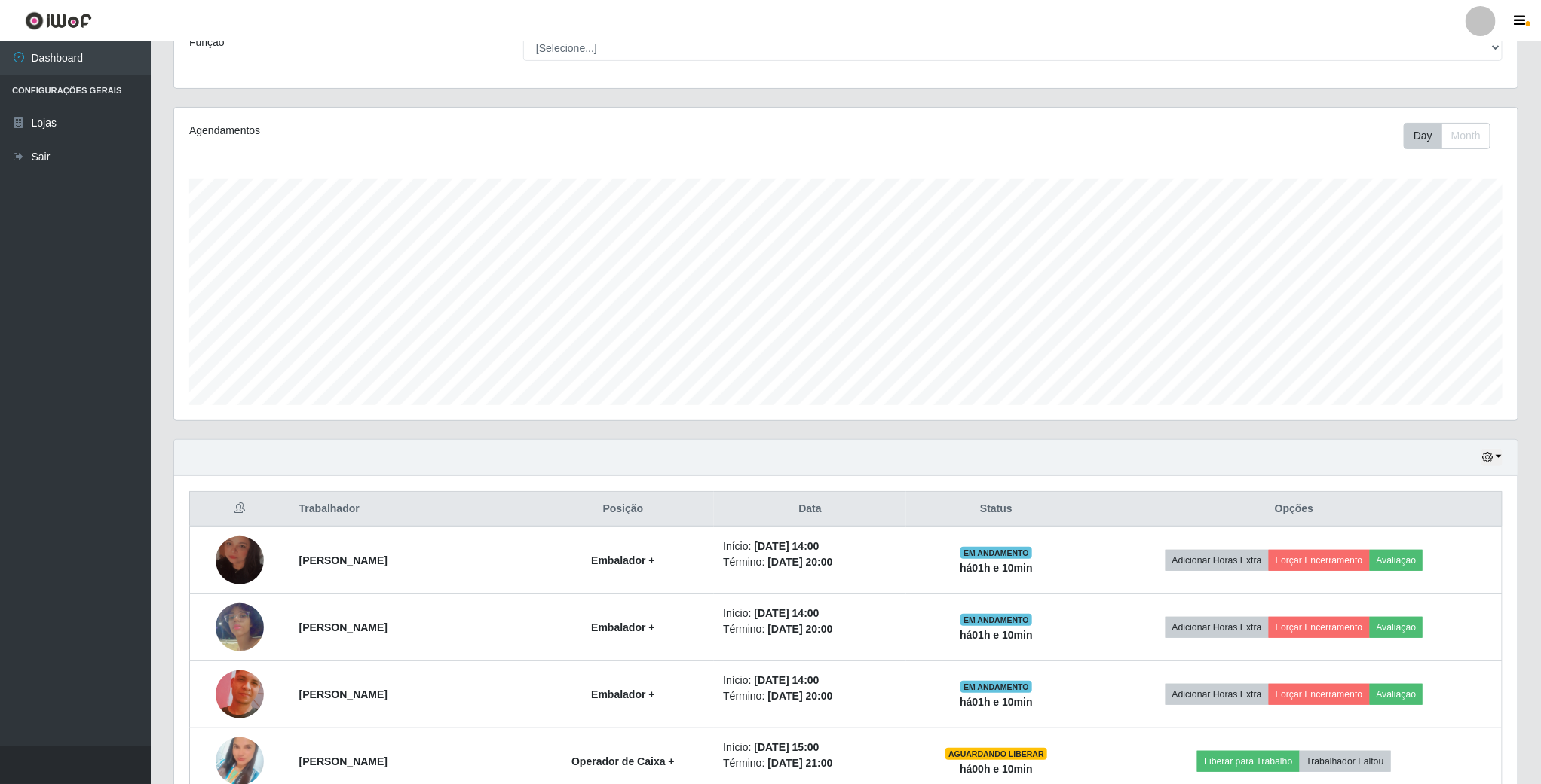
scroll to position [339, 0]
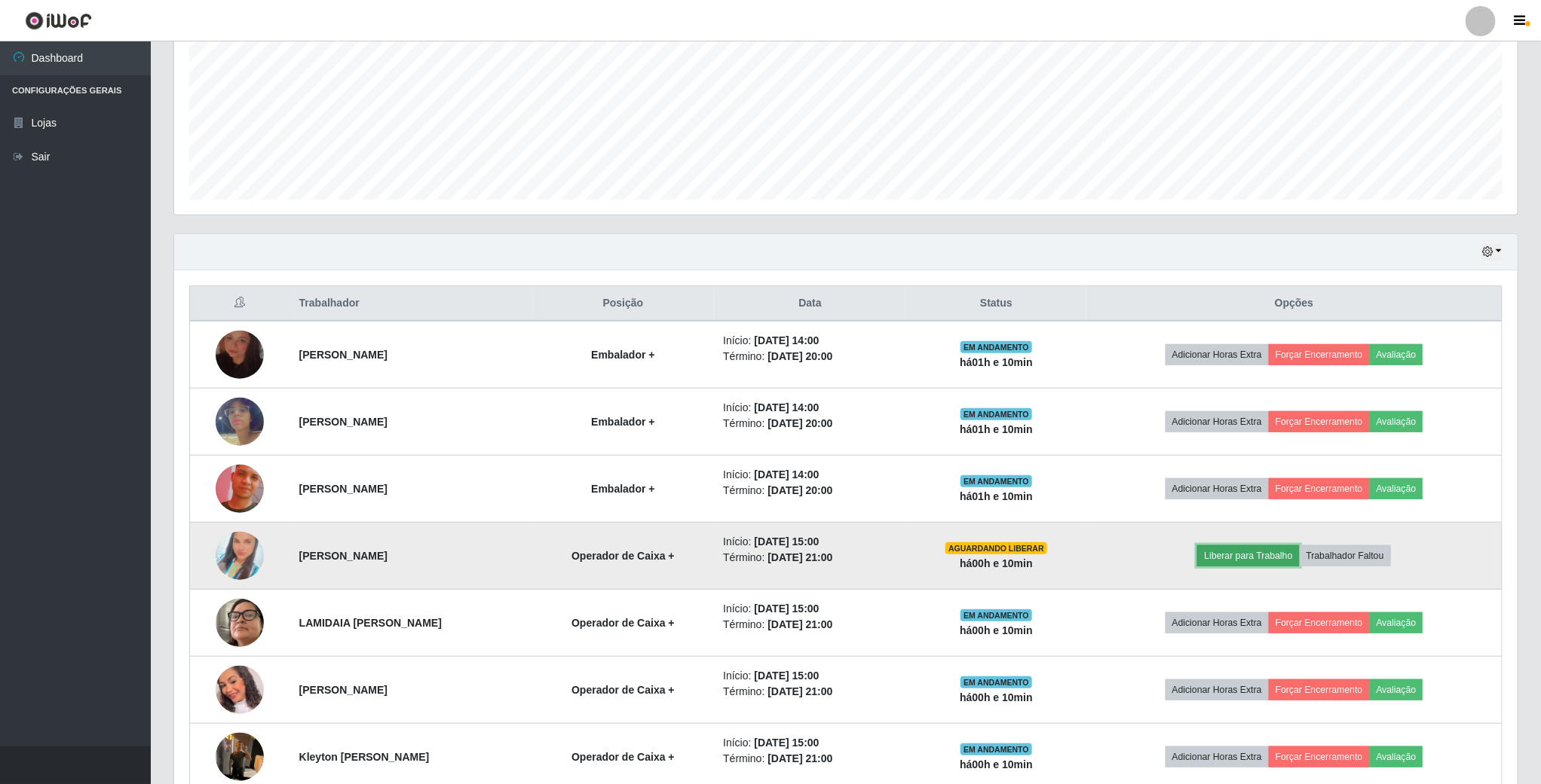
click at [1251, 566] on button "Liberar para Trabalho" at bounding box center [1247, 555] width 102 height 21
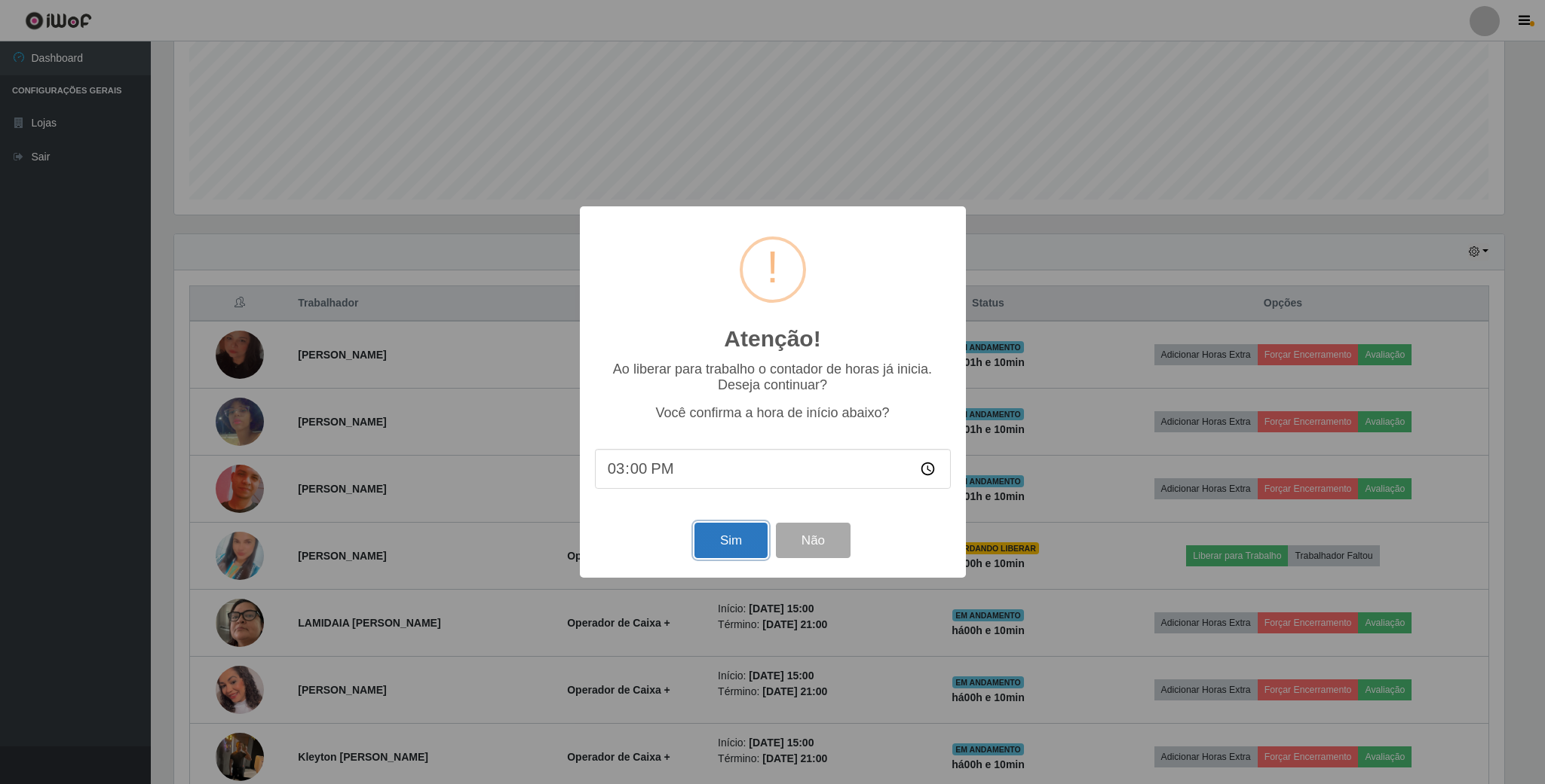
click at [735, 529] on button "Sim" at bounding box center [731, 541] width 73 height 36
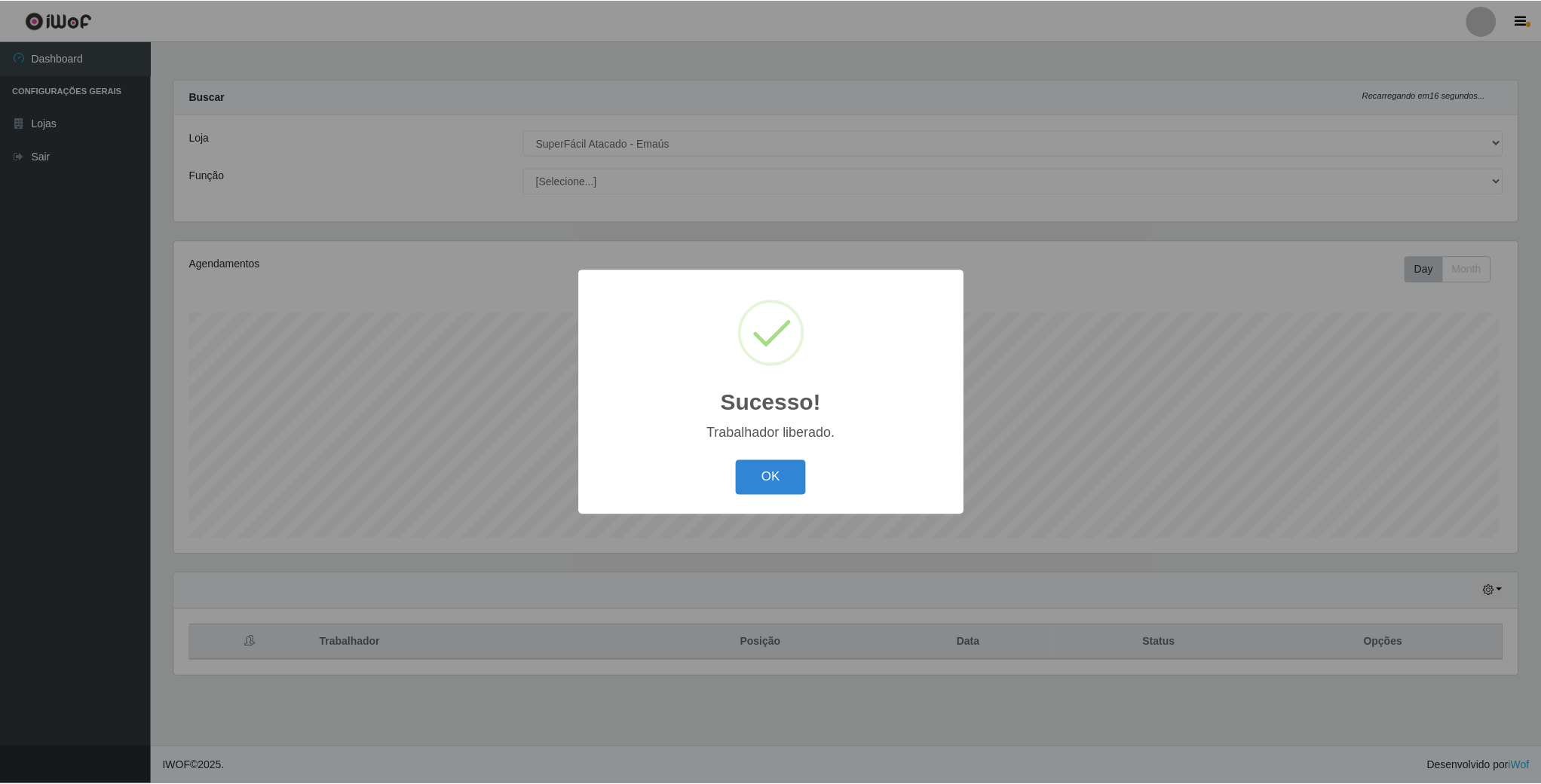
scroll to position [314, 1346]
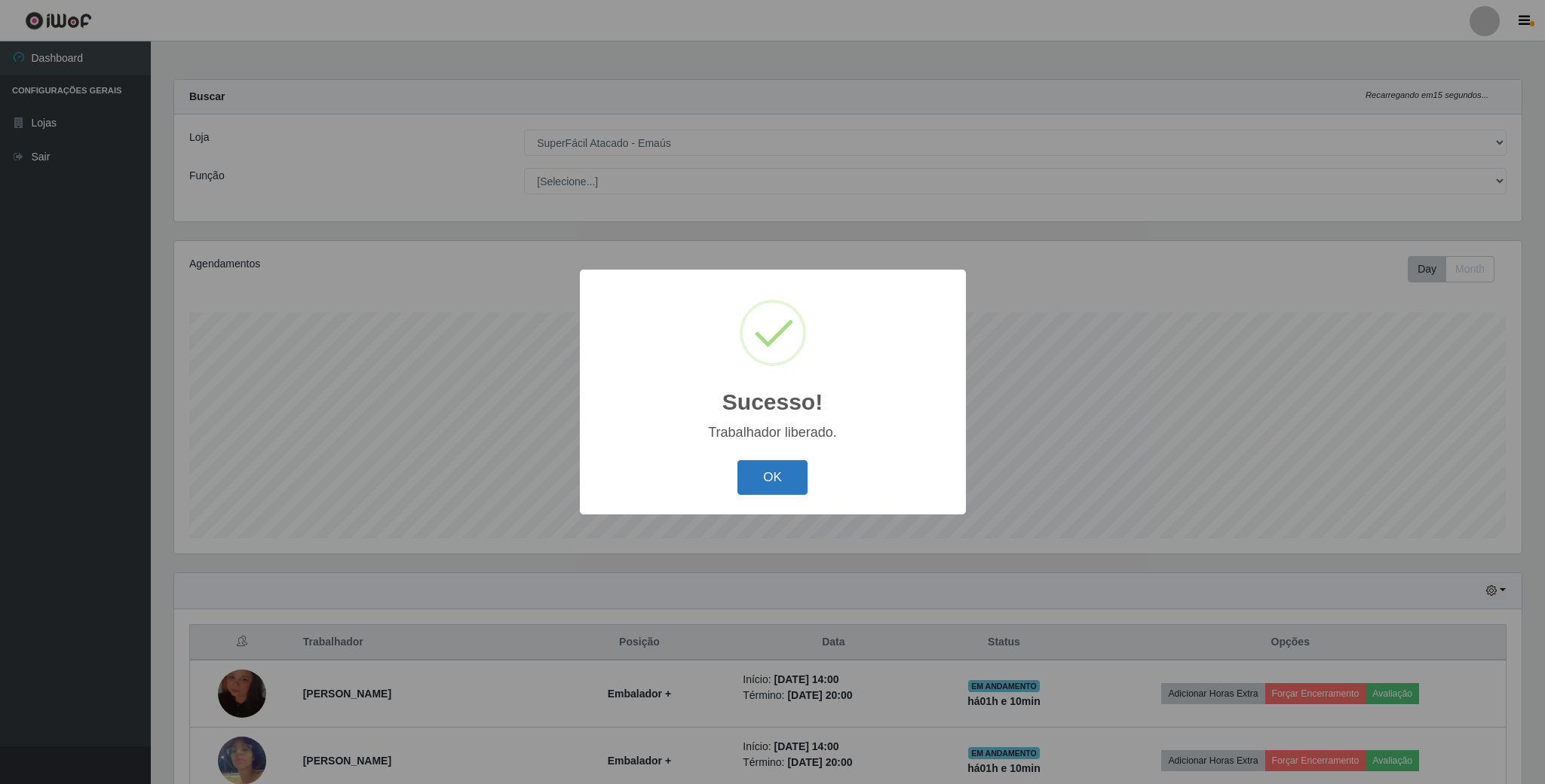
click at [742, 482] on button "OK" at bounding box center [772, 478] width 70 height 36
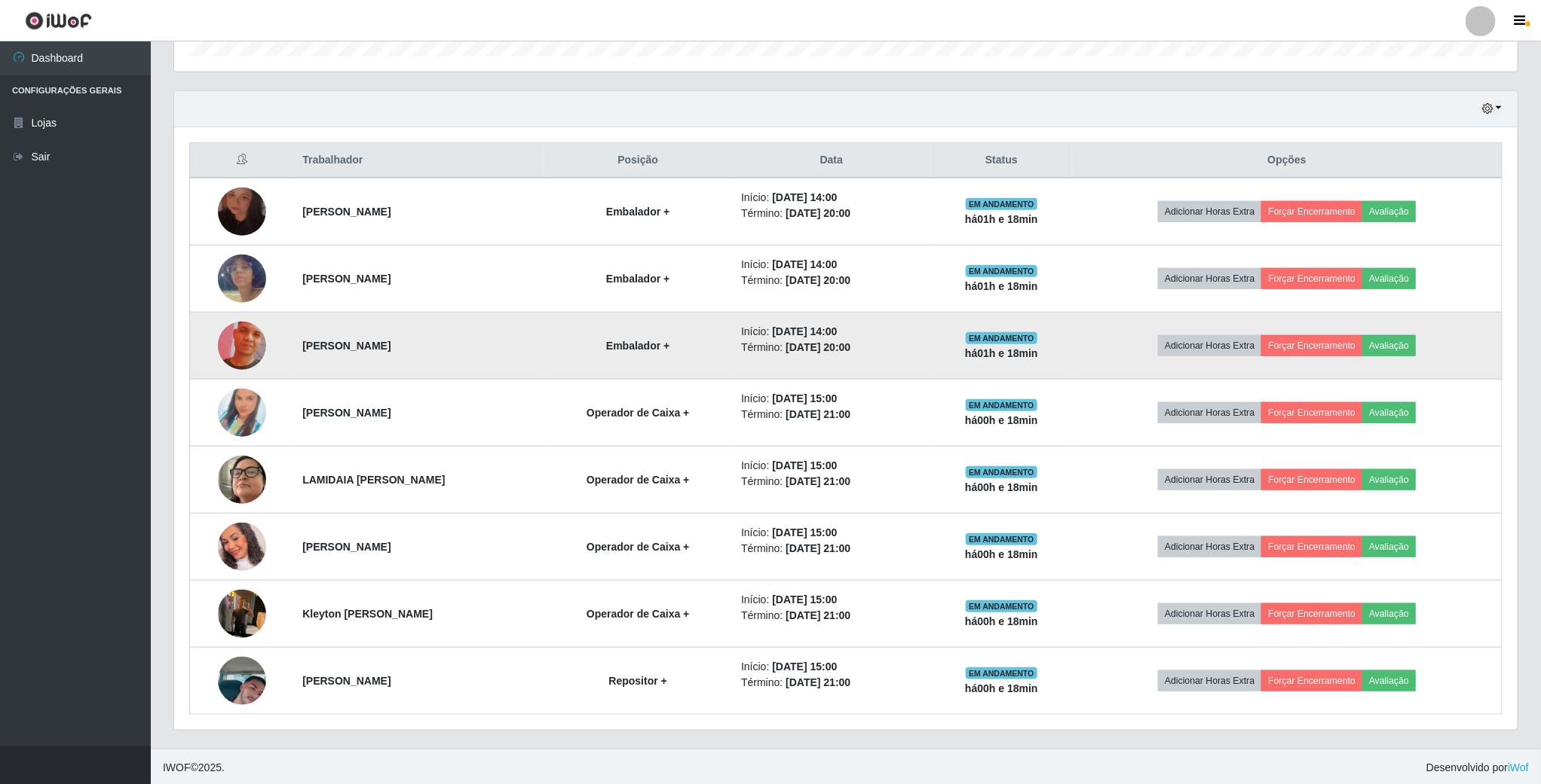
scroll to position [492, 0]
